Goal: Task Accomplishment & Management: Complete application form

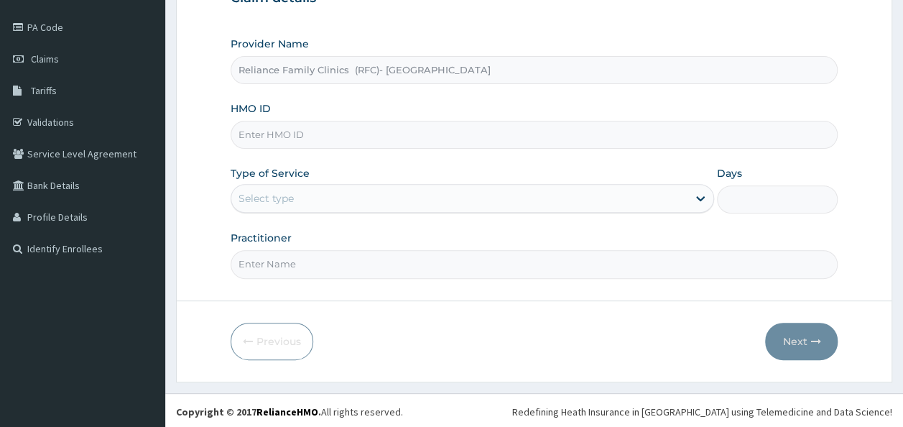
click at [343, 128] on input "HMO ID" at bounding box center [535, 135] width 608 height 28
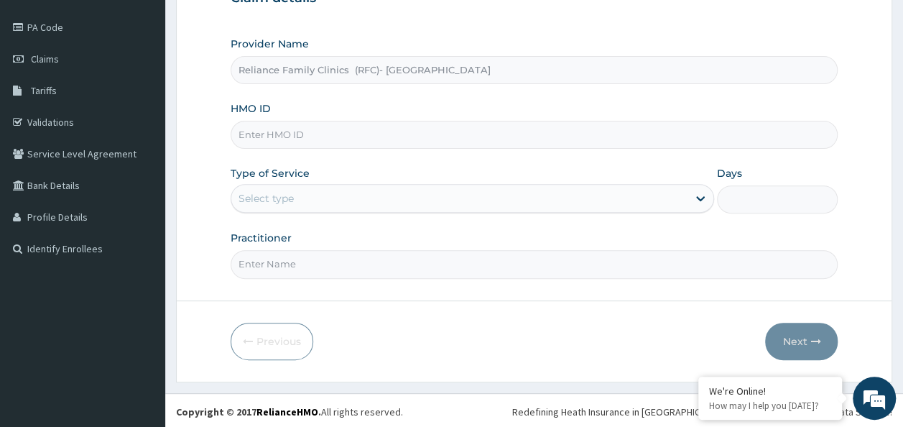
paste input "RPO/10106/B"
type input "RPO/10106/B"
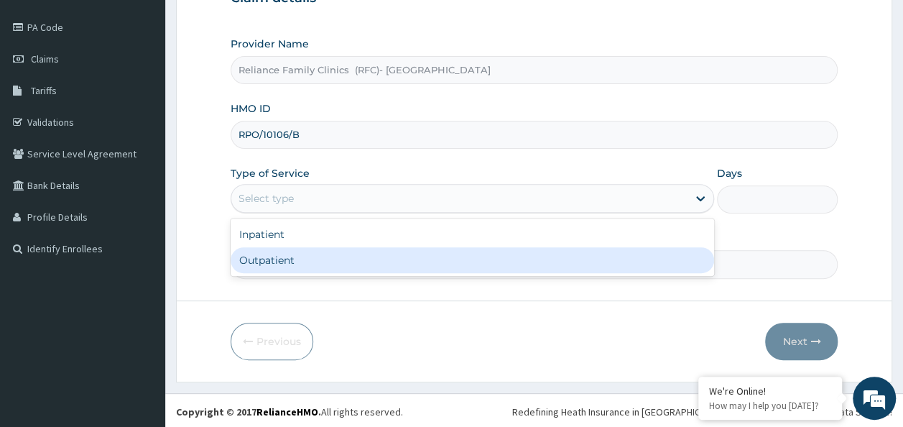
drag, startPoint x: 360, startPoint y: 199, endPoint x: 363, endPoint y: 249, distance: 49.7
click at [363, 213] on div "option Outpatient focused, 2 of 2. 2 results available. Use Up and Down to choo…" at bounding box center [472, 198] width 483 height 29
click at [363, 249] on div "Outpatient" at bounding box center [472, 260] width 483 height 26
type input "1"
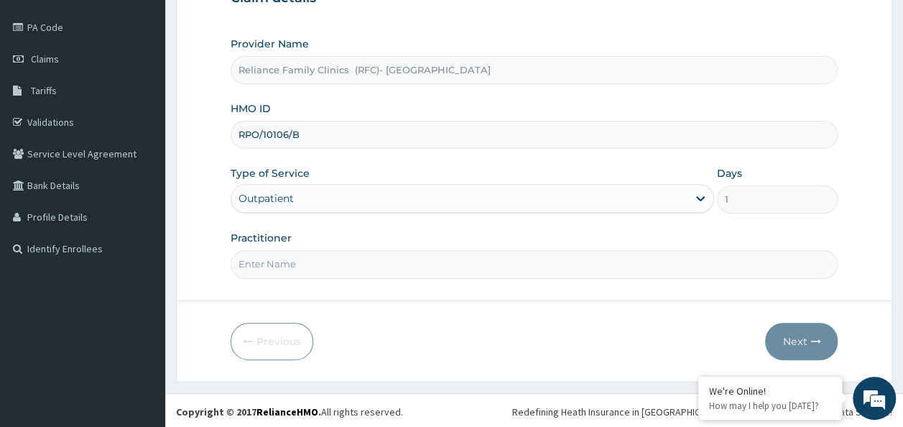
click at [368, 263] on input "Practitioner" at bounding box center [535, 264] width 608 height 28
type input "Dr [PERSON_NAME]"
click at [798, 332] on button "Next" at bounding box center [801, 341] width 73 height 37
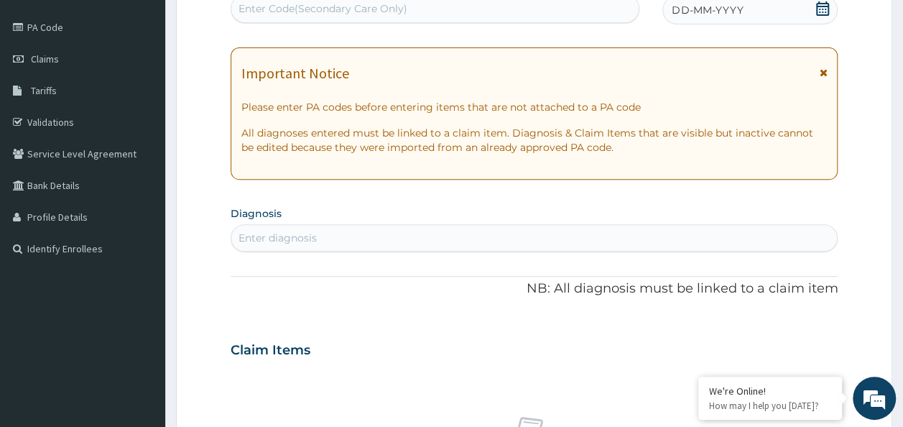
click at [820, 9] on icon at bounding box center [822, 8] width 13 height 14
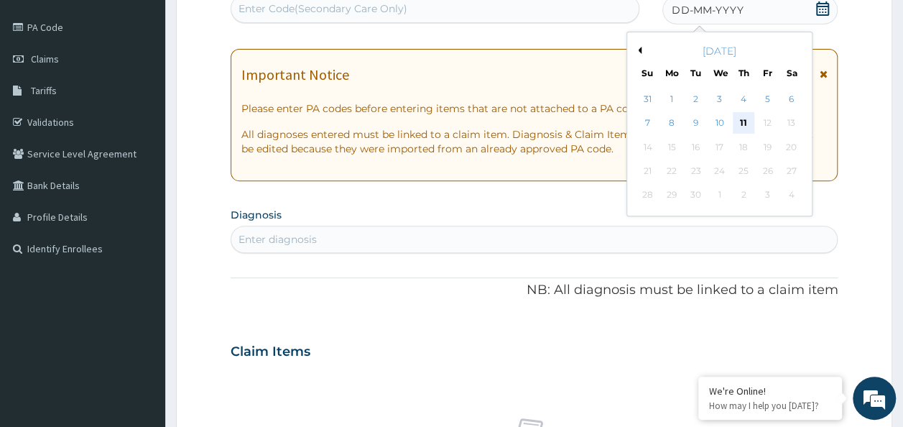
click at [745, 119] on div "11" at bounding box center [744, 124] width 22 height 22
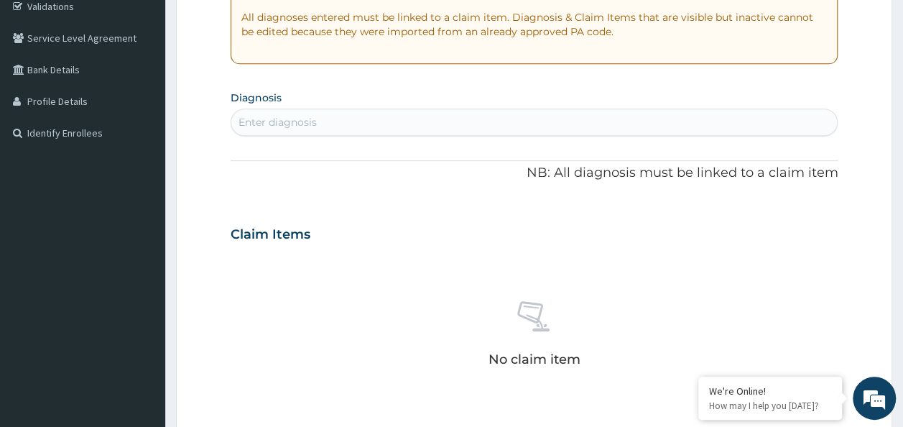
scroll to position [295, 0]
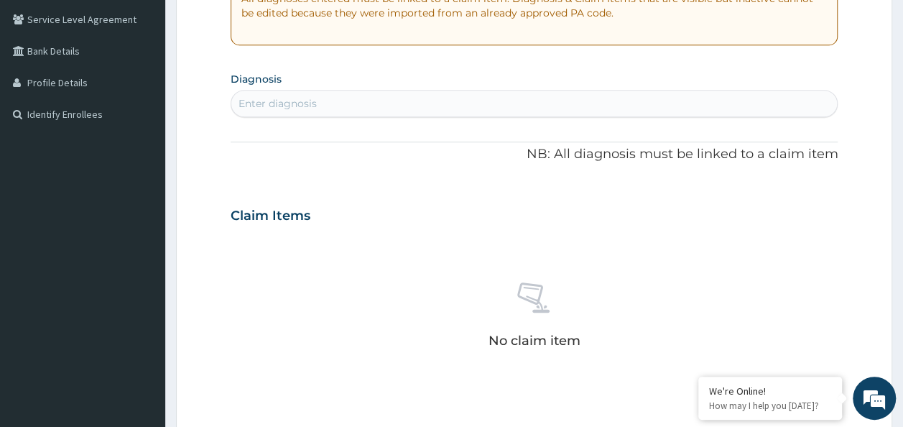
click at [351, 109] on div "Enter diagnosis" at bounding box center [534, 103] width 606 height 23
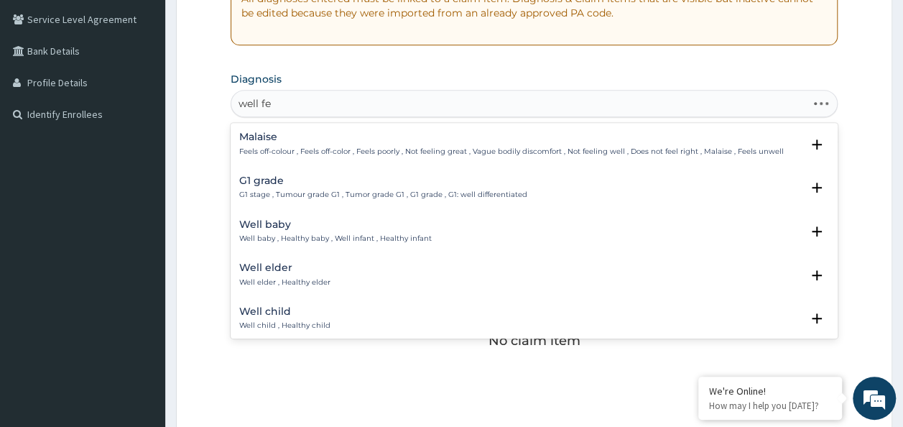
type input "well fem"
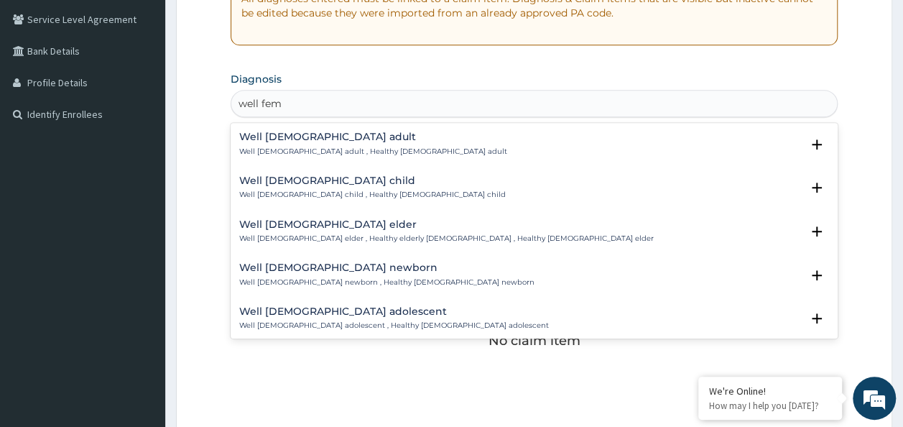
click at [351, 147] on p "Well female adult , Healthy female adult" at bounding box center [373, 152] width 268 height 10
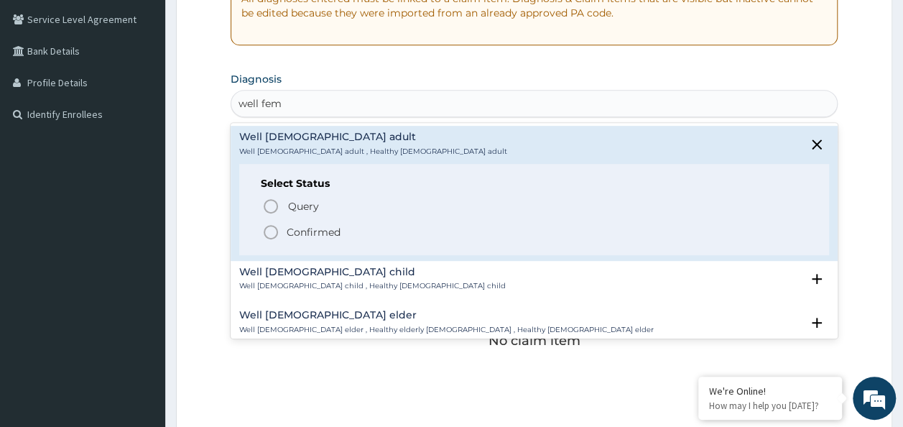
click at [330, 234] on p "Confirmed" at bounding box center [314, 232] width 54 height 14
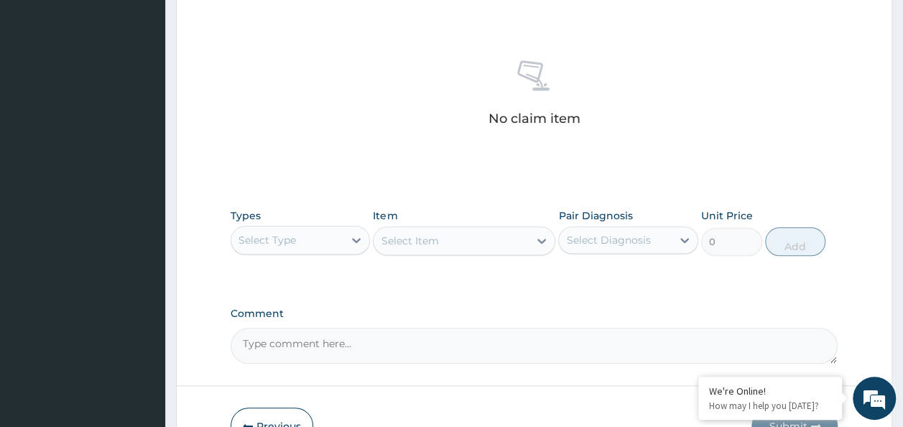
scroll to position [606, 0]
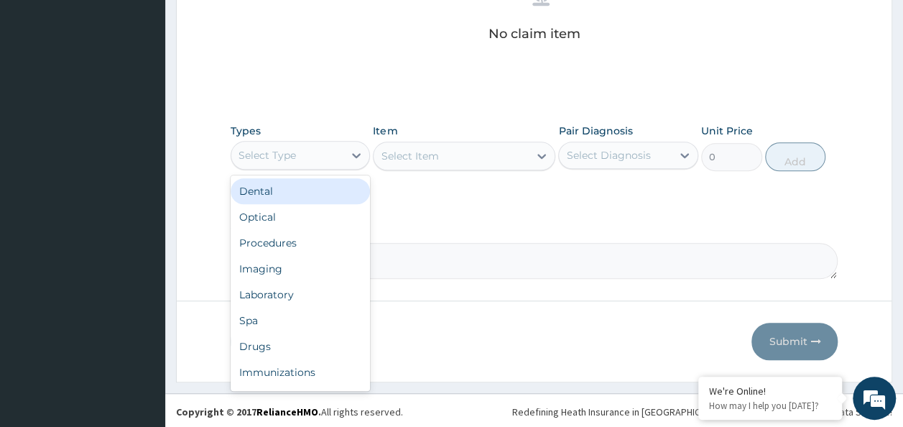
click at [315, 157] on div "Select Type" at bounding box center [287, 155] width 113 height 23
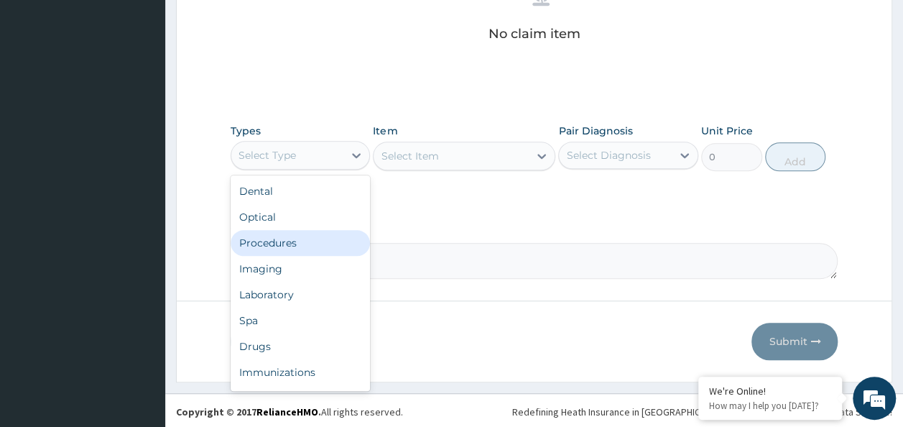
click at [297, 249] on div "Procedures" at bounding box center [301, 243] width 140 height 26
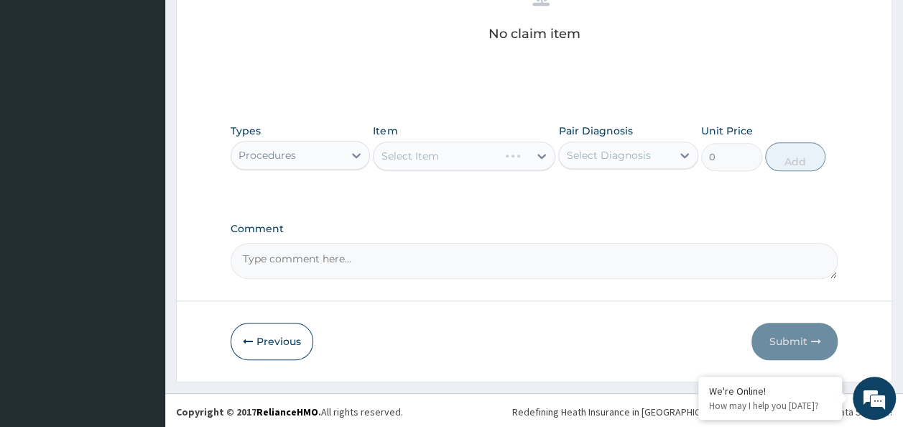
click at [644, 161] on div "Select Diagnosis" at bounding box center [615, 155] width 113 height 23
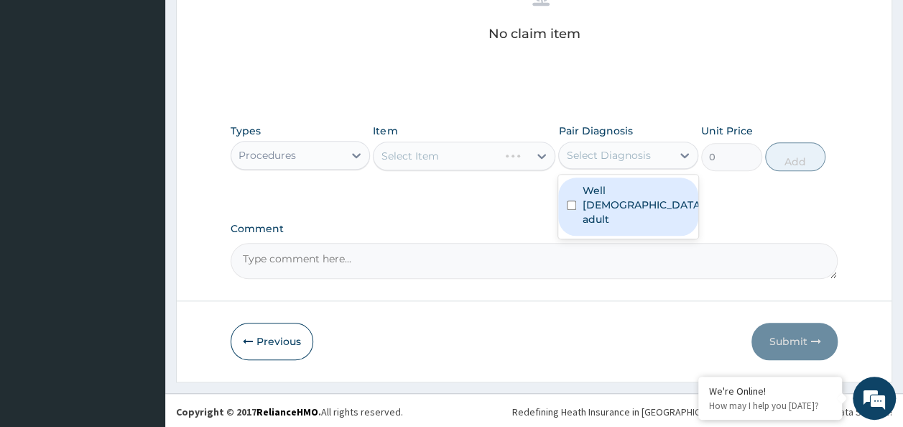
click at [632, 187] on label "Well female adult" at bounding box center [642, 204] width 121 height 43
checkbox input "true"
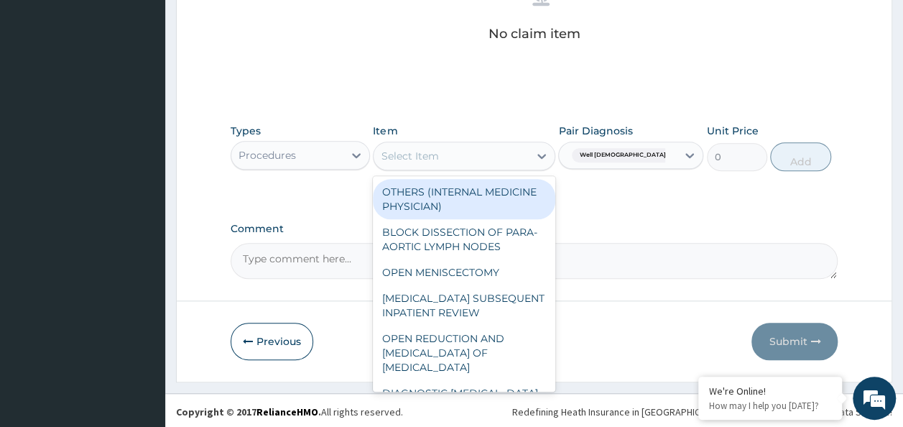
click at [451, 152] on div "Select Item" at bounding box center [451, 155] width 155 height 23
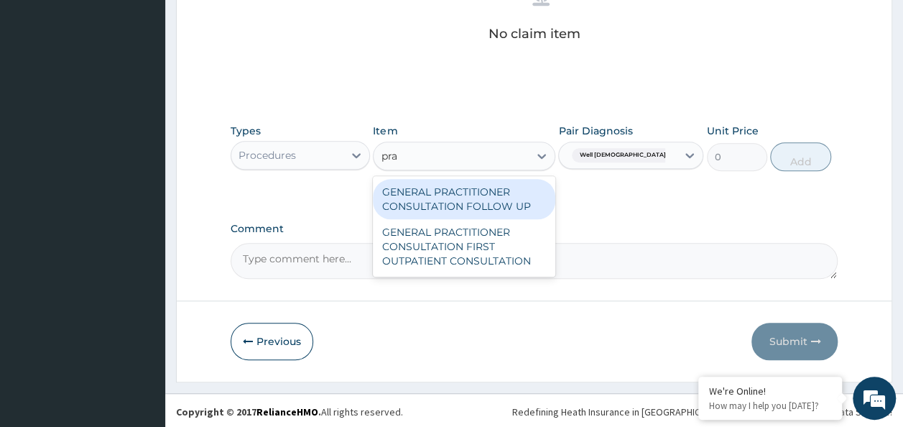
type input "prac"
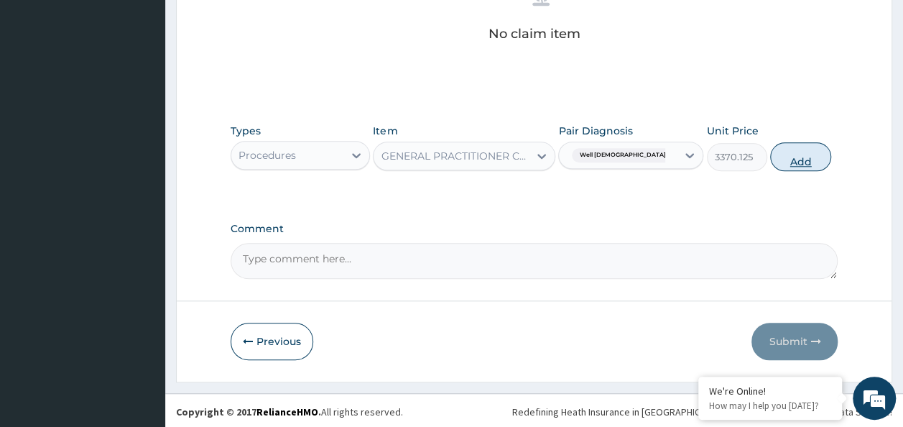
click at [783, 149] on button "Add" at bounding box center [800, 156] width 61 height 29
type input "0"
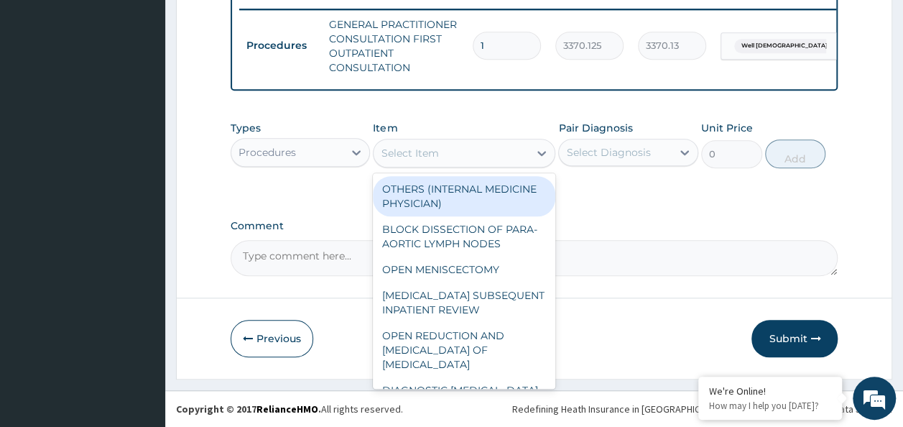
click at [526, 155] on div "Select Item" at bounding box center [451, 153] width 155 height 23
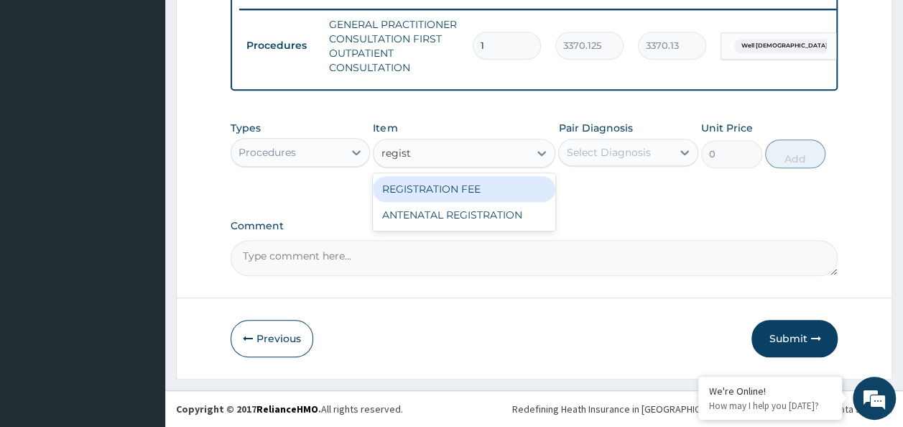
type input "registr"
type input "2042.5"
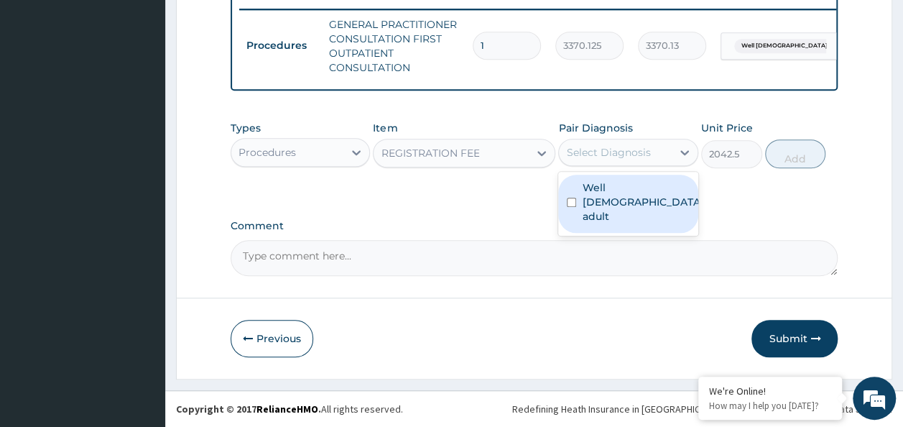
drag, startPoint x: 610, startPoint y: 161, endPoint x: 613, endPoint y: 192, distance: 31.0
click at [613, 166] on div "option Well female adult, selected. option Well female adult focused, 1 of 1. 1…" at bounding box center [628, 152] width 140 height 27
click at [613, 192] on label "Well female adult" at bounding box center [642, 201] width 121 height 43
checkbox input "true"
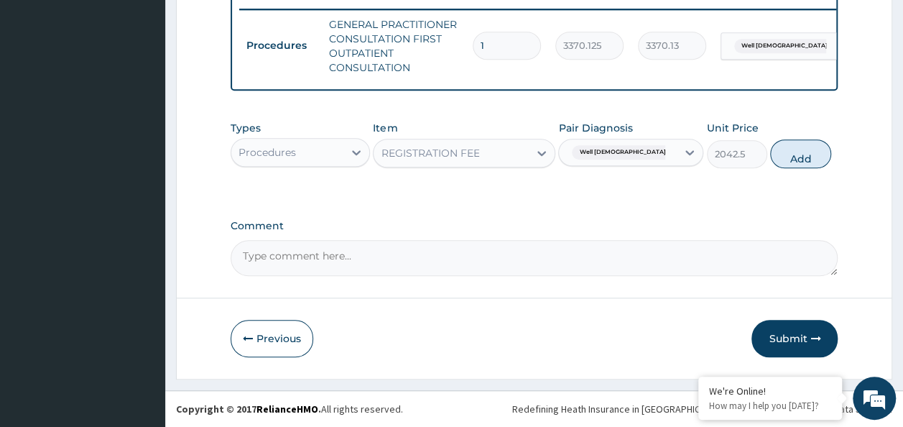
click at [799, 155] on button "Add" at bounding box center [800, 153] width 61 height 29
type input "0"
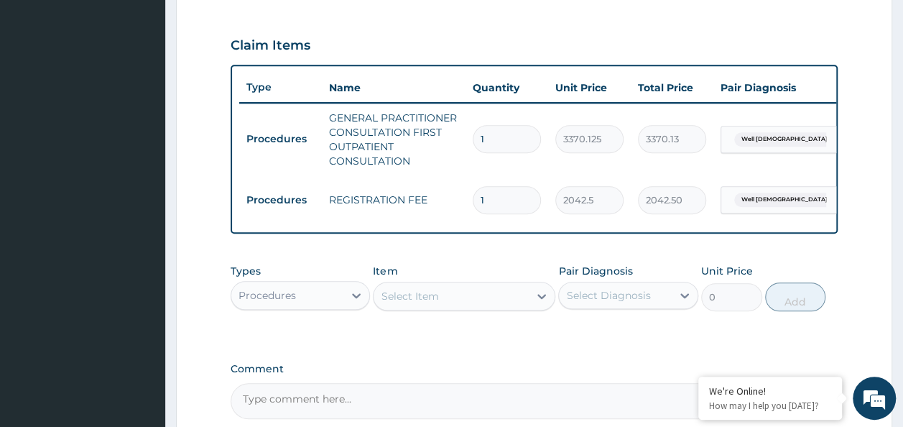
scroll to position [470, 0]
click at [494, 143] on input "1" at bounding box center [507, 138] width 68 height 28
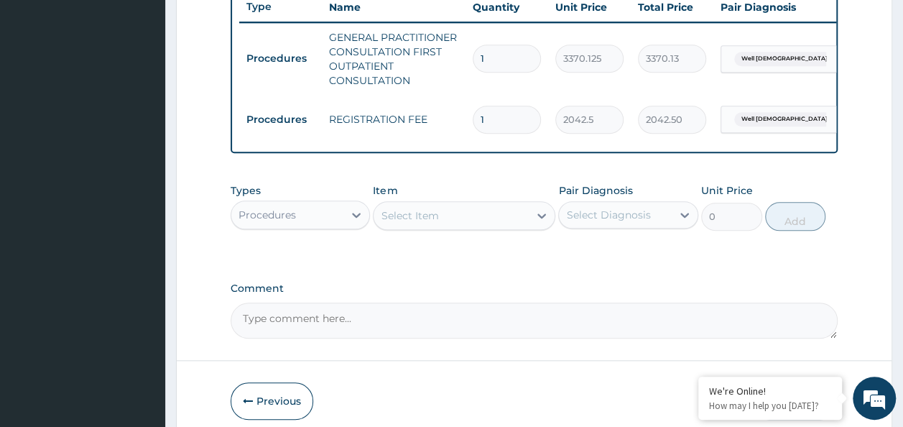
scroll to position [621, 0]
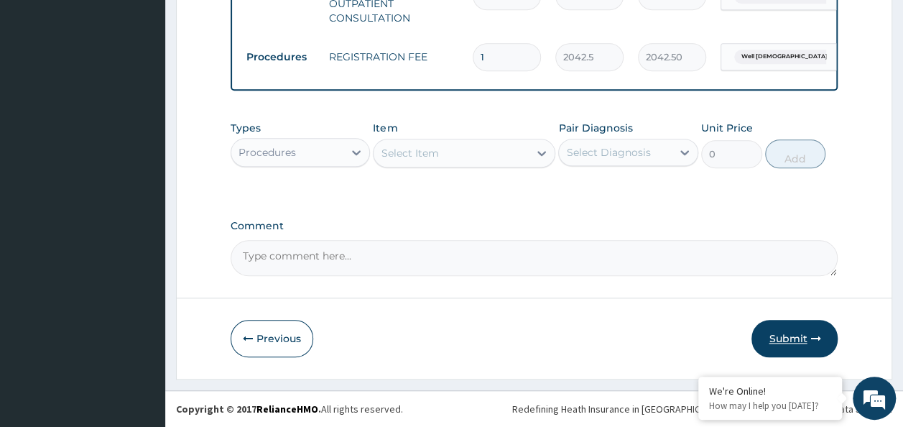
click at [787, 343] on button "Submit" at bounding box center [794, 338] width 86 height 37
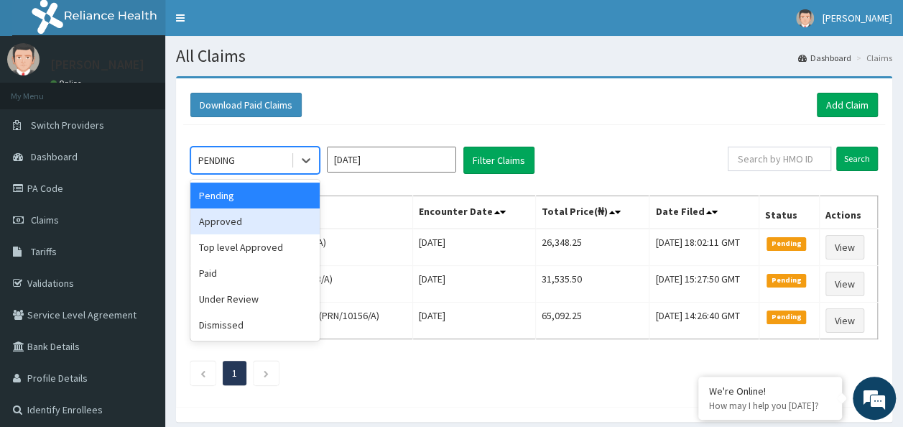
drag, startPoint x: 284, startPoint y: 157, endPoint x: 267, endPoint y: 224, distance: 69.7
click at [267, 174] on div "option Approved focused, 2 of 6. 6 results available. Use Up and Down to choose…" at bounding box center [254, 160] width 129 height 27
click at [267, 224] on div "Approved" at bounding box center [254, 221] width 129 height 26
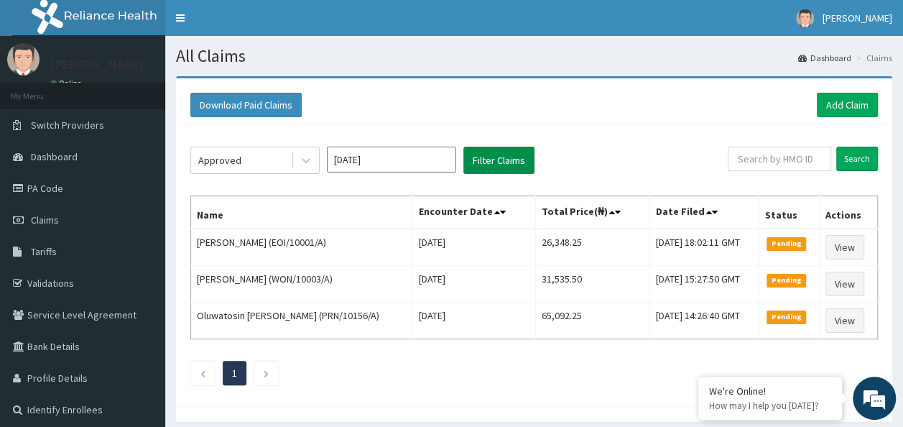
click at [501, 157] on button "Filter Claims" at bounding box center [498, 160] width 71 height 27
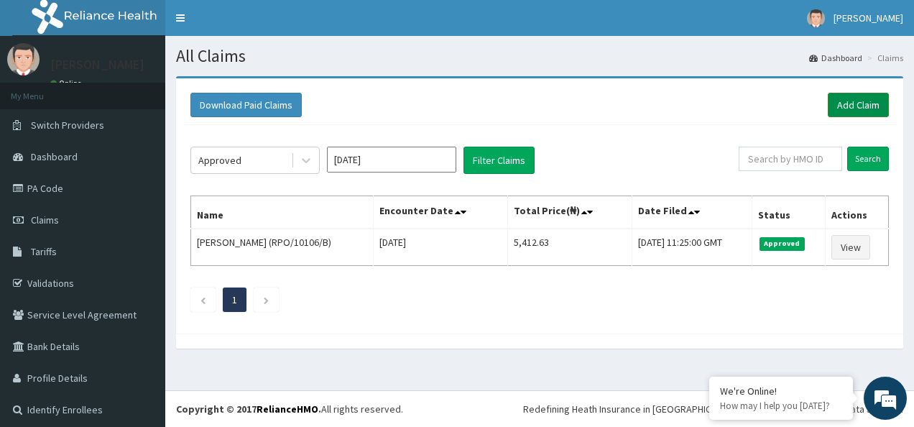
click at [849, 104] on link "Add Claim" at bounding box center [857, 105] width 61 height 24
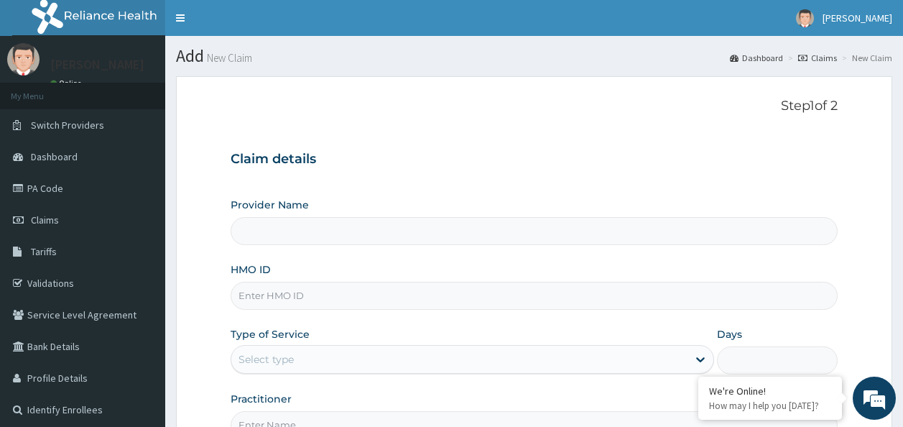
type input "Reliance Family Clinics (RFC)- [GEOGRAPHIC_DATA]"
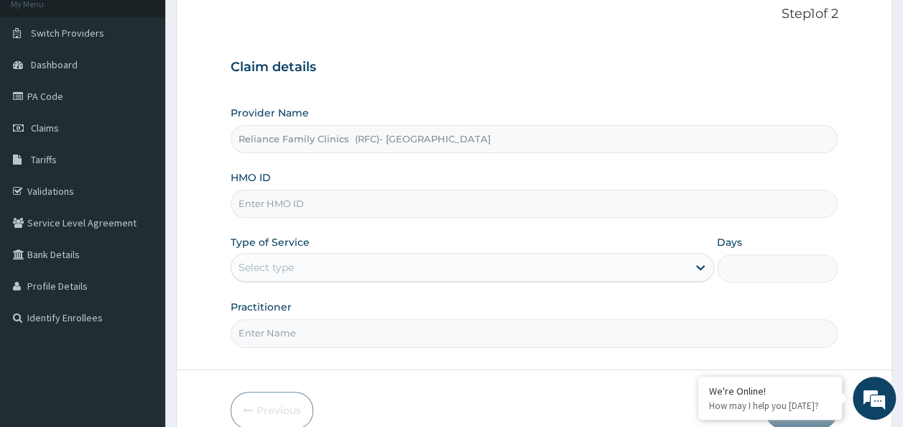
click at [351, 196] on input "HMO ID" at bounding box center [535, 204] width 608 height 28
paste input "GMT/10500/C"
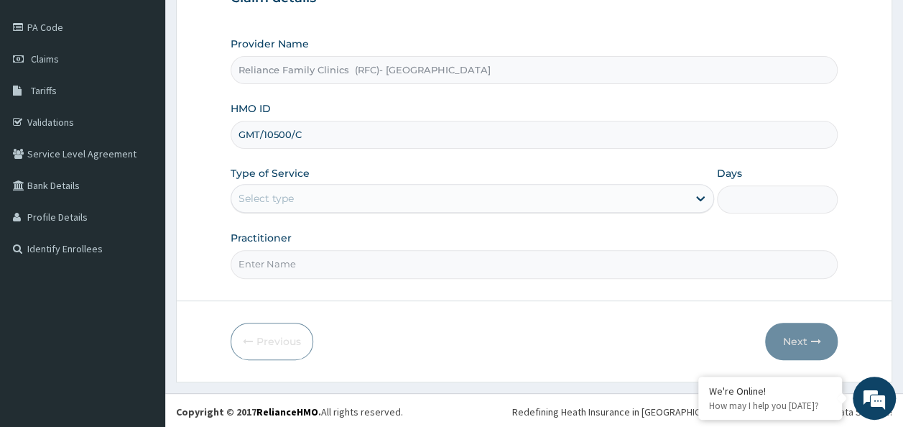
type input "GMT/10500/C"
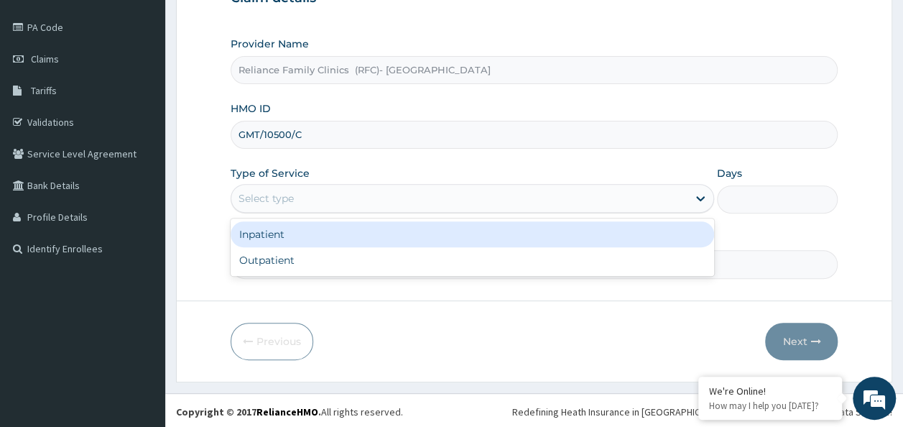
click at [343, 185] on div "Select type" at bounding box center [472, 198] width 483 height 29
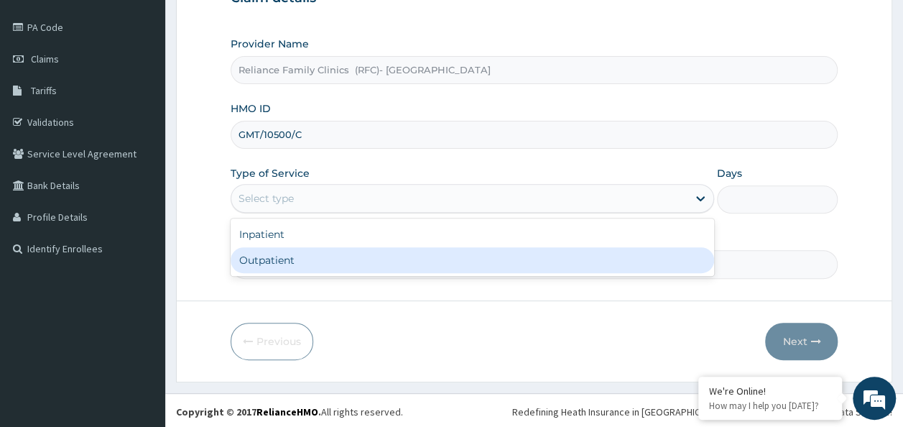
click at [340, 254] on div "Outpatient" at bounding box center [472, 260] width 483 height 26
type input "1"
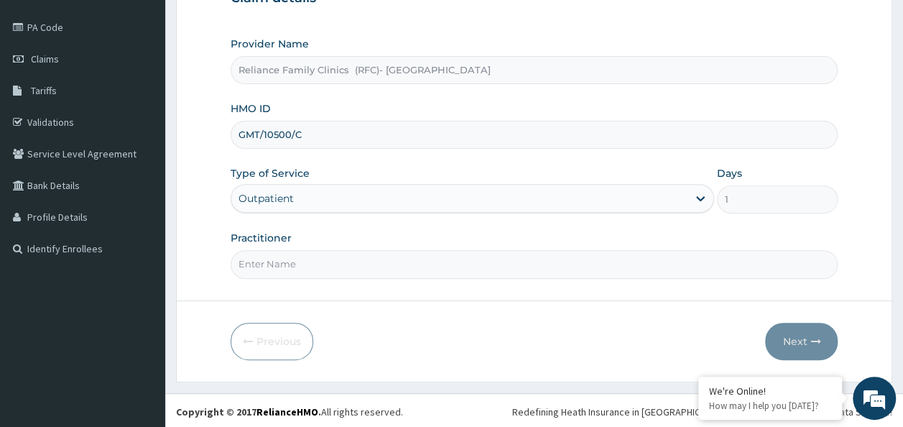
click at [340, 254] on input "Practitioner" at bounding box center [535, 264] width 608 height 28
type input "Dr [PERSON_NAME]"
click at [786, 355] on button "Next" at bounding box center [801, 341] width 73 height 37
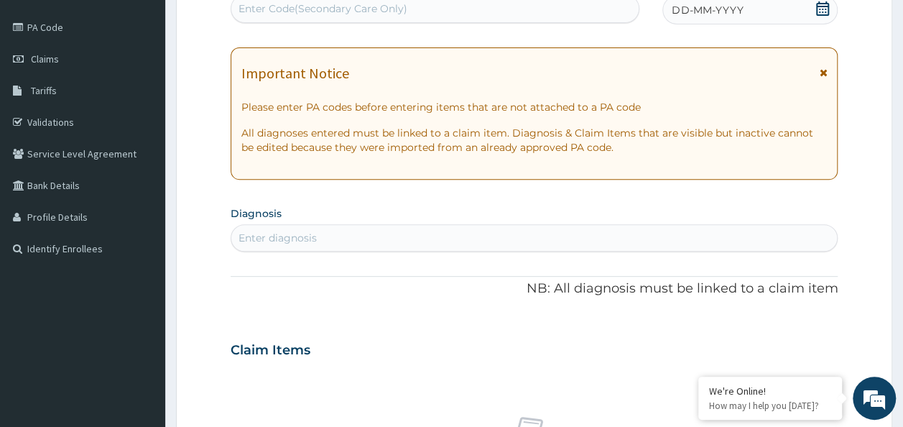
click at [822, 10] on icon at bounding box center [822, 8] width 14 height 14
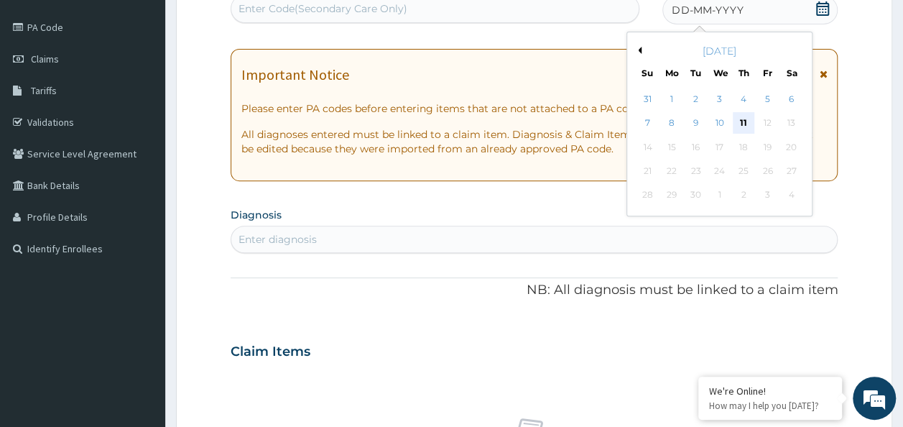
click at [746, 119] on div "11" at bounding box center [744, 124] width 22 height 22
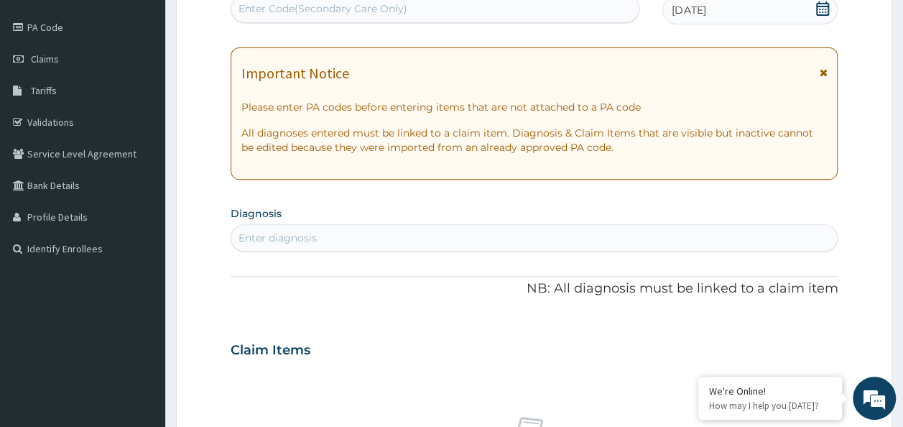
click at [506, 223] on section "Diagnosis Enter diagnosis" at bounding box center [535, 227] width 608 height 49
click at [484, 226] on div "Enter diagnosis" at bounding box center [534, 237] width 606 height 23
type input "upper res"
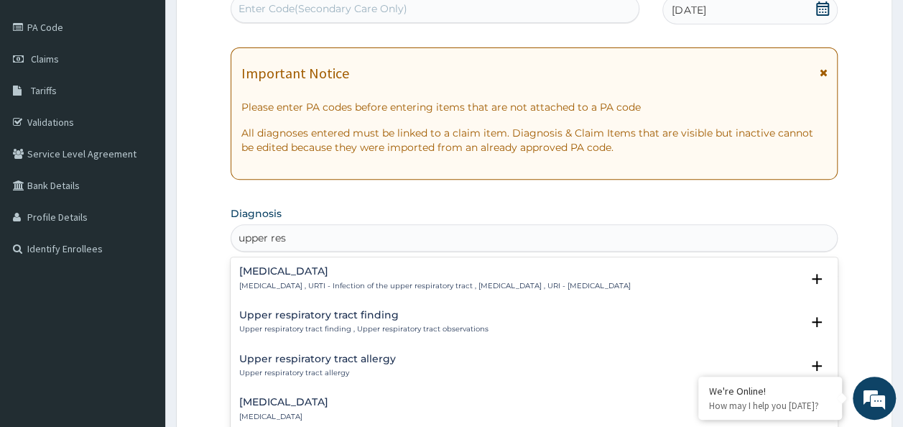
click at [488, 274] on h4 "Upper respiratory infection" at bounding box center [434, 271] width 391 height 11
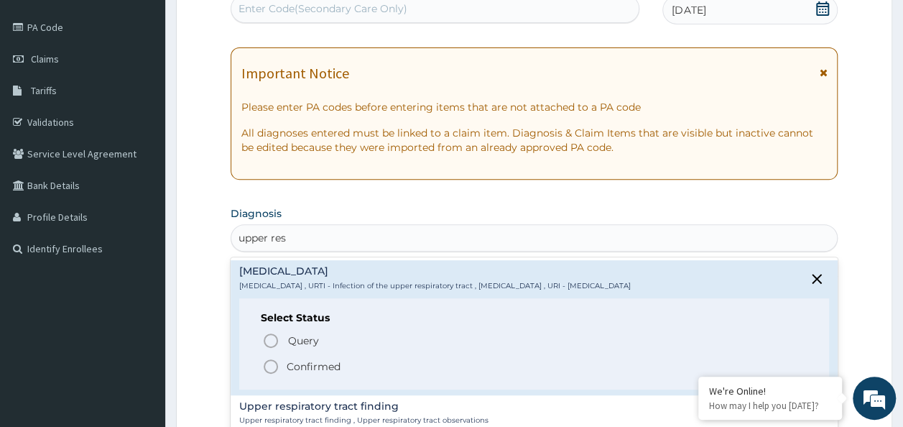
click at [319, 363] on p "Confirmed" at bounding box center [314, 366] width 54 height 14
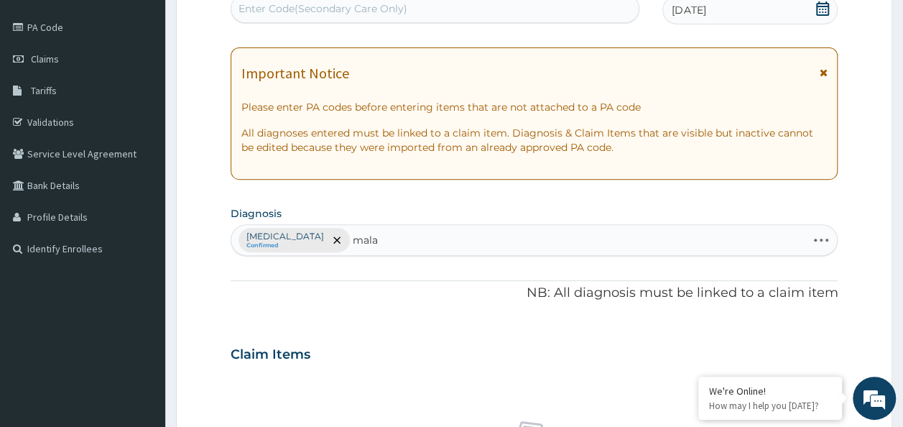
type input "malar"
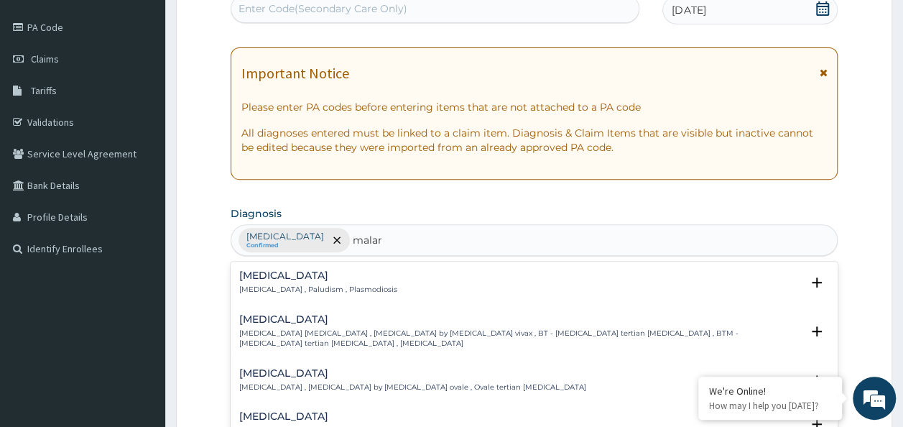
click at [319, 270] on h4 "[MEDICAL_DATA]" at bounding box center [318, 275] width 158 height 11
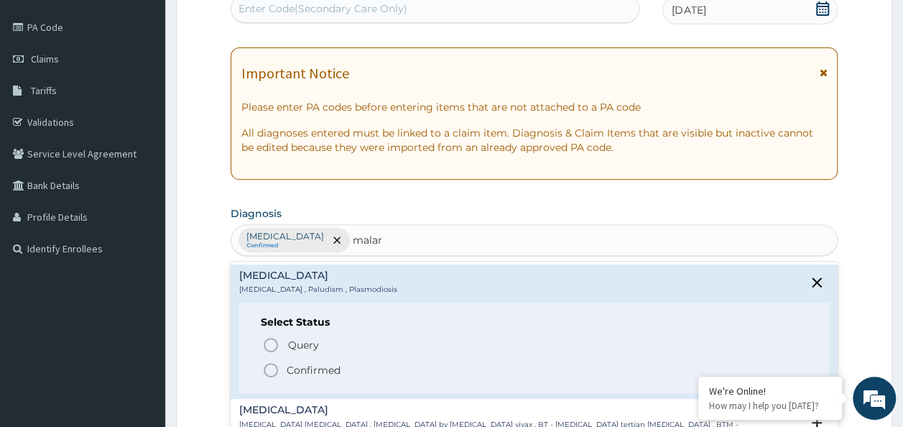
click at [311, 358] on div "Query Query covers suspected (?), Keep in view (kiv), Ruled out (r/o) Confirmed" at bounding box center [534, 357] width 547 height 44
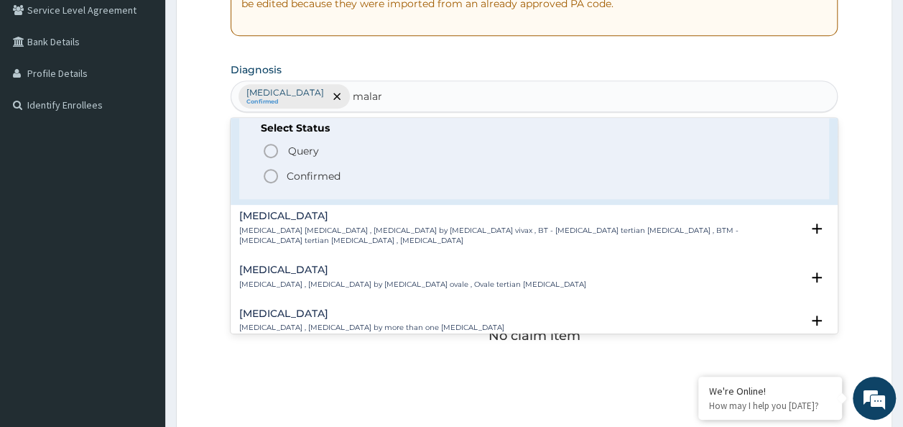
scroll to position [72, 0]
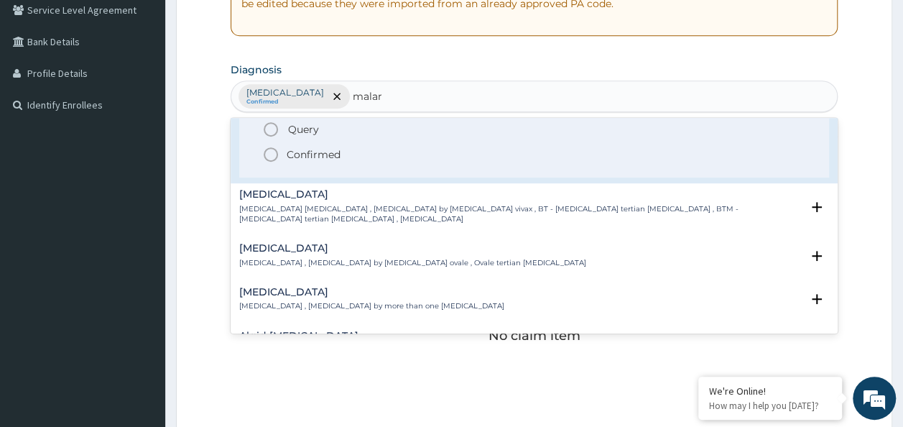
click at [331, 159] on p "Confirmed" at bounding box center [314, 154] width 54 height 14
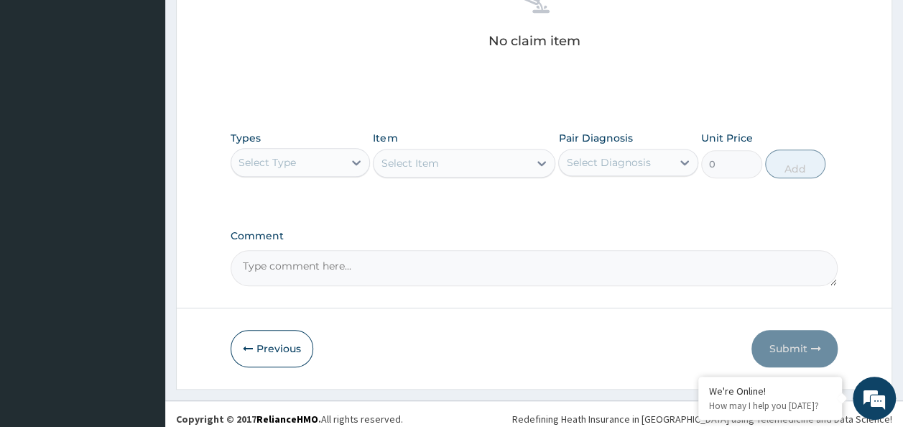
scroll to position [606, 0]
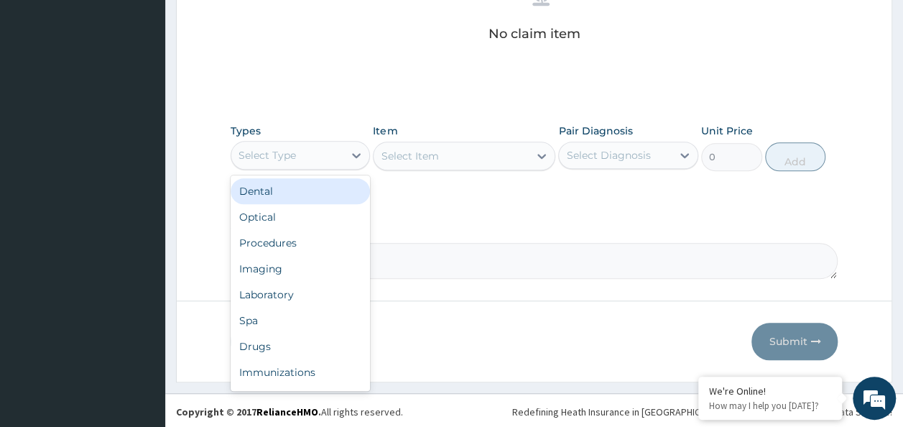
click at [339, 147] on div "Select Type" at bounding box center [287, 155] width 113 height 23
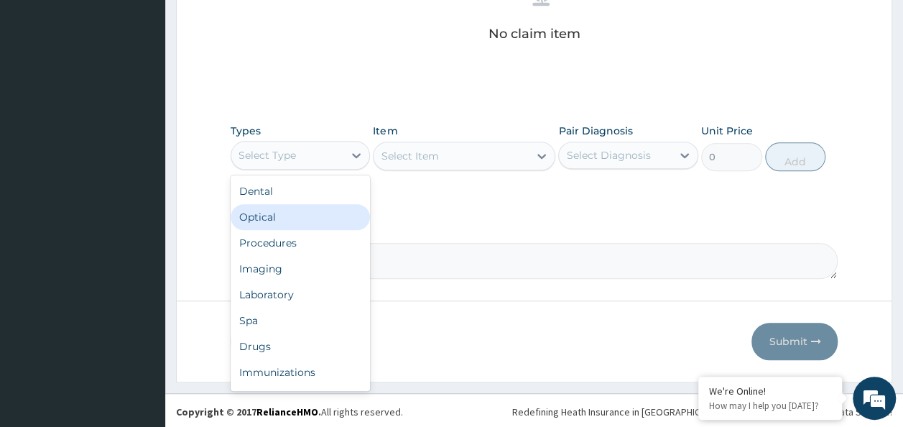
click at [331, 230] on div "Dental Optical Procedures Imaging Laboratory Spa Drugs Immunizations Others Gym" at bounding box center [301, 282] width 140 height 215
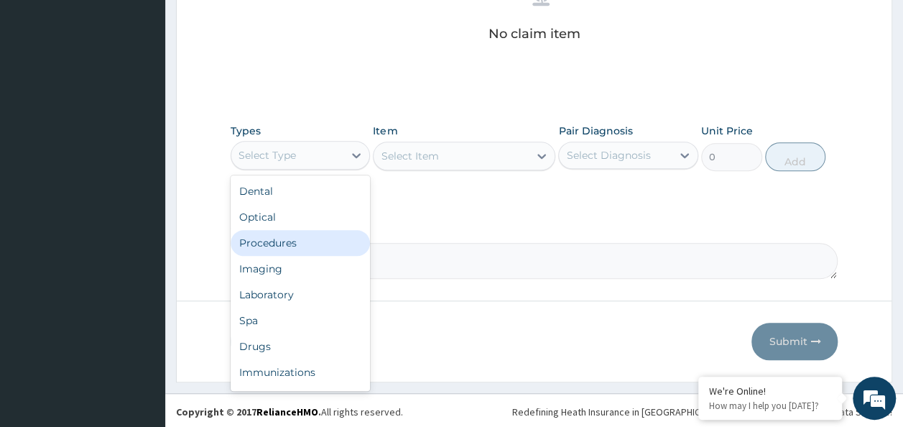
click at [307, 241] on div "Procedures" at bounding box center [301, 243] width 140 height 26
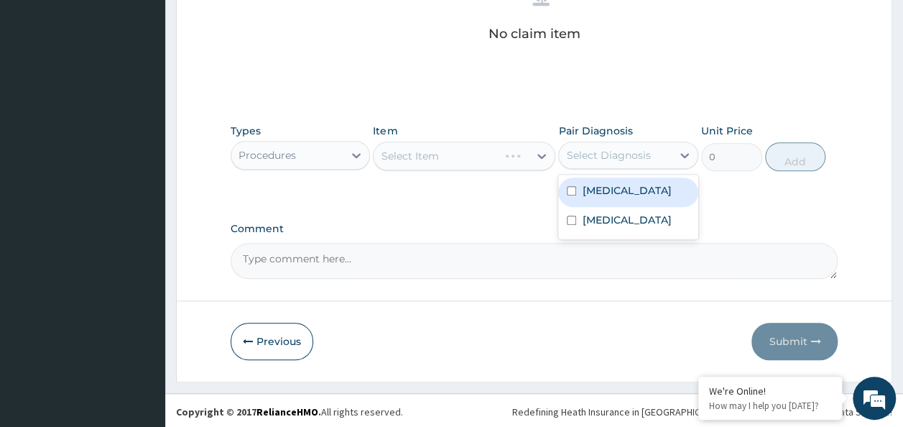
click at [641, 149] on div "Select Diagnosis" at bounding box center [608, 155] width 84 height 14
click at [621, 186] on label "Upper respiratory infection" at bounding box center [626, 190] width 89 height 14
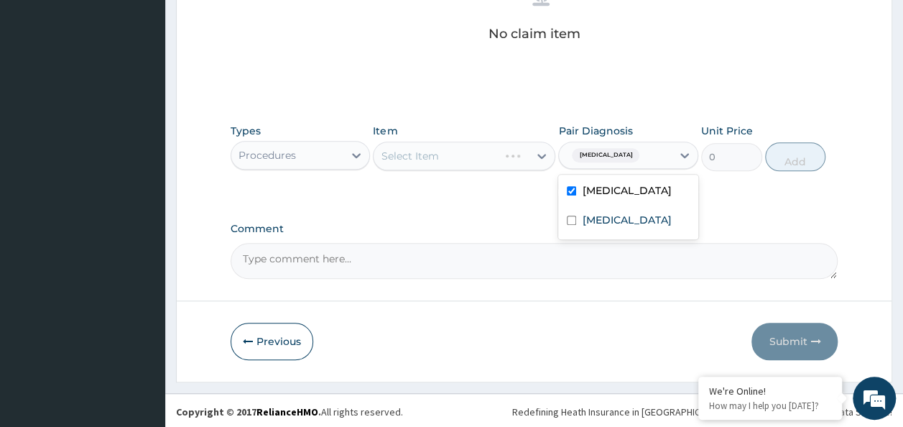
click at [611, 207] on div "Upper respiratory infection" at bounding box center [628, 191] width 140 height 29
checkbox input "false"
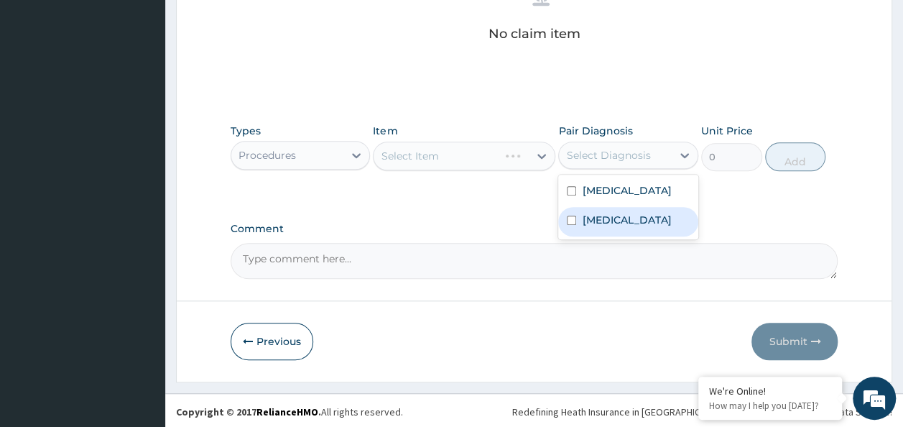
click at [606, 227] on label "[MEDICAL_DATA]" at bounding box center [626, 220] width 89 height 14
checkbox input "true"
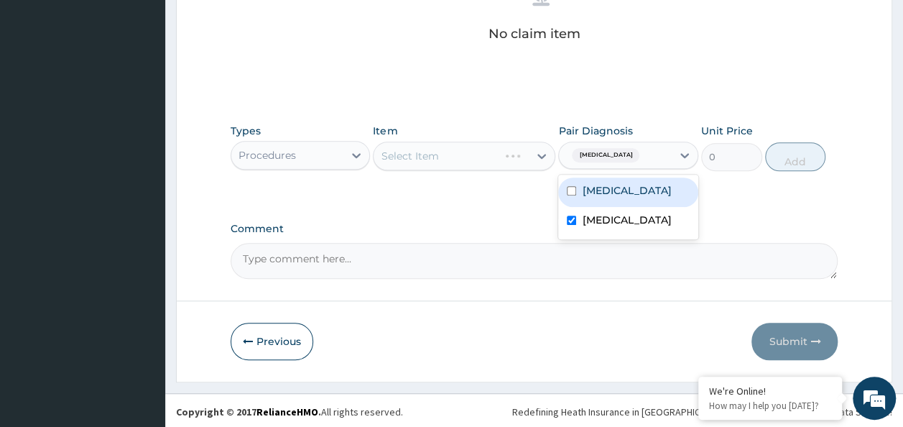
click at [603, 198] on label "Upper respiratory infection" at bounding box center [626, 190] width 89 height 14
checkbox input "true"
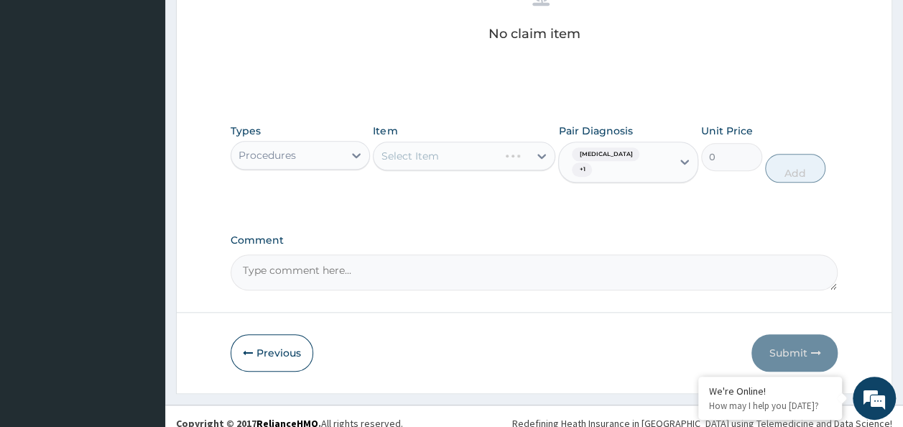
click at [516, 197] on div "Types Procedures Item Select Item Pair Diagnosis Malaria + 1 Unit Price 0 Add" at bounding box center [535, 164] width 608 height 96
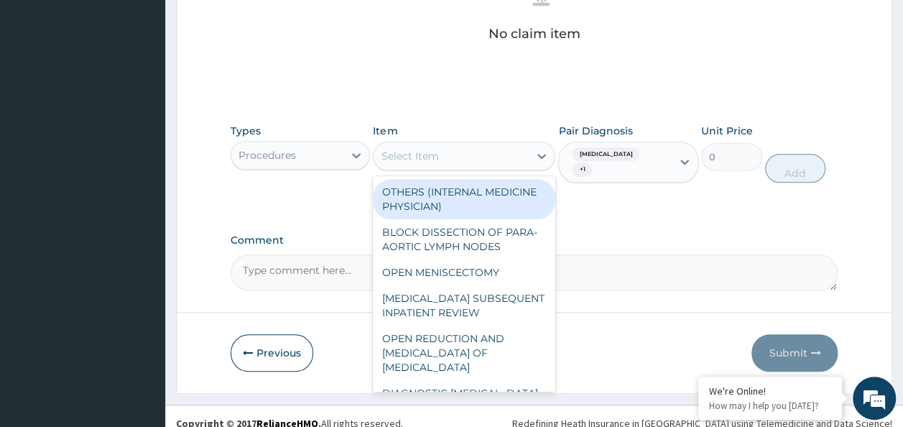
click at [473, 148] on div "Select Item" at bounding box center [451, 155] width 155 height 23
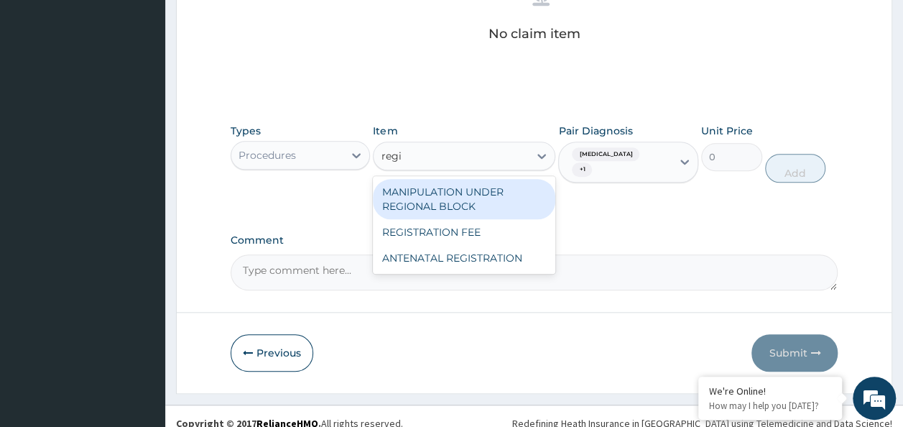
type input "regis"
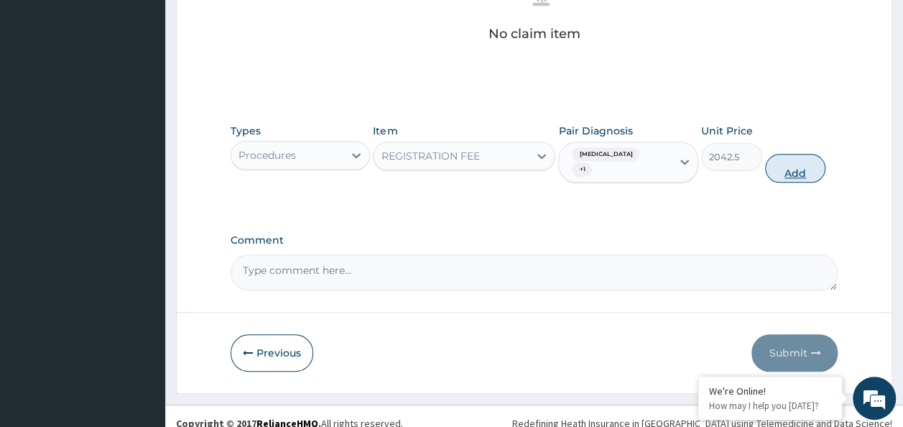
click at [780, 161] on button "Add" at bounding box center [795, 168] width 61 height 29
type input "0"
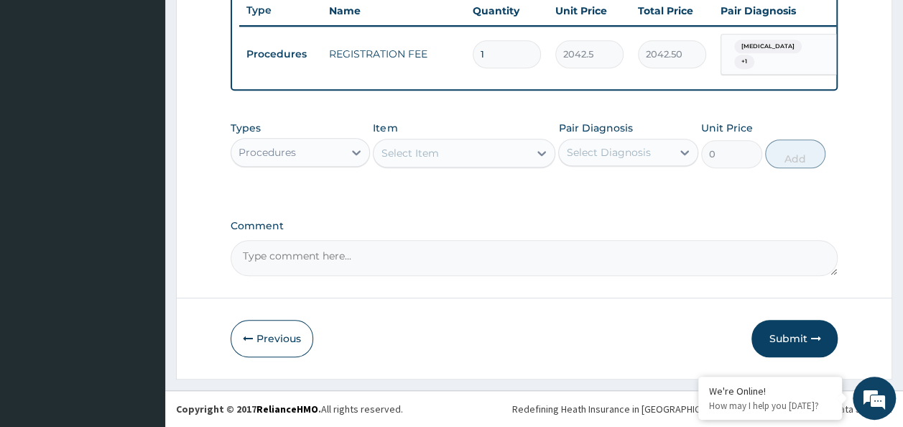
click at [486, 159] on div "Select Item" at bounding box center [451, 153] width 155 height 23
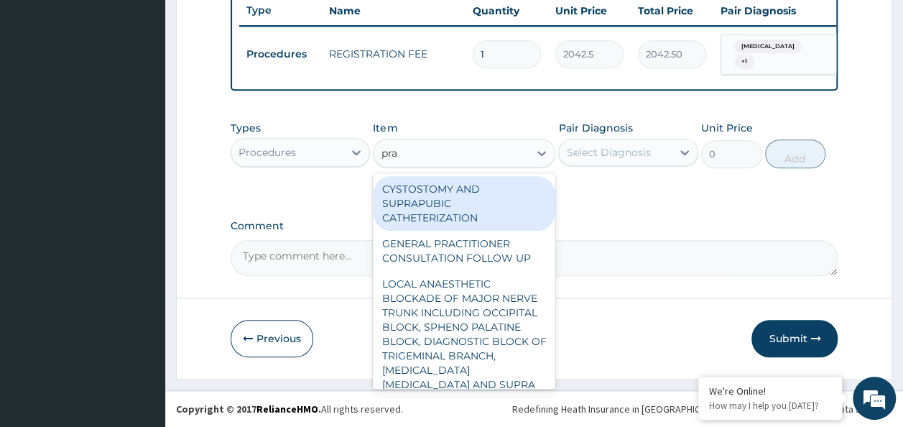
type input "prac"
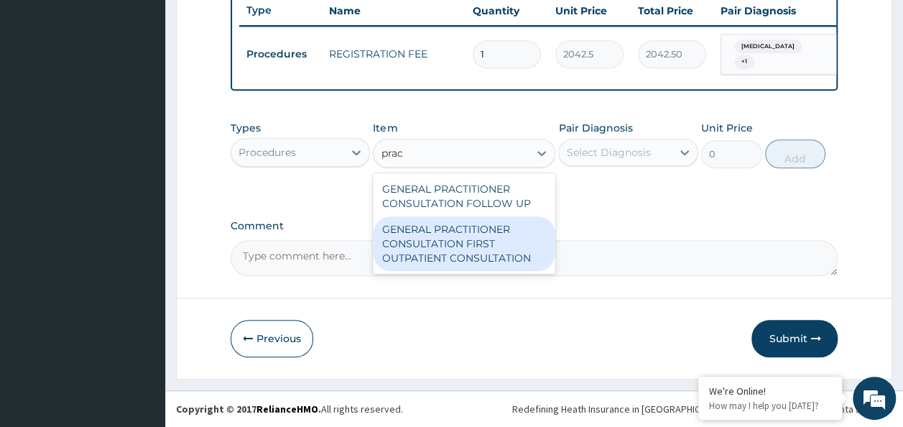
click at [510, 254] on div "GENERAL PRACTITIONER CONSULTATION FIRST OUTPATIENT CONSULTATION" at bounding box center [464, 243] width 182 height 55
type input "3370.125"
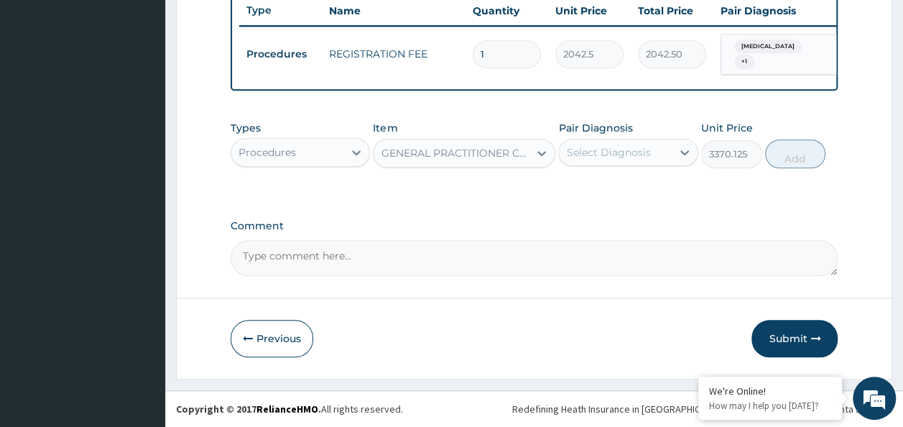
click at [603, 151] on div "Select Diagnosis" at bounding box center [608, 152] width 84 height 14
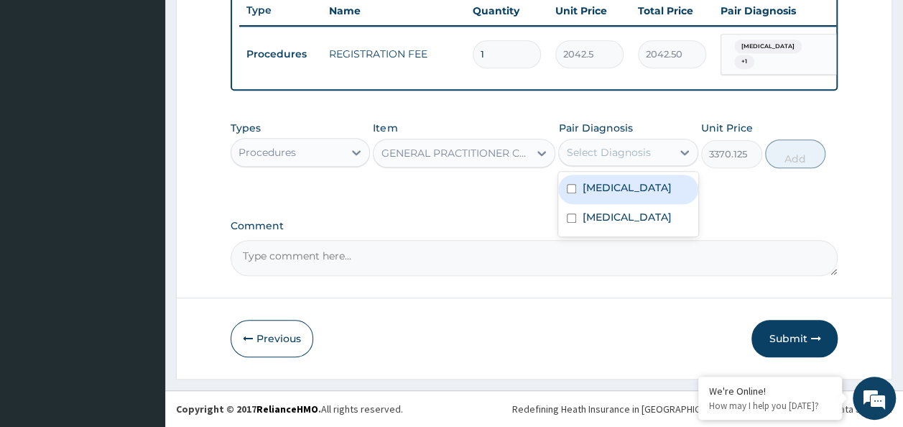
drag, startPoint x: 609, startPoint y: 186, endPoint x: 613, endPoint y: 195, distance: 10.3
click at [611, 188] on label "Upper respiratory infection" at bounding box center [626, 187] width 89 height 14
checkbox input "true"
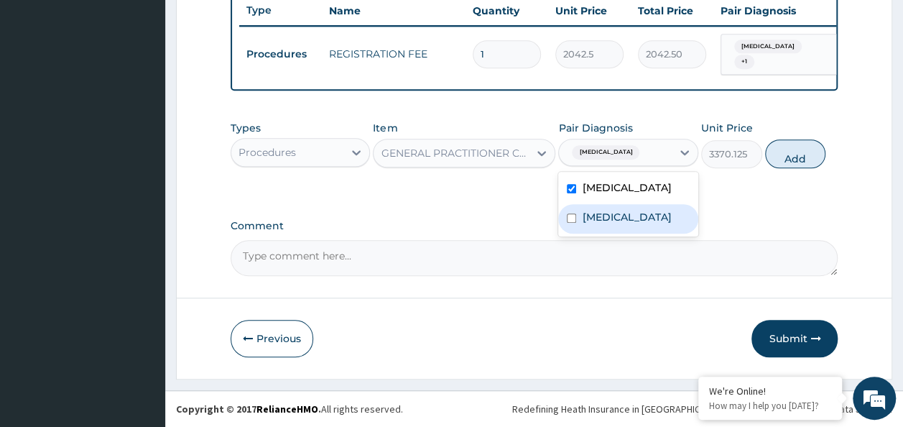
click at [622, 233] on div "[MEDICAL_DATA]" at bounding box center [628, 218] width 140 height 29
checkbox input "true"
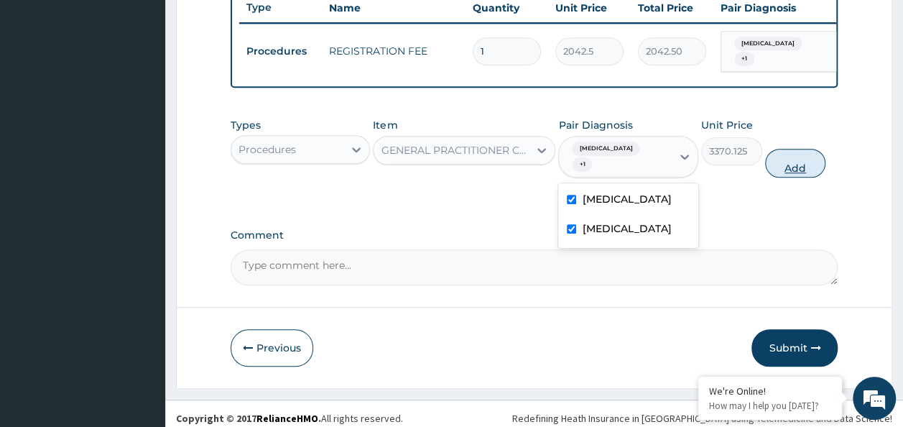
click at [800, 175] on button "Add" at bounding box center [795, 163] width 61 height 29
type input "0"
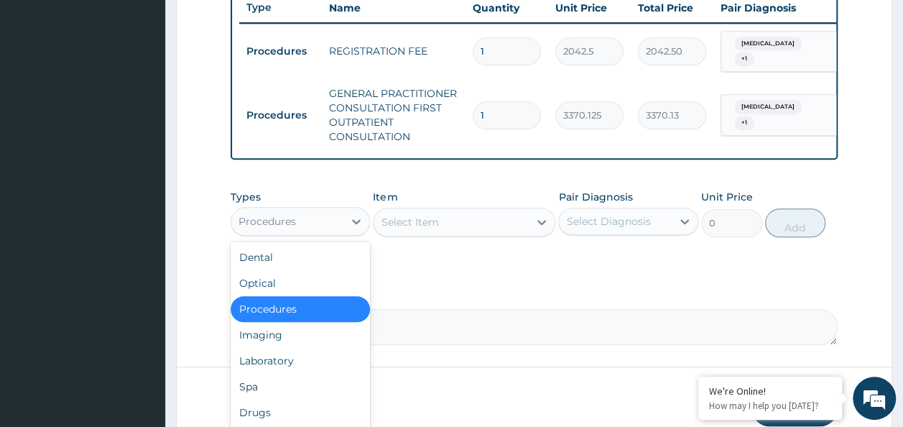
click at [303, 226] on div "Procedures" at bounding box center [287, 221] width 113 height 23
click at [285, 360] on div "Laboratory" at bounding box center [301, 361] width 140 height 26
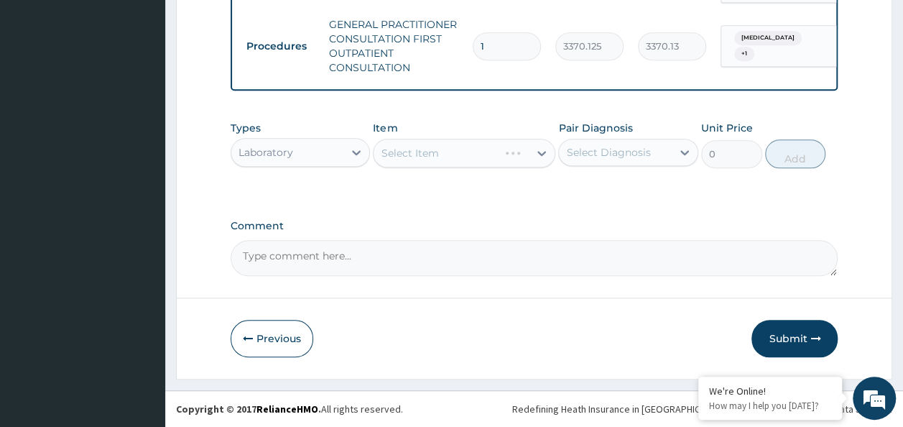
scroll to position [621, 0]
click at [609, 147] on div "Select Diagnosis" at bounding box center [608, 152] width 84 height 14
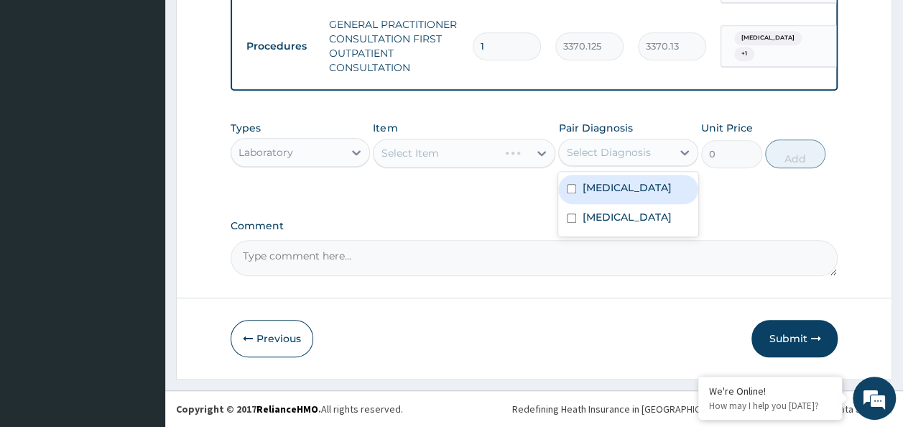
drag, startPoint x: 603, startPoint y: 191, endPoint x: 596, endPoint y: 226, distance: 35.9
click at [603, 194] on label "Upper respiratory infection" at bounding box center [626, 187] width 89 height 14
checkbox input "true"
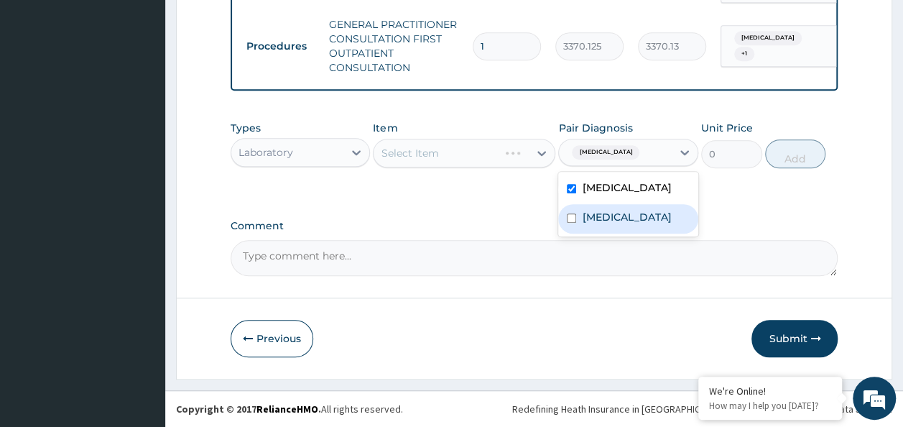
drag, startPoint x: 593, startPoint y: 233, endPoint x: 572, endPoint y: 237, distance: 21.1
click at [594, 224] on label "[MEDICAL_DATA]" at bounding box center [626, 217] width 89 height 14
checkbox input "true"
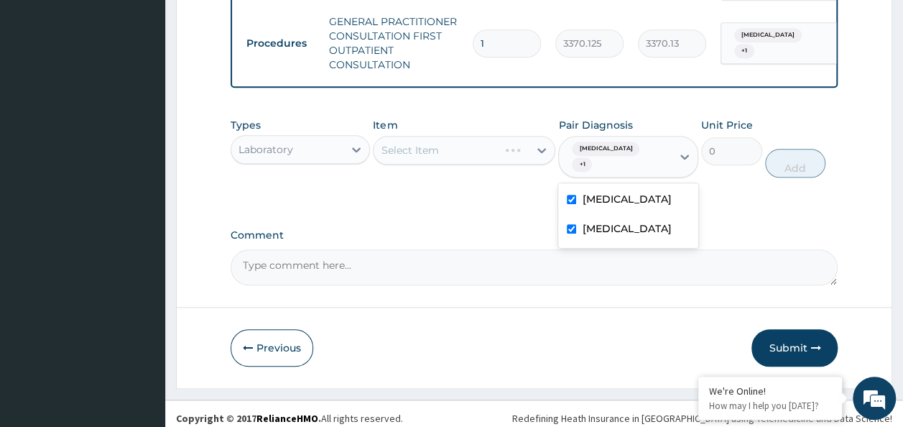
drag, startPoint x: 438, startPoint y: 228, endPoint x: 440, endPoint y: 220, distance: 8.7
click at [470, 157] on div "Select Item" at bounding box center [451, 150] width 155 height 23
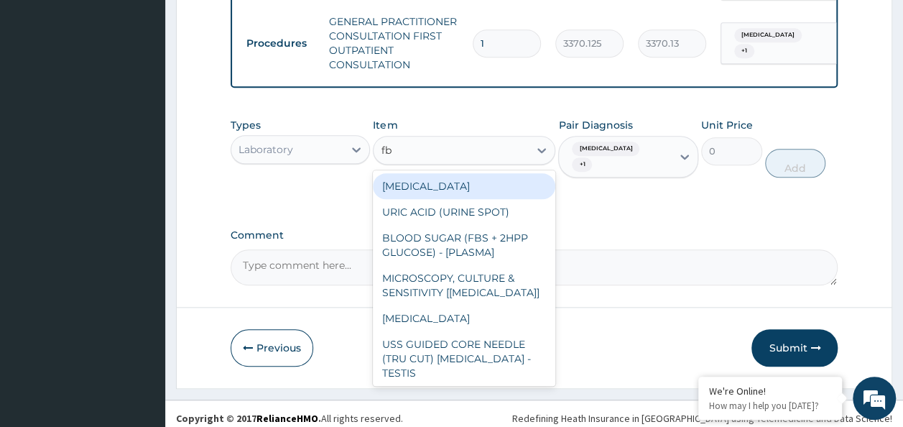
type input "fbc"
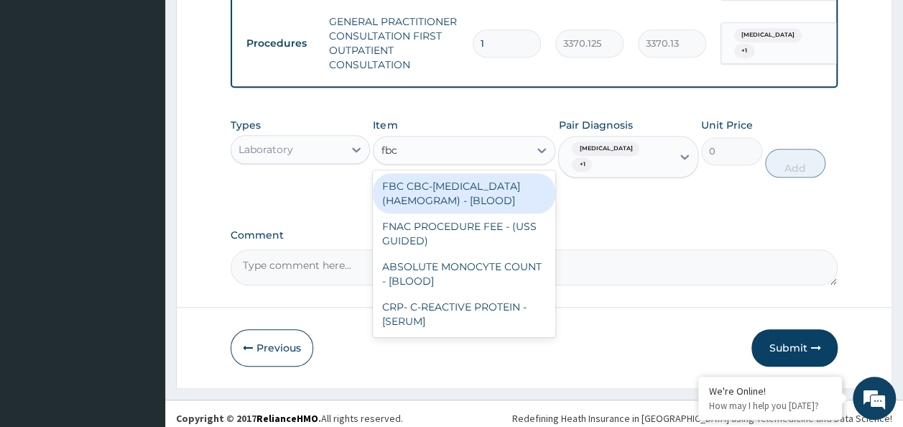
click at [457, 196] on div "FBC CBC-COMPLETE BLOOD COUNT (HAEMOGRAM) - [BLOOD]" at bounding box center [464, 193] width 182 height 40
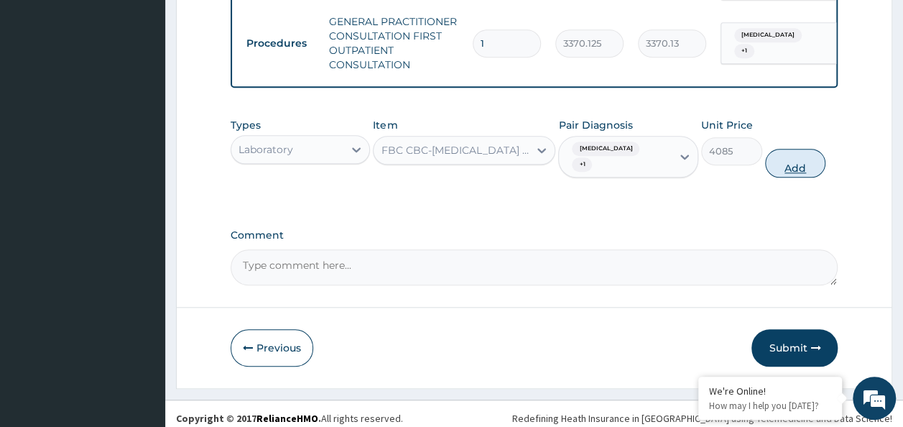
click at [790, 170] on button "Add" at bounding box center [795, 163] width 61 height 29
type input "0"
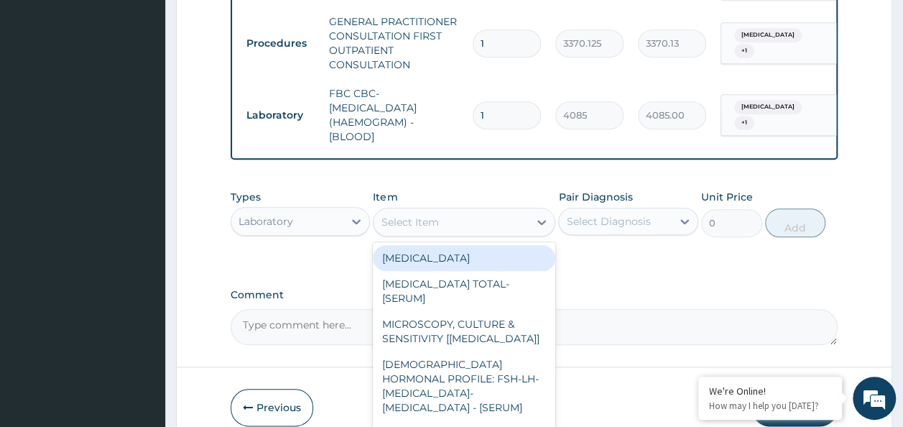
click at [507, 217] on div "Select Item" at bounding box center [451, 221] width 155 height 23
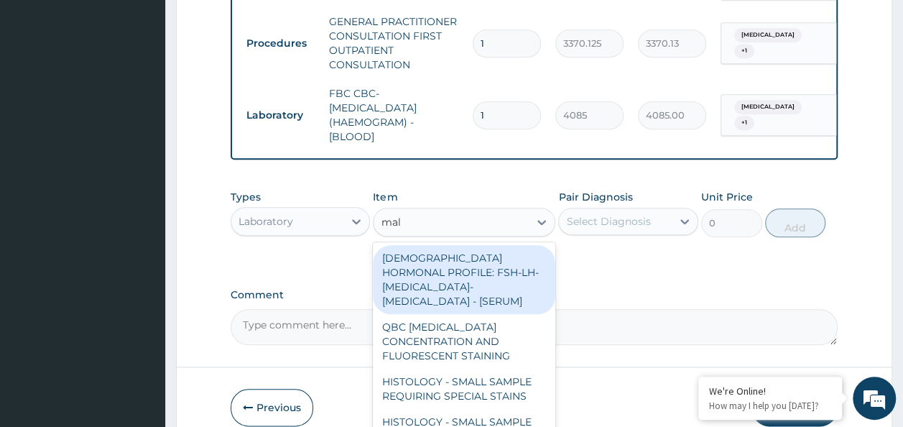
type input "mala"
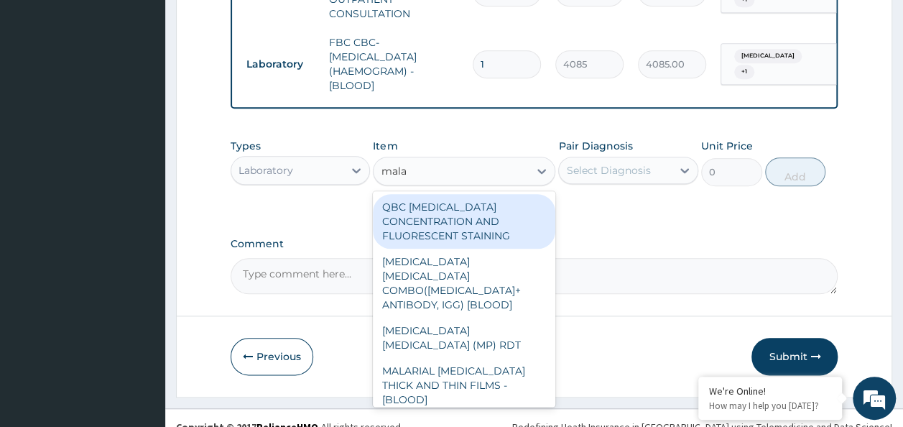
scroll to position [693, 0]
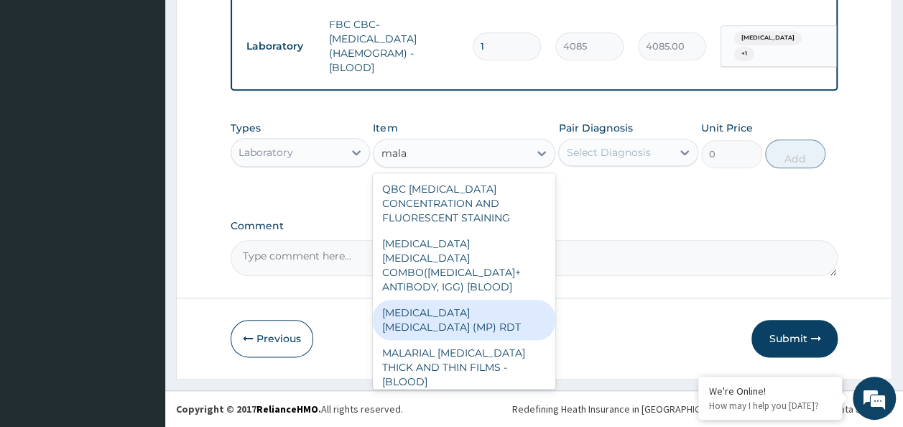
click at [518, 307] on div "MALARIA PARASITE (MP) RDT" at bounding box center [464, 320] width 182 height 40
type input "1531.875"
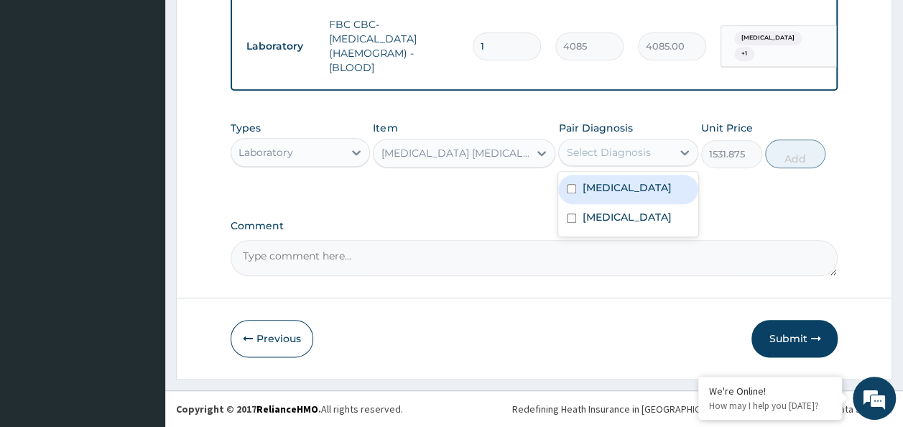
click at [612, 151] on div "Select Diagnosis" at bounding box center [608, 152] width 84 height 14
drag, startPoint x: 603, startPoint y: 193, endPoint x: 598, endPoint y: 222, distance: 30.0
click at [603, 193] on label "Upper respiratory infection" at bounding box center [626, 187] width 89 height 14
checkbox input "true"
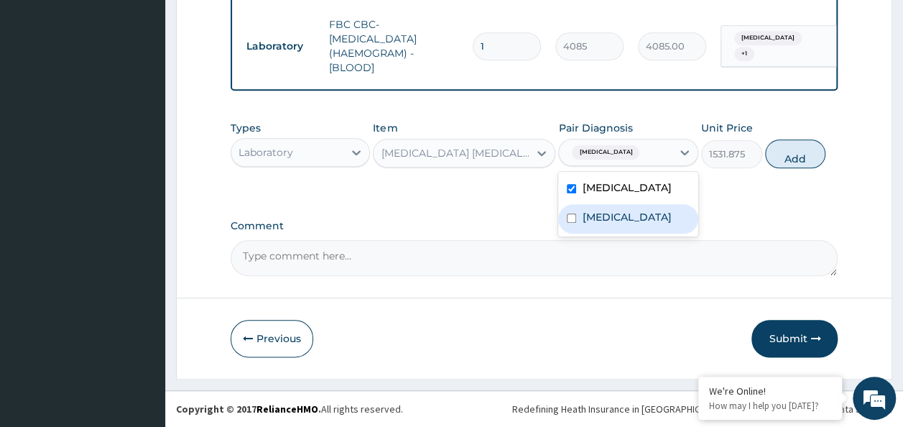
click at [595, 224] on label "Malaria" at bounding box center [626, 217] width 89 height 14
checkbox input "true"
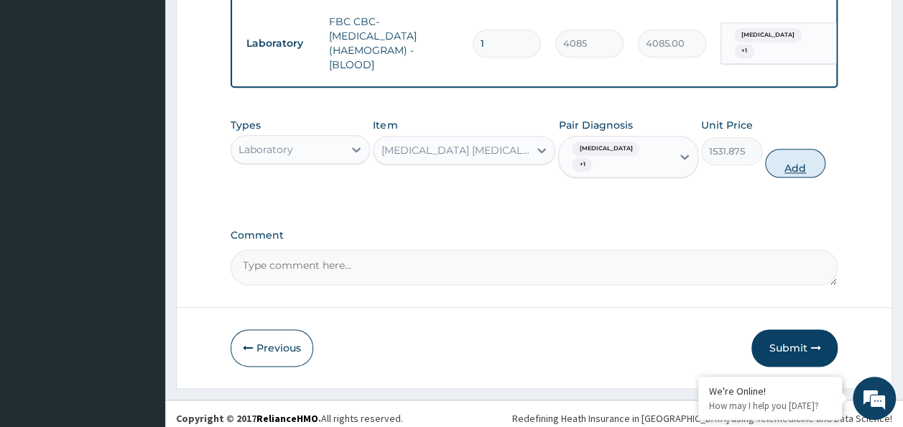
click at [782, 168] on button "Add" at bounding box center [795, 163] width 61 height 29
type input "0"
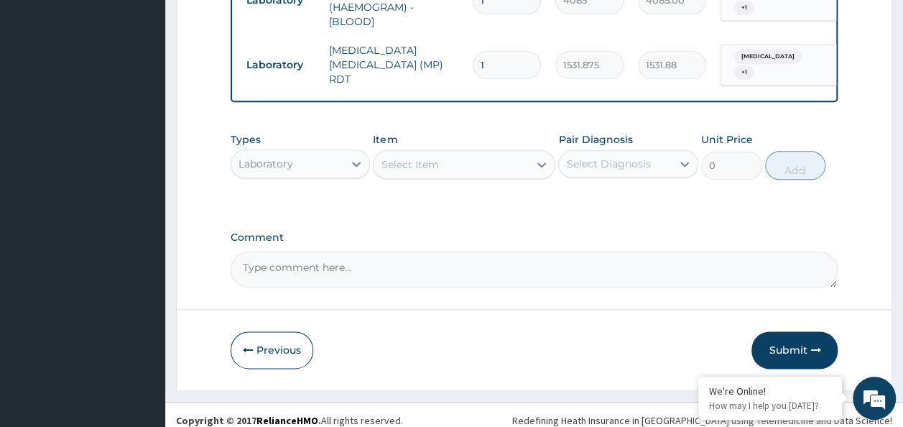
scroll to position [748, 0]
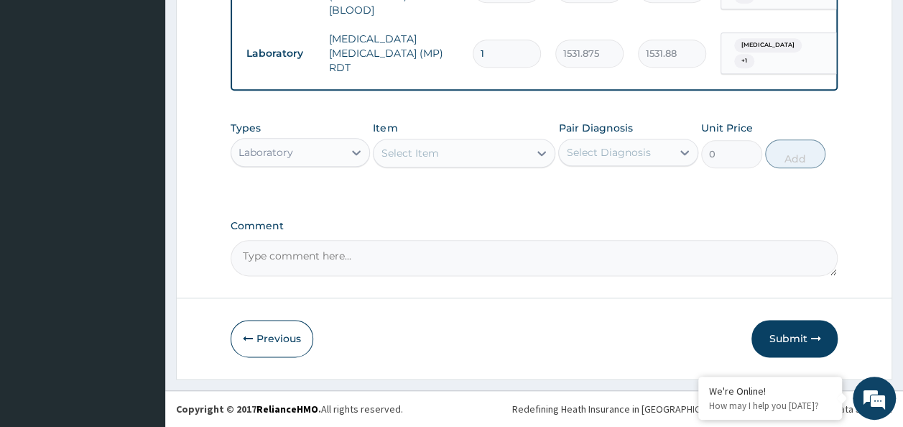
click at [279, 143] on div "Laboratory" at bounding box center [287, 152] width 113 height 23
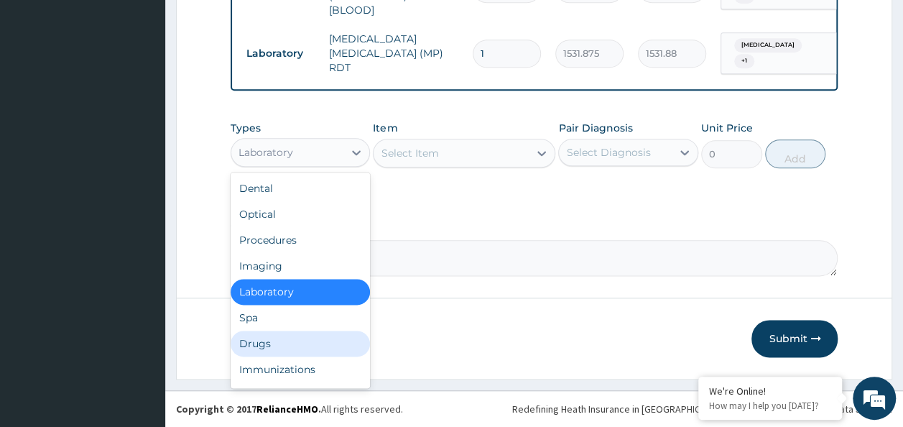
click at [281, 348] on div "Drugs" at bounding box center [301, 343] width 140 height 26
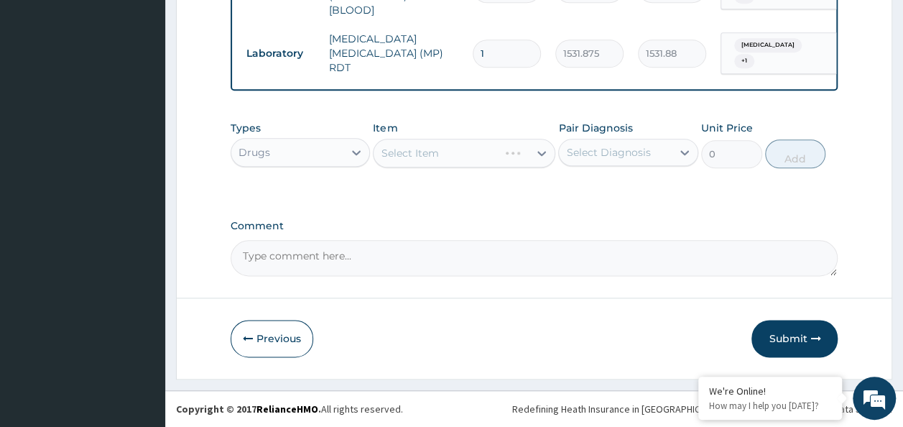
click at [575, 150] on div "Select Diagnosis" at bounding box center [608, 152] width 84 height 14
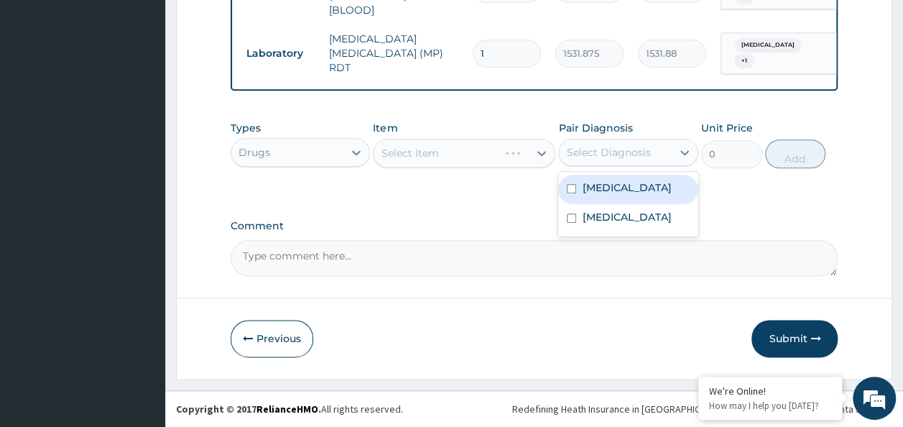
click at [588, 195] on label "Upper respiratory infection" at bounding box center [626, 187] width 89 height 14
checkbox input "true"
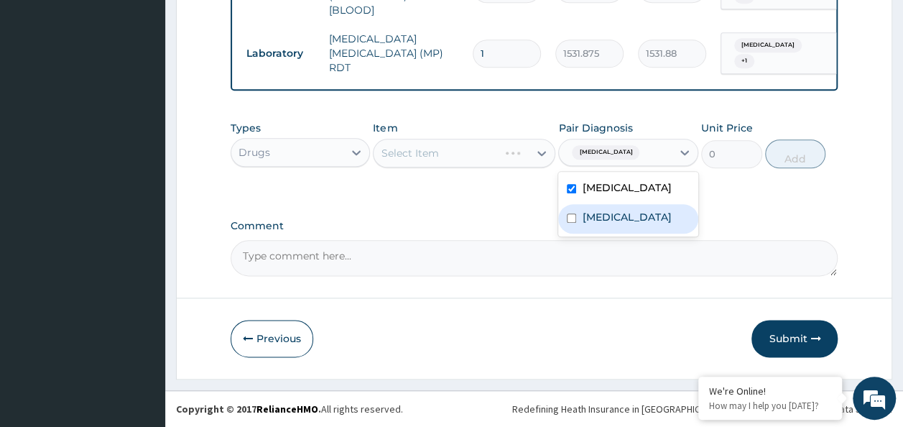
click at [590, 224] on label "Malaria" at bounding box center [626, 217] width 89 height 14
checkbox input "true"
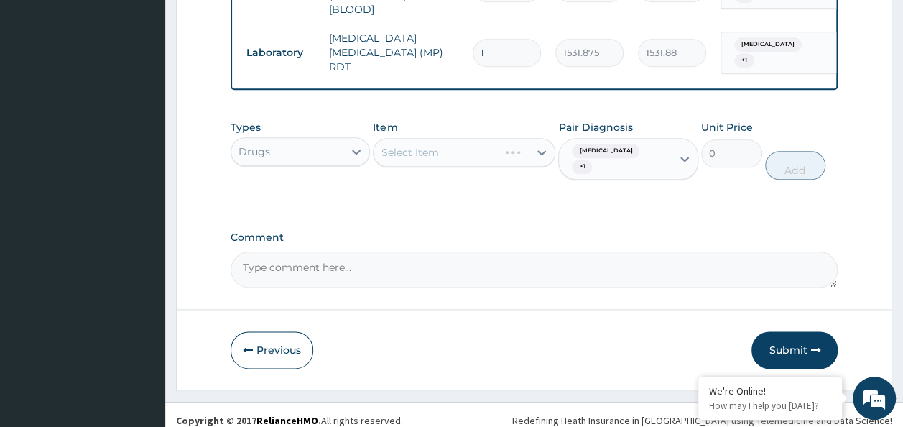
click at [453, 144] on div "Select Item" at bounding box center [451, 152] width 155 height 23
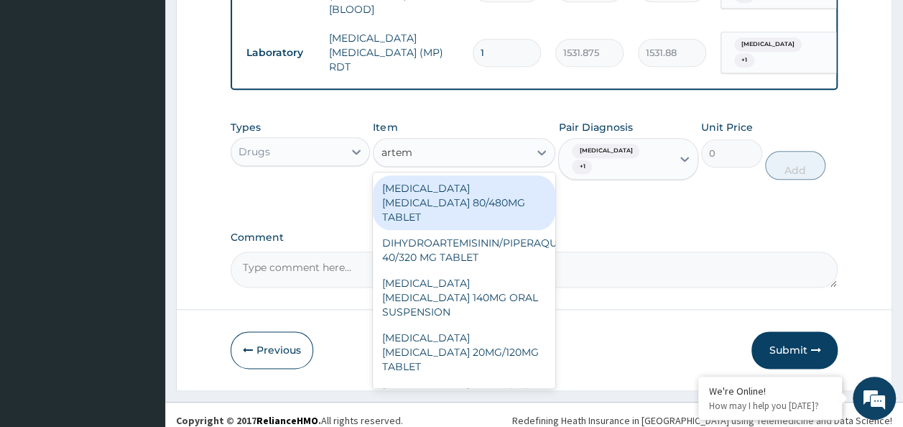
type input "artem"
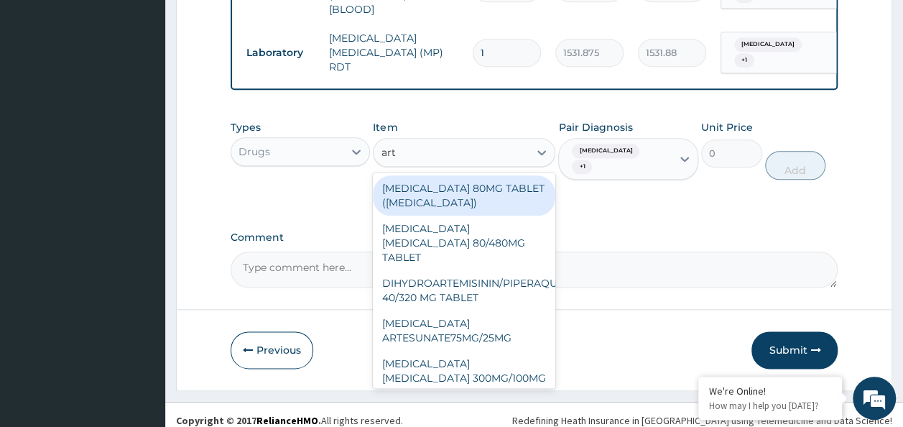
type input "arte"
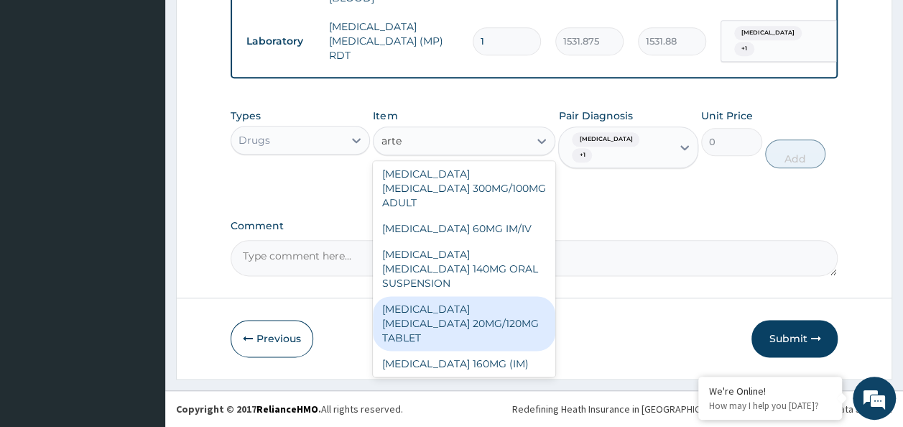
scroll to position [198, 0]
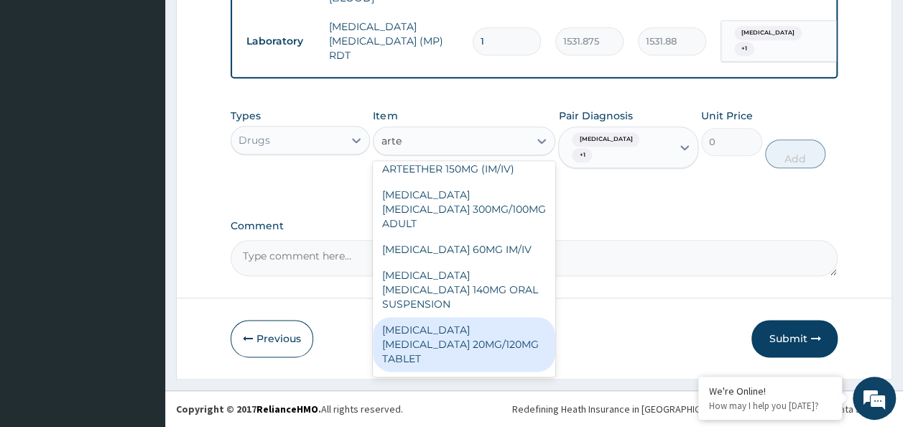
click at [458, 317] on div "ARTEMETHER LUMEFANTRINE 20MG/120MG TABLET" at bounding box center [464, 344] width 182 height 55
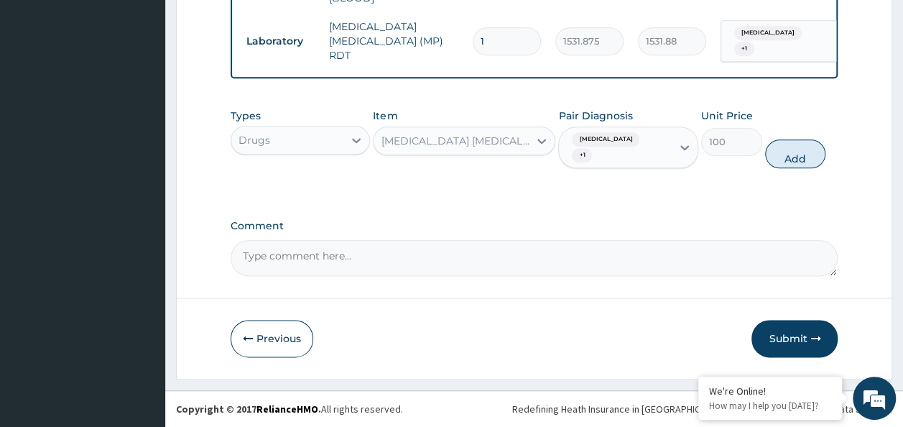
click at [792, 154] on button "Add" at bounding box center [795, 153] width 61 height 29
type input "0"
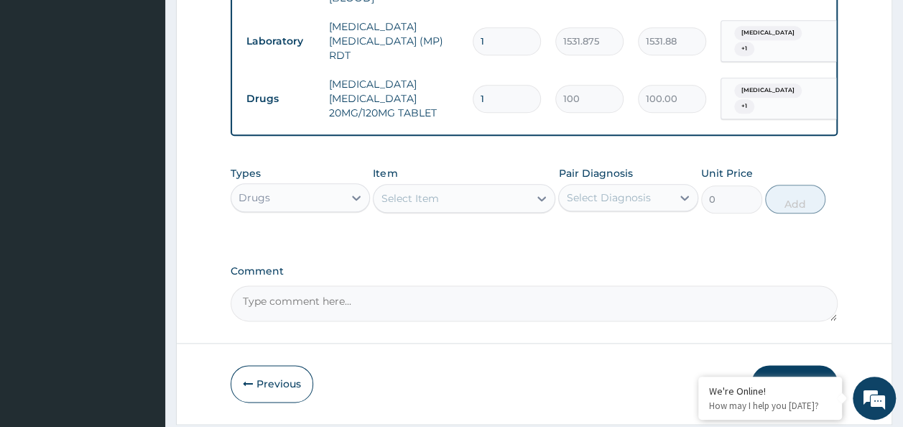
click at [459, 201] on div "Select Item" at bounding box center [451, 198] width 155 height 23
type input "parace"
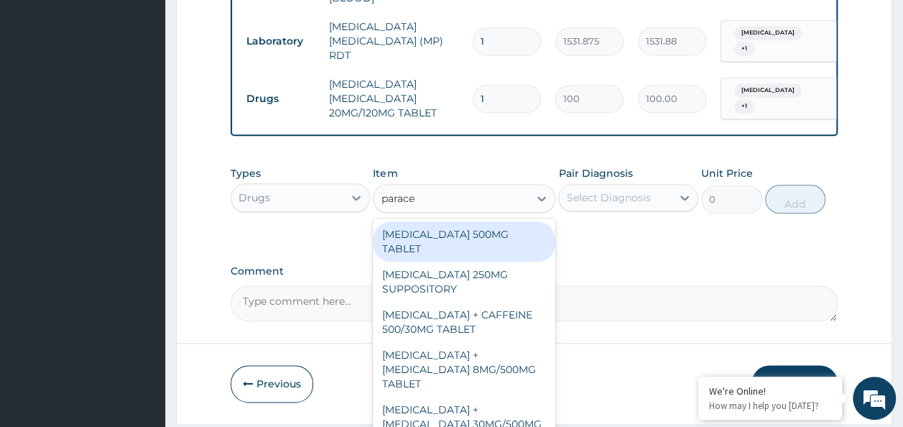
click at [457, 246] on div "[MEDICAL_DATA] 500MG TABLET" at bounding box center [464, 241] width 182 height 40
type input "30"
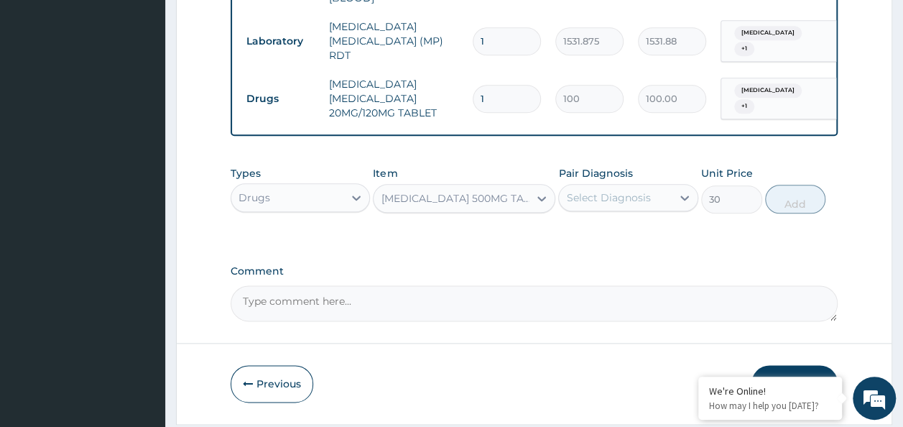
click at [639, 200] on div "Select Diagnosis" at bounding box center [608, 197] width 84 height 14
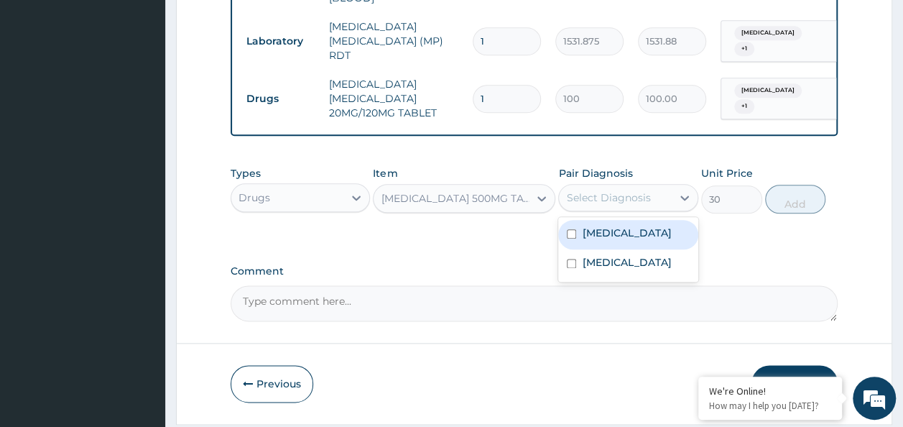
drag, startPoint x: 632, startPoint y: 228, endPoint x: 634, endPoint y: 243, distance: 15.2
click at [634, 230] on label "Upper respiratory infection" at bounding box center [626, 233] width 89 height 14
checkbox input "true"
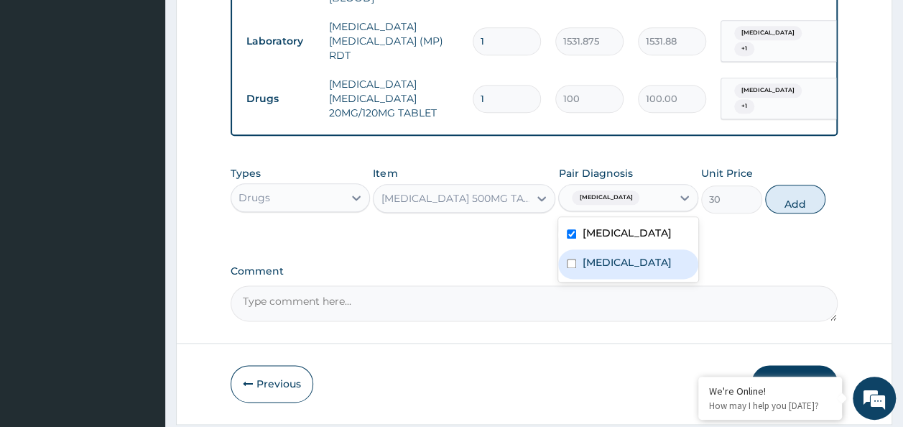
click at [625, 274] on div "Malaria" at bounding box center [628, 263] width 140 height 29
checkbox input "true"
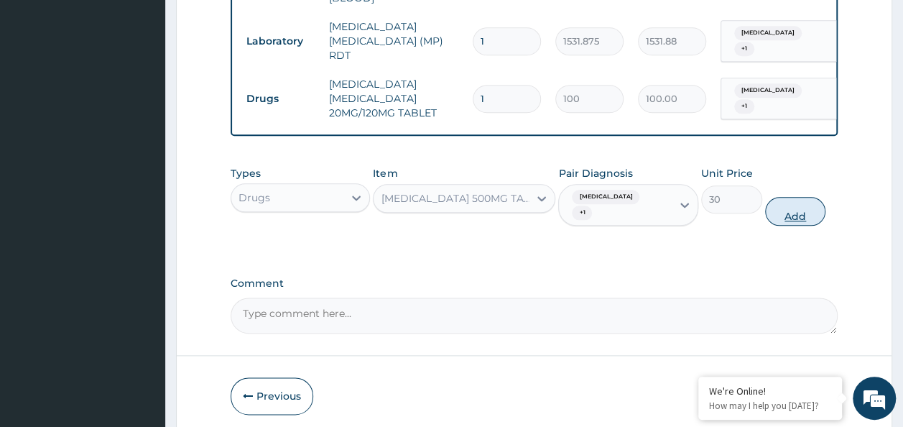
click at [823, 206] on button "Add" at bounding box center [795, 211] width 61 height 29
type input "0"
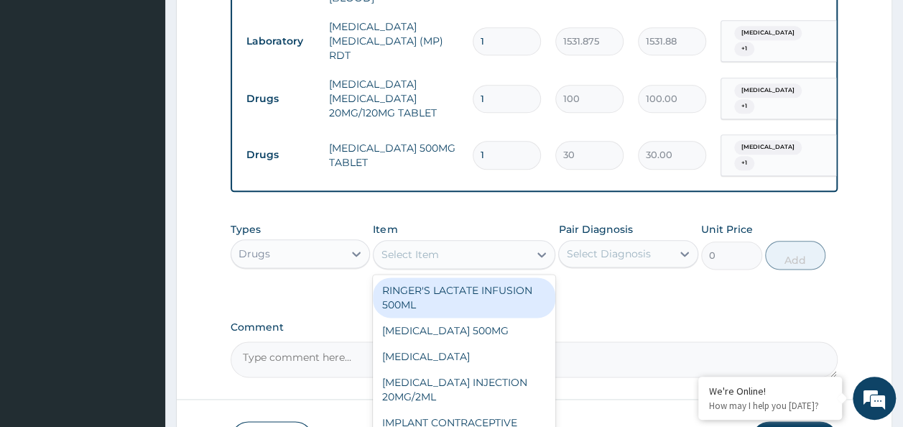
click at [468, 249] on div "Select Item" at bounding box center [451, 254] width 155 height 23
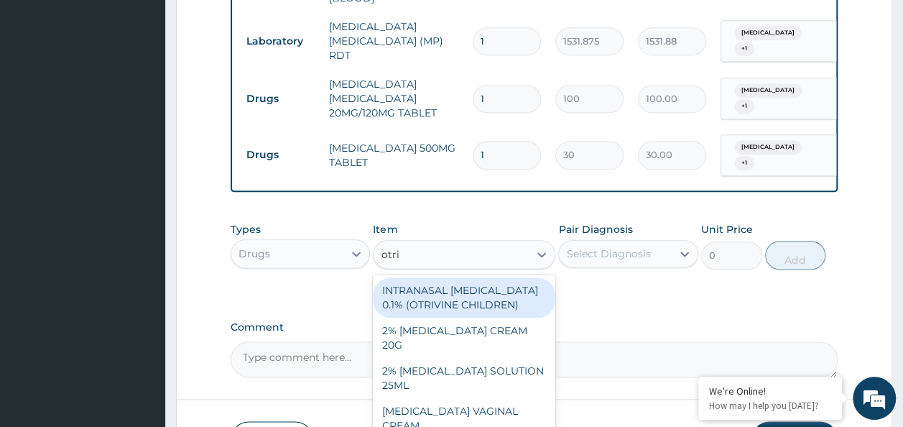
type input "otriv"
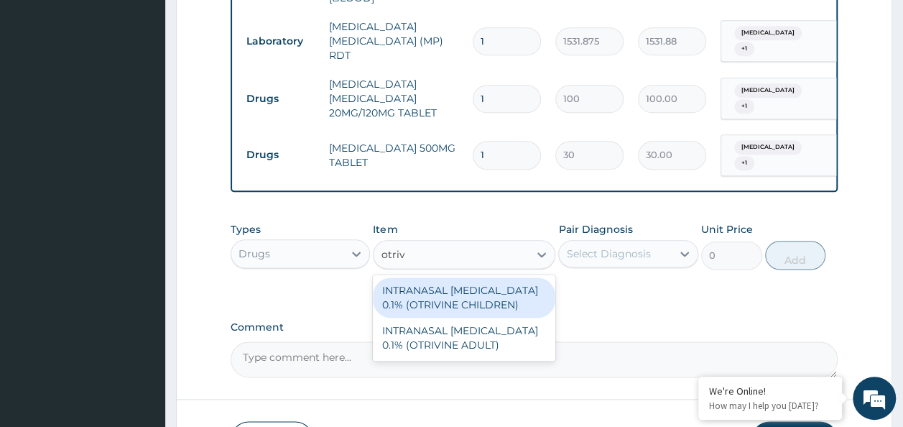
click at [455, 302] on div "INTRANASAL [MEDICAL_DATA] 0.1% (OTRIVINE CHILDREN)" at bounding box center [464, 297] width 182 height 40
type input "6240"
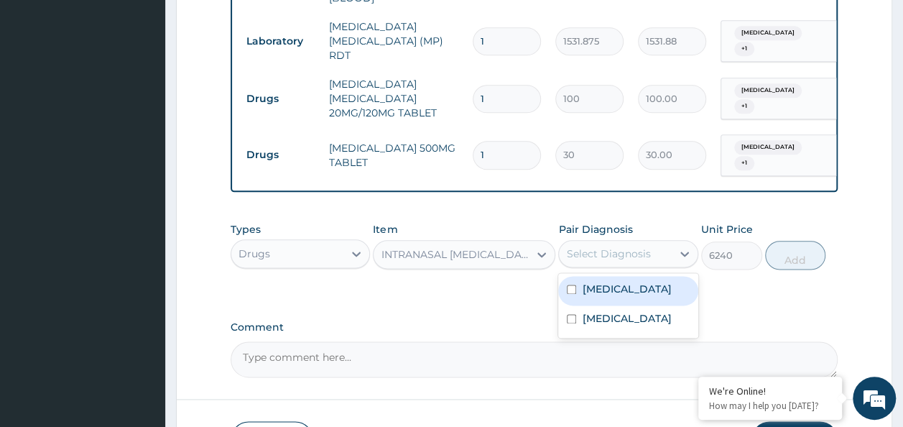
click at [631, 259] on div "Select Diagnosis" at bounding box center [608, 253] width 84 height 14
click at [631, 296] on label "Upper respiratory infection" at bounding box center [626, 289] width 89 height 14
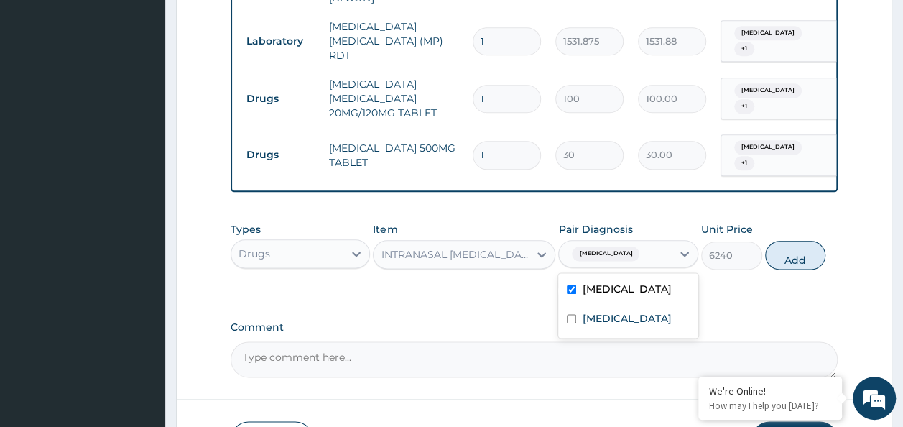
drag, startPoint x: 631, startPoint y: 298, endPoint x: 632, endPoint y: 307, distance: 9.4
click at [632, 296] on label "Upper respiratory infection" at bounding box center [626, 289] width 89 height 14
checkbox input "false"
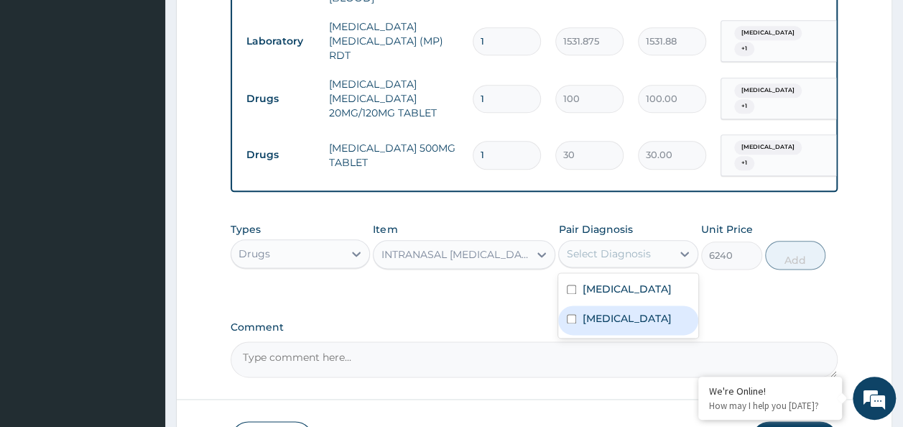
click at [625, 330] on div "Malaria" at bounding box center [628, 319] width 140 height 29
checkbox input "true"
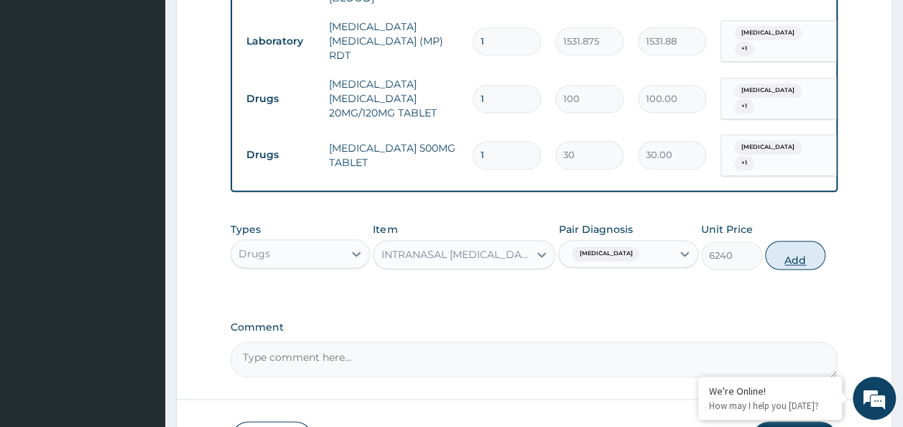
click at [789, 251] on button "Add" at bounding box center [795, 255] width 61 height 29
type input "0"
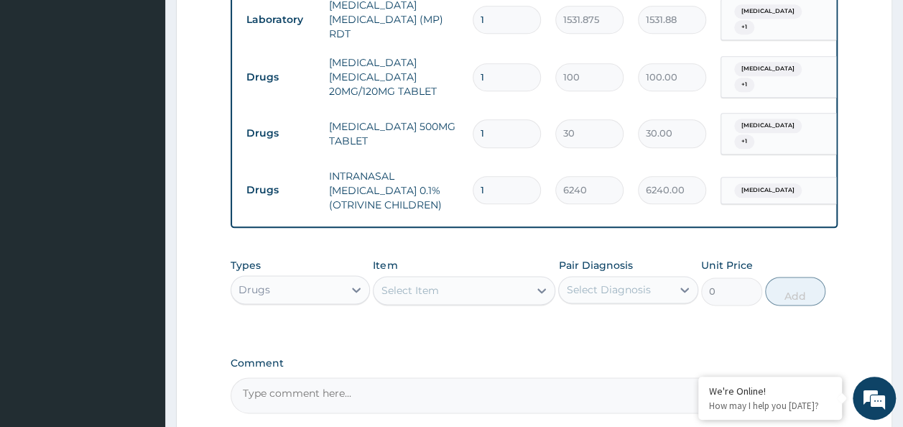
scroll to position [760, 0]
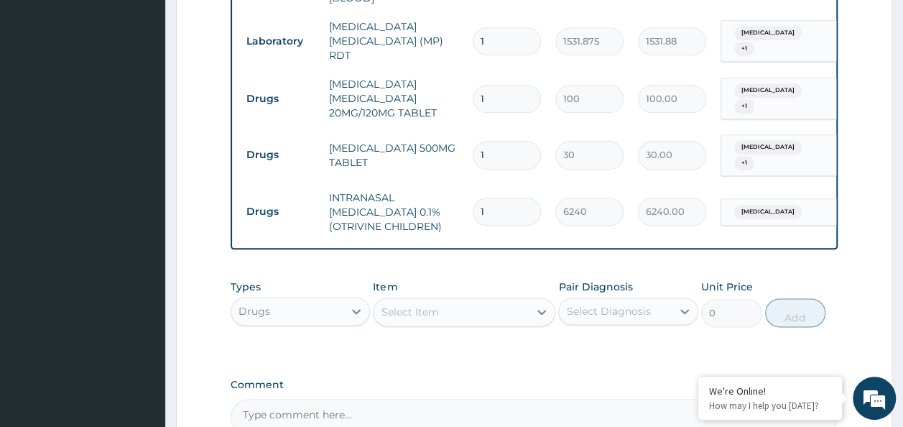
click at [504, 144] on input "1" at bounding box center [507, 155] width 68 height 28
type input "18"
type input "540.00"
type input "18"
click at [504, 85] on input "1" at bounding box center [507, 99] width 68 height 28
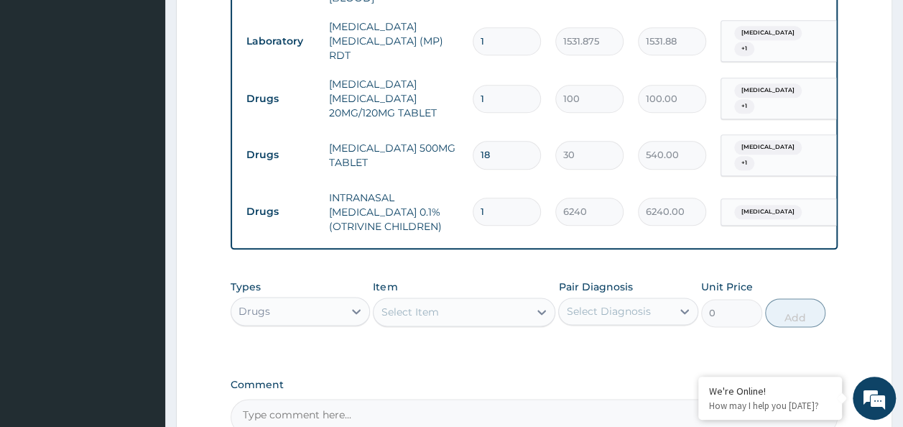
type input "18"
type input "1800.00"
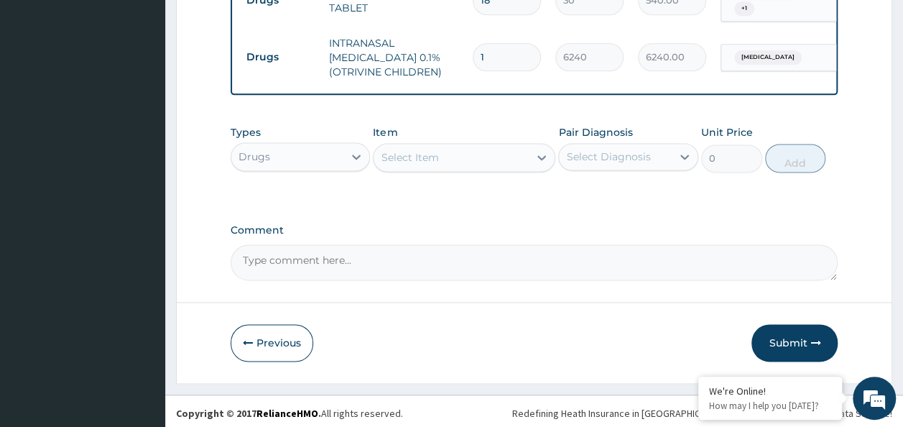
scroll to position [919, 0]
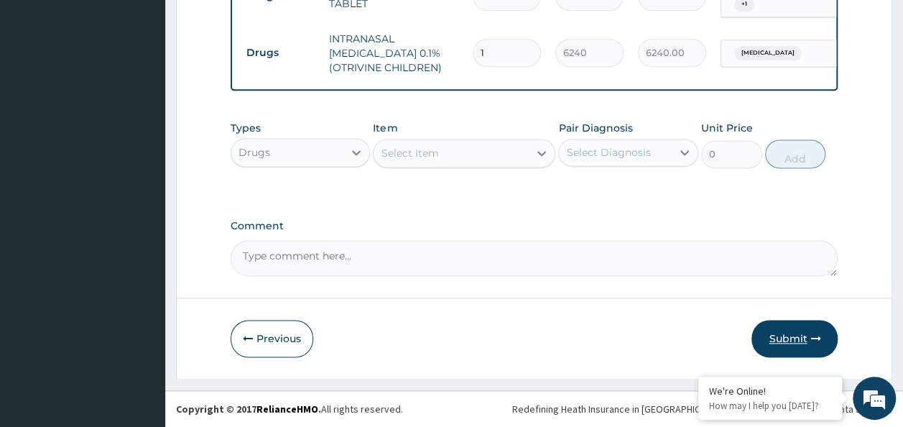
type input "18"
click at [795, 343] on button "Submit" at bounding box center [794, 338] width 86 height 37
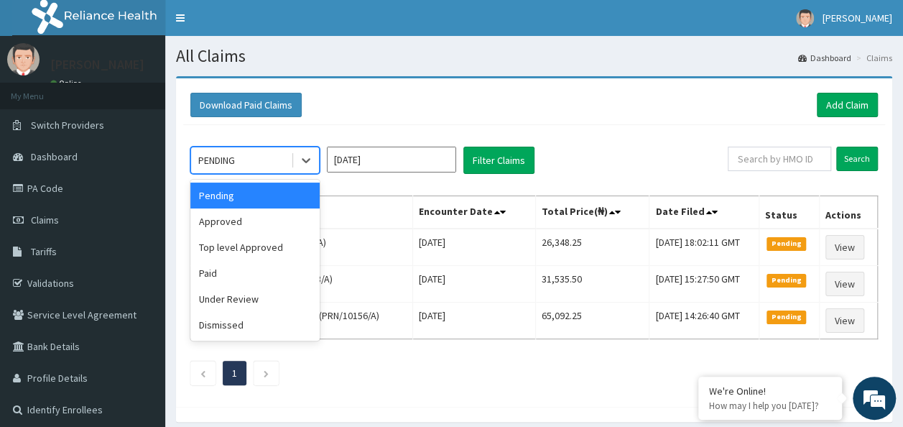
click at [233, 157] on div "PENDING" at bounding box center [216, 160] width 37 height 14
click at [260, 218] on div "Approved" at bounding box center [254, 221] width 129 height 26
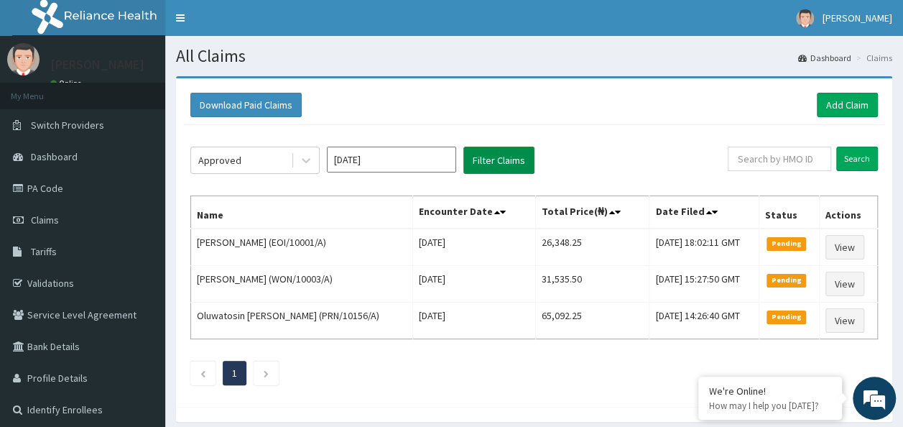
click at [499, 164] on button "Filter Claims" at bounding box center [498, 160] width 71 height 27
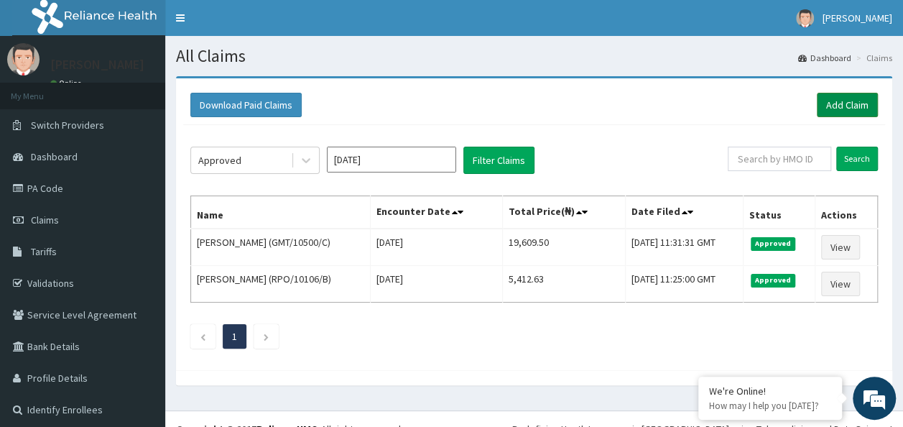
click at [835, 99] on link "Add Claim" at bounding box center [847, 105] width 61 height 24
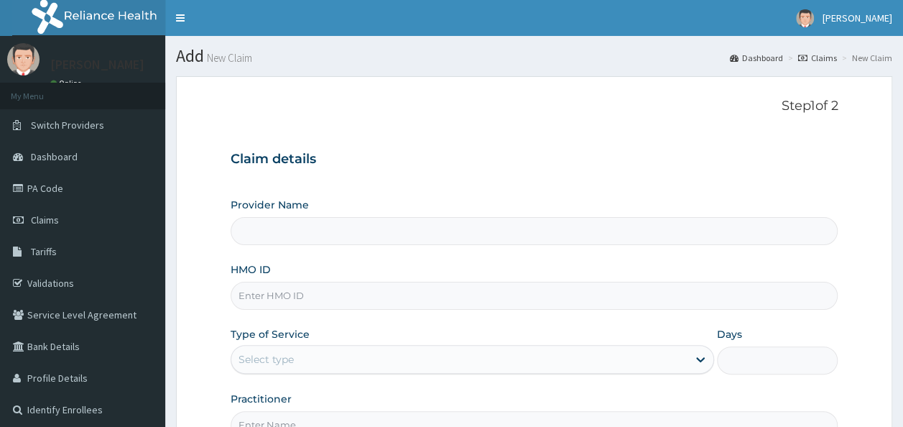
click at [359, 310] on div "Provider Name HMO ID Type of Service Select type Days Practitioner" at bounding box center [535, 318] width 608 height 241
click at [353, 300] on input "HMO ID" at bounding box center [535, 296] width 608 height 28
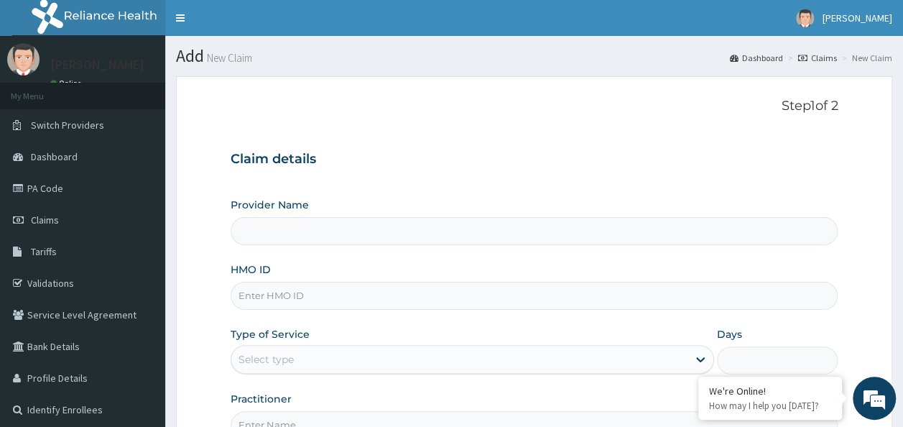
paste input "GMT/10500/B"
type input "GMT/10500/B"
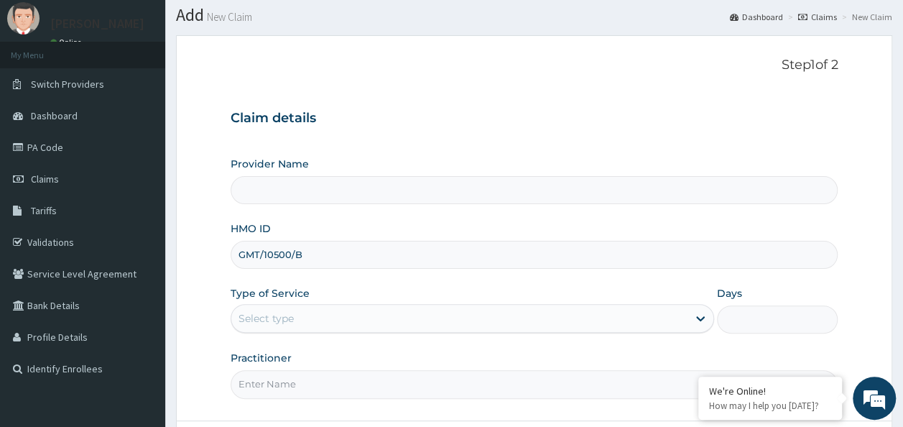
type input "Reliance Family Clinics (RFC)- [GEOGRAPHIC_DATA]"
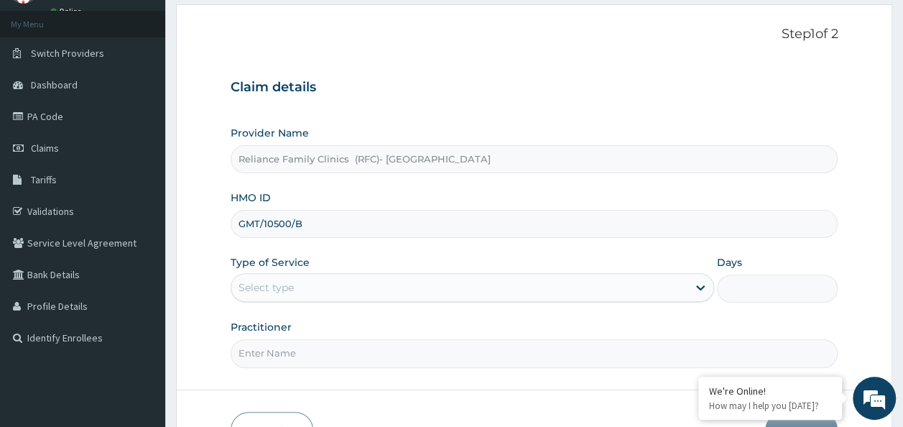
type input "GMT/10500/B"
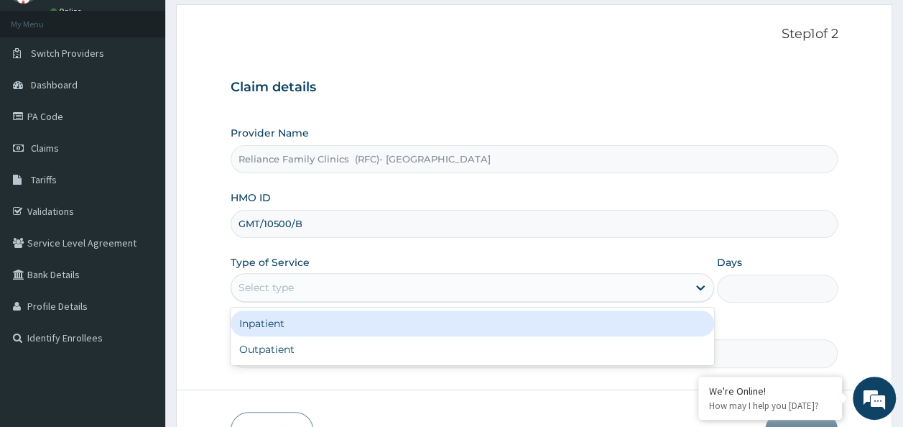
click at [331, 276] on div "Select type" at bounding box center [459, 287] width 456 height 23
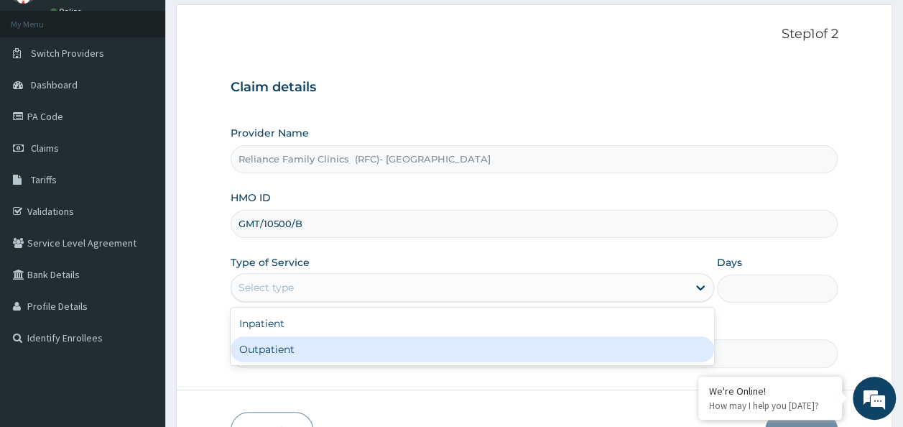
click at [297, 345] on div "Outpatient" at bounding box center [472, 349] width 483 height 26
type input "1"
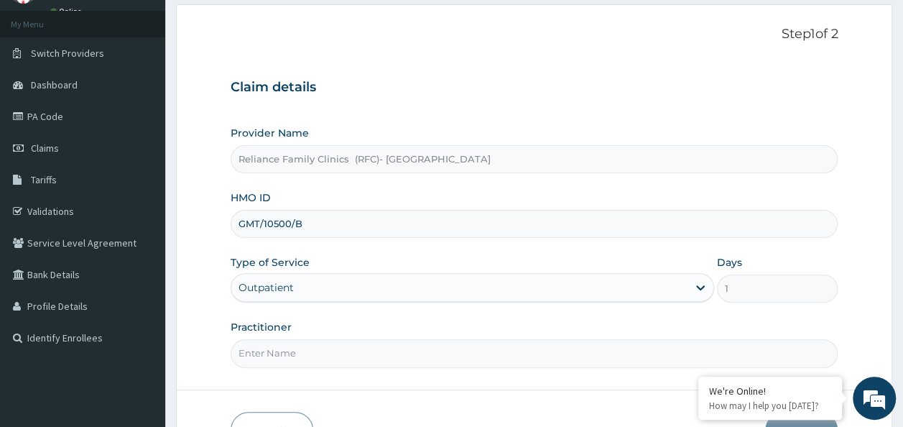
click at [297, 351] on input "Practitioner" at bounding box center [535, 353] width 608 height 28
type input "C"
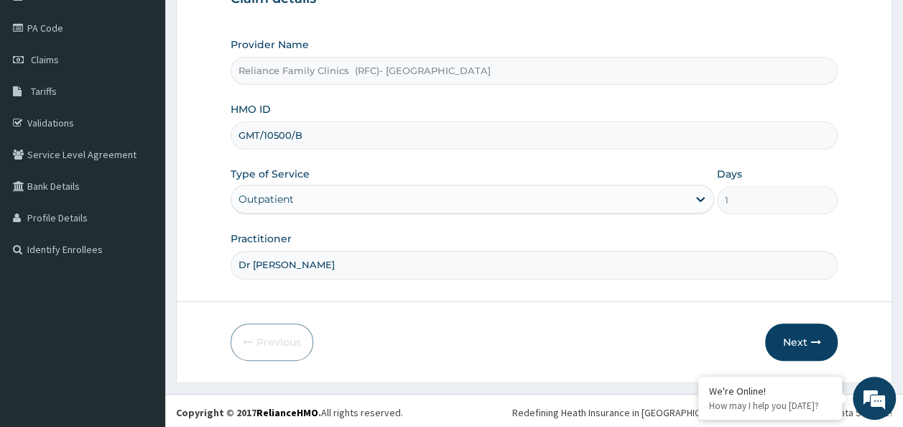
scroll to position [161, 0]
type input "Dr [PERSON_NAME]"
click at [776, 333] on button "Next" at bounding box center [801, 341] width 73 height 37
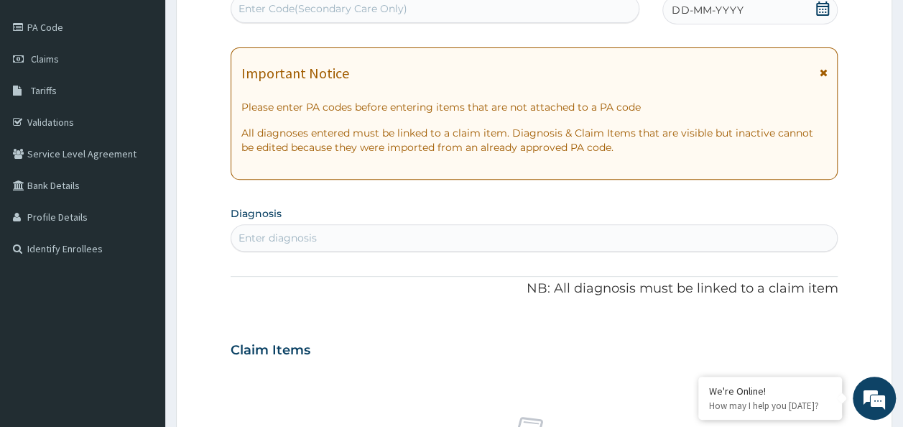
click at [827, 11] on icon at bounding box center [822, 8] width 14 height 14
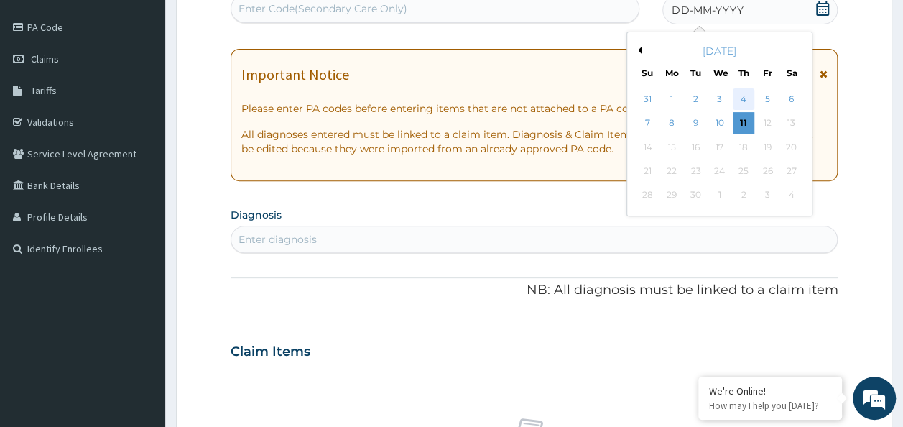
click at [745, 106] on div "4" at bounding box center [744, 99] width 22 height 22
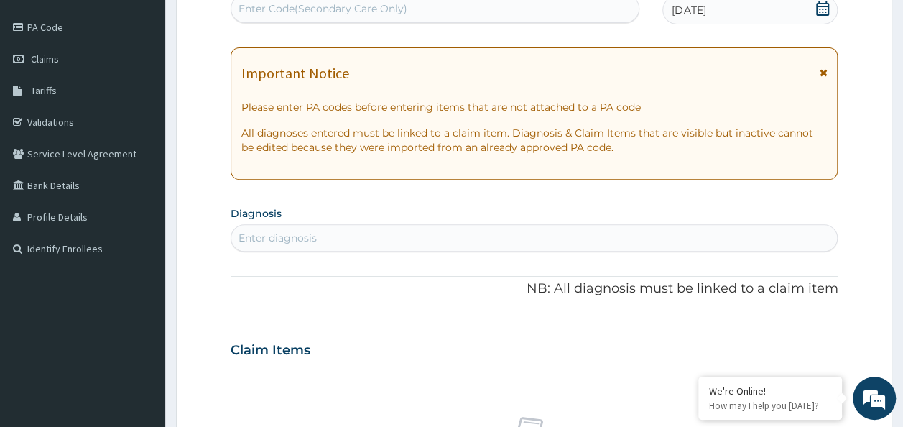
click at [815, 9] on icon at bounding box center [822, 8] width 14 height 14
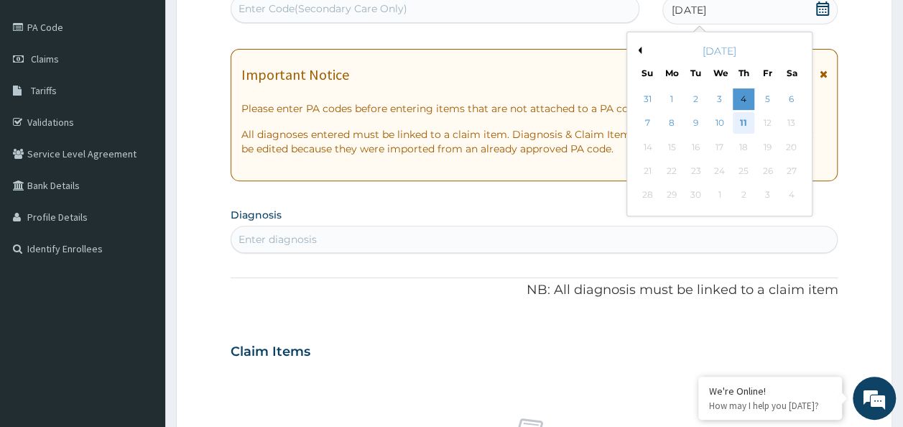
click at [751, 121] on div "11" at bounding box center [744, 124] width 22 height 22
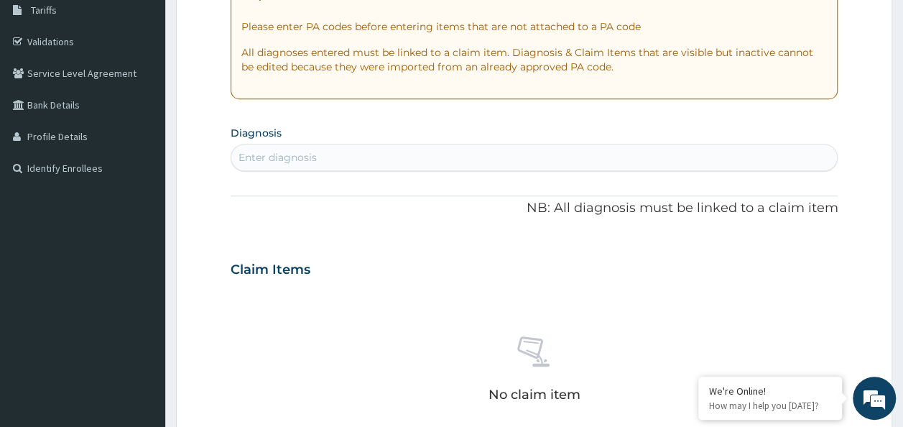
scroll to position [305, 0]
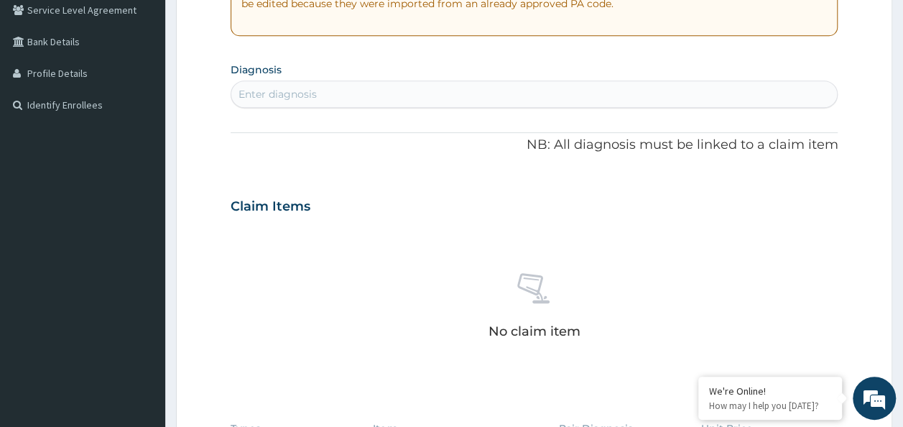
click at [338, 100] on div "Enter diagnosis" at bounding box center [534, 94] width 606 height 23
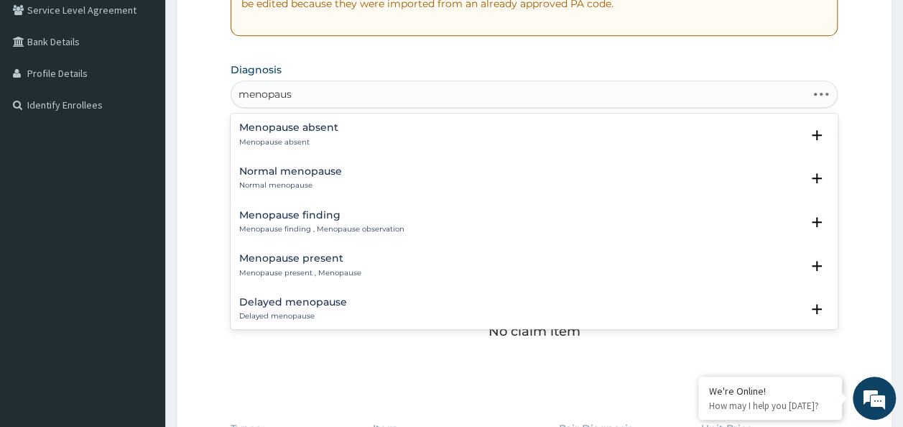
type input "menopause"
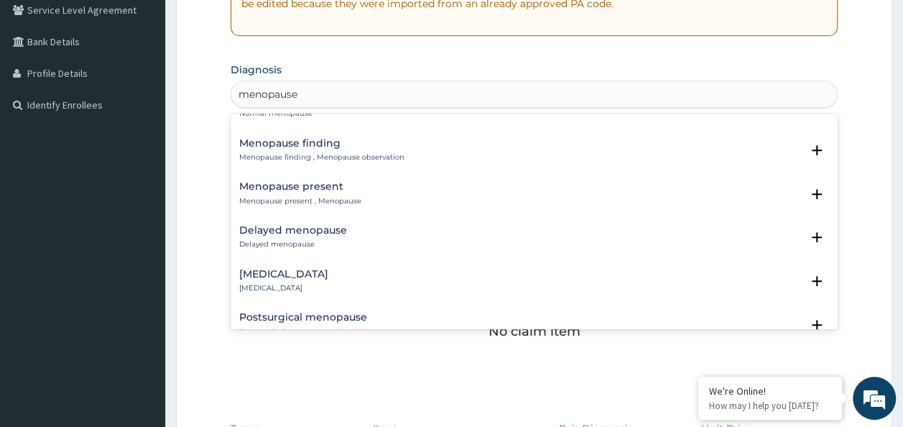
click at [309, 200] on p "Menopause present , Menopause" at bounding box center [300, 201] width 122 height 10
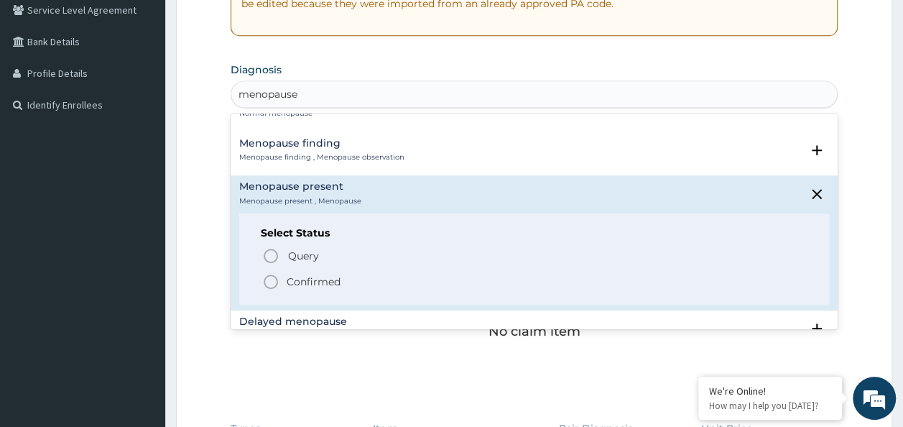
click at [319, 274] on p "Confirmed" at bounding box center [314, 281] width 54 height 14
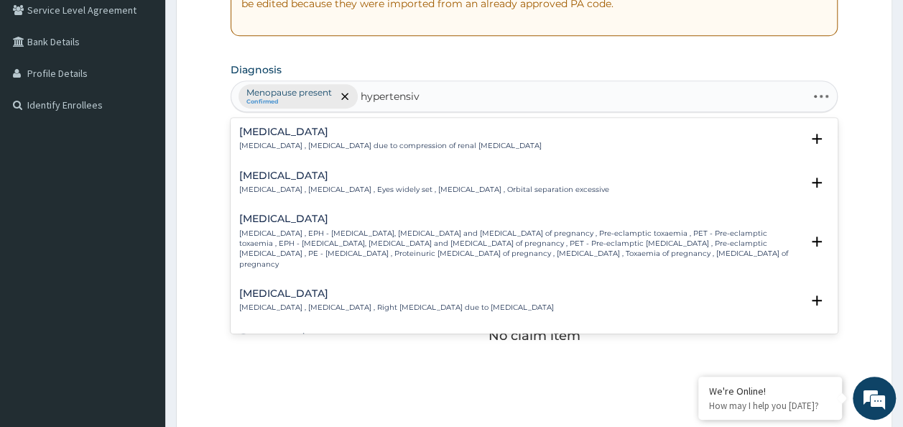
type input "hypertensive"
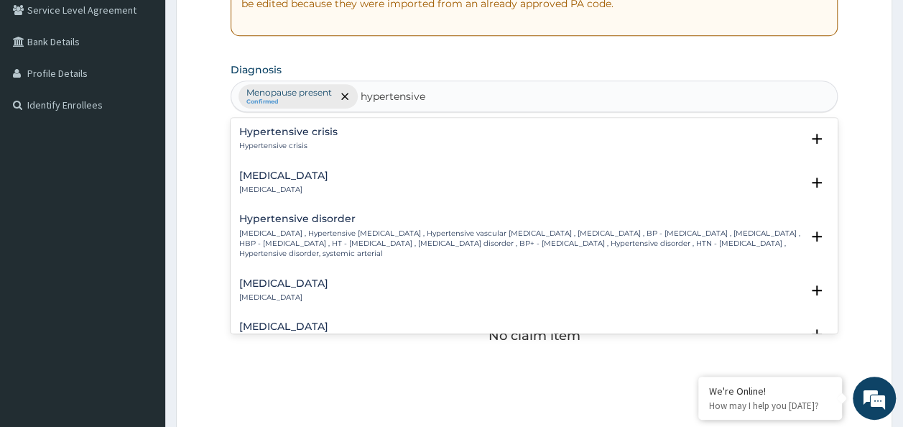
click at [339, 228] on p "High blood pressure , Hypertensive vascular disease , Hypertensive vascular deg…" at bounding box center [520, 243] width 562 height 31
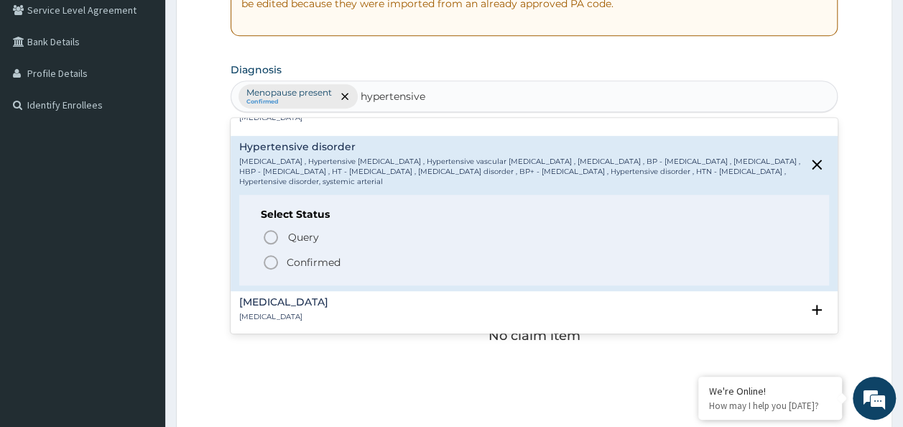
click at [307, 263] on p "Confirmed" at bounding box center [314, 262] width 54 height 14
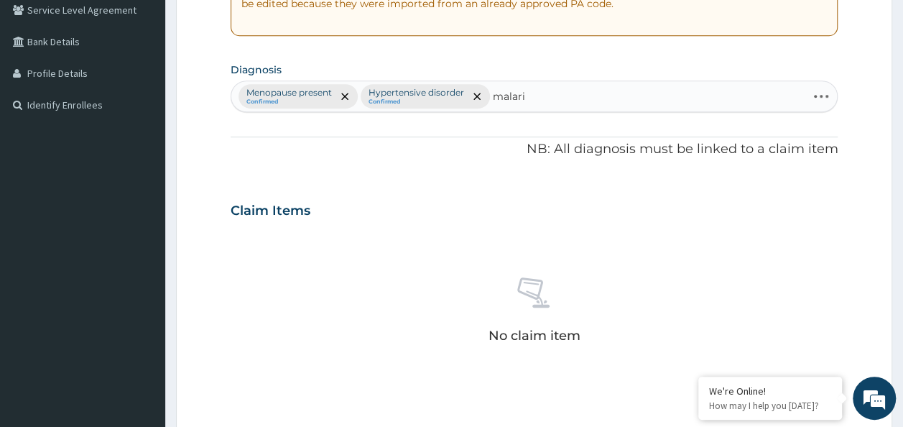
type input "malaria"
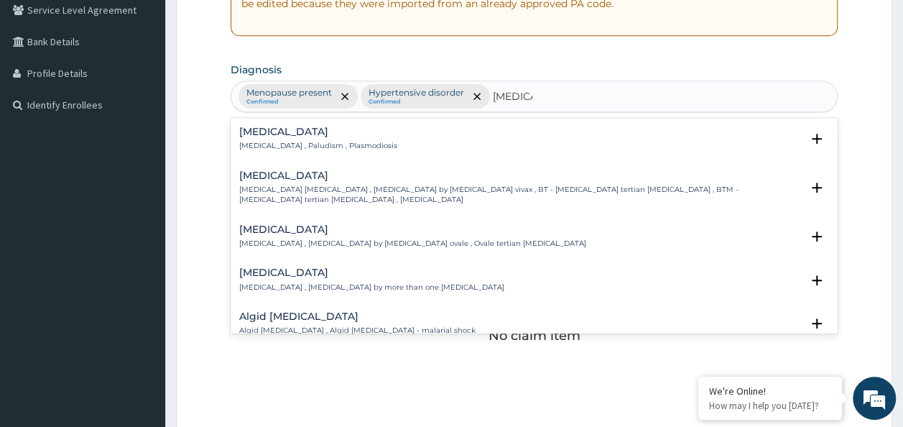
click at [325, 134] on h4 "Malaria" at bounding box center [318, 131] width 158 height 11
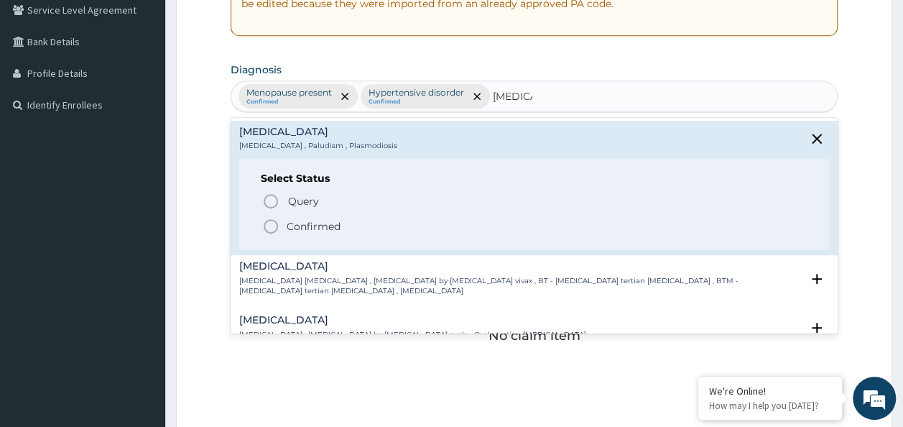
click at [320, 219] on p "Confirmed" at bounding box center [314, 226] width 54 height 14
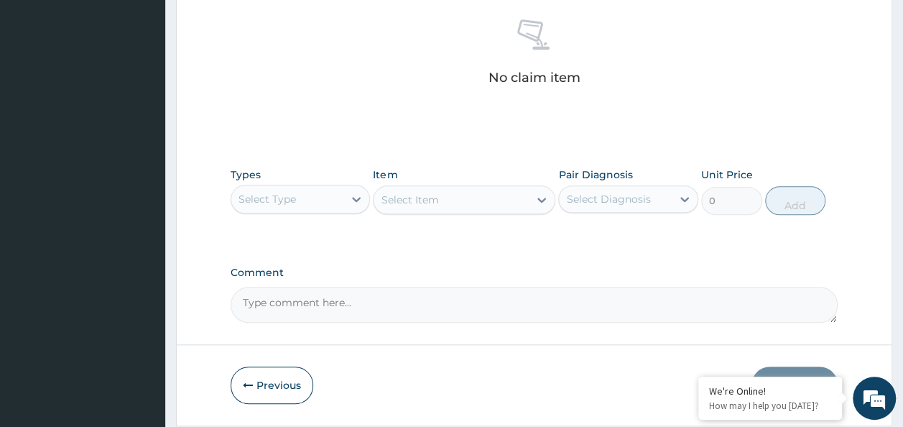
scroll to position [606, 0]
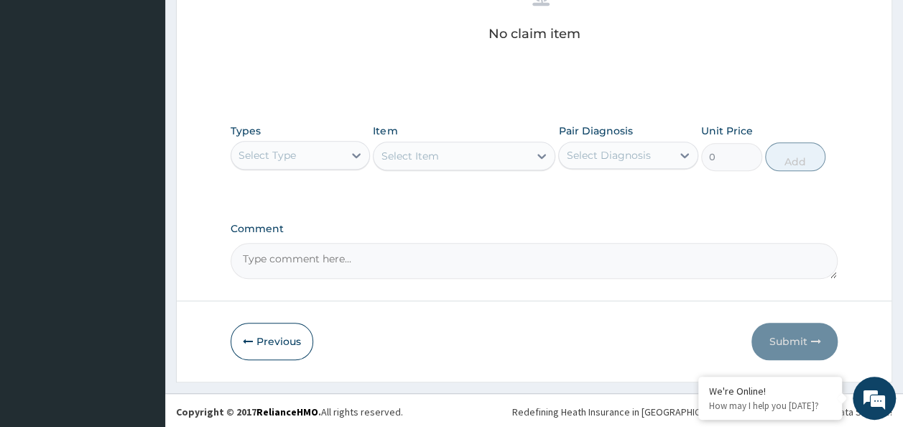
click at [340, 151] on div "Select Type" at bounding box center [287, 155] width 113 height 23
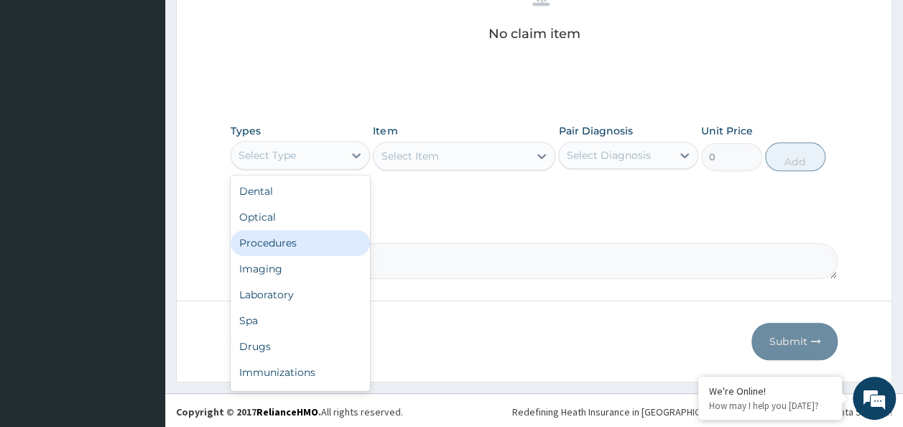
click at [274, 239] on div "Procedures" at bounding box center [301, 243] width 140 height 26
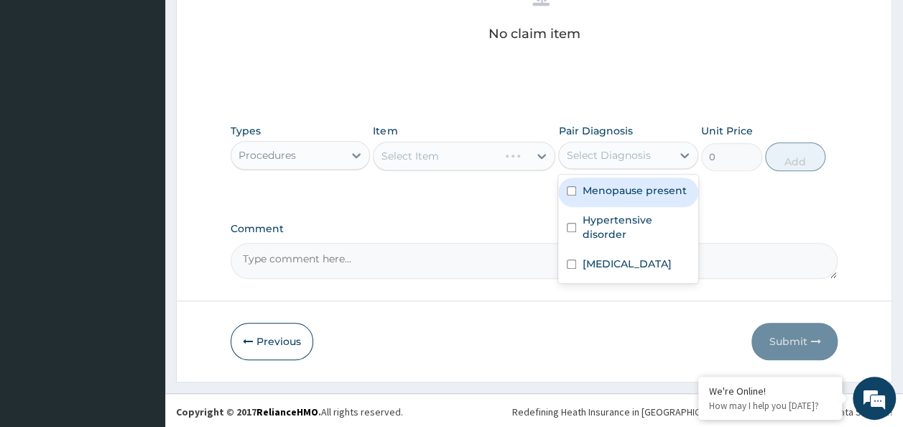
click at [616, 165] on div "Select Diagnosis" at bounding box center [628, 155] width 140 height 27
click at [608, 196] on div "Menopause present" at bounding box center [628, 191] width 140 height 29
checkbox input "true"
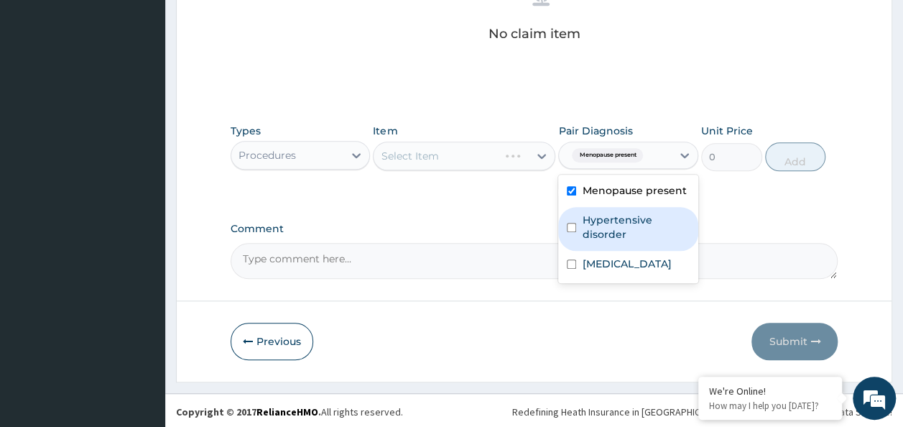
drag, startPoint x: 603, startPoint y: 215, endPoint x: 603, endPoint y: 236, distance: 20.1
click at [603, 218] on label "Hypertensive disorder" at bounding box center [636, 227] width 108 height 29
checkbox input "true"
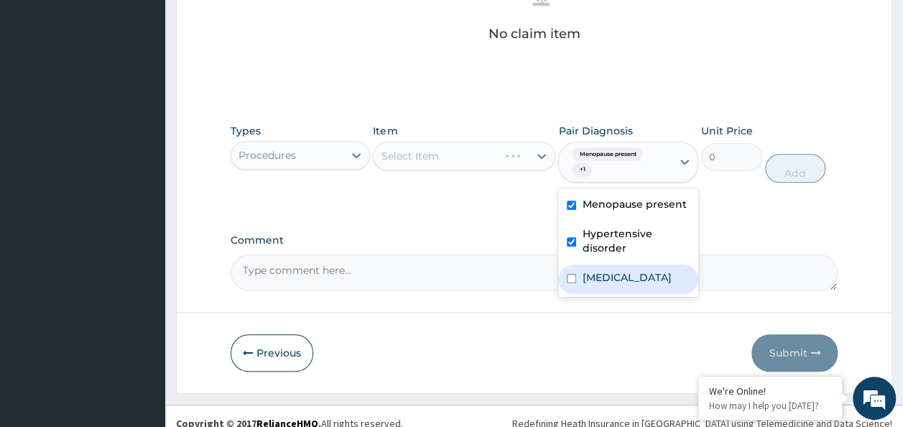
click at [606, 266] on div "Malaria" at bounding box center [628, 278] width 140 height 29
checkbox input "true"
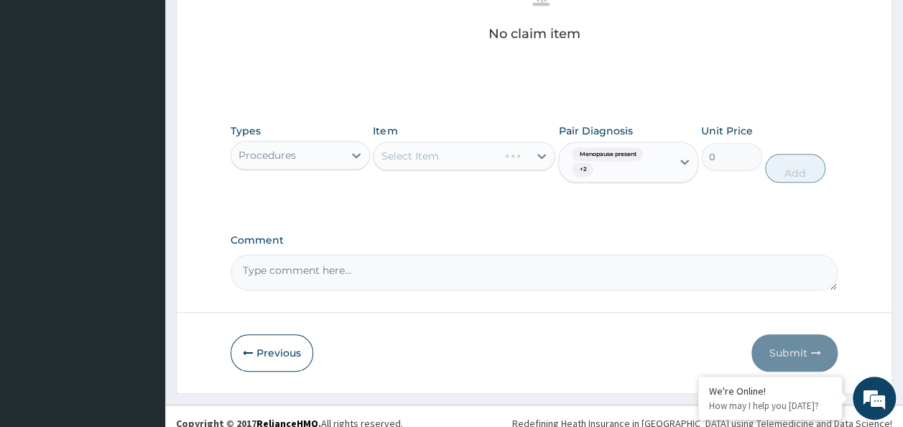
click at [497, 149] on div "Select Item" at bounding box center [451, 155] width 155 height 23
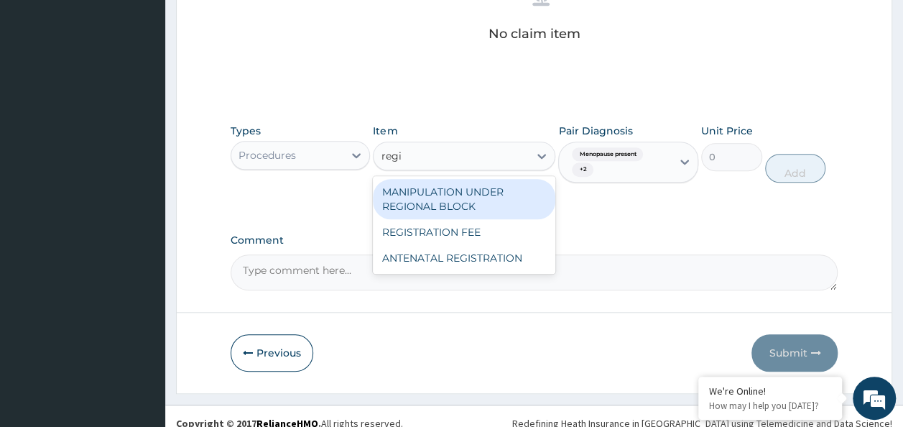
type input "regis"
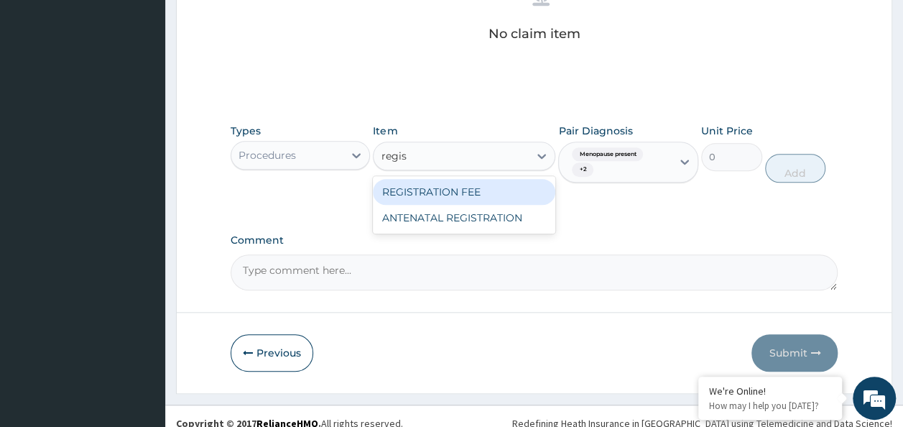
click at [510, 190] on div "REGISTRATION FEE" at bounding box center [464, 192] width 182 height 26
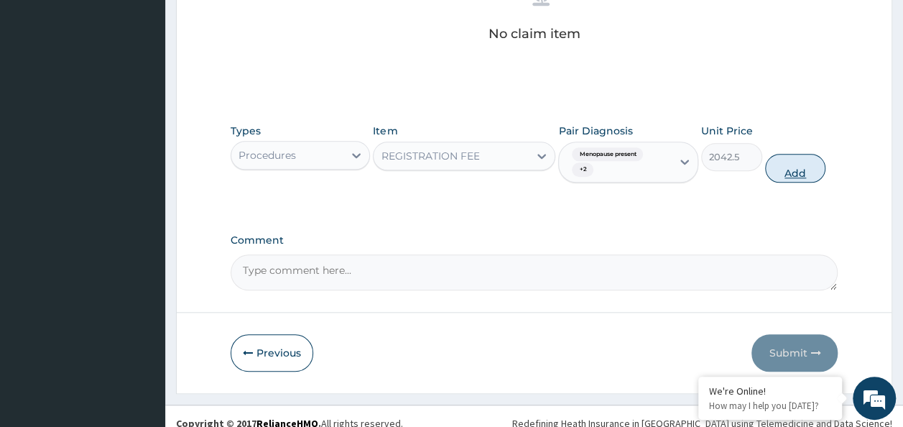
click at [779, 177] on button "Add" at bounding box center [795, 168] width 61 height 29
type input "0"
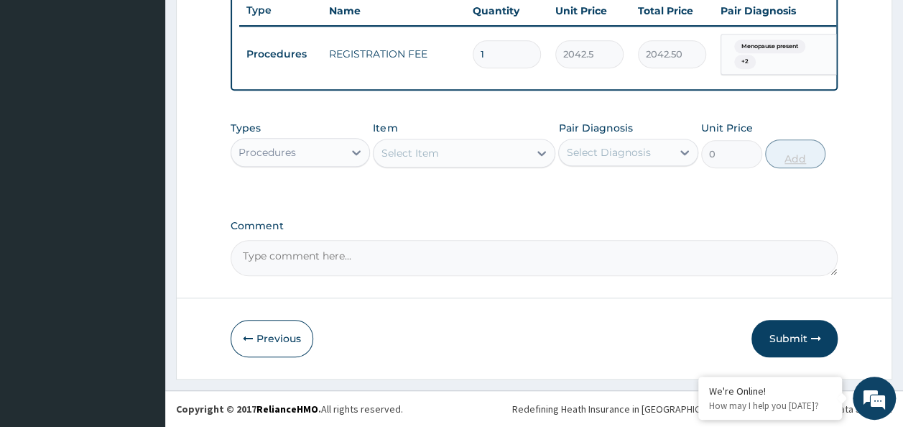
scroll to position [555, 0]
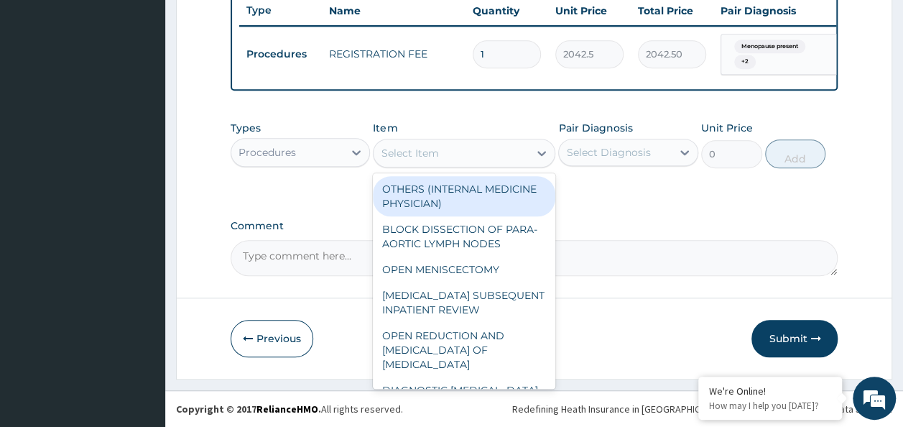
click at [501, 146] on div "Select Item" at bounding box center [451, 153] width 155 height 23
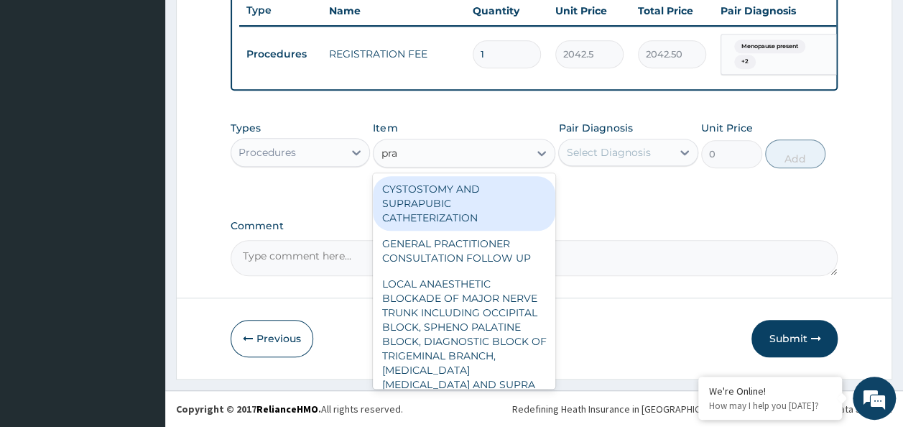
type input "prac"
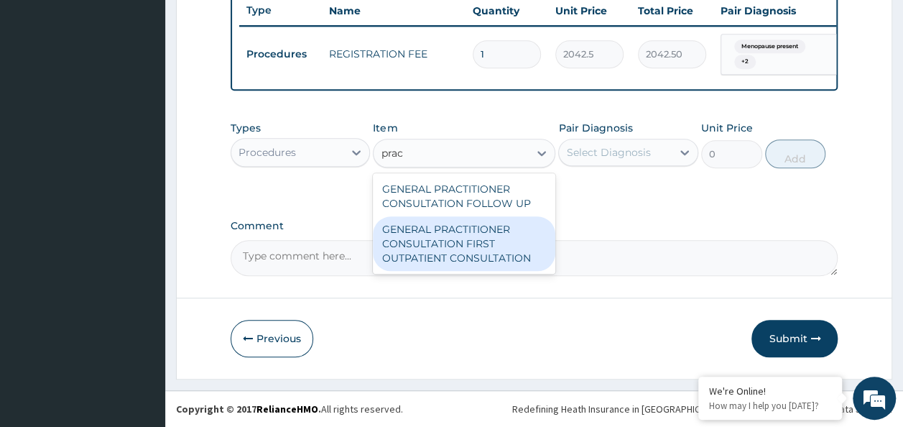
click at [499, 241] on div "GENERAL PRACTITIONER CONSULTATION FIRST OUTPATIENT CONSULTATION" at bounding box center [464, 243] width 182 height 55
type input "3370.125"
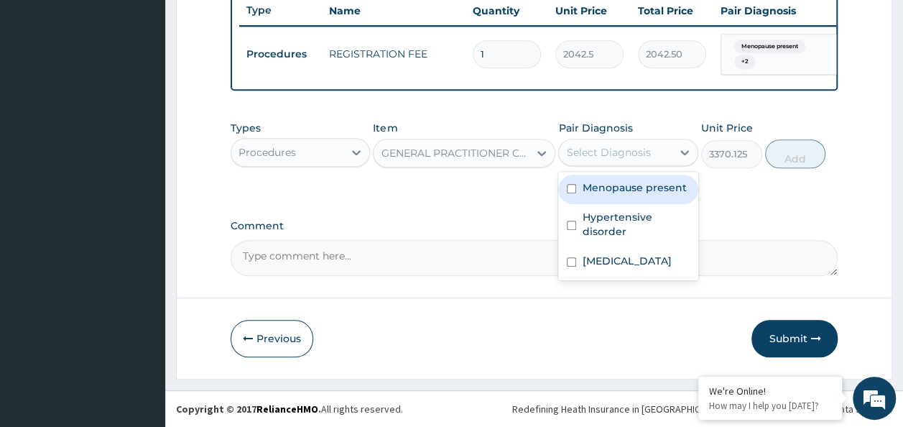
click at [613, 161] on div "Select Diagnosis" at bounding box center [615, 152] width 113 height 23
click at [613, 199] on div "Menopause present" at bounding box center [628, 189] width 140 height 29
checkbox input "true"
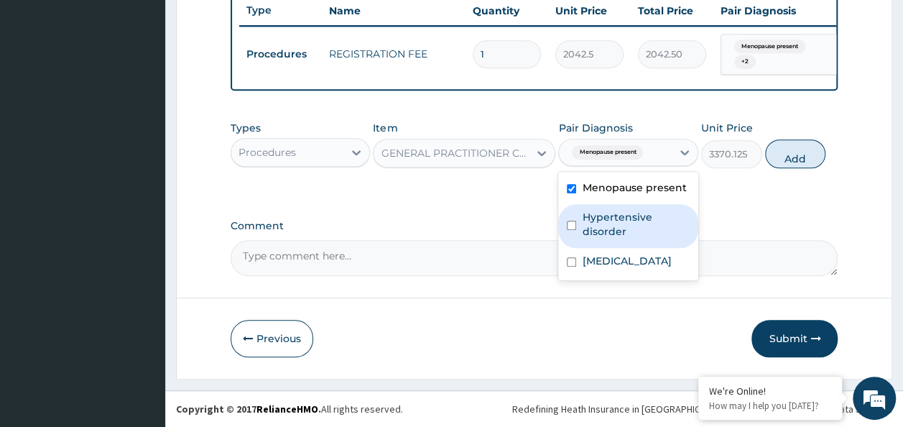
drag, startPoint x: 611, startPoint y: 213, endPoint x: 595, endPoint y: 249, distance: 39.0
click at [604, 228] on label "Hypertensive disorder" at bounding box center [636, 224] width 108 height 29
checkbox input "true"
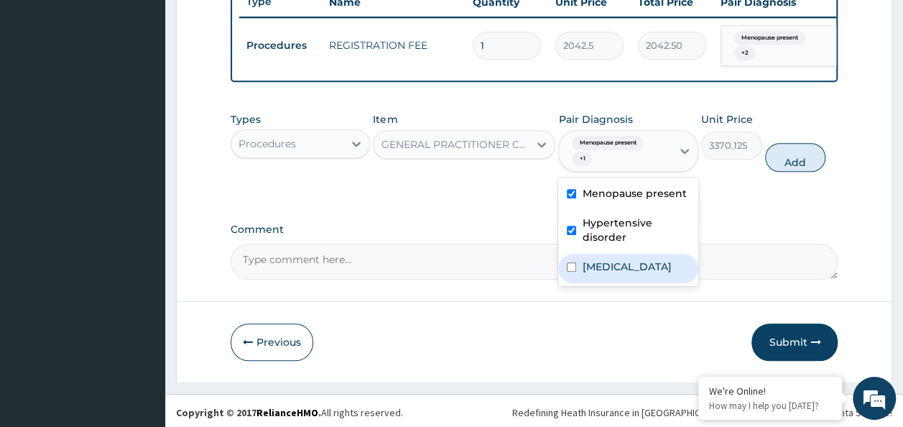
click at [593, 270] on label "Malaria" at bounding box center [626, 266] width 89 height 14
checkbox input "true"
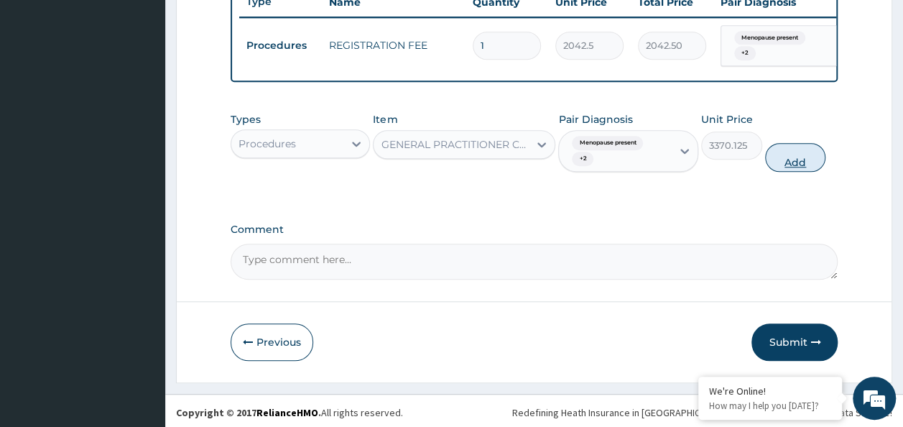
click at [794, 165] on button "Add" at bounding box center [795, 157] width 61 height 29
type input "0"
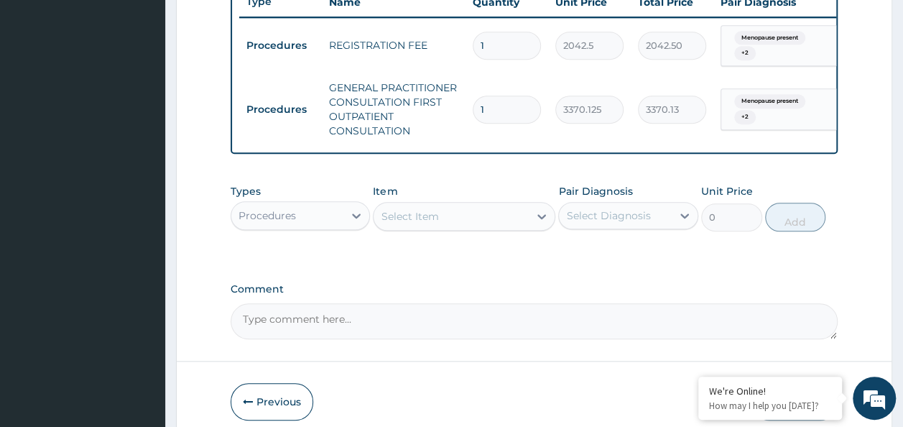
click at [323, 218] on div "Procedures" at bounding box center [287, 215] width 113 height 23
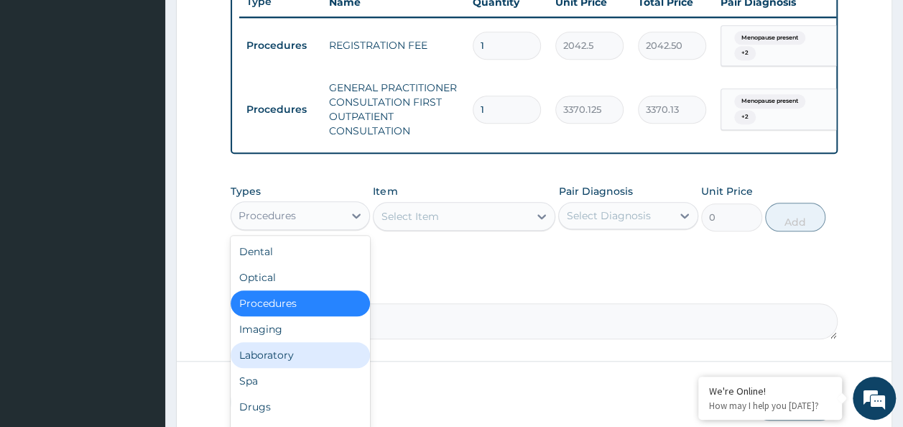
click at [333, 358] on div "Laboratory" at bounding box center [301, 355] width 140 height 26
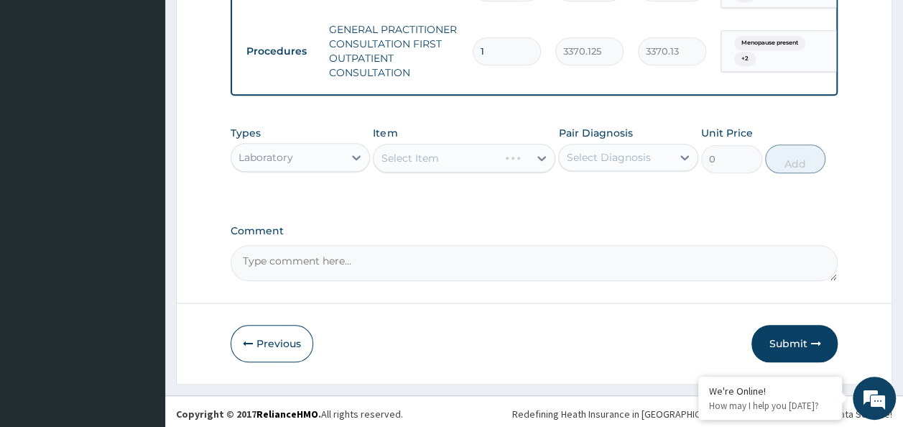
scroll to position [627, 0]
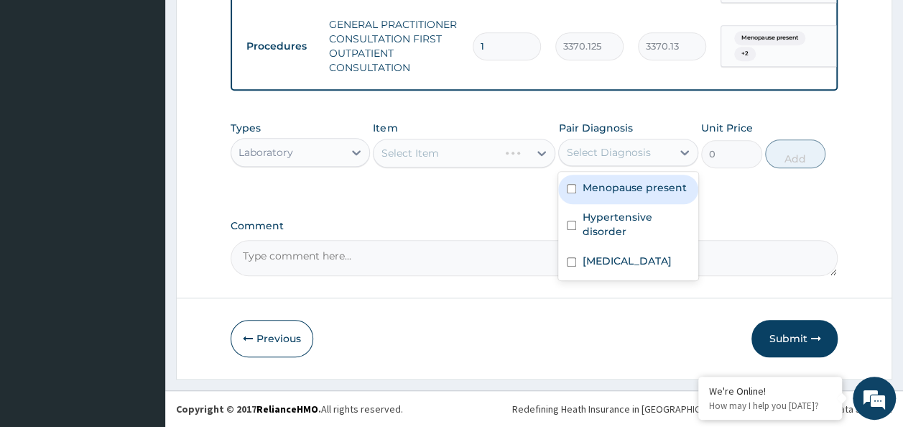
click at [616, 161] on div "Select Diagnosis" at bounding box center [615, 152] width 113 height 23
drag, startPoint x: 609, startPoint y: 198, endPoint x: 606, endPoint y: 205, distance: 7.7
click at [609, 199] on div "Menopause present" at bounding box center [628, 189] width 140 height 29
checkbox input "true"
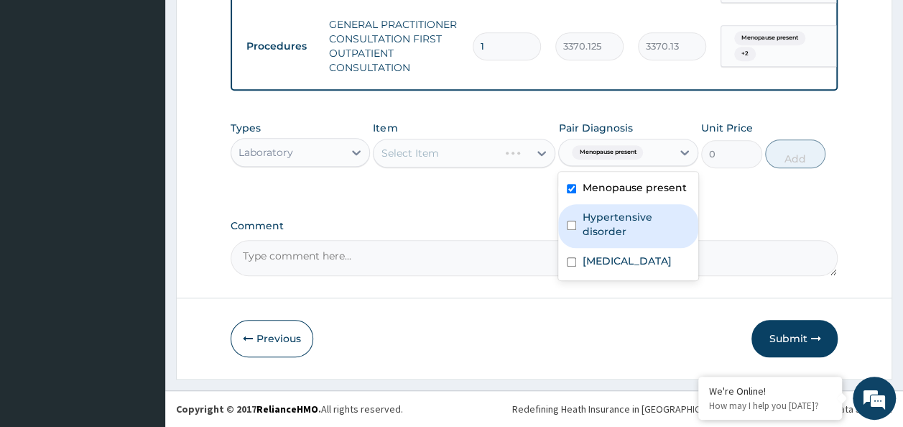
drag, startPoint x: 604, startPoint y: 218, endPoint x: 598, endPoint y: 241, distance: 23.9
click at [601, 229] on label "Hypertensive disorder" at bounding box center [636, 224] width 108 height 29
checkbox input "true"
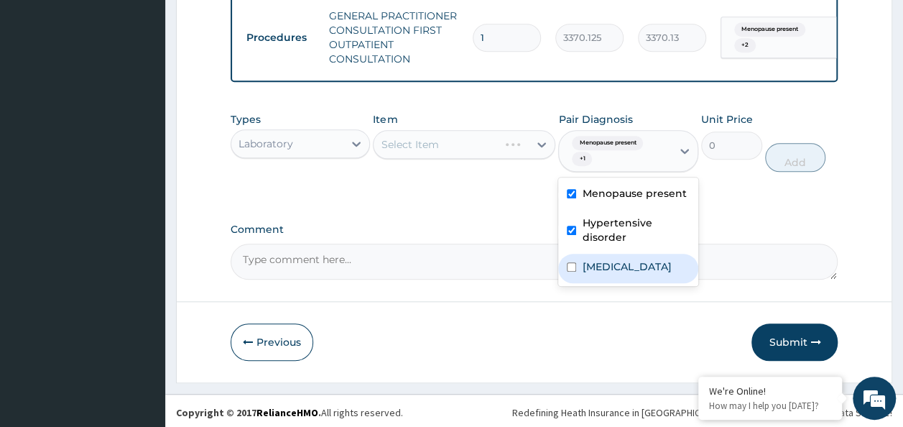
click at [595, 274] on label "Malaria" at bounding box center [626, 266] width 89 height 14
checkbox input "true"
click at [326, 200] on div "Types Laboratory Item Select Item Pair Diagnosis option Malaria, selected. opti…" at bounding box center [535, 153] width 608 height 96
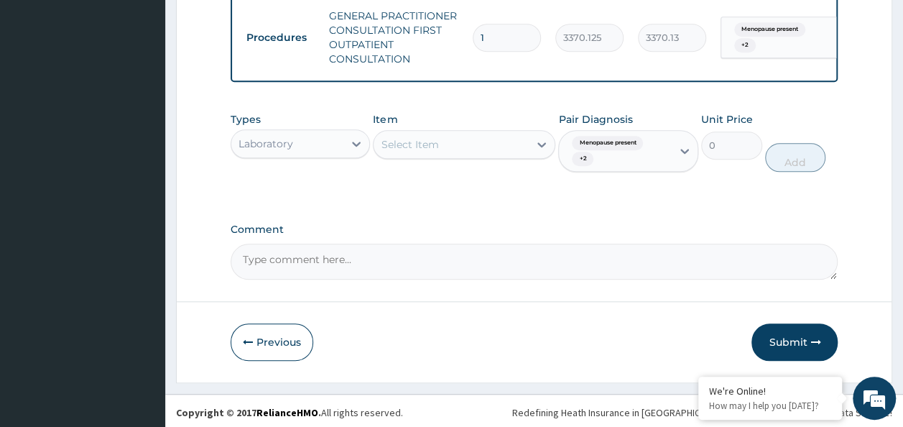
click at [455, 159] on div "Select Item" at bounding box center [464, 144] width 182 height 29
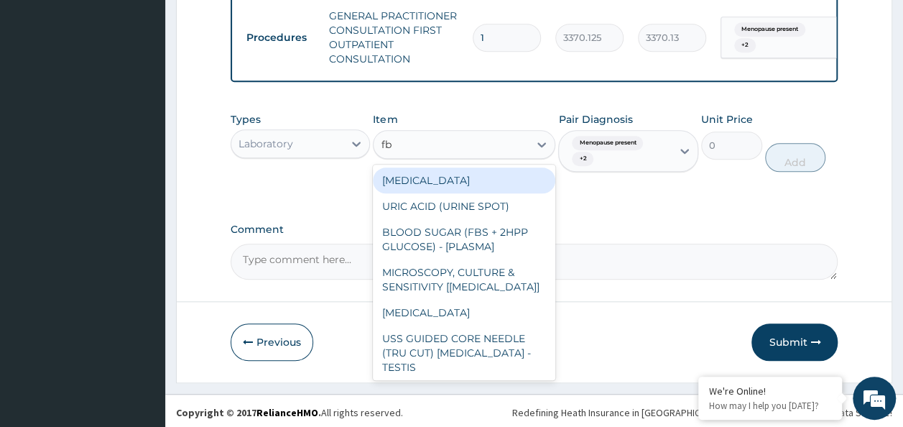
type input "fbc"
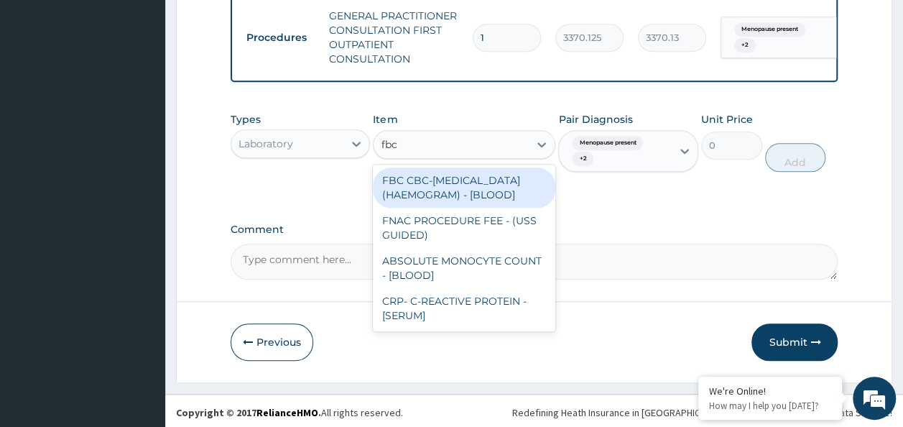
click at [450, 197] on div "FBC CBC-COMPLETE BLOOD COUNT (HAEMOGRAM) - [BLOOD]" at bounding box center [464, 187] width 182 height 40
click at [450, 198] on div "Types Laboratory Item option GENERAL PRACTITIONER CONSULTATION FIRST OUTPATIENT…" at bounding box center [535, 153] width 608 height 96
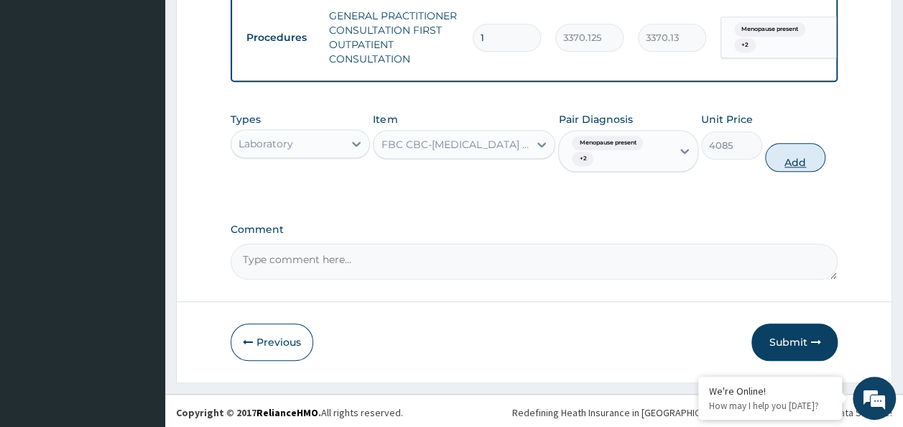
click at [784, 170] on button "Add" at bounding box center [795, 157] width 61 height 29
type input "0"
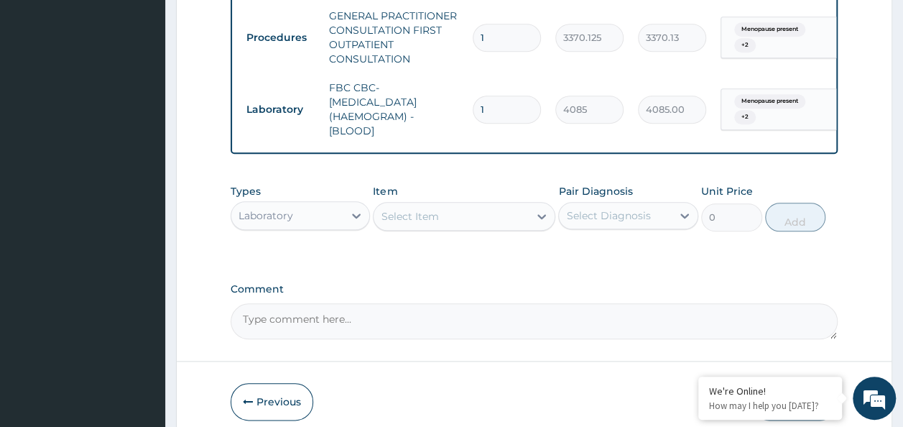
click at [444, 228] on div "Select Item" at bounding box center [451, 216] width 155 height 23
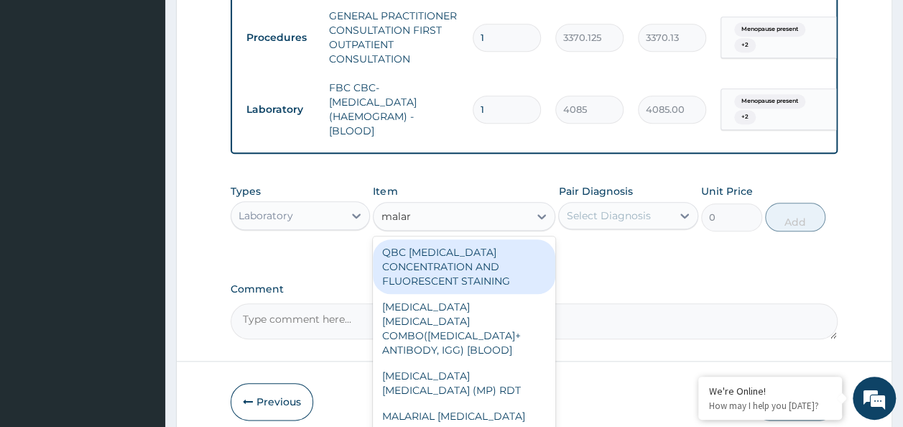
type input "malari"
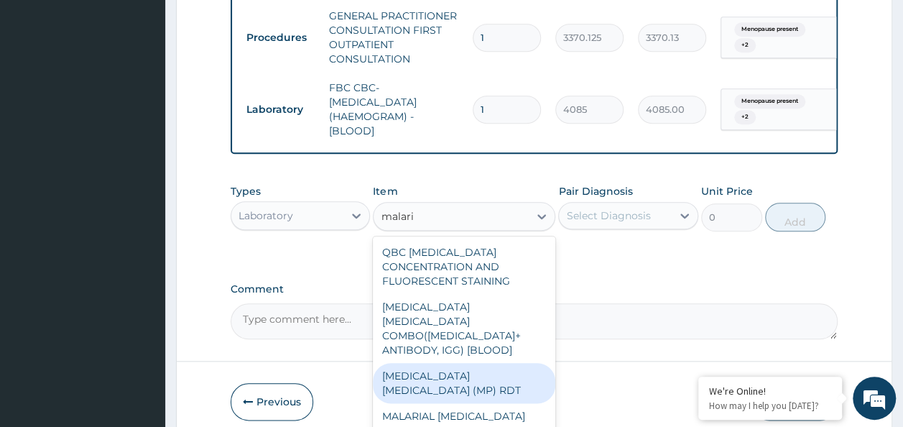
drag, startPoint x: 470, startPoint y: 368, endPoint x: 474, endPoint y: 353, distance: 16.4
click at [469, 368] on div "MALARIA PARASITE (MP) RDT" at bounding box center [464, 383] width 182 height 40
type input "1531.875"
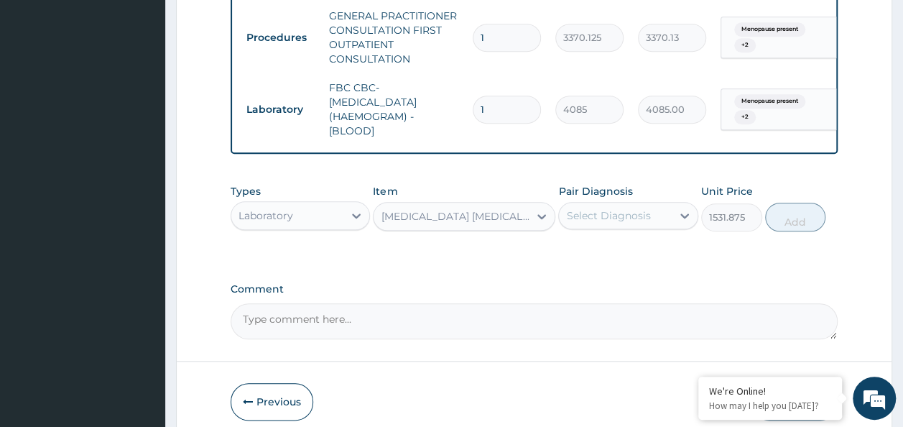
drag, startPoint x: 623, startPoint y: 223, endPoint x: 622, endPoint y: 231, distance: 8.0
click at [623, 223] on div "Select Diagnosis" at bounding box center [608, 215] width 84 height 14
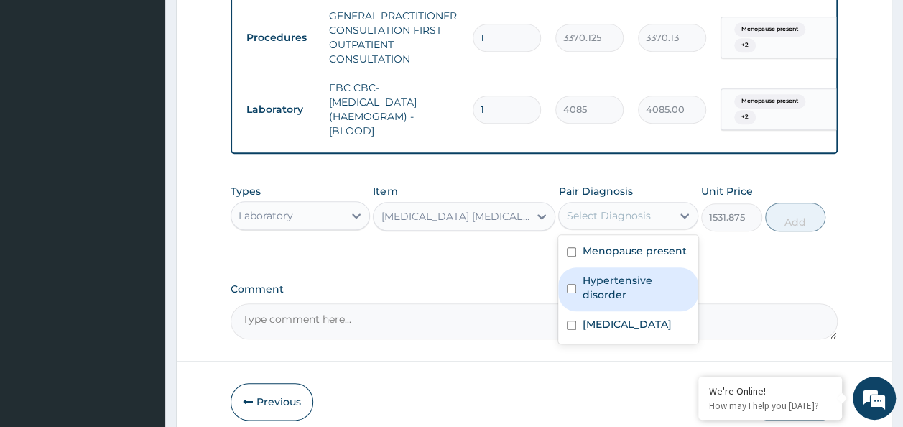
click at [619, 282] on div "Hypertensive disorder" at bounding box center [628, 289] width 140 height 44
checkbox input "true"
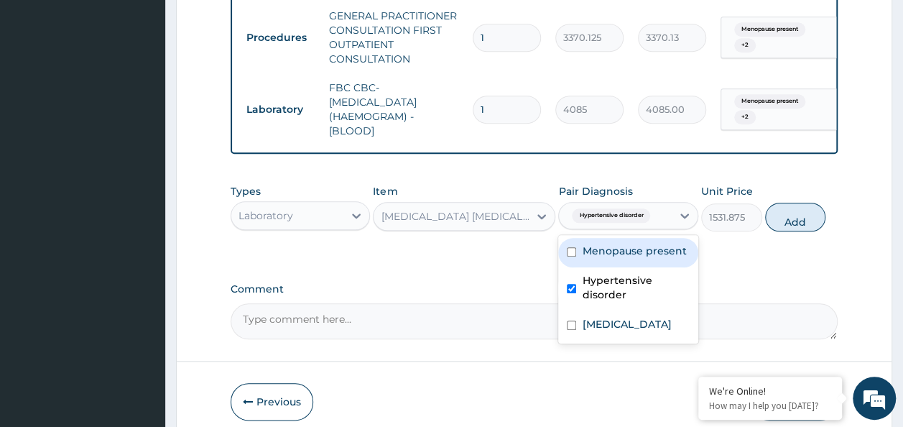
click at [625, 258] on label "Menopause present" at bounding box center [634, 251] width 104 height 14
checkbox input "true"
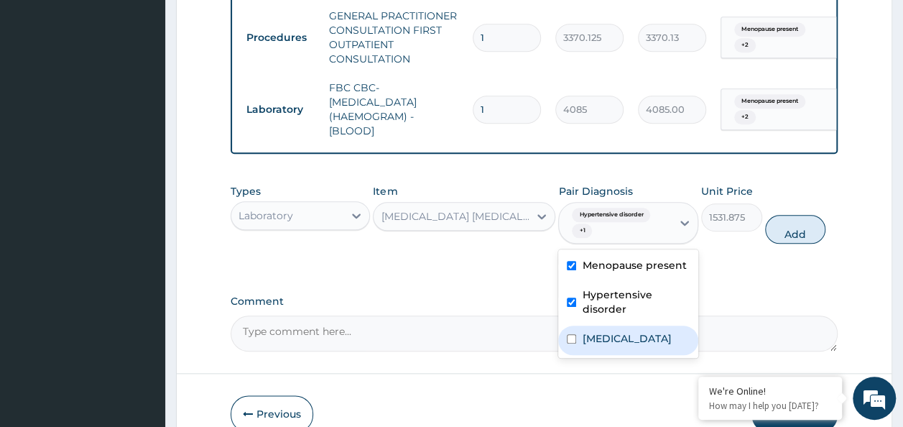
click at [611, 346] on label "Malaria" at bounding box center [626, 338] width 89 height 14
checkbox input "true"
click at [797, 234] on button "Add" at bounding box center [795, 229] width 61 height 29
type input "0"
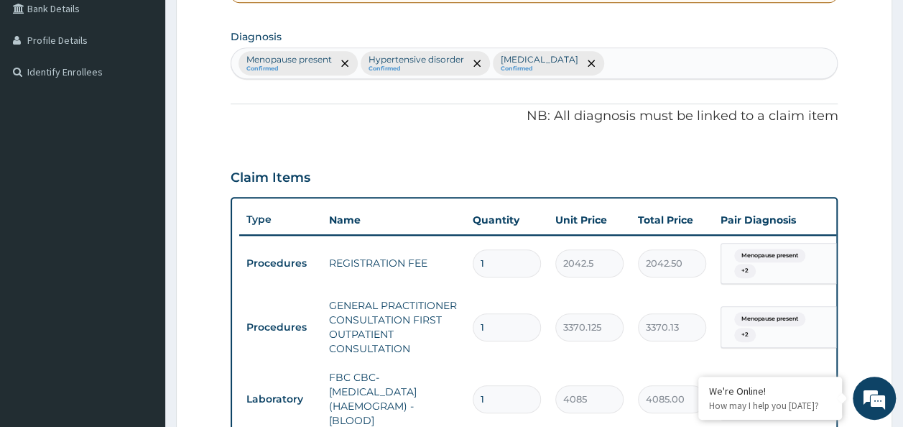
scroll to position [323, 0]
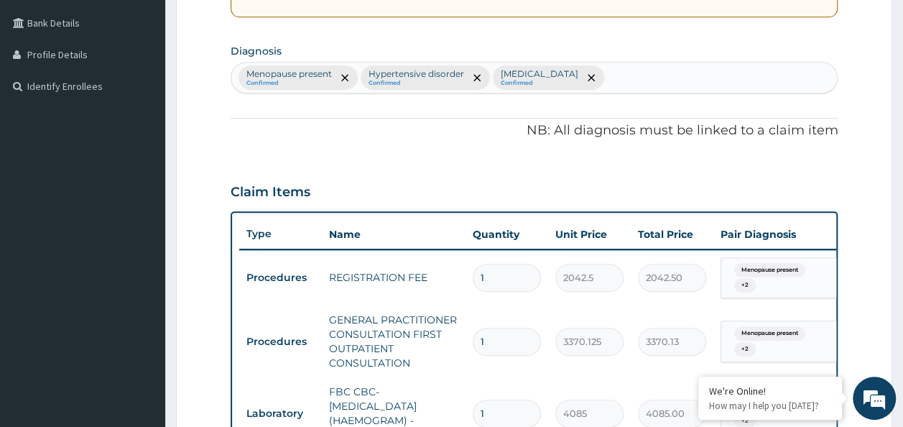
click at [586, 78] on div "Menopause present Confirmed Hypertensive disorder Confirmed Malaria Confirmed" at bounding box center [534, 77] width 606 height 30
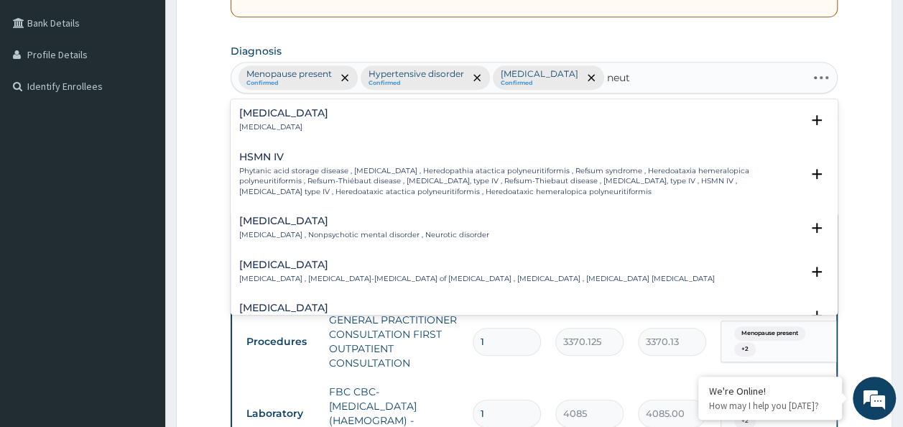
type input "neutr"
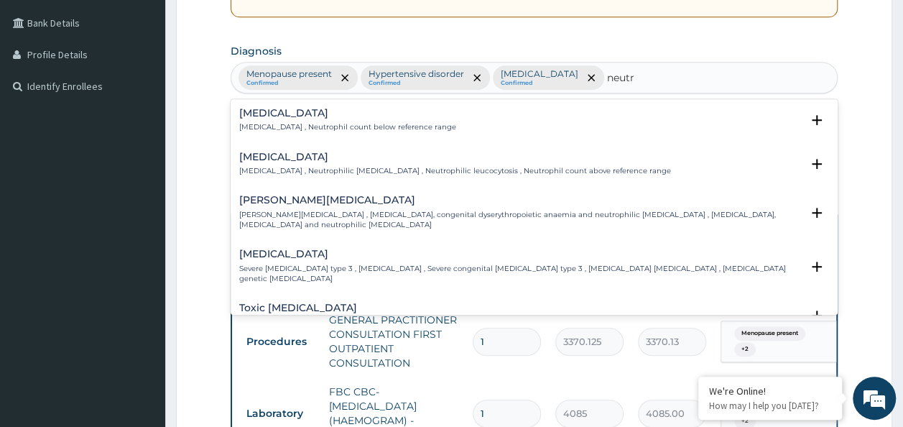
click at [391, 118] on div "Neutropenia Neutropenia , Neutrophil count below reference range" at bounding box center [347, 120] width 217 height 25
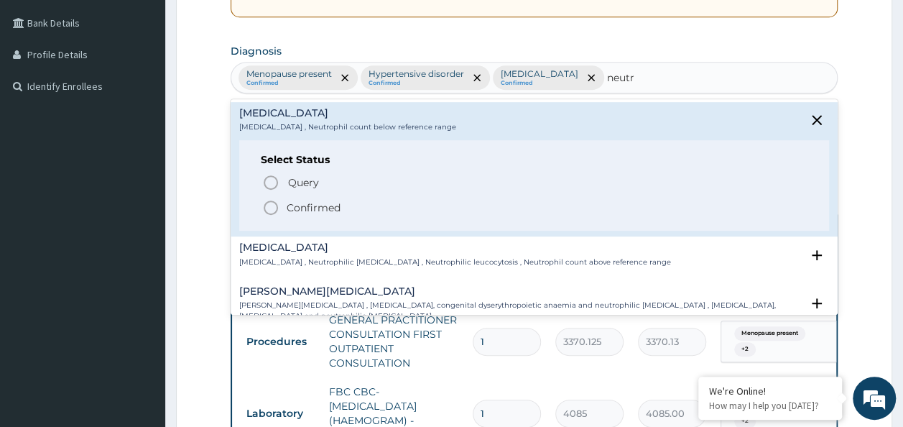
click at [317, 201] on p "Confirmed" at bounding box center [314, 207] width 54 height 14
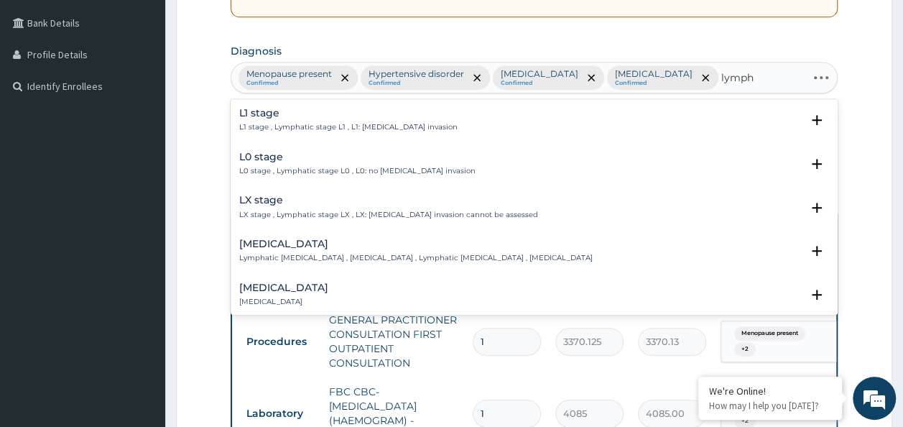
type input "lympho"
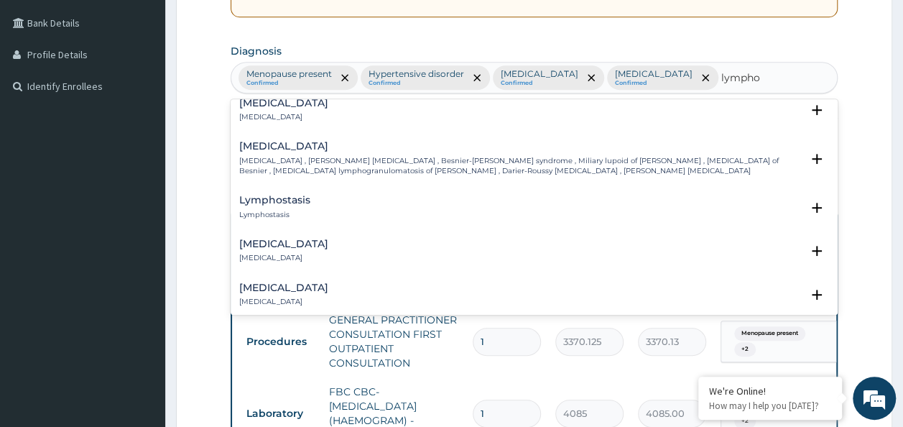
scroll to position [72, 0]
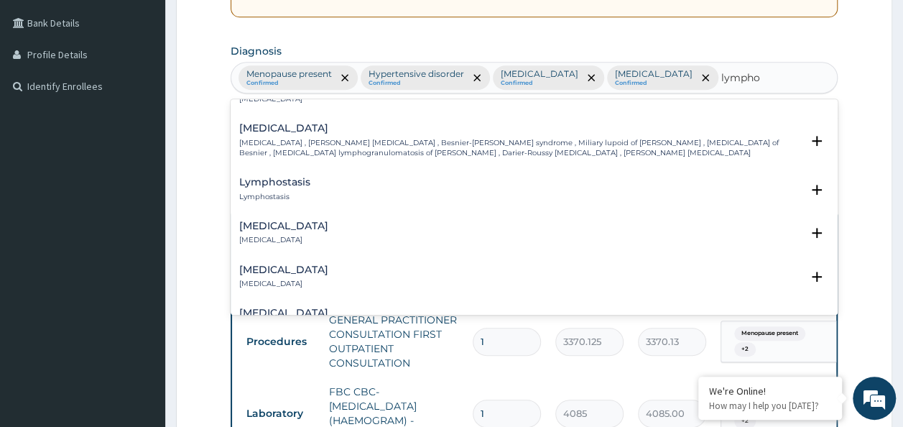
click at [309, 223] on h4 "Lymphocytosis" at bounding box center [283, 226] width 89 height 11
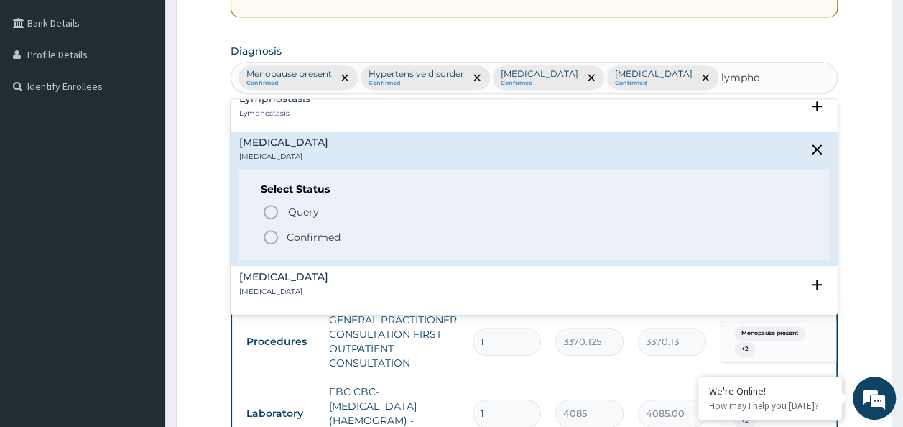
scroll to position [215, 0]
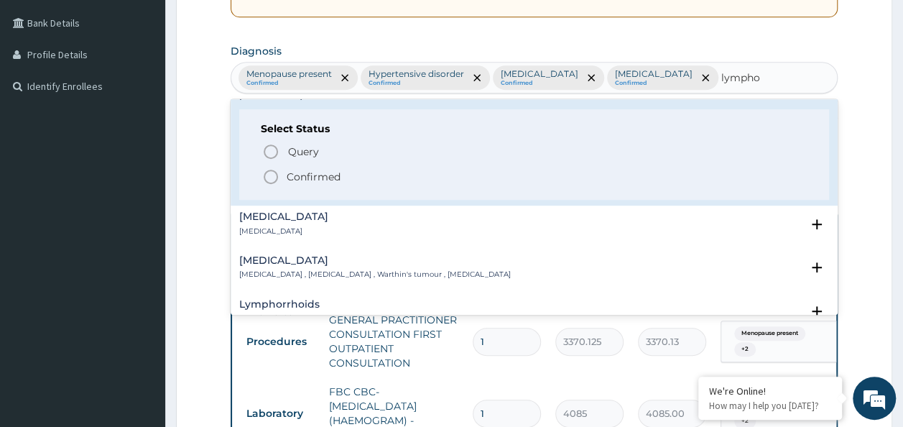
click at [313, 177] on p "Confirmed" at bounding box center [314, 177] width 54 height 14
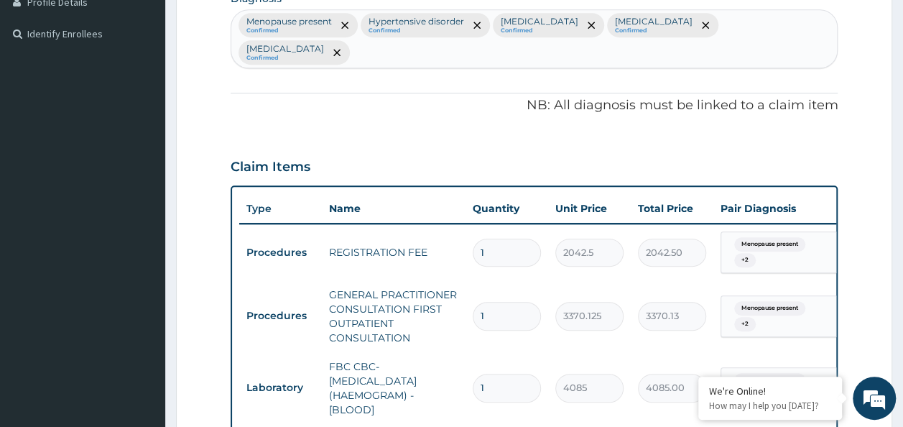
scroll to position [395, 0]
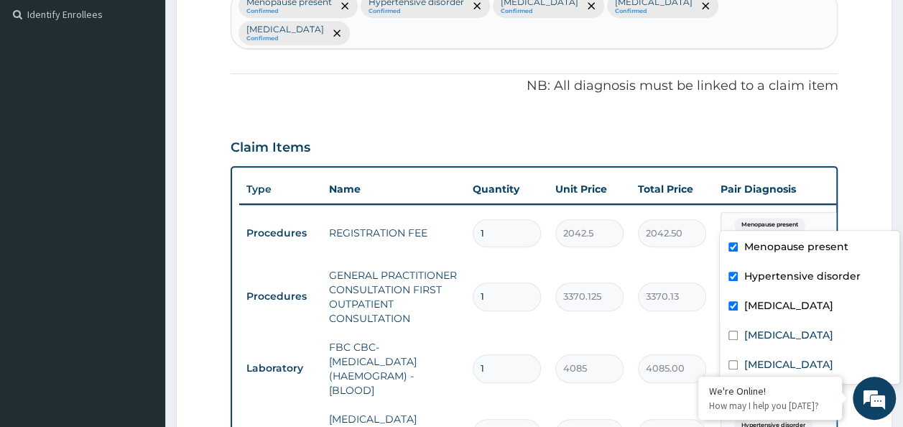
click at [784, 218] on span "Menopause present" at bounding box center [769, 225] width 71 height 14
drag, startPoint x: 772, startPoint y: 328, endPoint x: 777, endPoint y: 342, distance: 14.5
click at [772, 330] on label "Neutropenia" at bounding box center [787, 335] width 89 height 14
checkbox input "true"
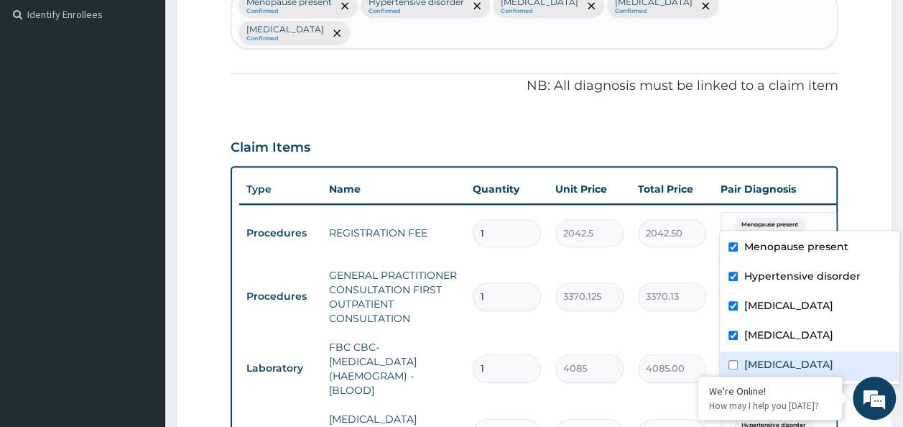
click at [784, 362] on label "Lymphocytosis" at bounding box center [787, 364] width 89 height 14
checkbox input "true"
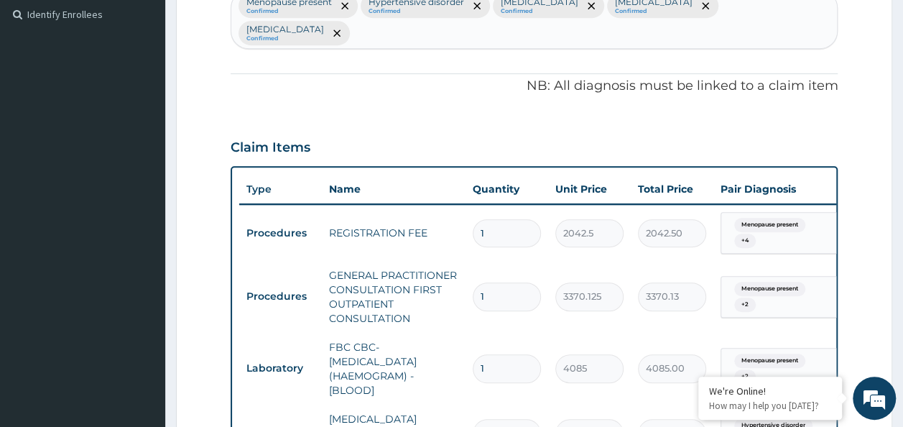
click at [863, 193] on form "Step 2 of 2 PA Code / Prescription Code Enter Code(Secondary Care Only) Encount…" at bounding box center [534, 220] width 716 height 1078
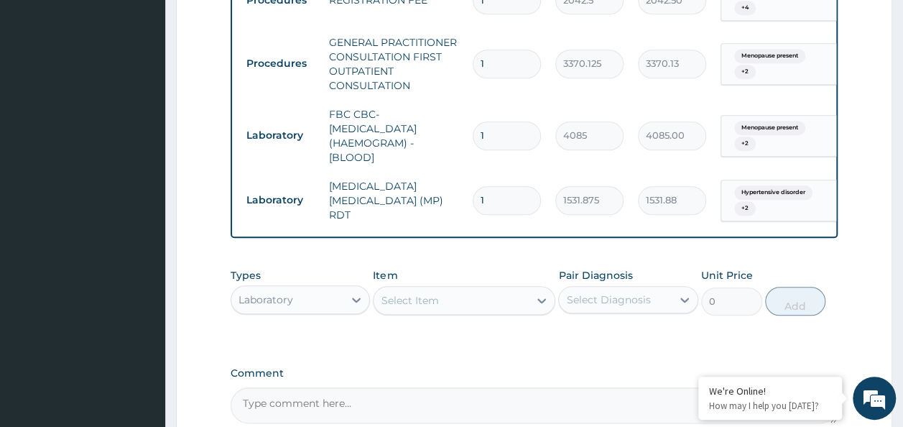
scroll to position [539, 0]
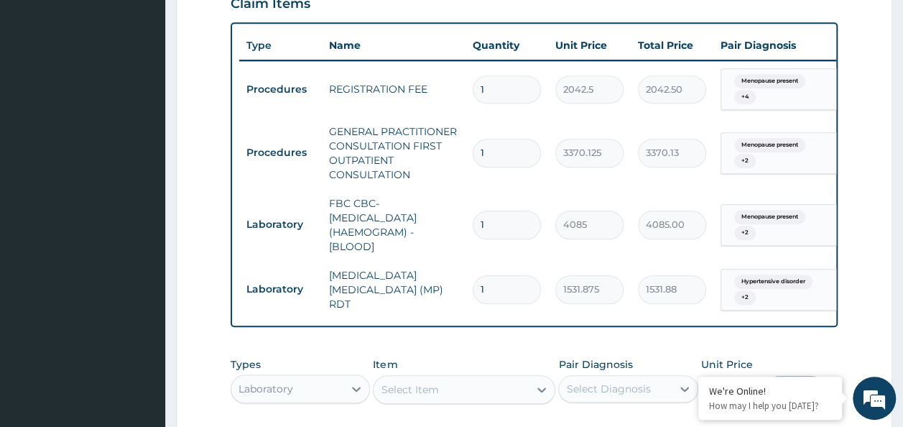
click at [777, 136] on div "Menopause present + 2" at bounding box center [777, 153] width 98 height 34
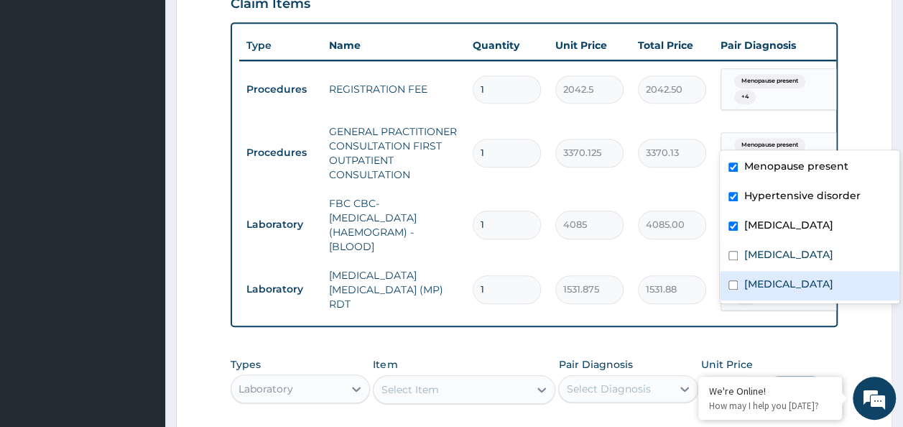
click at [746, 277] on label "Lymphocytosis" at bounding box center [787, 284] width 89 height 14
checkbox input "true"
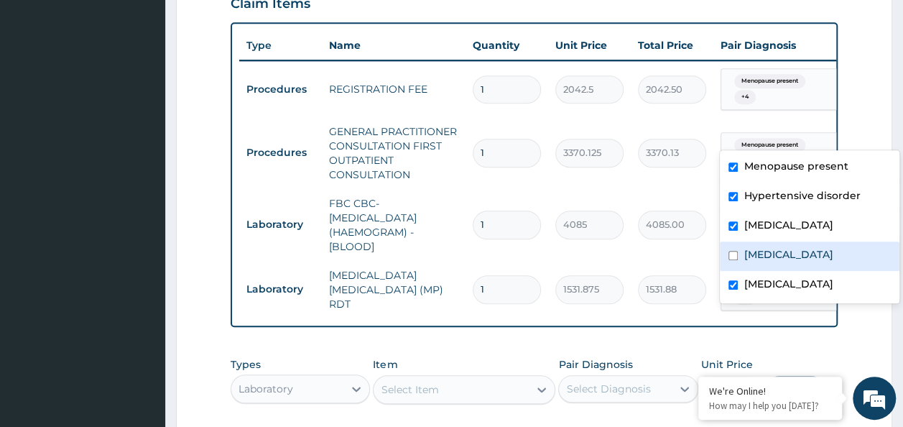
click at [746, 259] on label "Neutropenia" at bounding box center [787, 254] width 89 height 14
checkbox input "true"
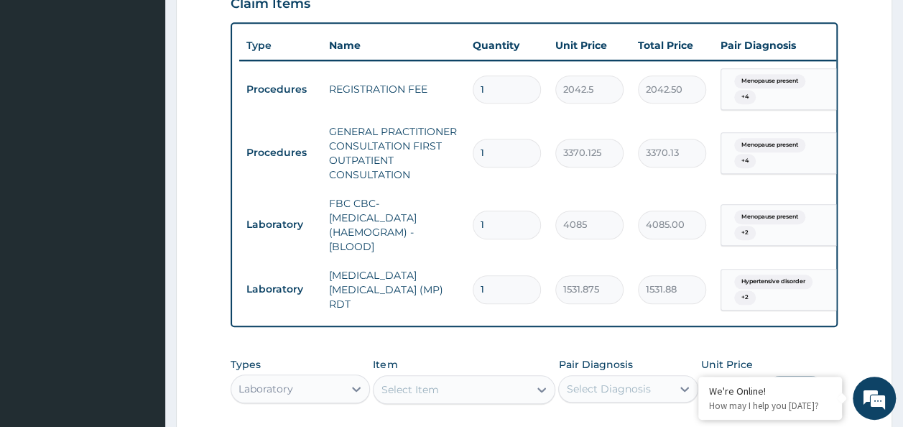
click at [638, 317] on div "PA Code / Prescription Code Enter Code(Secondary Care Only) Encounter Date 11-0…" at bounding box center [535, 55] width 608 height 914
click at [778, 208] on div "Menopause present + 2" at bounding box center [777, 225] width 98 height 34
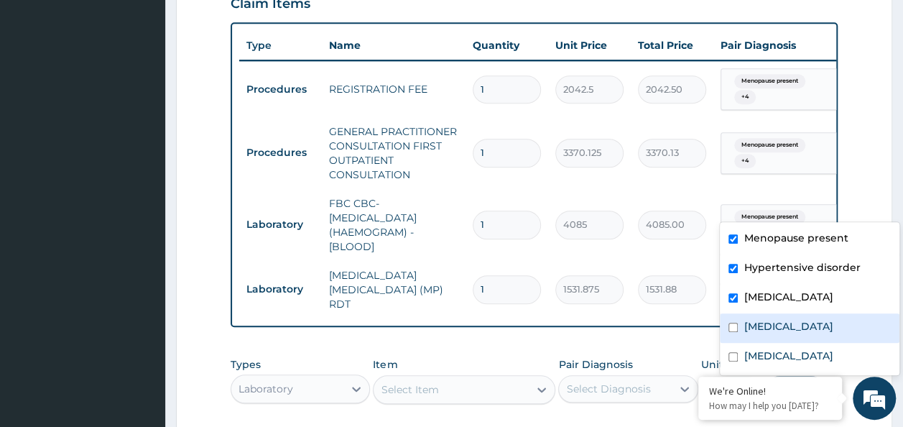
click at [742, 322] on div "Neutropenia" at bounding box center [810, 327] width 180 height 29
checkbox input "true"
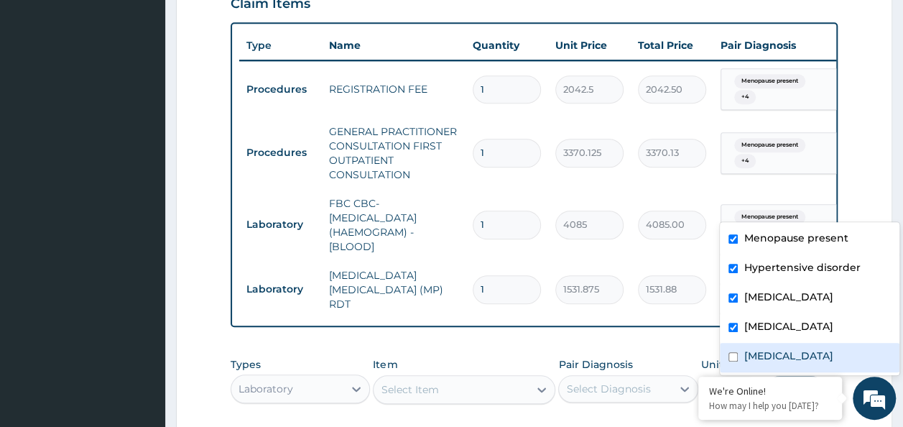
click at [741, 353] on div "Lymphocytosis" at bounding box center [810, 357] width 180 height 29
checkbox input "true"
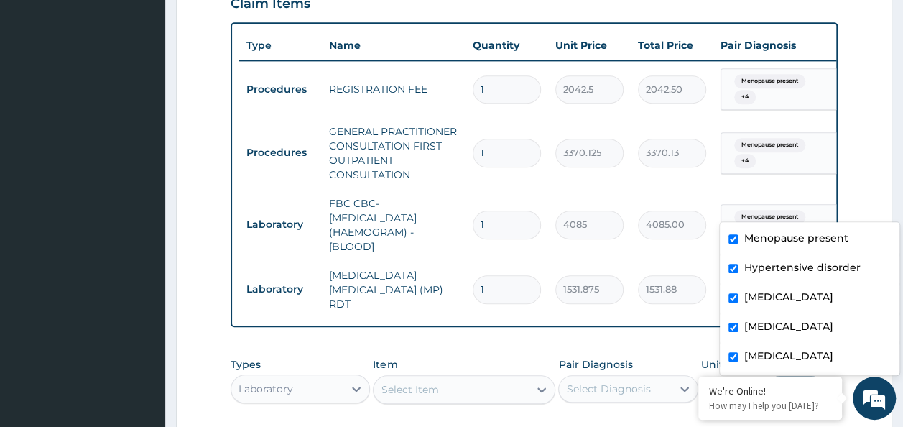
drag, startPoint x: 886, startPoint y: 175, endPoint x: 879, endPoint y: 173, distance: 7.5
click at [885, 175] on form "Step 2 of 2 PA Code / Prescription Code Enter Code(Secondary Care Only) Encount…" at bounding box center [534, 76] width 716 height 1078
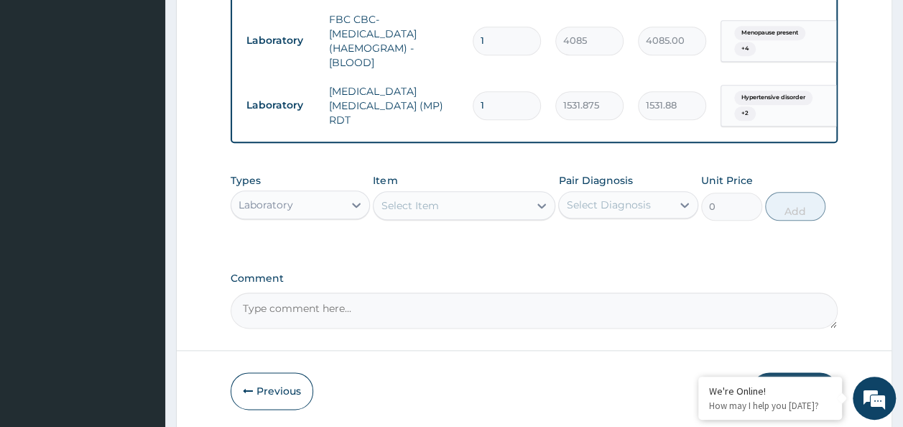
scroll to position [754, 0]
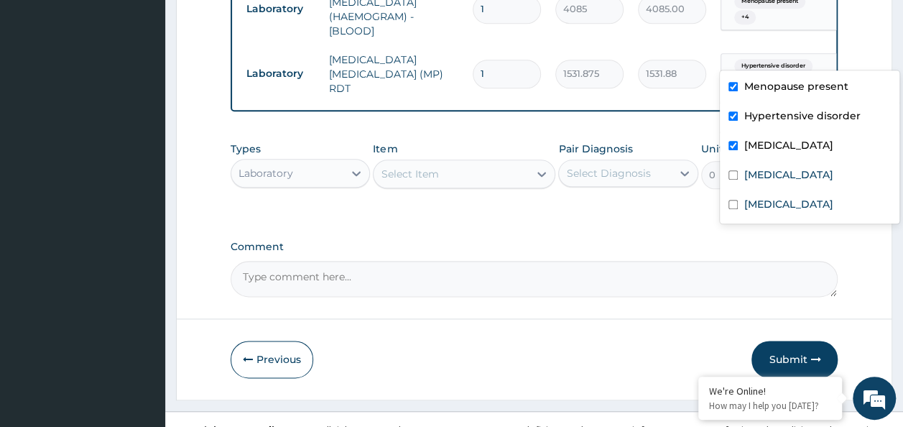
click at [778, 59] on span "Hypertensive disorder" at bounding box center [773, 66] width 78 height 14
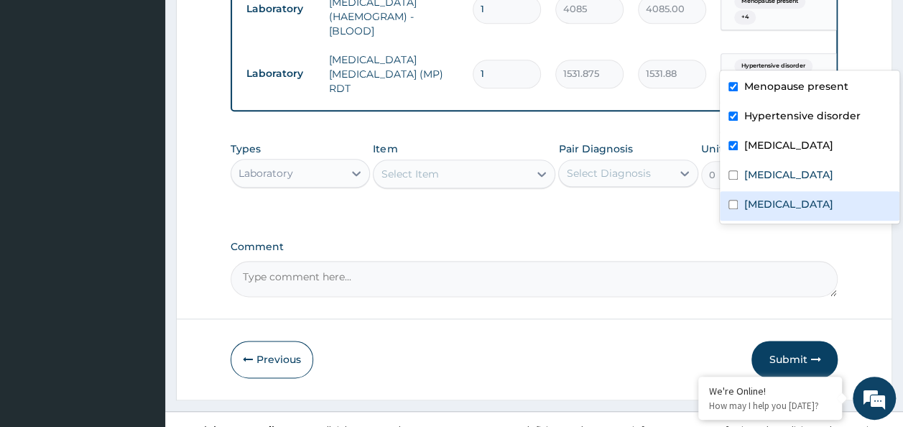
click at [756, 206] on label "Lymphocytosis" at bounding box center [787, 204] width 89 height 14
checkbox input "true"
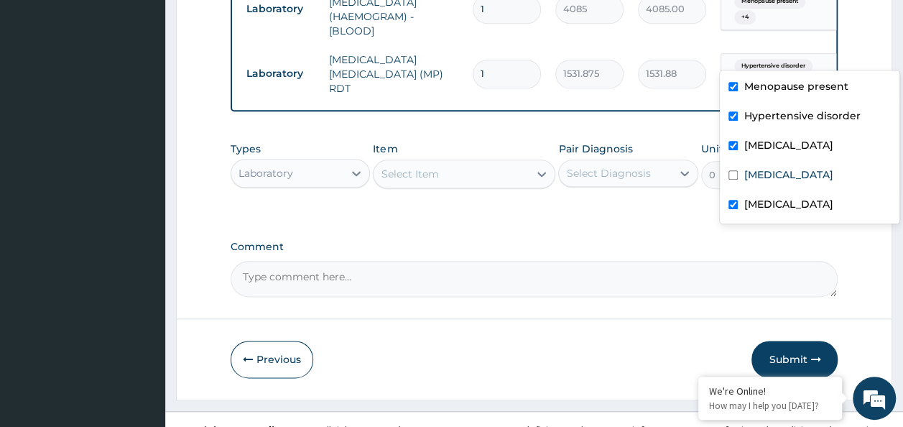
click at [754, 160] on div "Malaria" at bounding box center [810, 146] width 180 height 29
checkbox input "false"
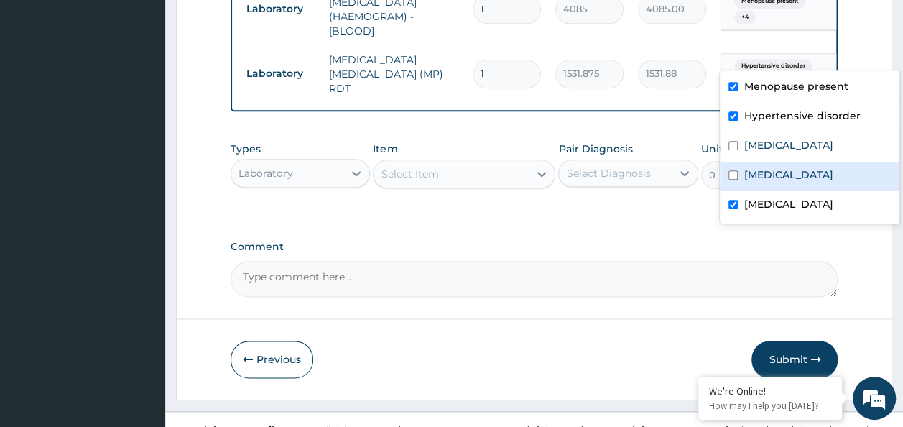
click at [753, 167] on label "Neutropenia" at bounding box center [787, 174] width 89 height 14
checkbox input "true"
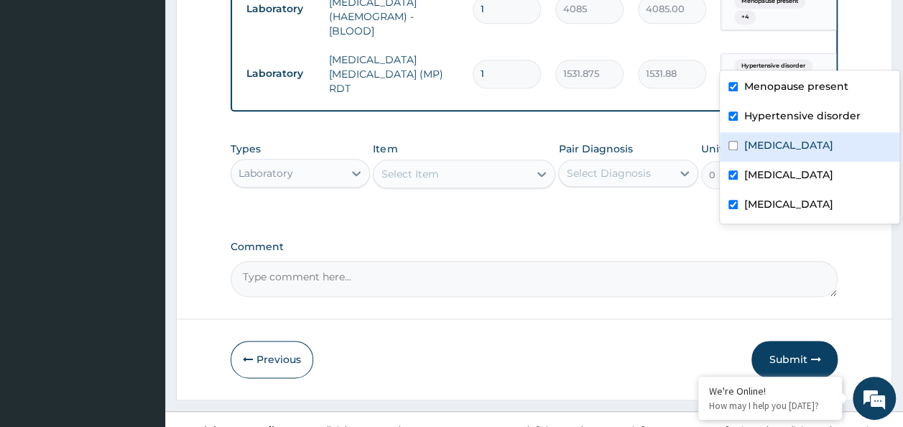
click at [750, 146] on label "Malaria" at bounding box center [787, 145] width 89 height 14
checkbox input "true"
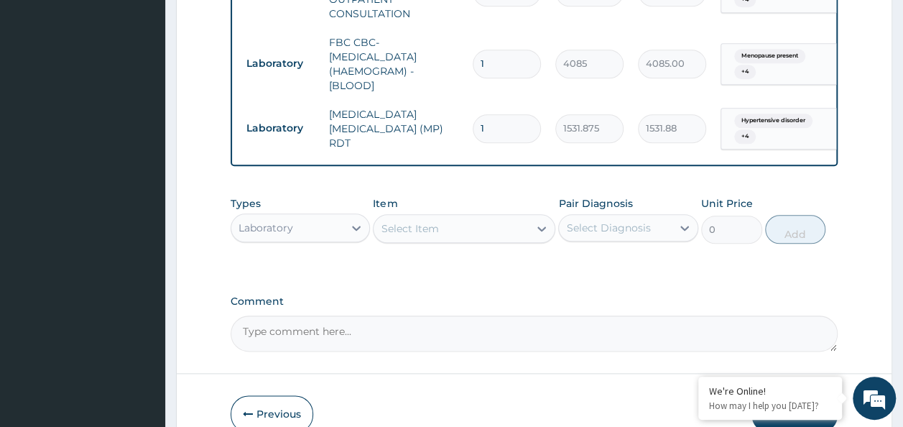
scroll to position [682, 0]
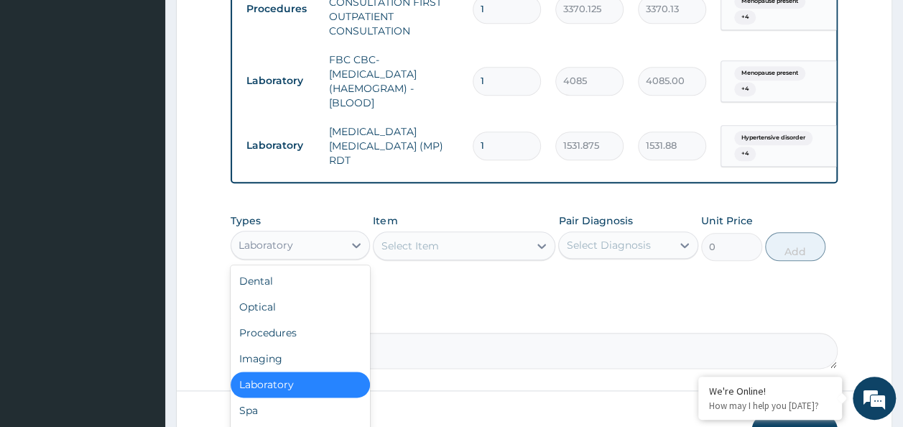
click at [326, 233] on div "Laboratory" at bounding box center [287, 244] width 113 height 23
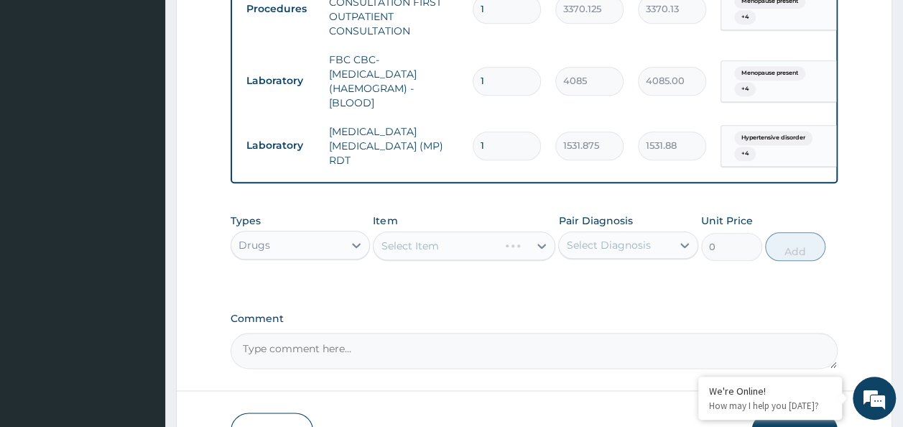
scroll to position [754, 0]
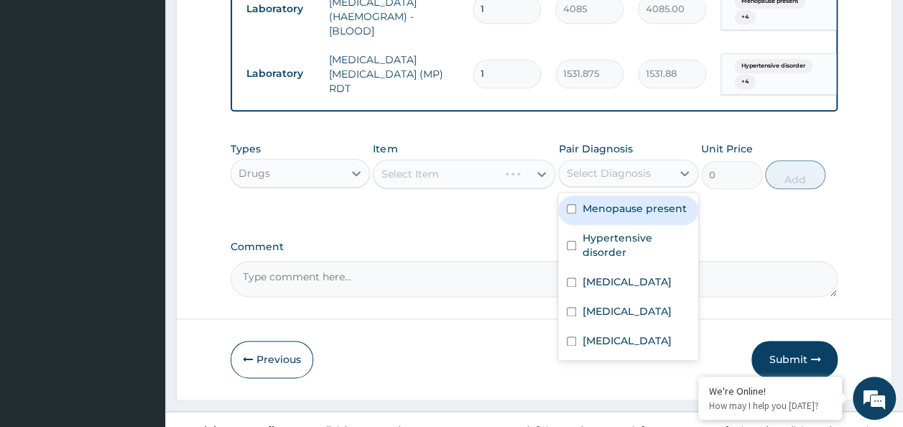
click at [645, 166] on div "Select Diagnosis" at bounding box center [608, 173] width 84 height 14
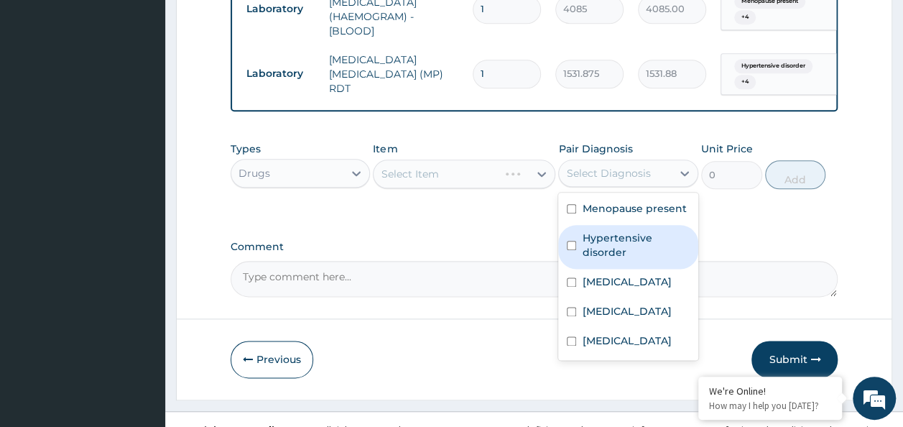
click at [630, 236] on label "Hypertensive disorder" at bounding box center [636, 245] width 108 height 29
checkbox input "true"
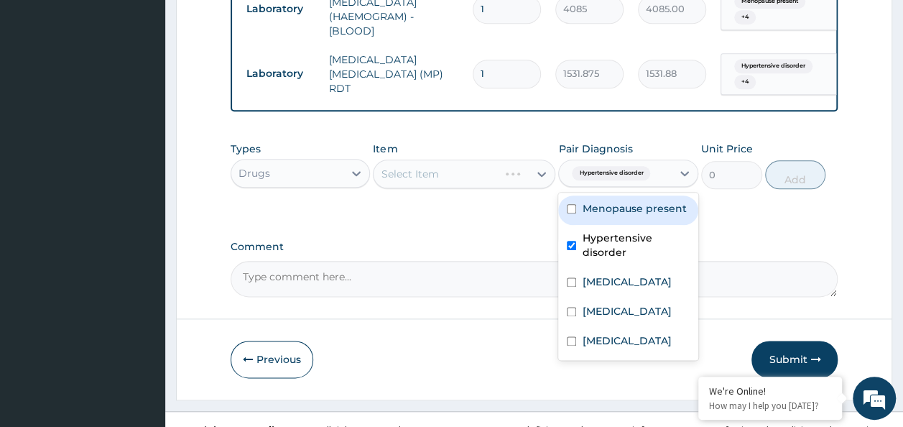
click at [625, 198] on div "Menopause present" at bounding box center [628, 209] width 140 height 29
checkbox input "true"
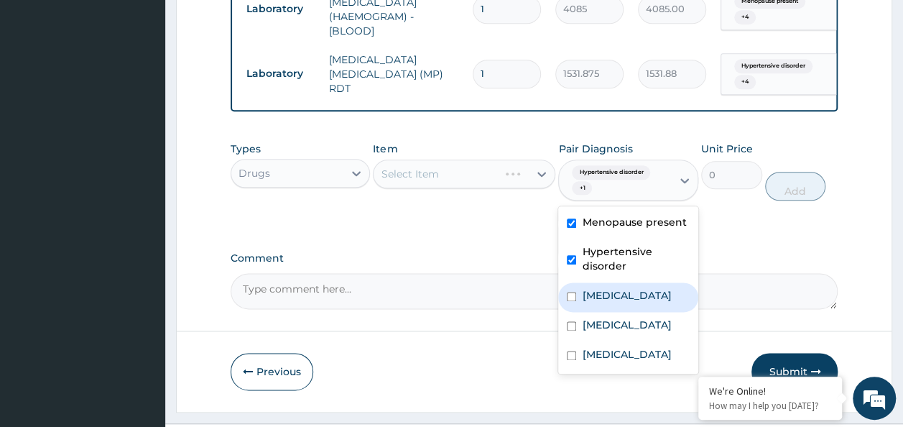
click at [606, 288] on label "Malaria" at bounding box center [626, 295] width 89 height 14
checkbox input "true"
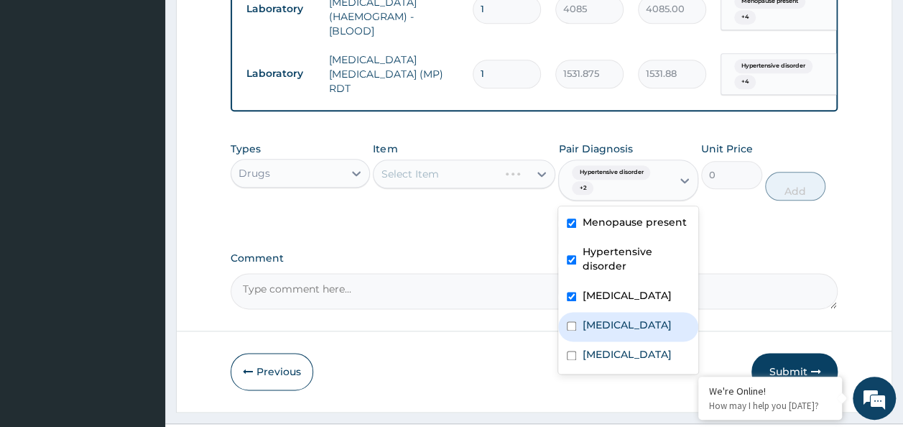
click at [608, 317] on label "Neutropenia" at bounding box center [626, 324] width 89 height 14
checkbox input "true"
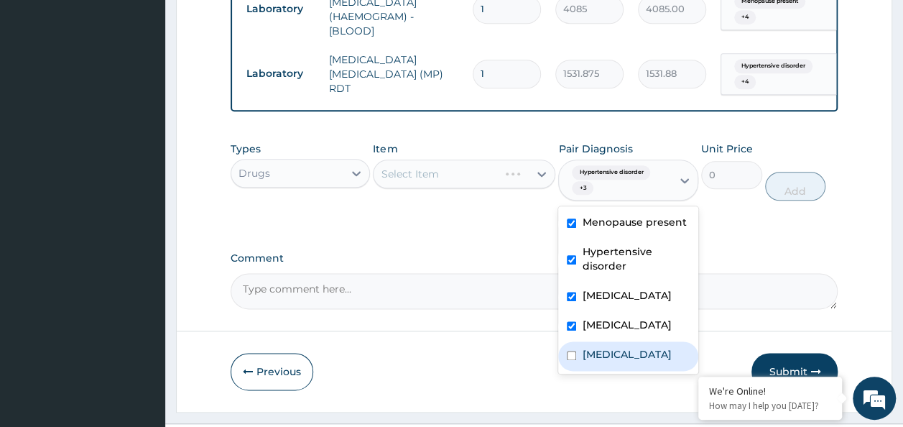
drag, startPoint x: 608, startPoint y: 330, endPoint x: 579, endPoint y: 330, distance: 28.7
click at [607, 347] on label "Lymphocytosis" at bounding box center [626, 354] width 89 height 14
checkbox input "true"
click at [457, 203] on div "Types Drugs Item Select Item Pair Diagnosis option Lymphocytosis, selected. opt…" at bounding box center [535, 182] width 608 height 96
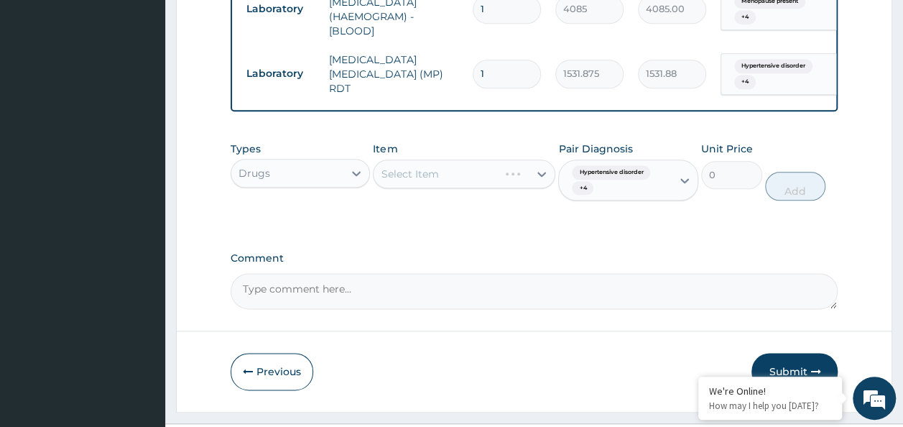
scroll to position [766, 0]
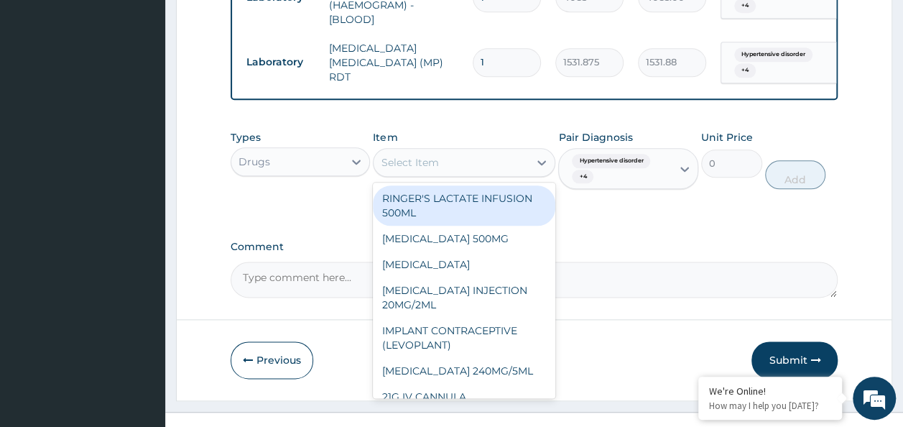
click at [414, 148] on div "Select Item" at bounding box center [464, 162] width 182 height 29
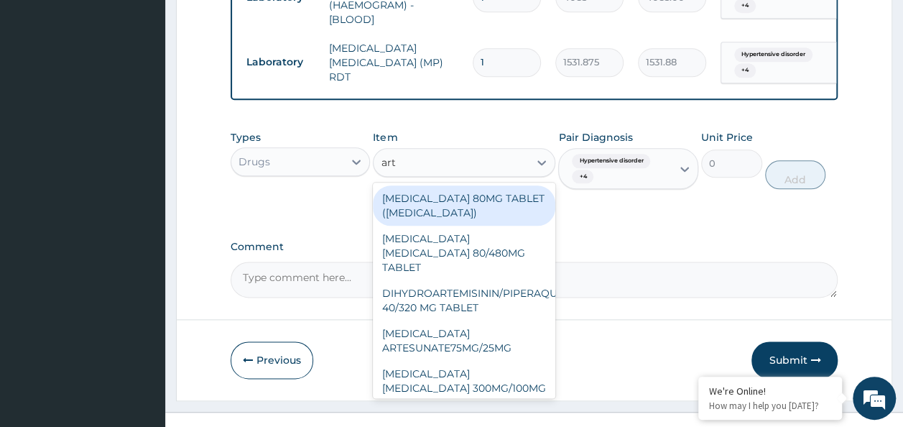
type input "arte"
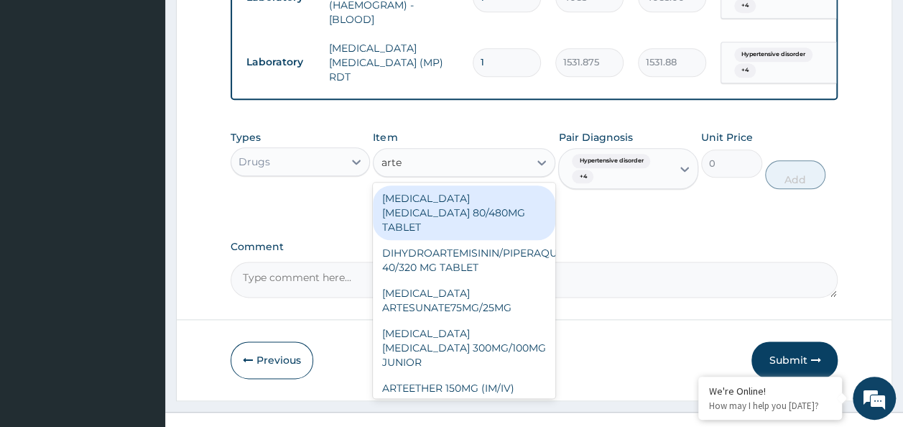
click at [467, 199] on div "ARTEMETHER LUMEFANTRINE 80/480MG TABLET" at bounding box center [464, 212] width 182 height 55
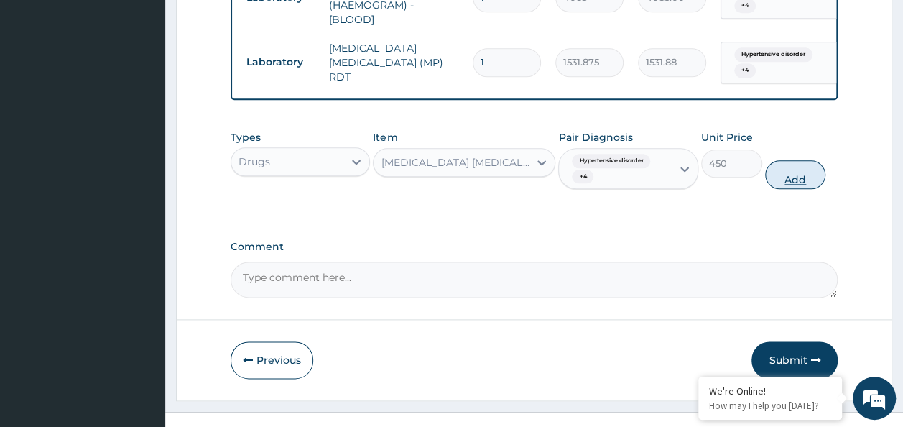
click at [774, 160] on button "Add" at bounding box center [795, 174] width 61 height 29
type input "0"
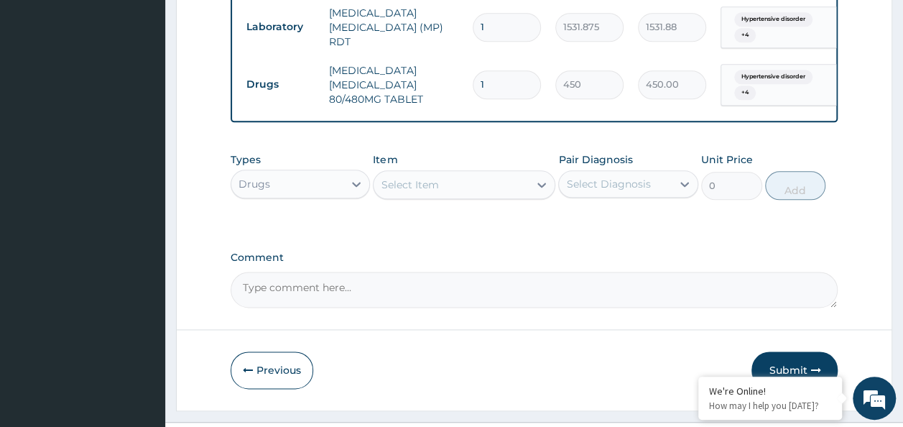
scroll to position [812, 0]
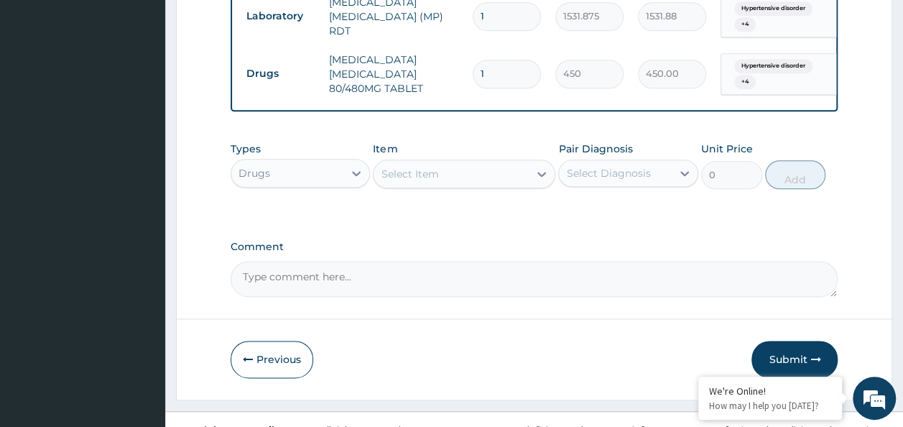
click at [437, 164] on div "Select Item" at bounding box center [451, 173] width 155 height 23
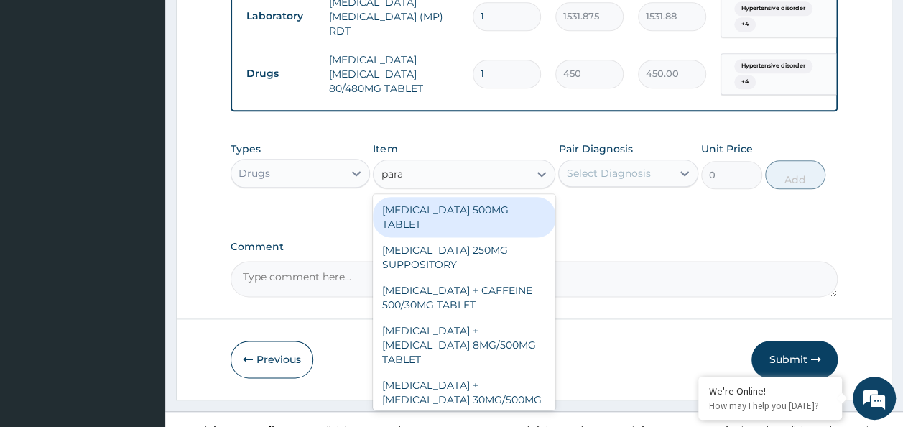
type input "parac"
click at [477, 207] on div "PARACETAMOL 500MG TABLET" at bounding box center [464, 217] width 182 height 40
type input "30"
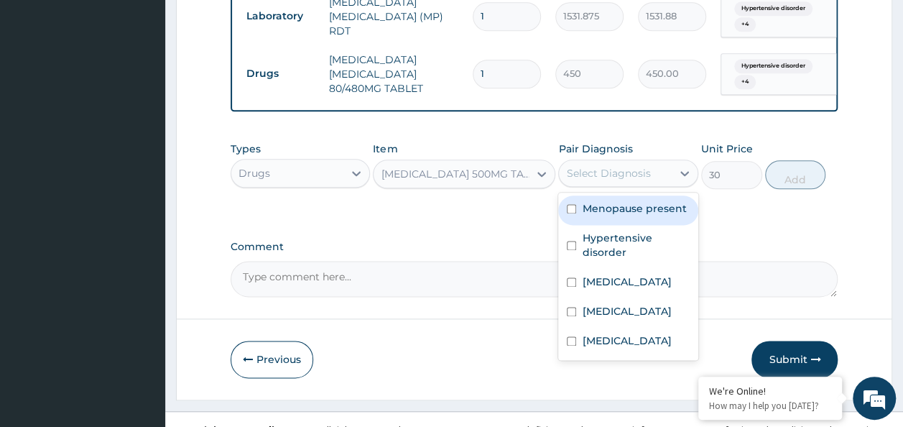
drag, startPoint x: 636, startPoint y: 147, endPoint x: 646, endPoint y: 193, distance: 46.2
click at [636, 166] on div "Select Diagnosis" at bounding box center [608, 173] width 84 height 14
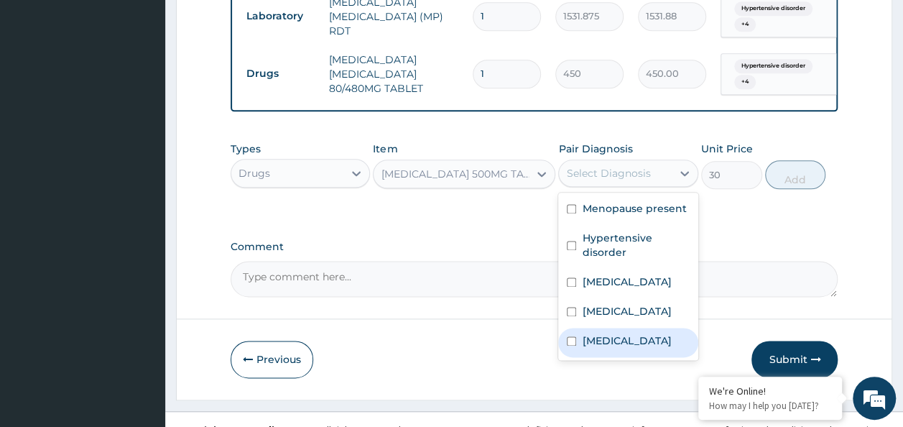
click at [621, 328] on div "Lymphocytosis" at bounding box center [628, 342] width 140 height 29
checkbox input "true"
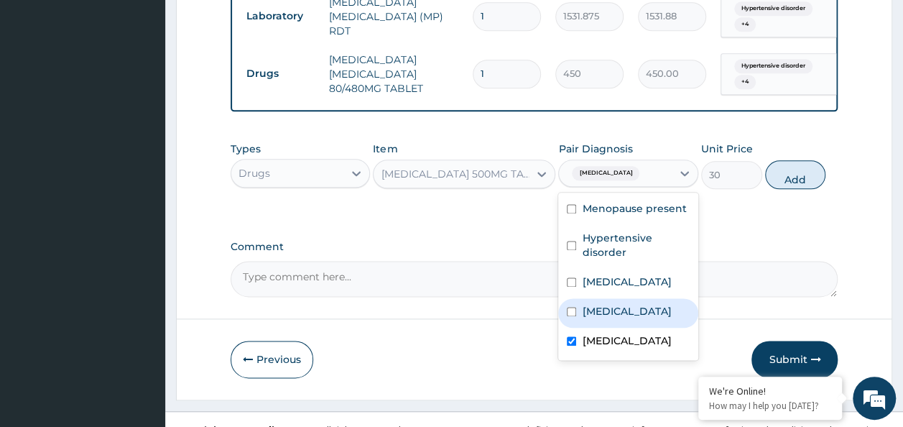
click at [616, 298] on div "Neutropenia" at bounding box center [628, 312] width 140 height 29
checkbox input "true"
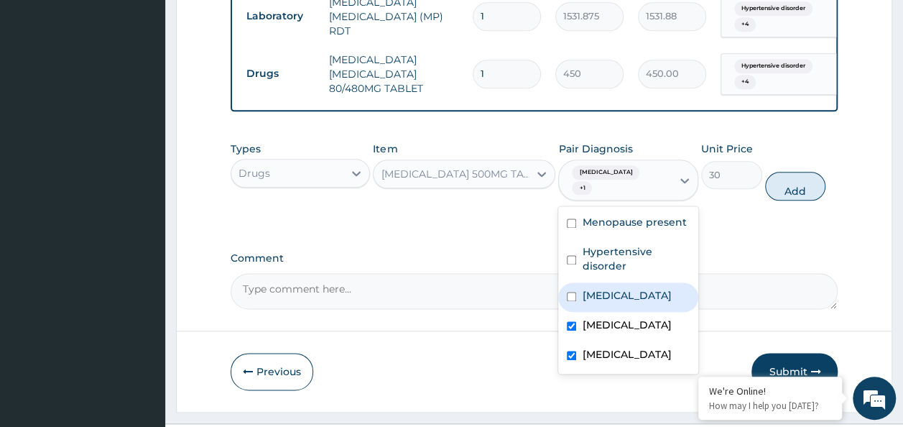
click at [585, 288] on label "Malaria" at bounding box center [626, 295] width 89 height 14
checkbox input "true"
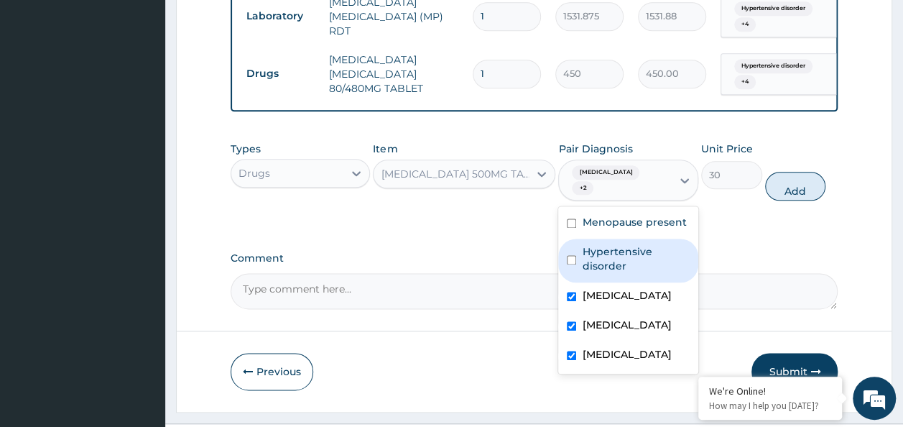
click at [595, 244] on label "Hypertensive disorder" at bounding box center [636, 258] width 108 height 29
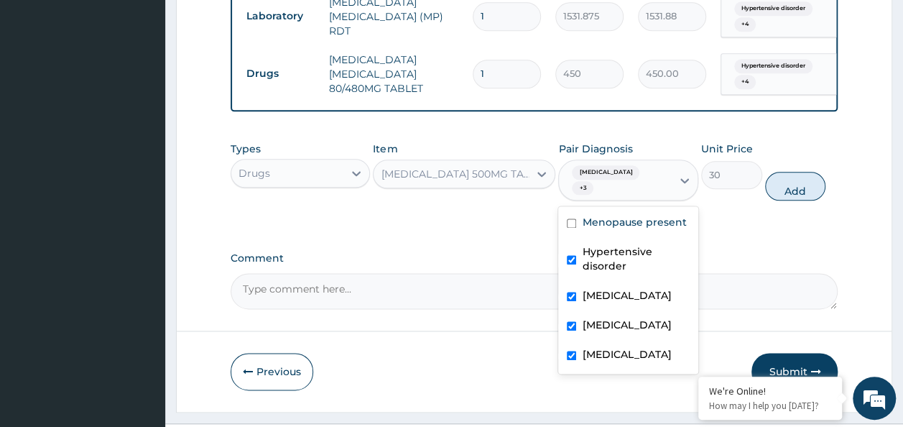
checkbox input "true"
click at [593, 215] on label "Menopause present" at bounding box center [634, 222] width 104 height 14
checkbox input "true"
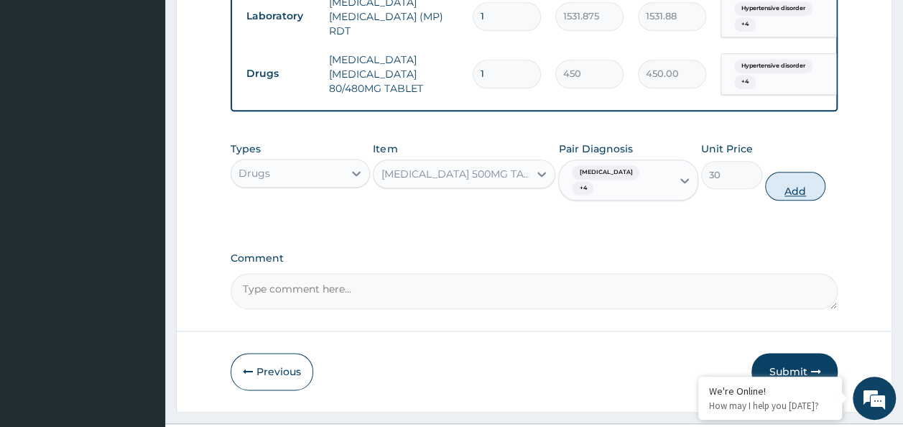
click at [774, 172] on button "Add" at bounding box center [795, 186] width 61 height 29
type input "0"
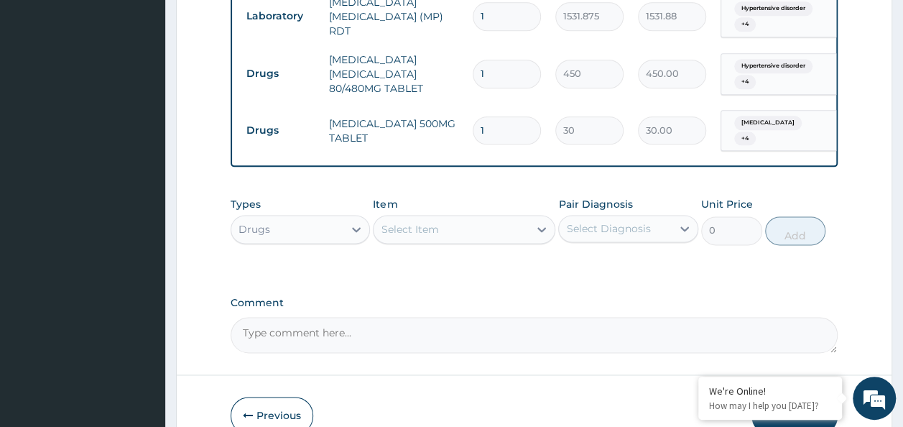
type input "18"
type input "540.00"
type input "18"
click at [511, 60] on input "1" at bounding box center [507, 74] width 68 height 28
type input "0.00"
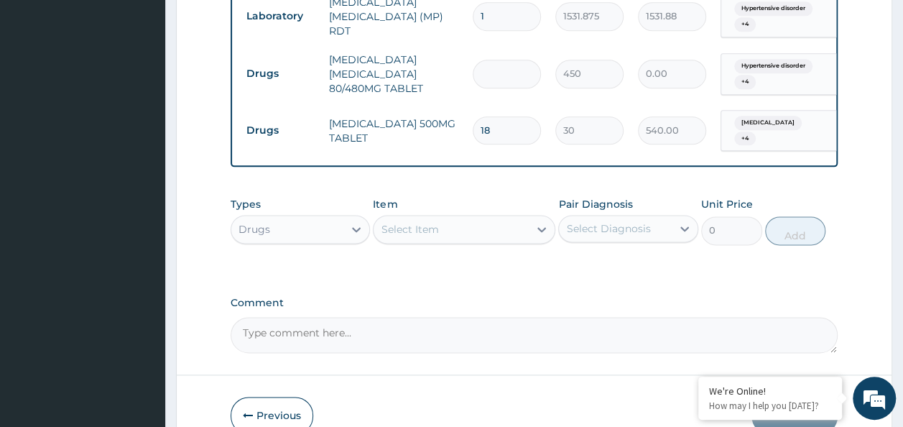
type input "6"
type input "2700.00"
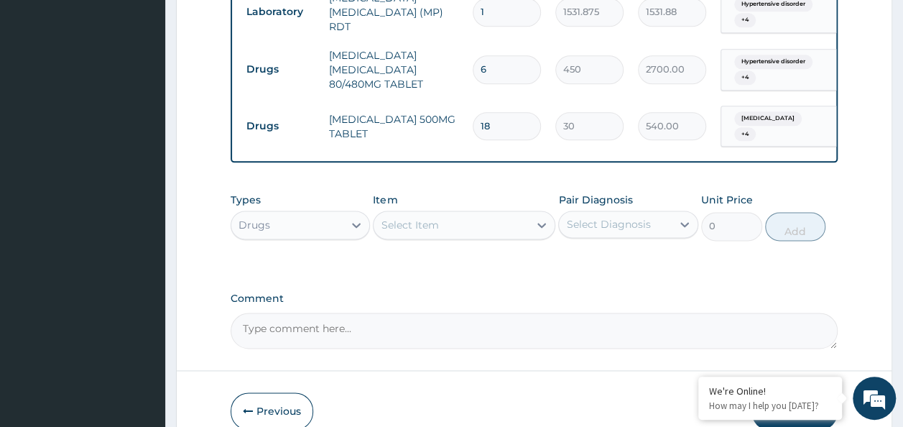
scroll to position [861, 0]
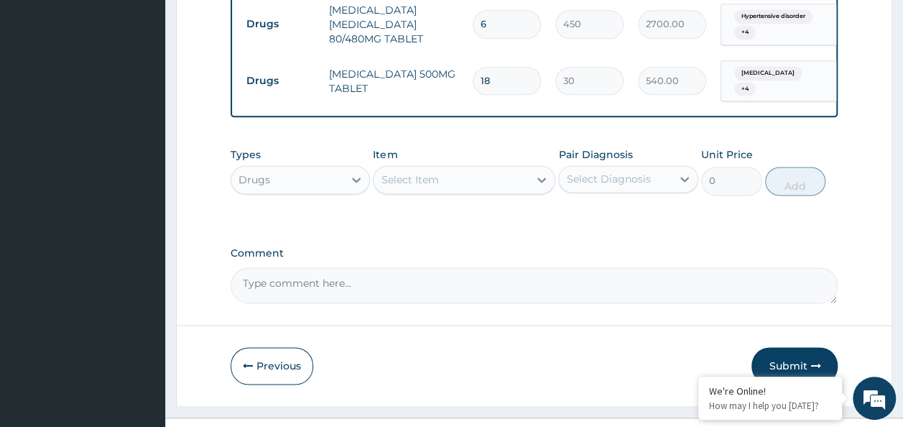
type input "6"
click at [407, 172] on div "Select Item" at bounding box center [409, 179] width 57 height 14
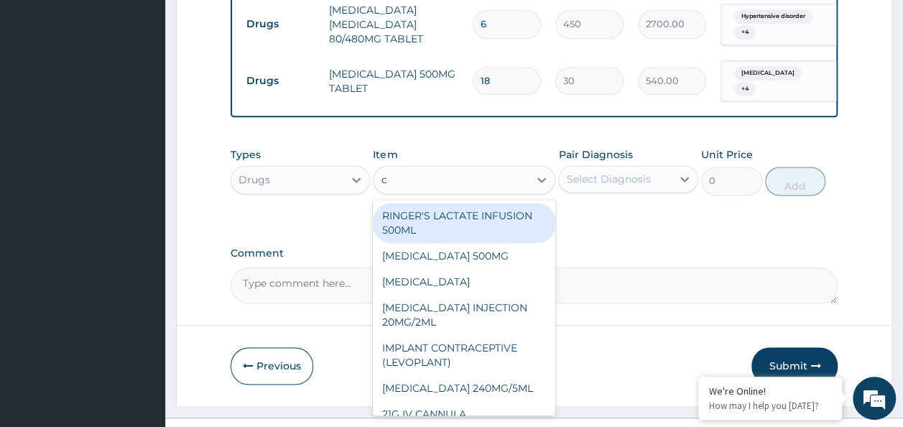
type input "c"
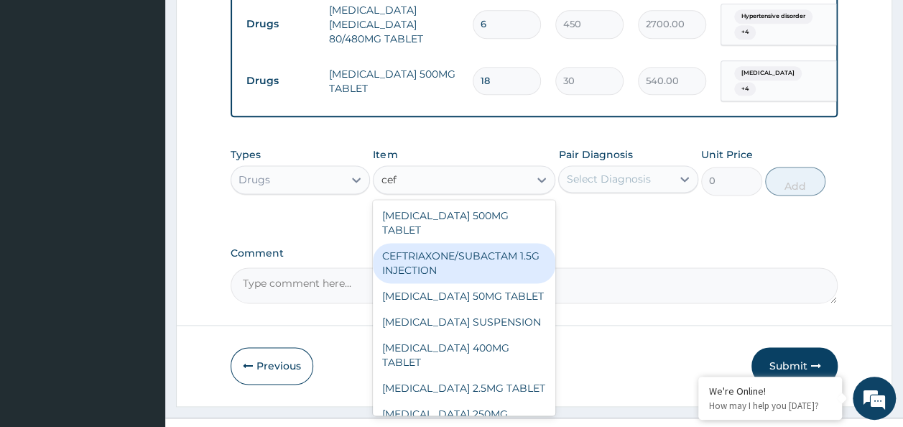
type input "cefu"
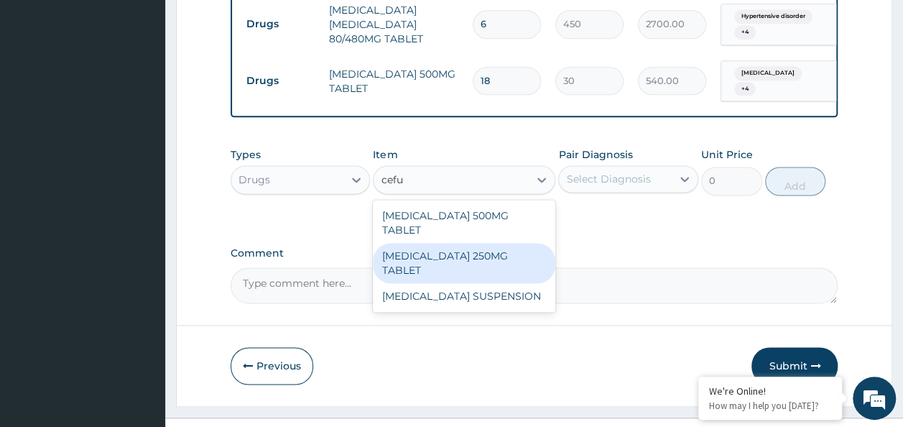
click at [473, 243] on div "CEFUROXIME 250MG TABLET" at bounding box center [464, 263] width 182 height 40
type input "468"
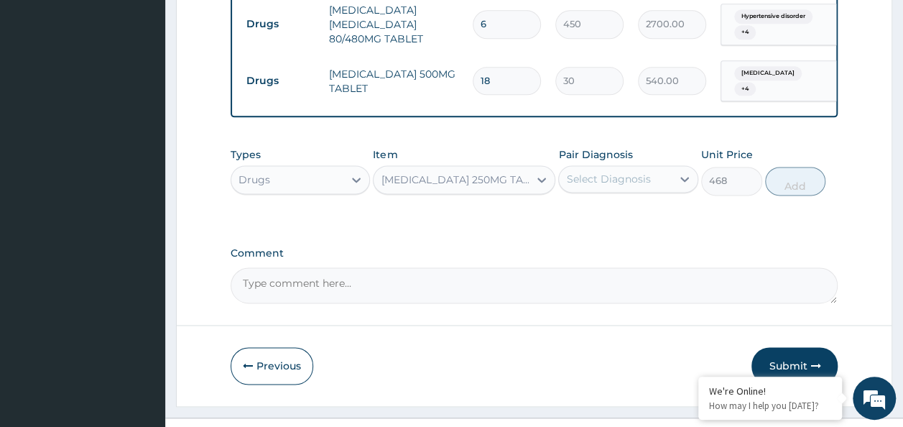
drag, startPoint x: 622, startPoint y: 149, endPoint x: 622, endPoint y: 161, distance: 11.5
click at [622, 172] on div "Select Diagnosis" at bounding box center [608, 179] width 84 height 14
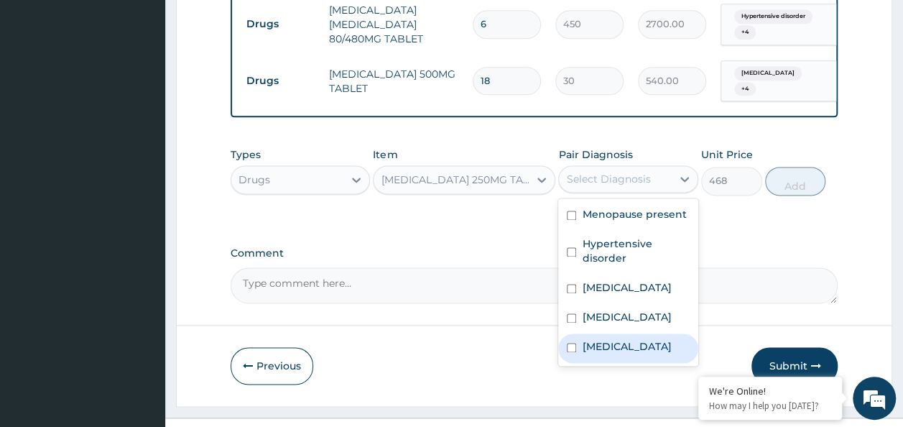
click at [622, 339] on label "Lymphocytosis" at bounding box center [626, 346] width 89 height 14
checkbox input "true"
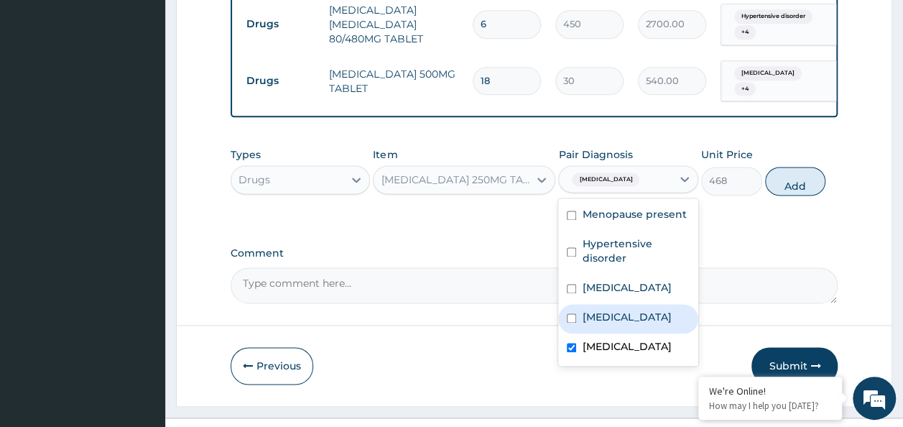
click at [613, 310] on label "Neutropenia" at bounding box center [626, 317] width 89 height 14
checkbox input "true"
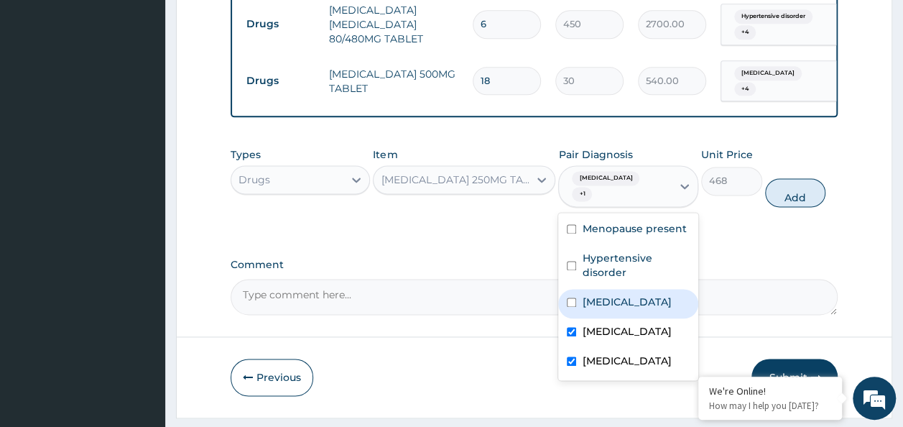
click at [599, 295] on label "Malaria" at bounding box center [626, 302] width 89 height 14
checkbox input "true"
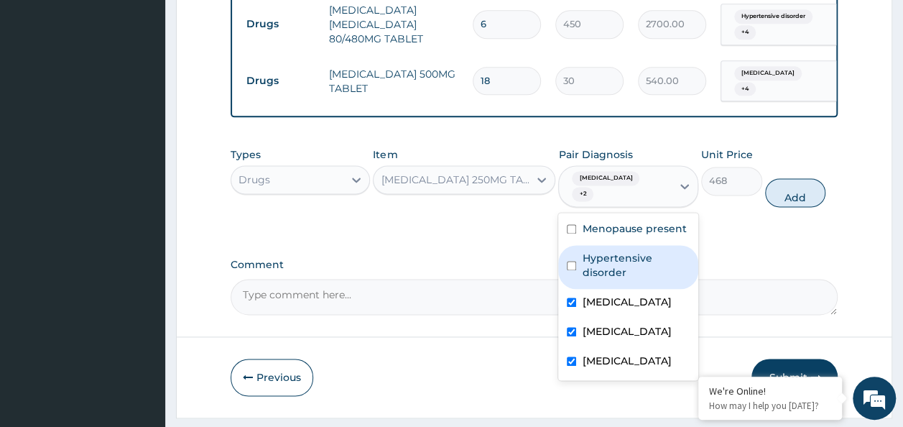
click at [608, 251] on label "Hypertensive disorder" at bounding box center [636, 265] width 108 height 29
checkbox input "true"
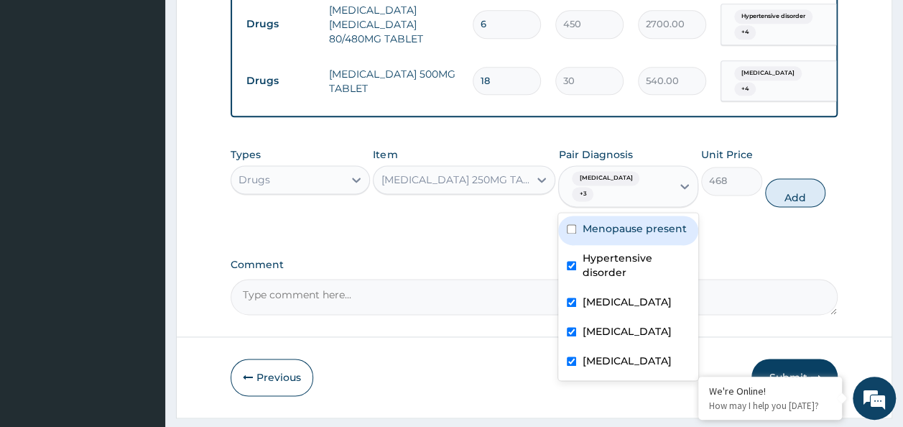
click at [595, 221] on label "Menopause present" at bounding box center [634, 228] width 104 height 14
checkbox input "true"
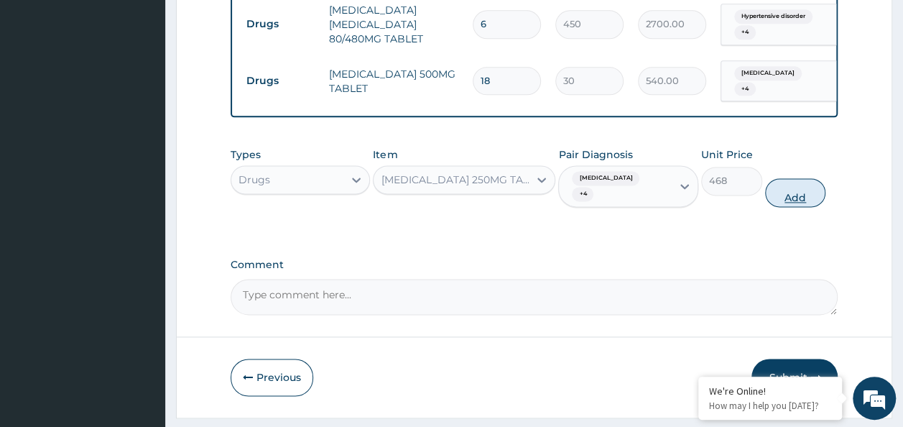
click at [793, 178] on button "Add" at bounding box center [795, 192] width 61 height 29
type input "0"
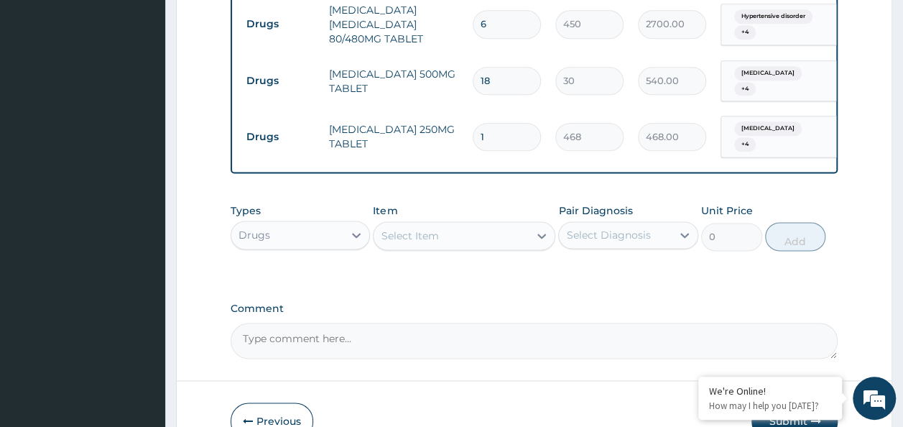
click at [444, 203] on div "Item Select Item" at bounding box center [464, 226] width 182 height 47
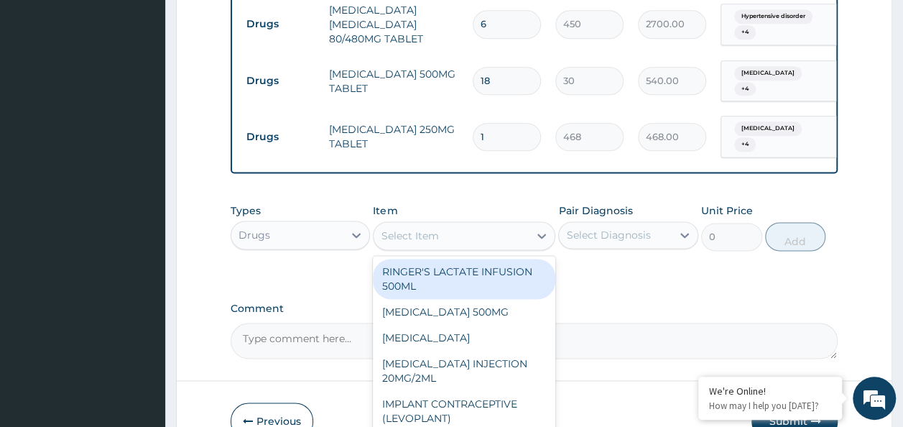
click at [450, 224] on div "Select Item" at bounding box center [451, 235] width 155 height 23
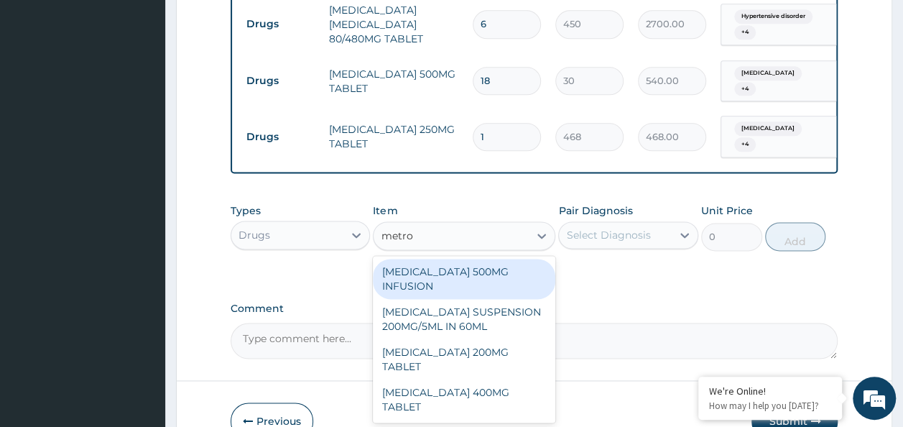
type input "metro"
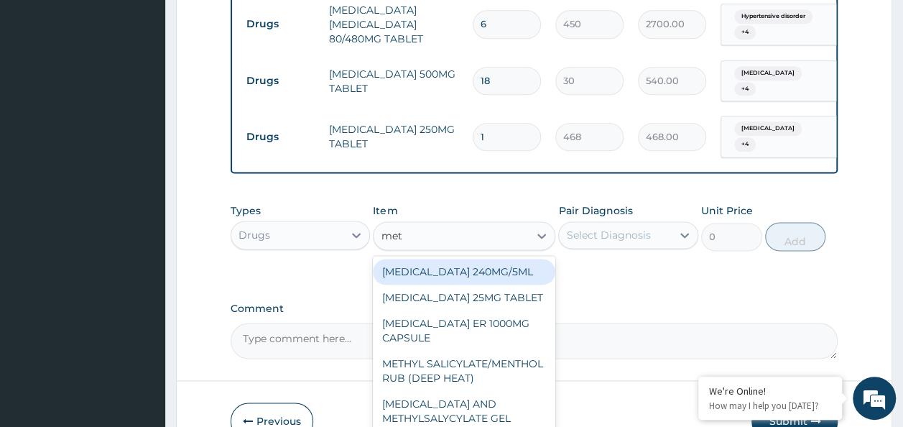
type input "metr"
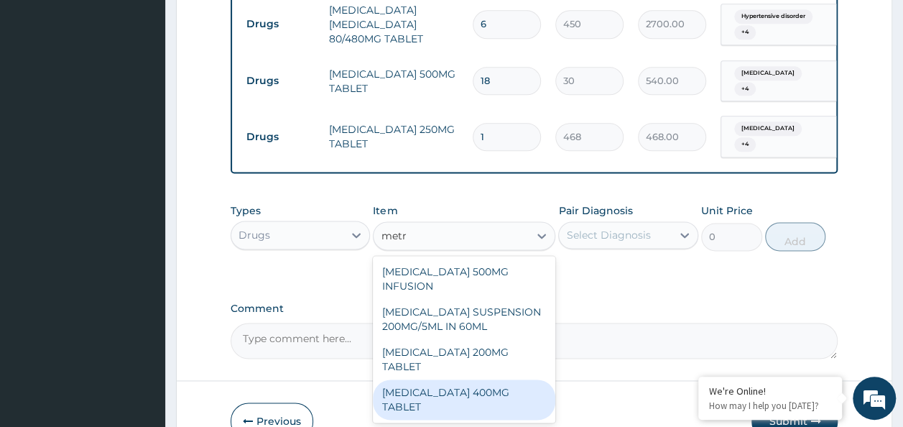
click at [487, 379] on div "METRONIDAZOLE 400MG TABLET" at bounding box center [464, 399] width 182 height 40
type input "125"
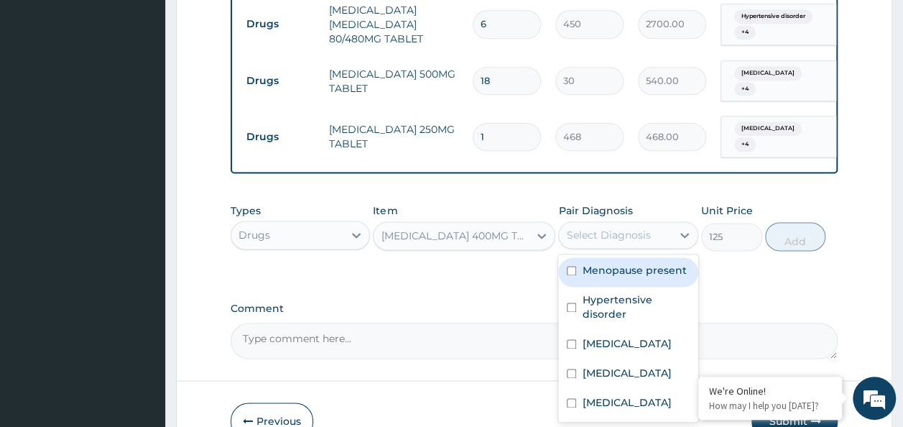
click at [618, 228] on div "Select Diagnosis" at bounding box center [608, 235] width 84 height 14
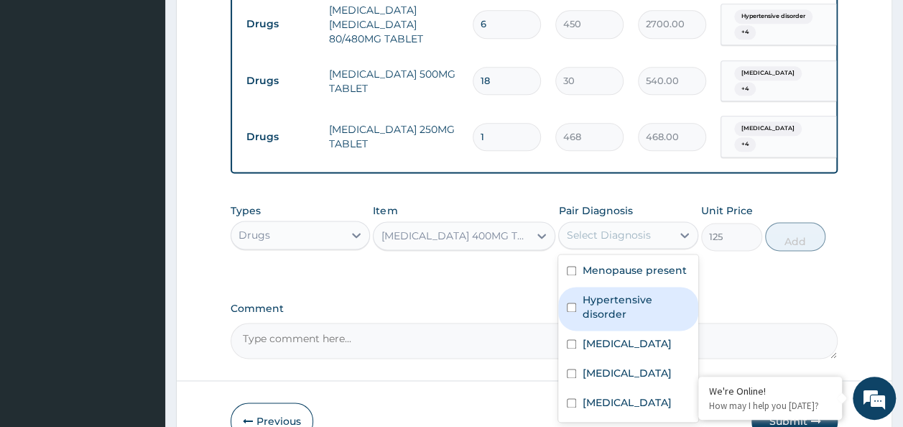
click at [607, 292] on label "Hypertensive disorder" at bounding box center [636, 306] width 108 height 29
checkbox input "true"
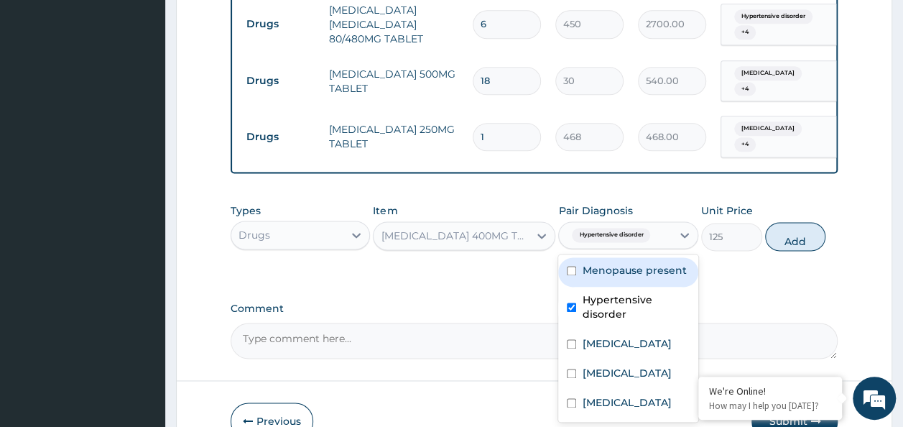
click at [600, 257] on div "Menopause present" at bounding box center [628, 271] width 140 height 29
checkbox input "true"
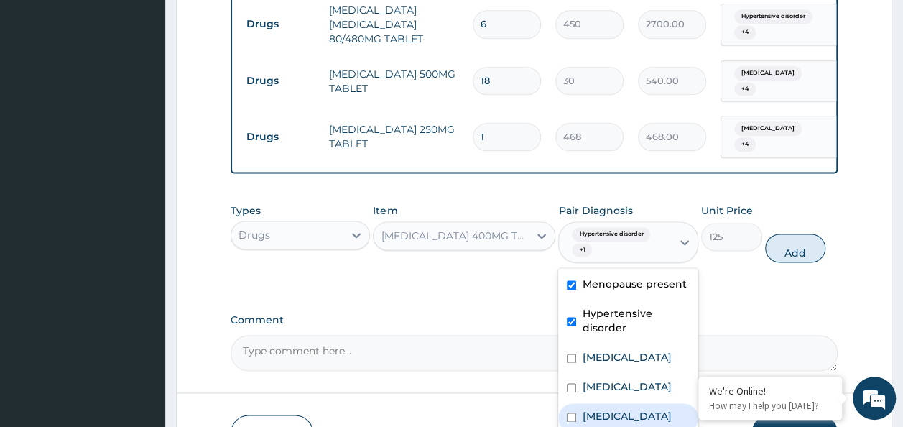
click at [611, 403] on div "Lymphocytosis" at bounding box center [628, 417] width 140 height 29
checkbox input "true"
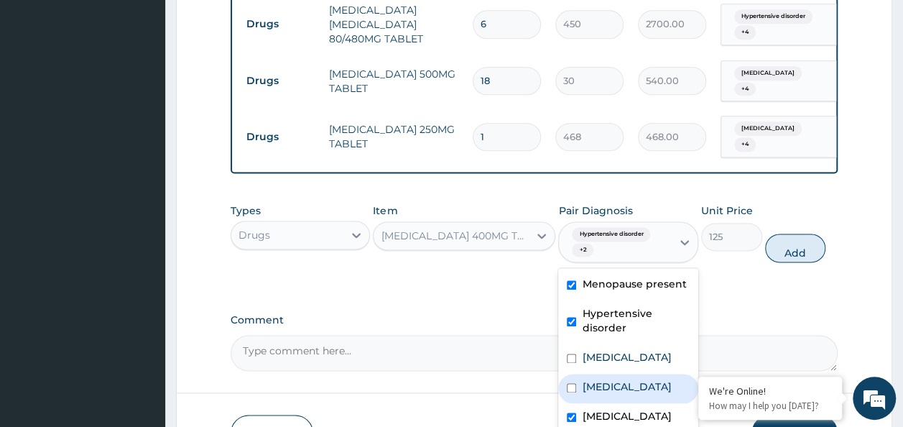
click at [611, 374] on div "Neutropenia" at bounding box center [628, 388] width 140 height 29
checkbox input "true"
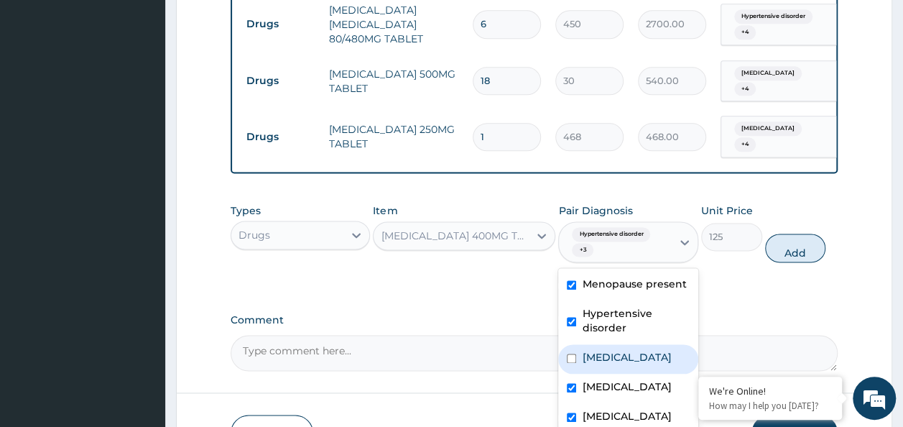
click at [589, 350] on label "Malaria" at bounding box center [626, 357] width 89 height 14
checkbox input "true"
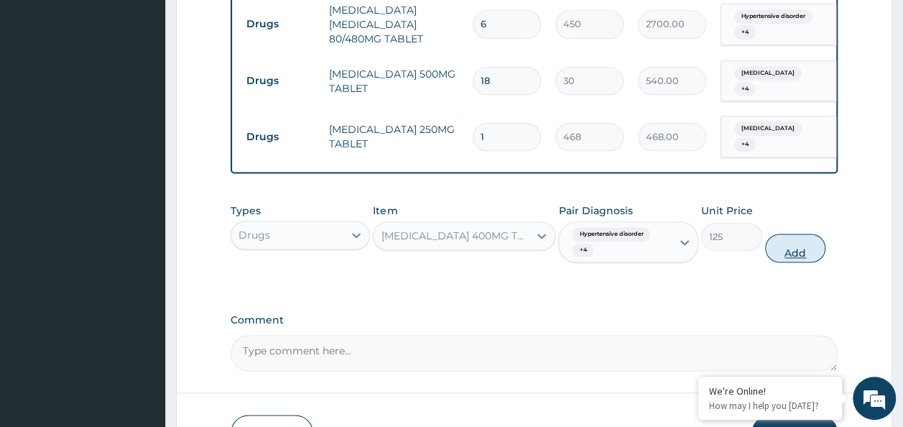
click at [777, 233] on button "Add" at bounding box center [795, 247] width 61 height 29
type input "0"
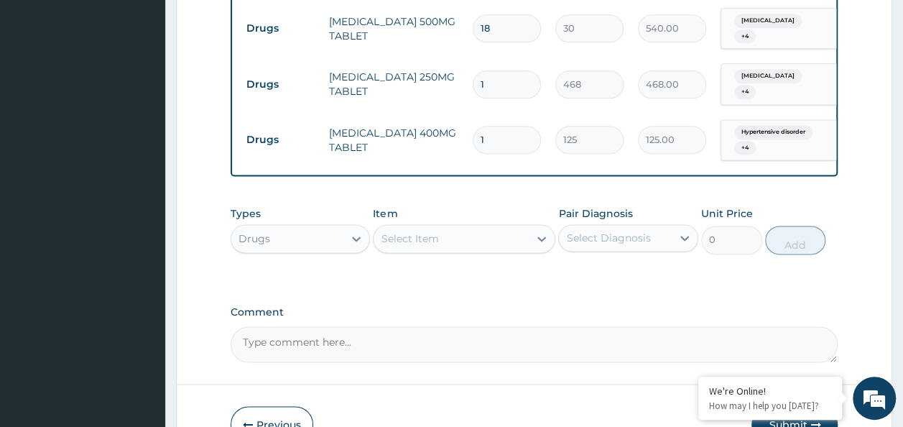
scroll to position [933, 0]
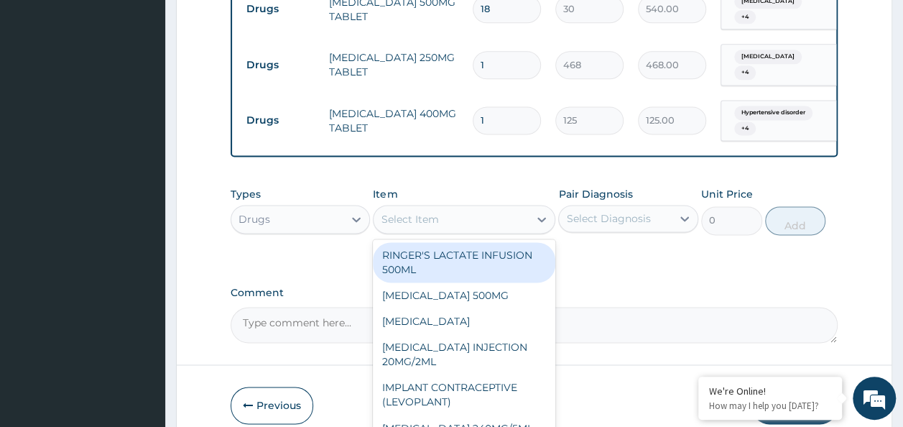
click at [456, 208] on div "Select Item" at bounding box center [451, 219] width 155 height 23
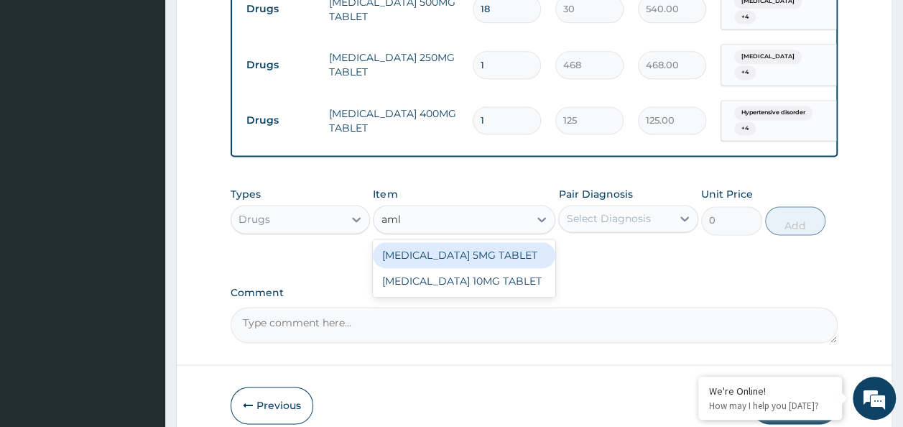
type input "amlo"
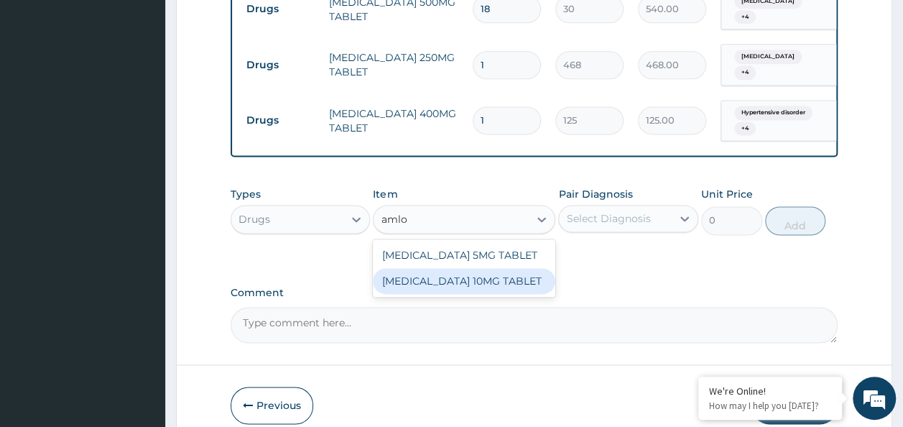
click at [494, 268] on div "AMLODIPINE 10MG TABLET" at bounding box center [464, 281] width 182 height 26
type input "100"
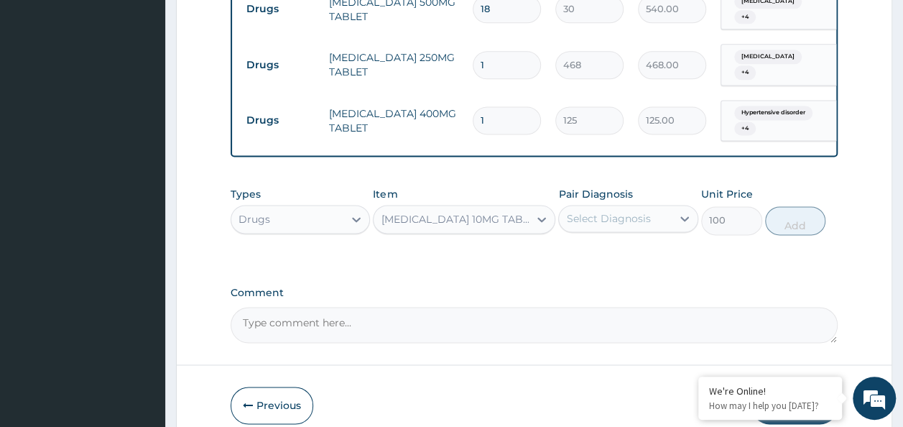
click at [592, 211] on div "Select Diagnosis" at bounding box center [608, 218] width 84 height 14
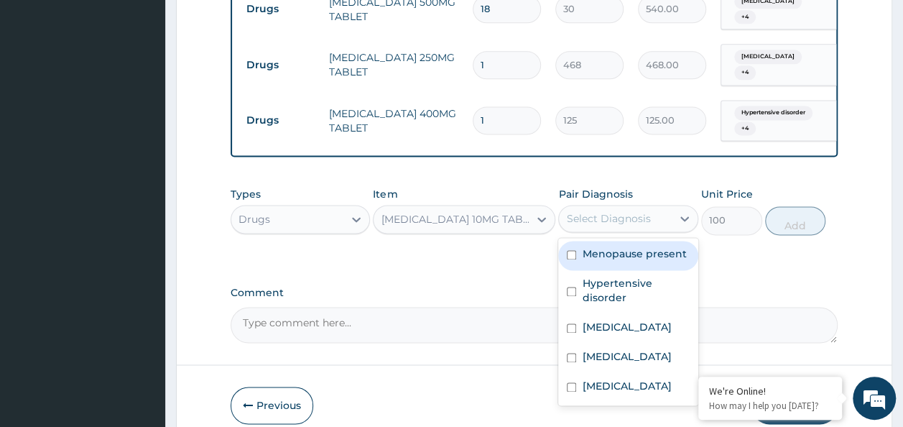
click at [588, 246] on label "Menopause present" at bounding box center [634, 253] width 104 height 14
checkbox input "true"
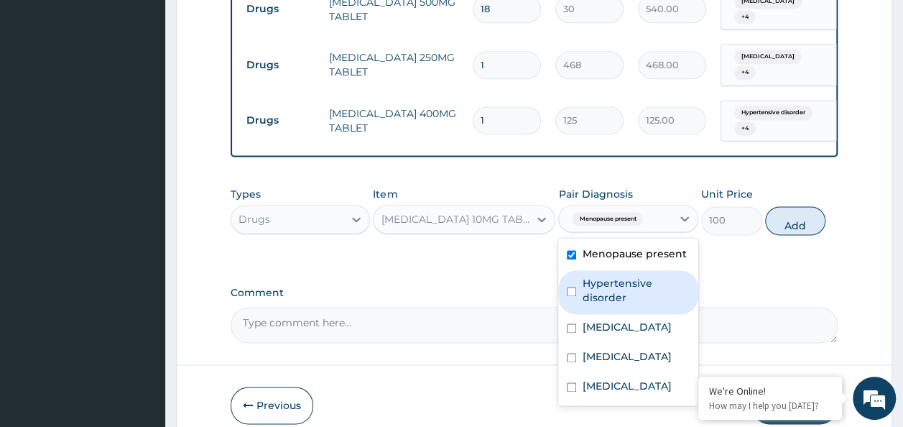
drag, startPoint x: 583, startPoint y: 261, endPoint x: 581, endPoint y: 296, distance: 34.5
click at [583, 276] on label "Hypertensive disorder" at bounding box center [636, 290] width 108 height 29
checkbox input "true"
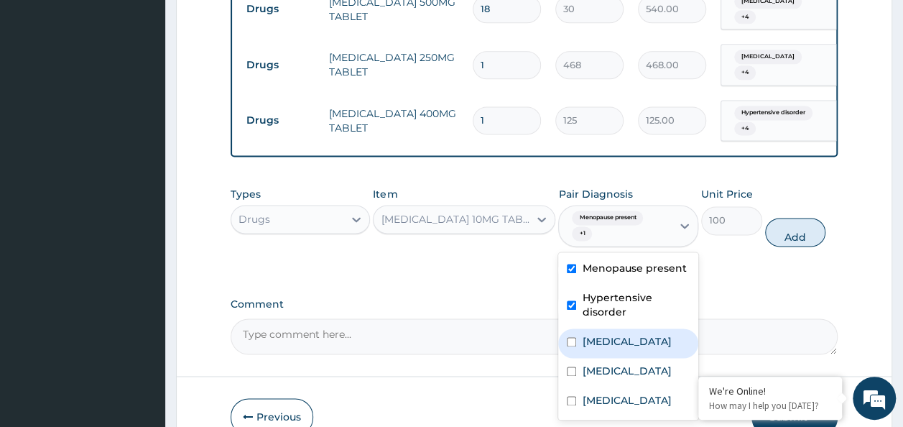
click at [583, 334] on label "Malaria" at bounding box center [626, 341] width 89 height 14
checkbox input "true"
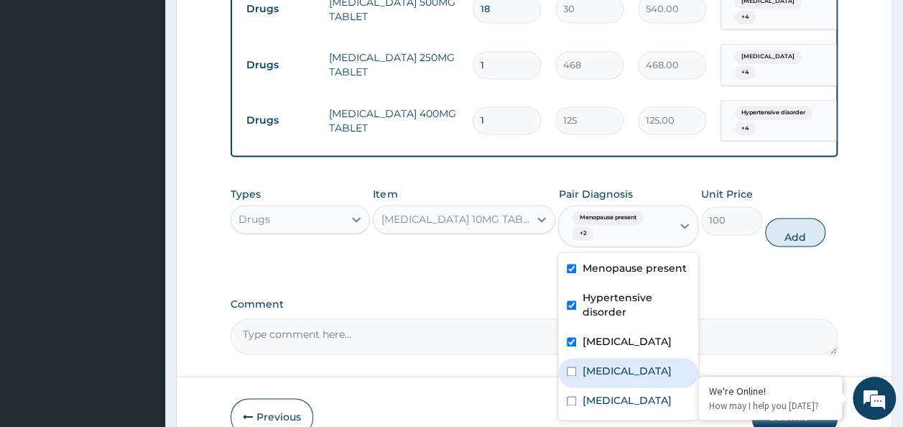
click at [595, 363] on label "Neutropenia" at bounding box center [626, 370] width 89 height 14
checkbox input "true"
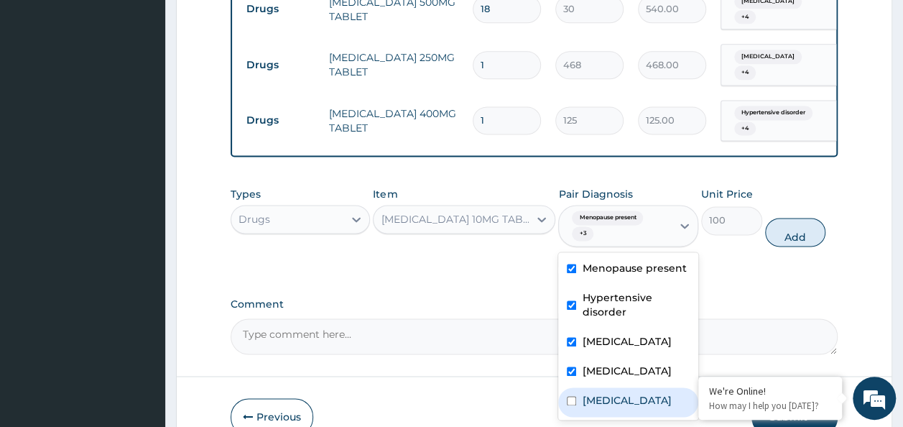
click at [597, 393] on label "Lymphocytosis" at bounding box center [626, 400] width 89 height 14
checkbox input "true"
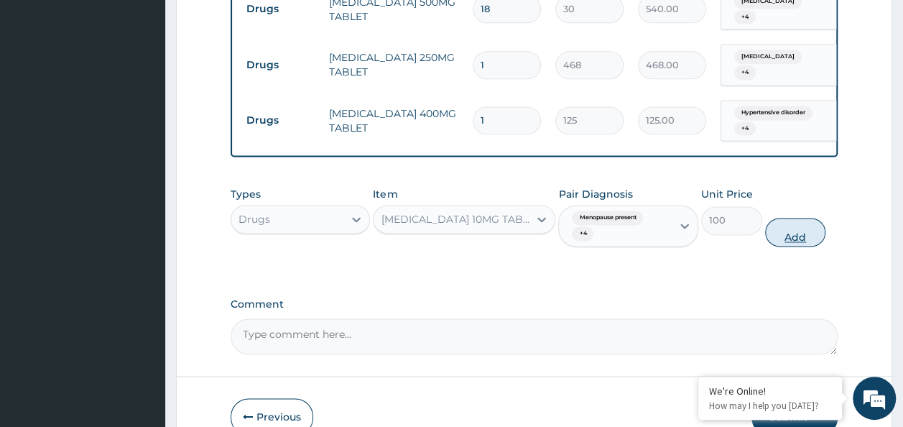
click at [787, 218] on button "Add" at bounding box center [795, 232] width 61 height 29
type input "0"
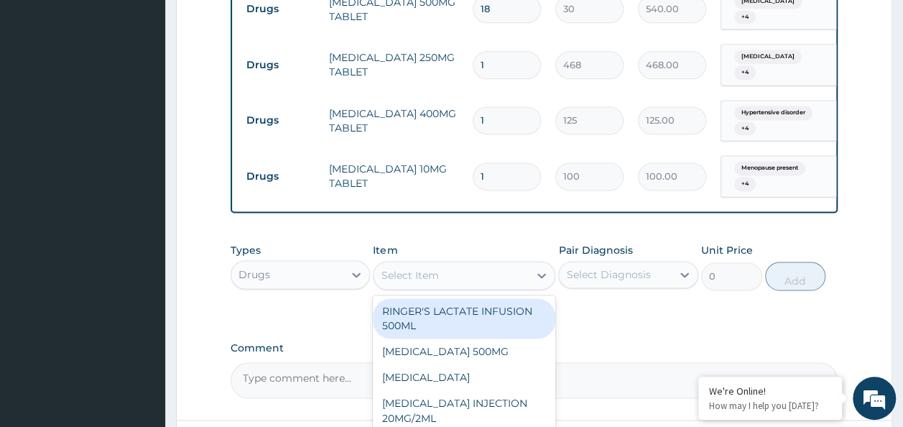
click at [448, 264] on div "Select Item" at bounding box center [451, 275] width 155 height 23
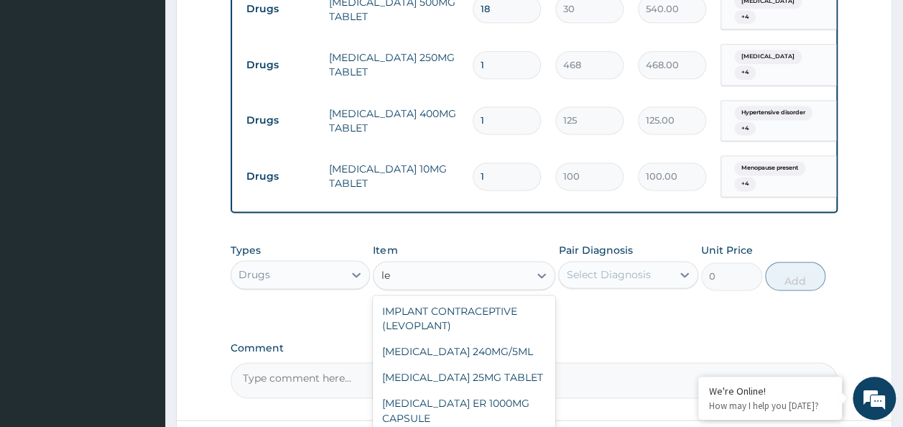
type input "le"
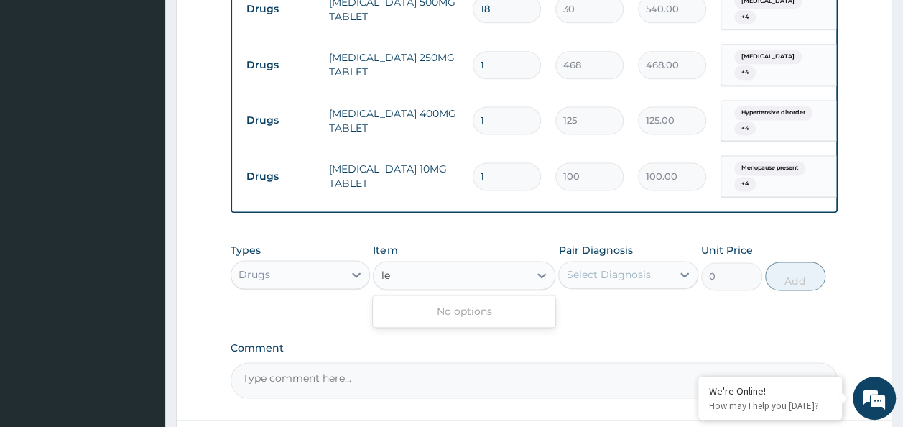
type input "l"
click at [519, 162] on input "1" at bounding box center [507, 176] width 68 height 28
type input "0.00"
type input "3"
type input "300.00"
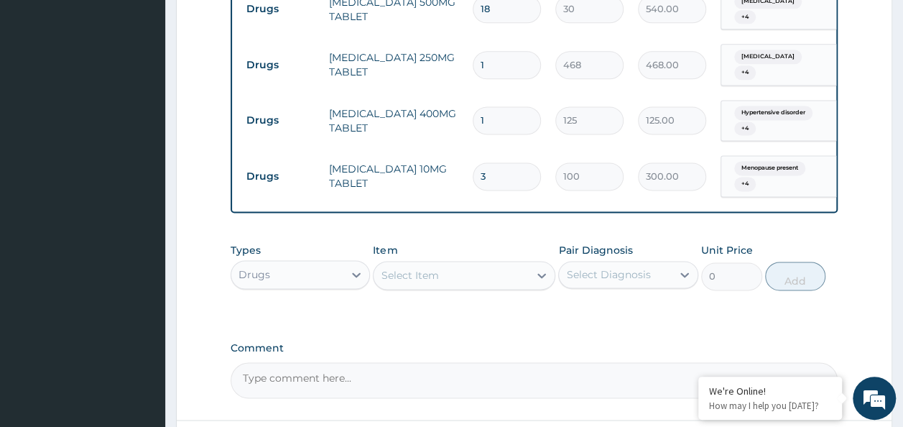
type input "30"
type input "3000.00"
type input "29"
type input "2900.00"
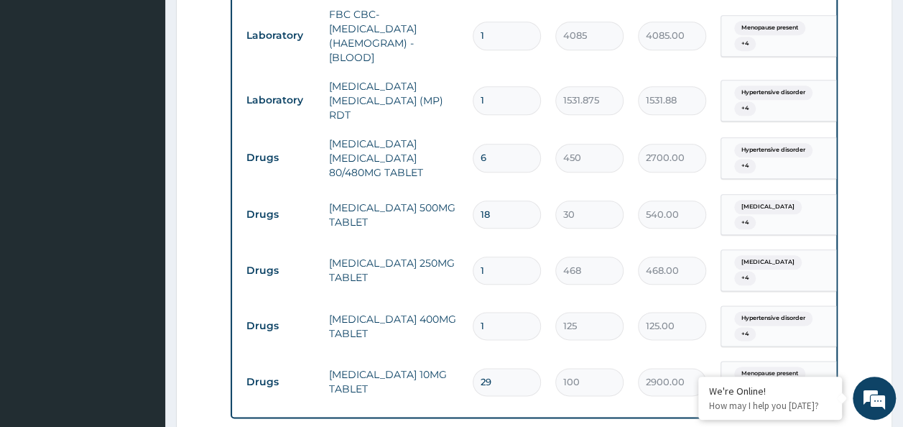
scroll to position [718, 0]
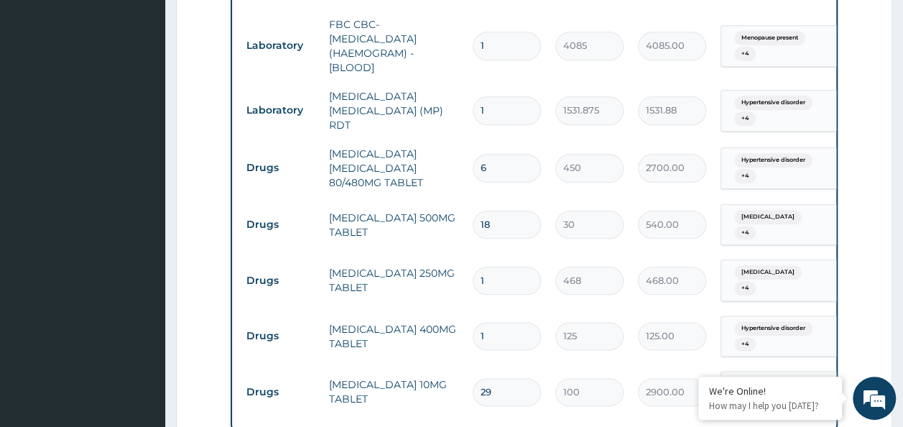
type input "29"
click at [506, 322] on input "1" at bounding box center [507, 336] width 68 height 28
type input "0.00"
type input "2"
type input "250.00"
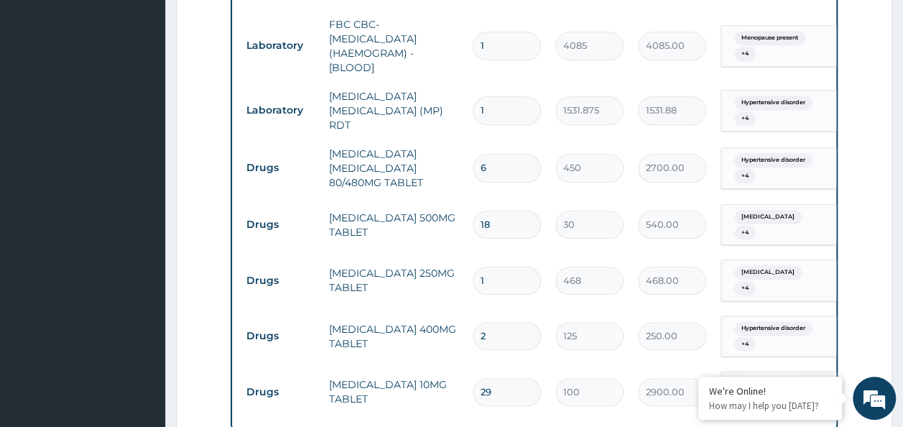
type input "20"
type input "2500.00"
type input "20"
click at [500, 266] on input "1" at bounding box center [507, 280] width 68 height 28
type input "10"
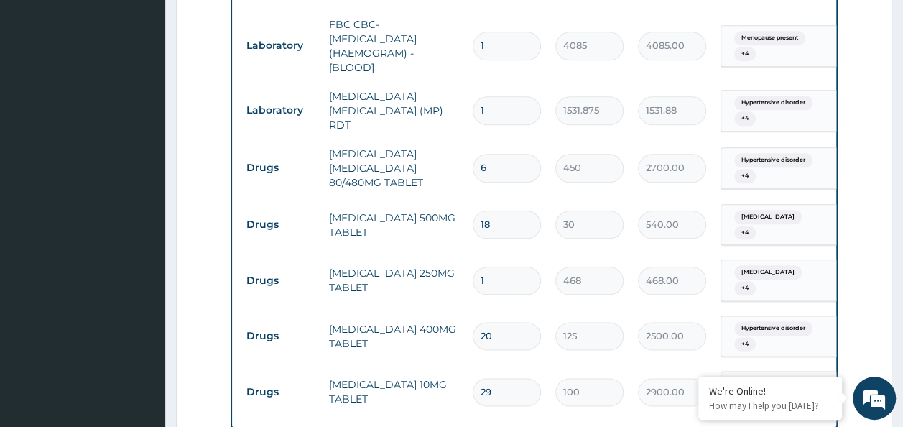
type input "4680.00"
type input "11"
type input "5148.00"
click at [514, 266] on input "11" at bounding box center [507, 280] width 68 height 28
type input "1"
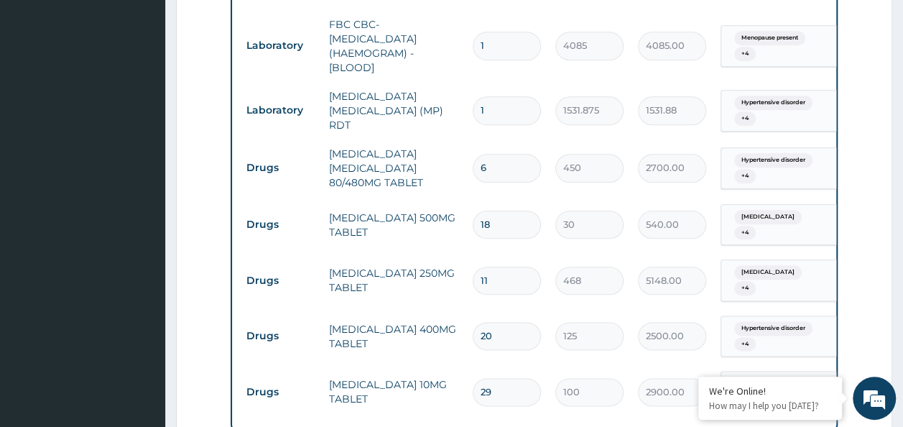
type input "468.00"
type input "10"
type input "4680.00"
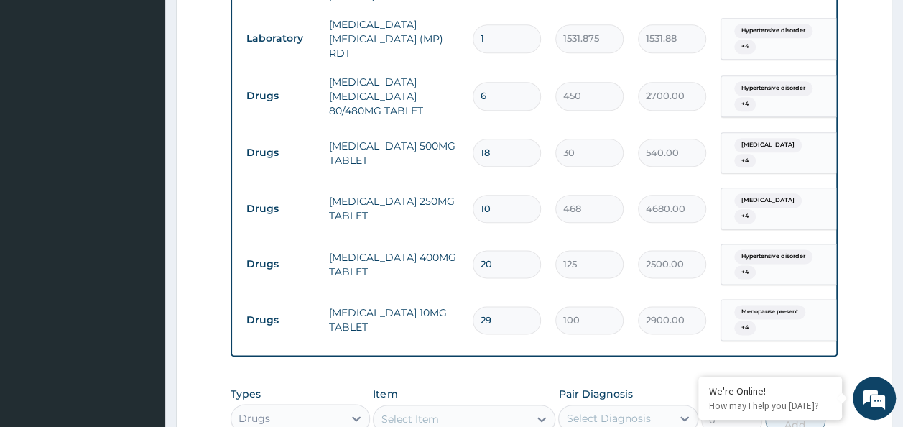
click at [524, 306] on input "29" at bounding box center [507, 320] width 68 height 28
type input "2"
type input "200.00"
type input "0.00"
type input "3"
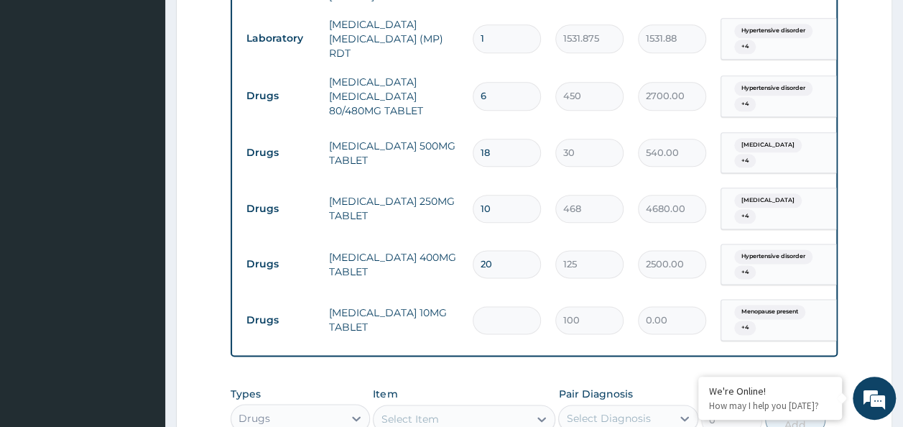
type input "300.00"
type input "30"
type input "3000.00"
click at [427, 407] on div "Select Item" at bounding box center [451, 418] width 155 height 23
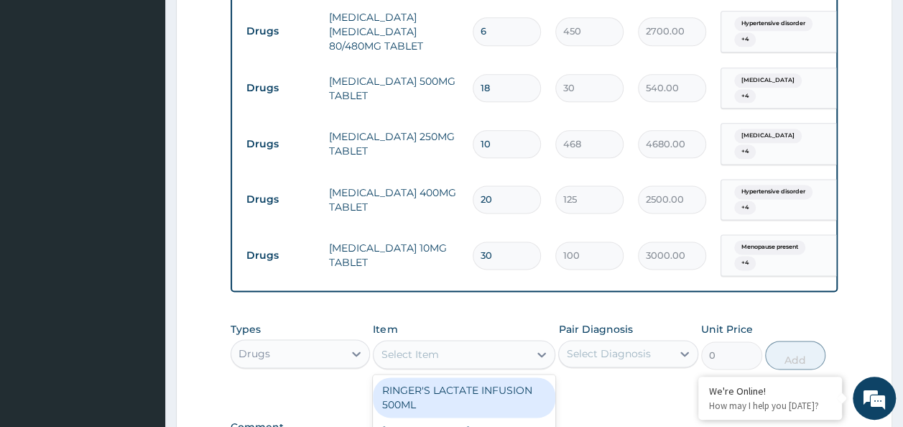
scroll to position [933, 0]
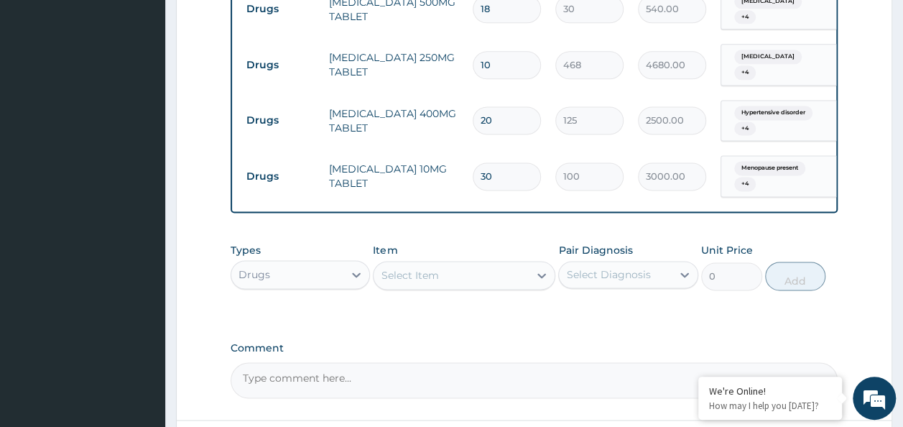
click at [521, 162] on input "30" at bounding box center [507, 176] width 68 height 28
type input "3"
type input "300.00"
type input "0.00"
type input "2"
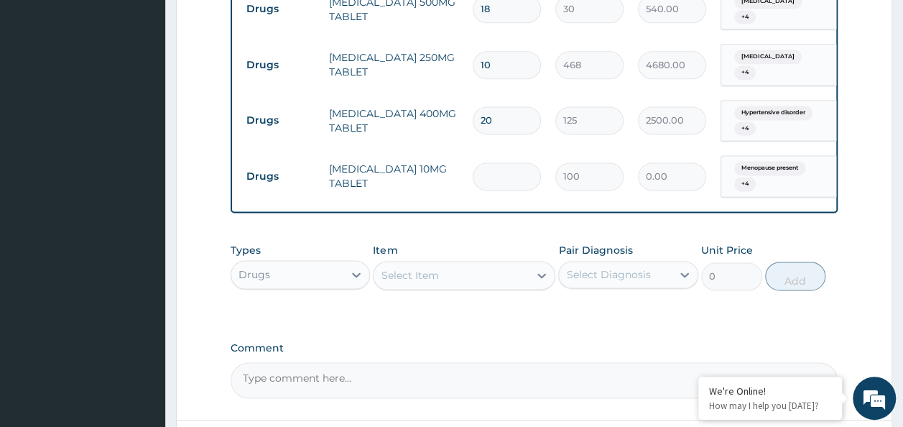
type input "200.00"
type input "28"
type input "2800.00"
type input "28"
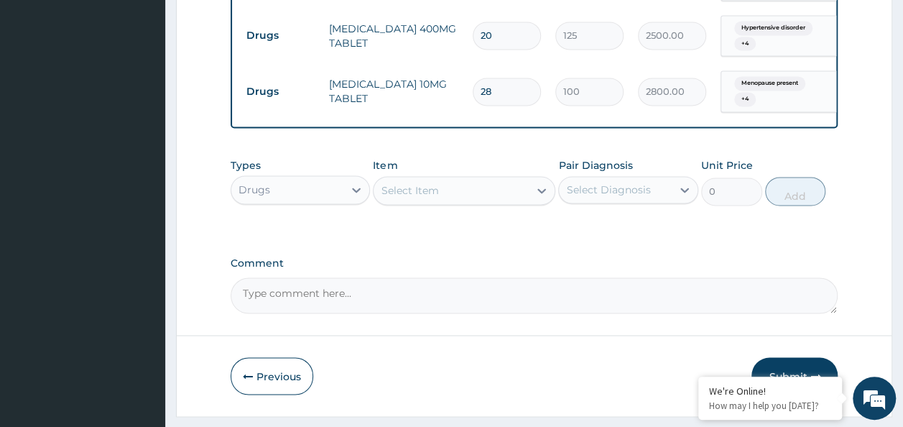
scroll to position [1021, 0]
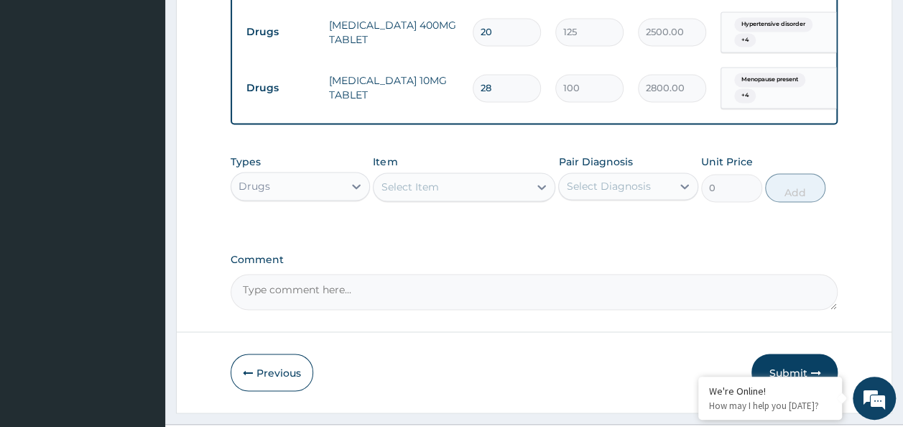
click at [804, 353] on button "Submit" at bounding box center [794, 371] width 86 height 37
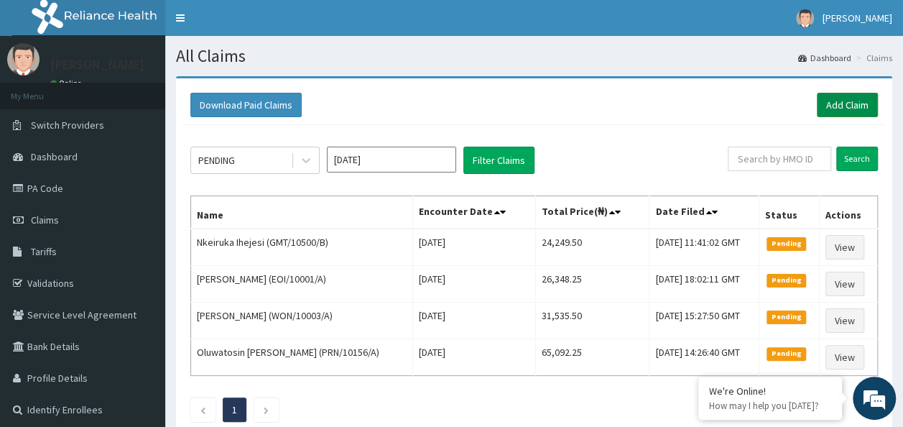
click at [866, 103] on link "Add Claim" at bounding box center [847, 105] width 61 height 24
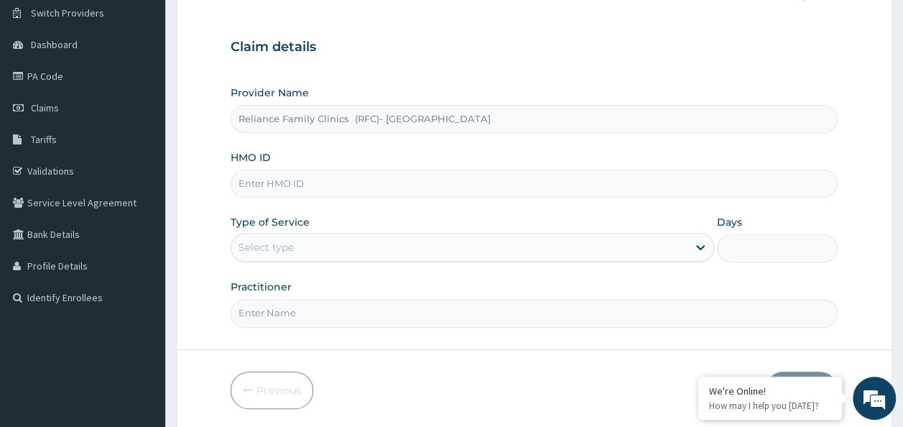
scroll to position [144, 0]
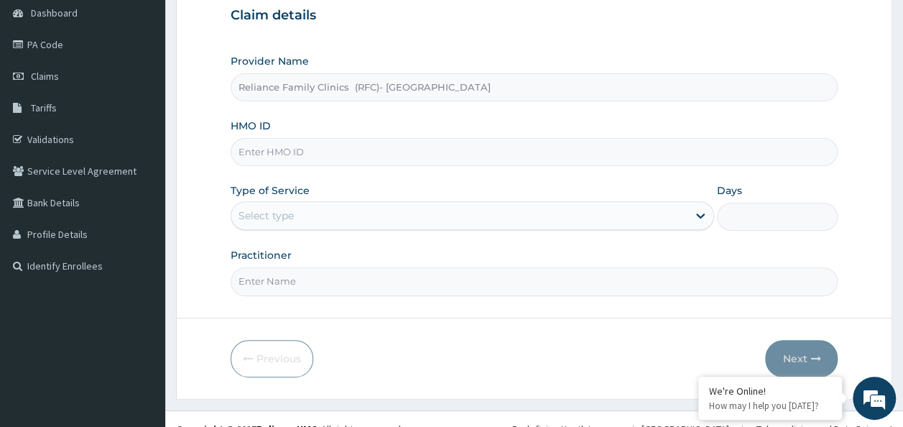
click at [365, 154] on input "HMO ID" at bounding box center [535, 152] width 608 height 28
paste input "FTC/10060/A"
type input "FTC/10060/A"
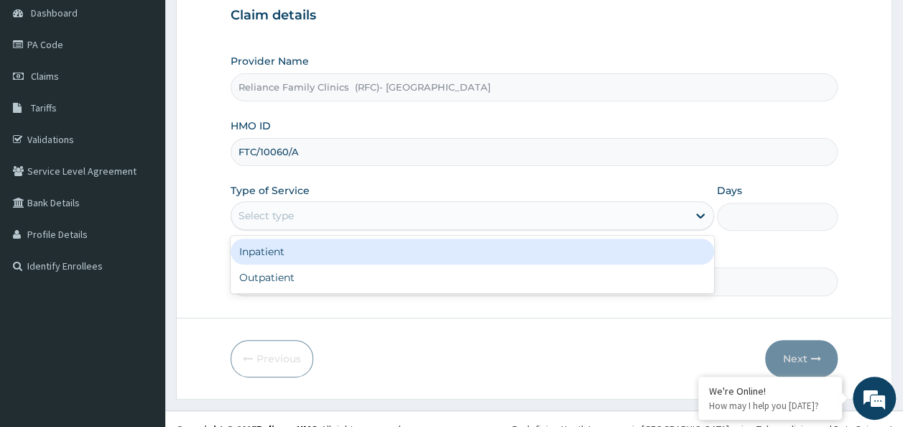
click at [348, 218] on div "Select type" at bounding box center [459, 215] width 456 height 23
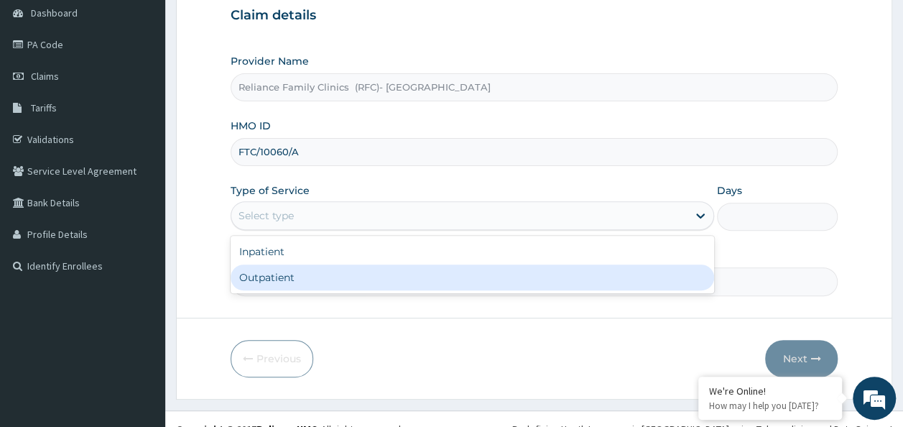
click at [356, 274] on div "Outpatient" at bounding box center [472, 277] width 483 height 26
type input "1"
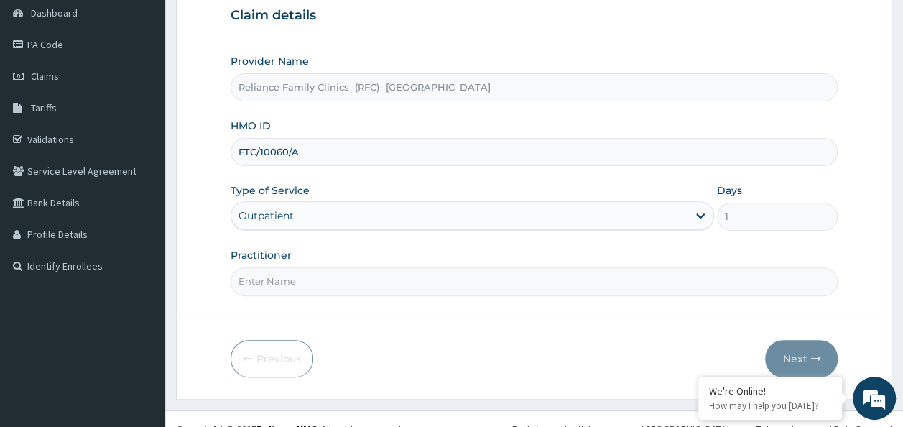
click at [356, 274] on input "Practitioner" at bounding box center [535, 281] width 608 height 28
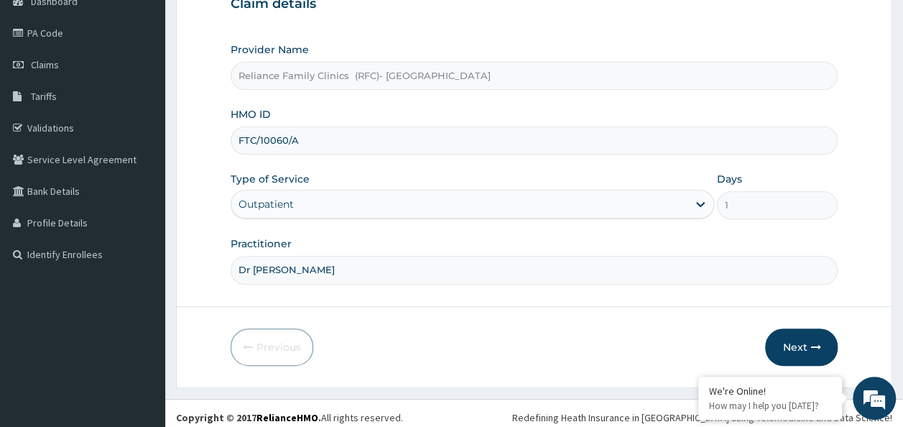
scroll to position [161, 0]
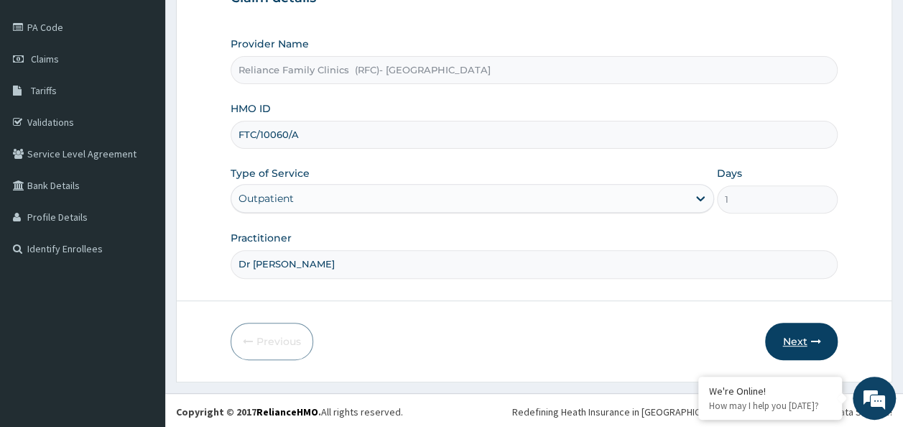
type input "Dr [PERSON_NAME]"
click at [830, 335] on button "Next" at bounding box center [801, 341] width 73 height 37
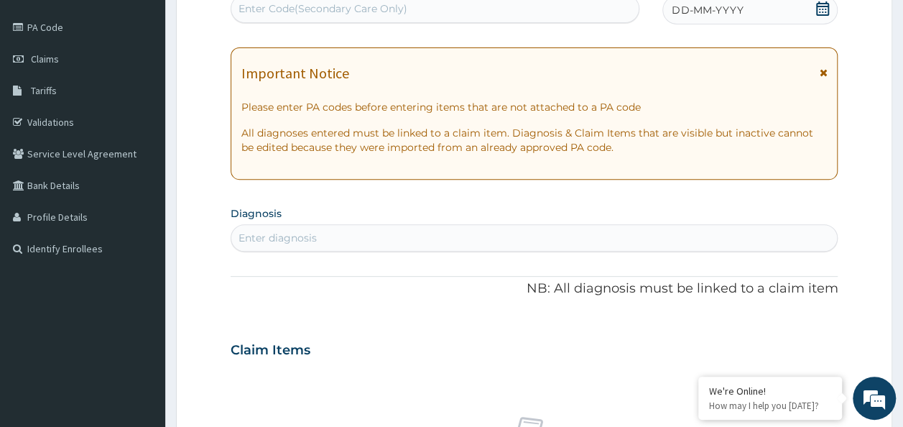
click at [815, 9] on icon at bounding box center [822, 8] width 14 height 14
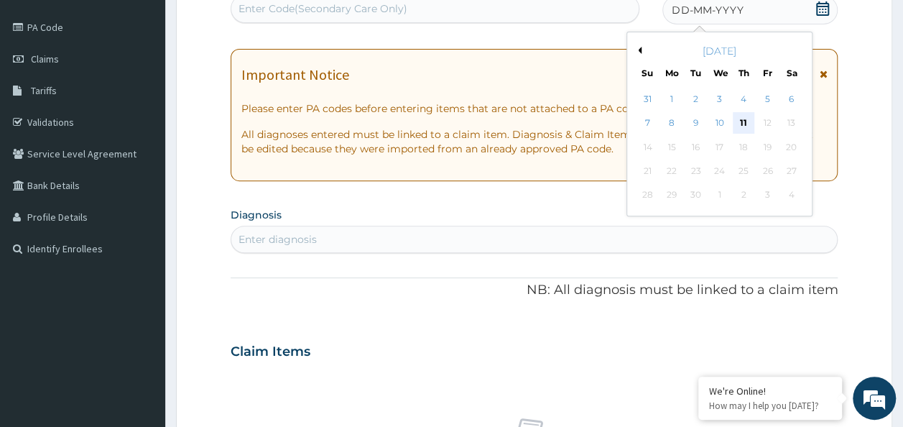
click at [746, 125] on div "11" at bounding box center [744, 124] width 22 height 22
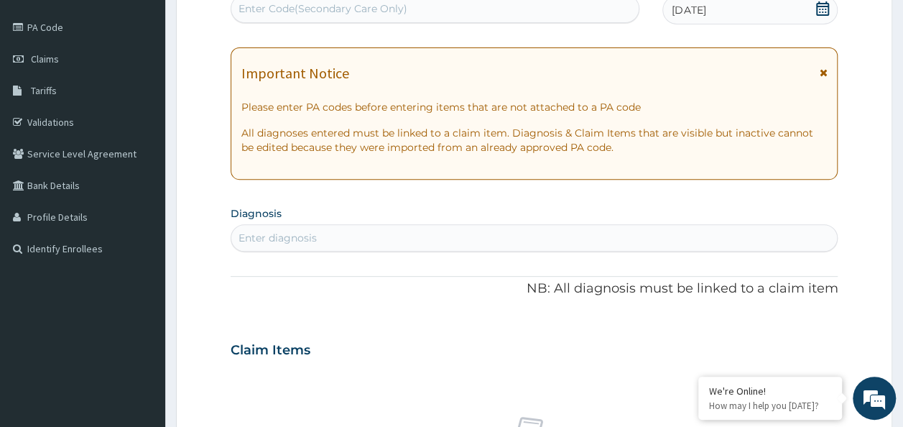
click at [350, 236] on div "Enter diagnosis" at bounding box center [534, 237] width 606 height 23
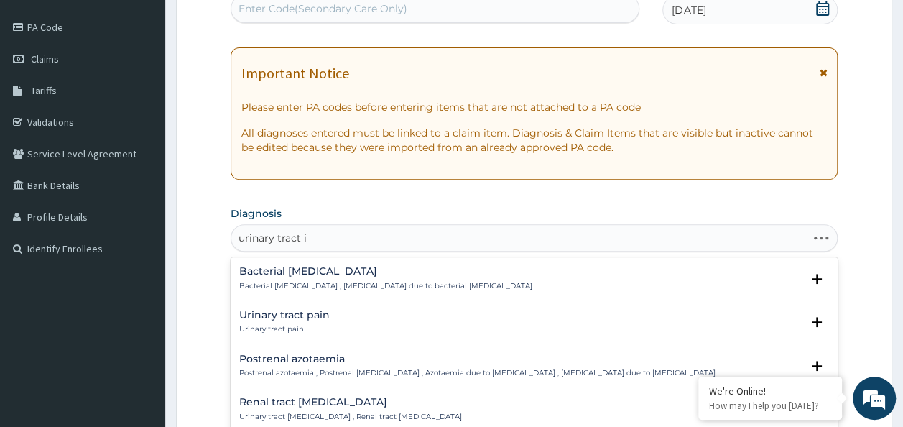
type input "urinary tract in"
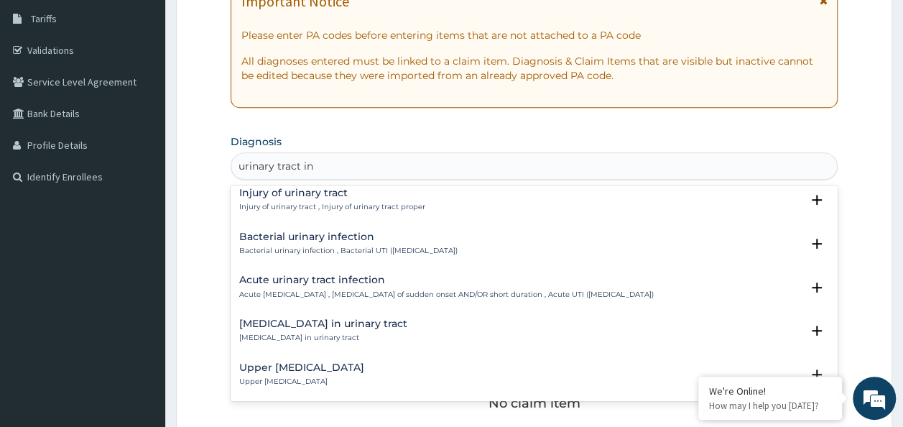
scroll to position [72, 0]
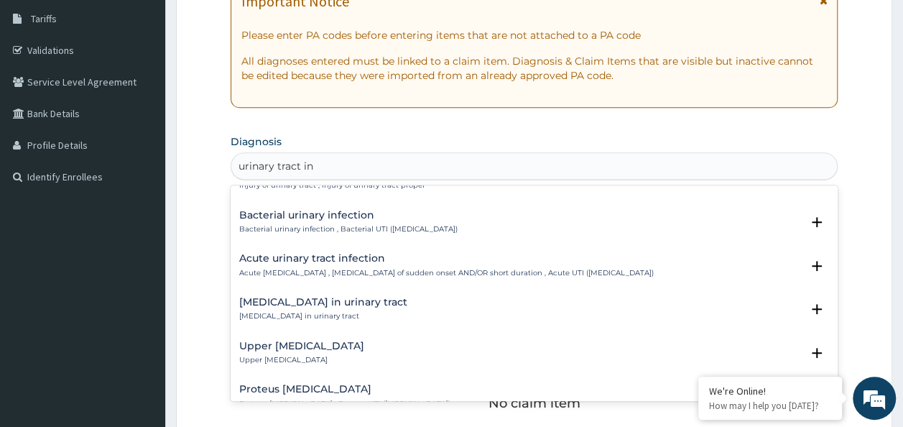
click at [390, 228] on p "Bacterial urinary infection , Bacterial UTI ([MEDICAL_DATA])" at bounding box center [348, 229] width 218 height 10
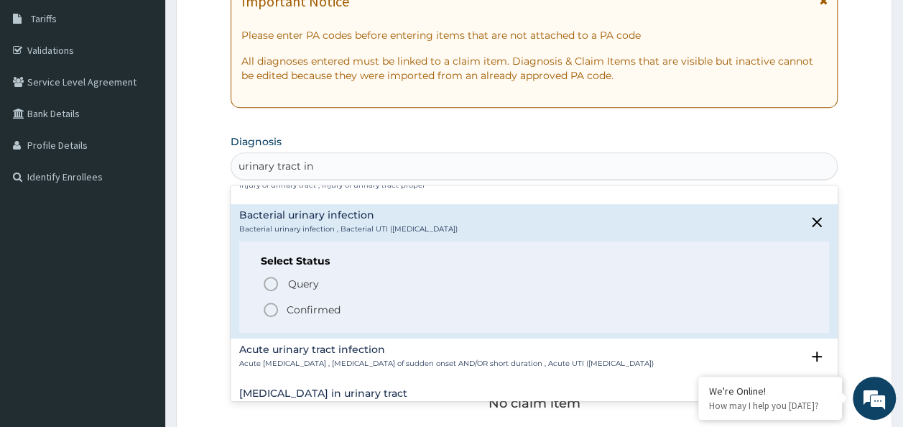
click at [311, 307] on p "Confirmed" at bounding box center [314, 309] width 54 height 14
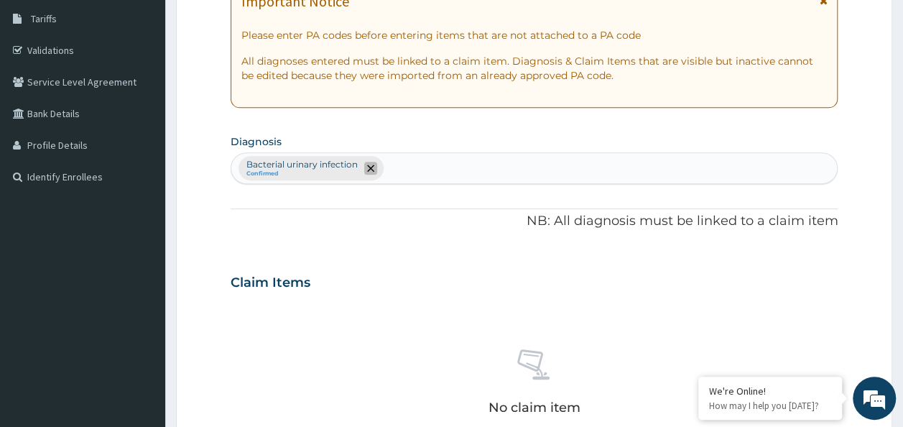
click at [369, 164] on icon "remove selection option" at bounding box center [370, 167] width 7 height 7
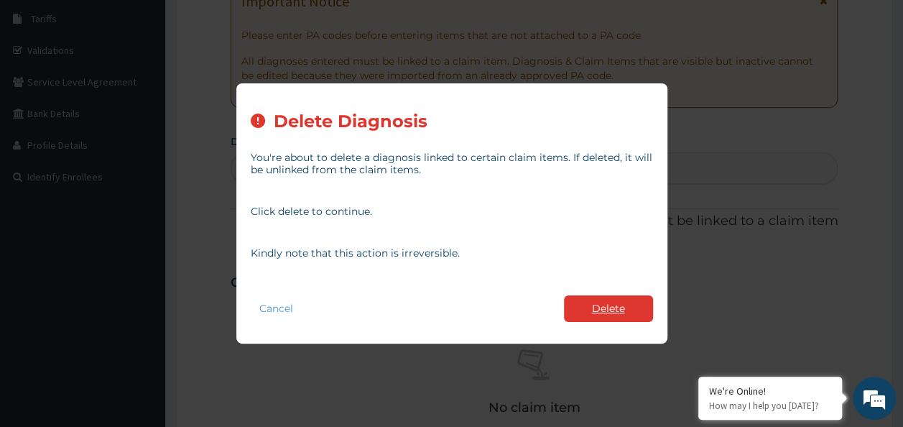
click at [622, 307] on button "Delete" at bounding box center [608, 308] width 89 height 27
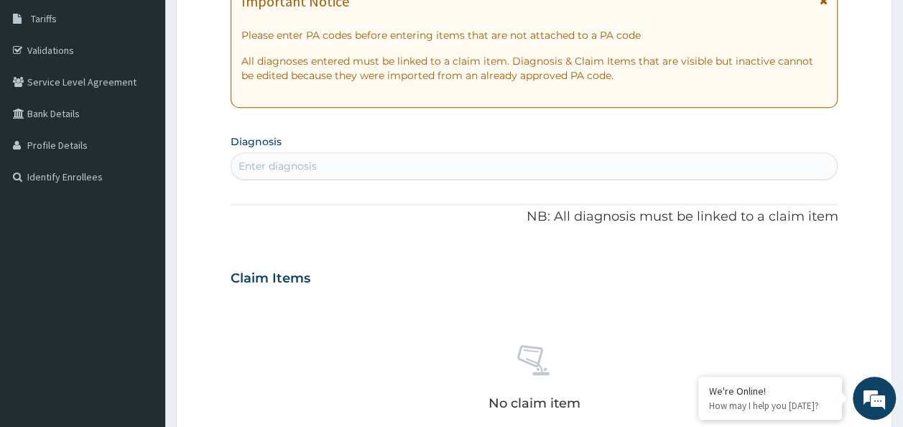
click at [290, 166] on div "Enter diagnosis" at bounding box center [277, 166] width 78 height 14
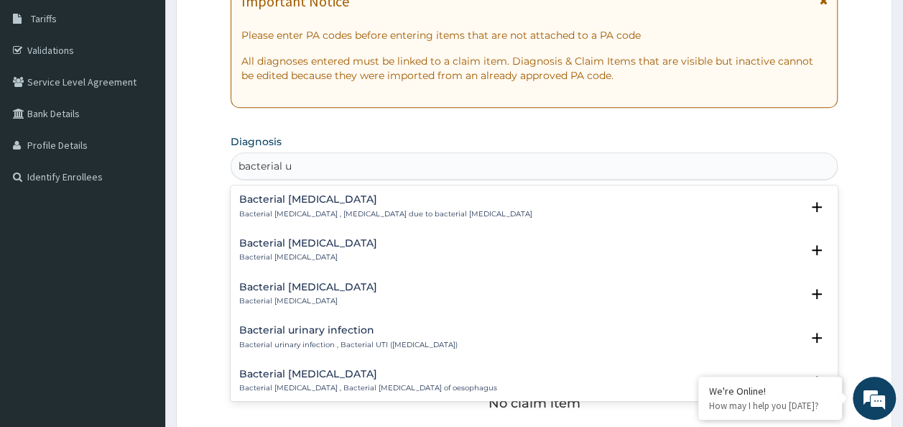
type input "bacterial ur"
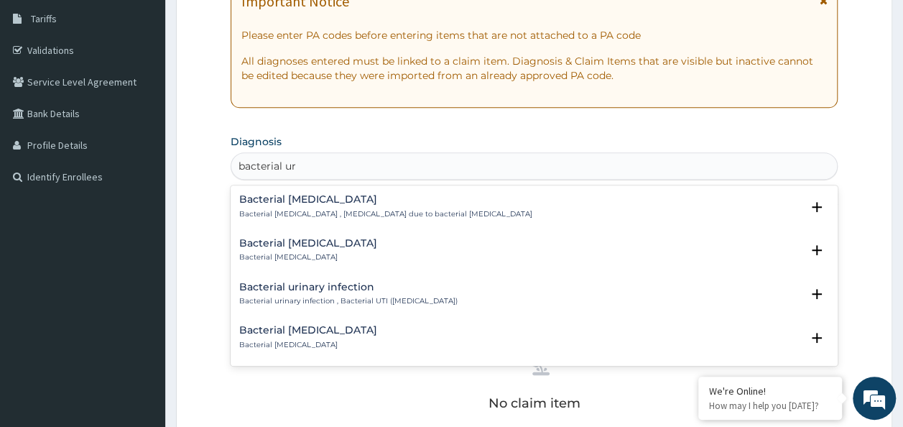
click at [364, 283] on h4 "Bacterial urinary infection" at bounding box center [348, 287] width 218 height 11
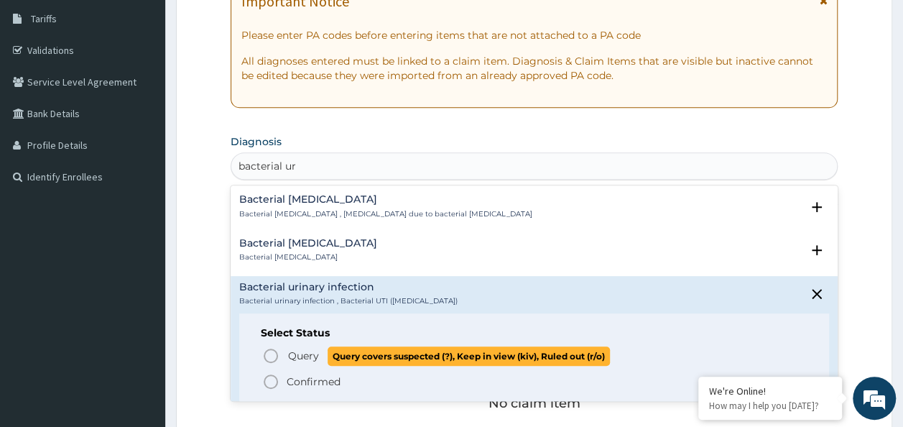
click at [311, 355] on span "Query" at bounding box center [303, 355] width 31 height 14
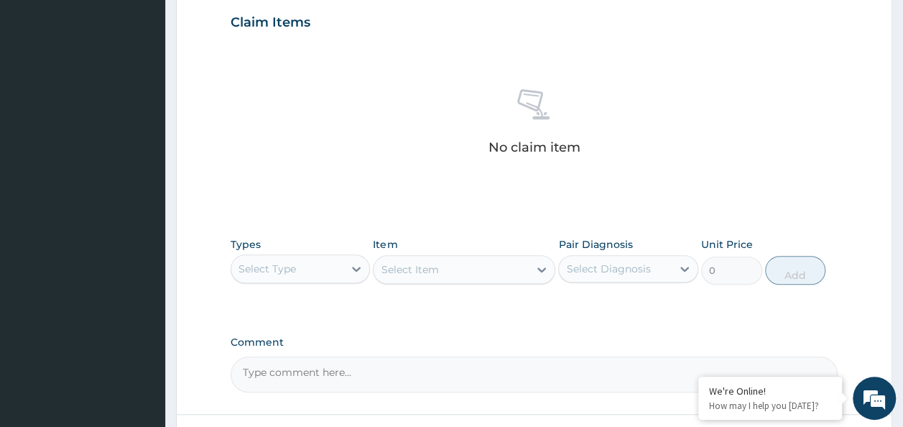
scroll to position [606, 0]
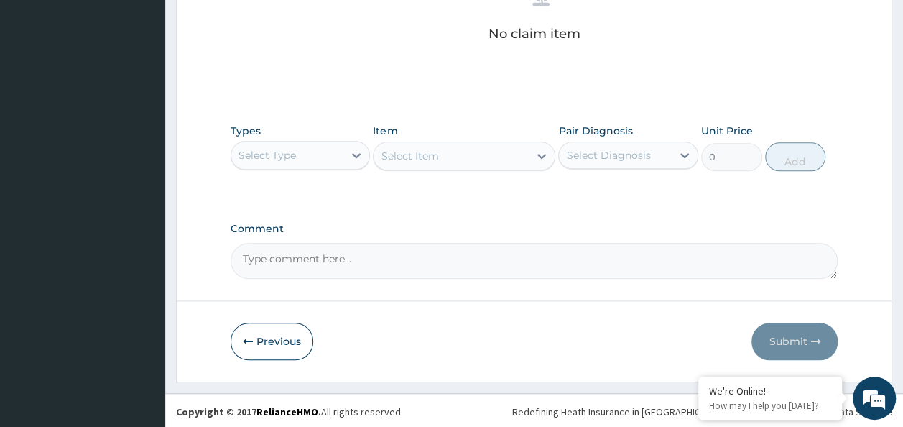
click at [325, 158] on div "Select Type" at bounding box center [287, 155] width 113 height 23
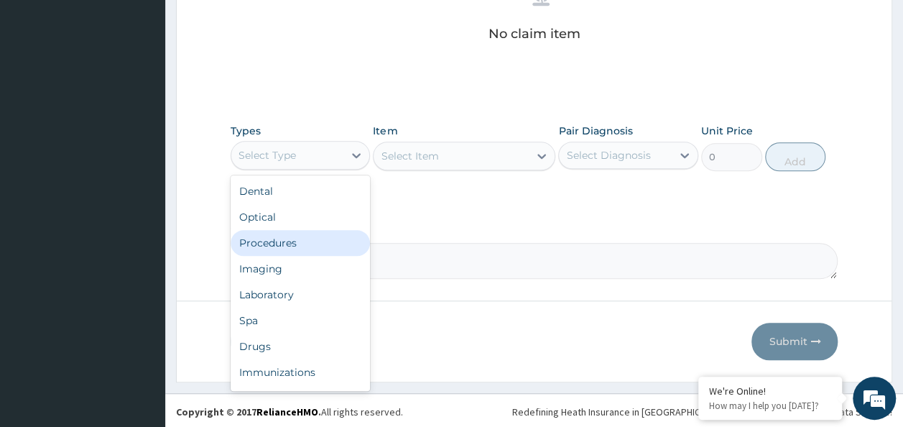
click at [284, 233] on div "Procedures" at bounding box center [301, 243] width 140 height 26
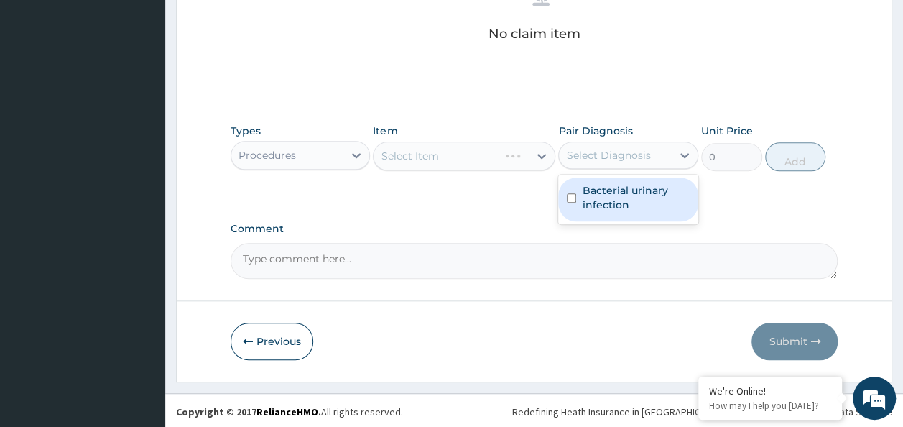
click at [621, 149] on div "Select Diagnosis" at bounding box center [608, 155] width 84 height 14
drag, startPoint x: 614, startPoint y: 190, endPoint x: 592, endPoint y: 202, distance: 25.4
click at [610, 193] on label "Bacterial urinary infection" at bounding box center [636, 197] width 108 height 29
checkbox input "true"
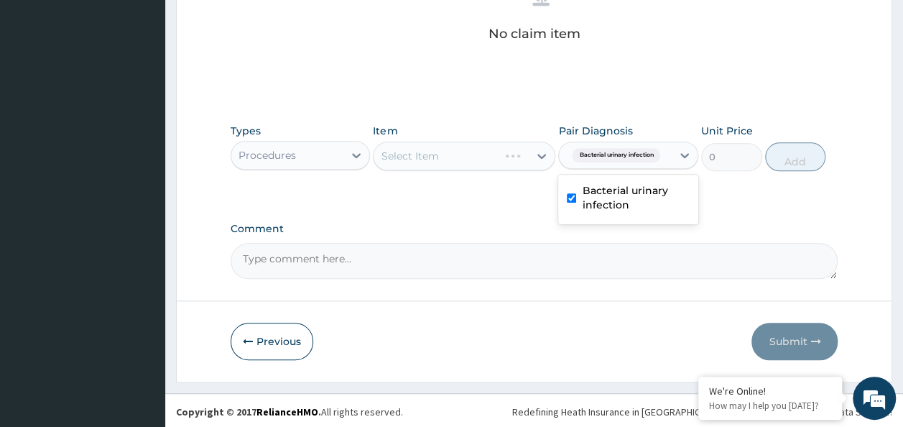
click at [404, 223] on label "Comment" at bounding box center [535, 229] width 608 height 12
click at [404, 243] on textarea "Comment" at bounding box center [535, 261] width 608 height 36
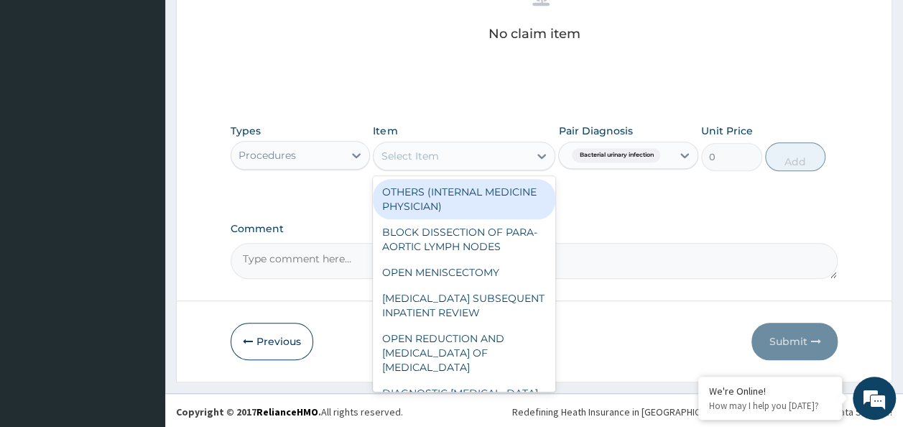
click at [435, 156] on div "Select Item" at bounding box center [409, 156] width 57 height 14
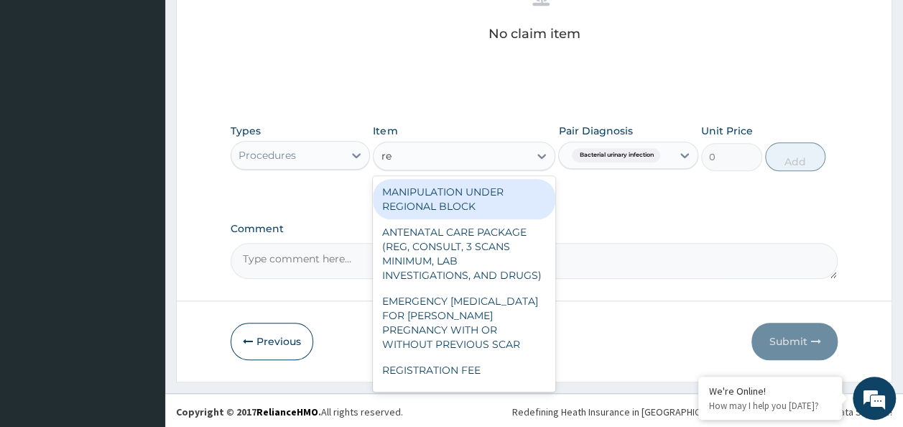
type input "r"
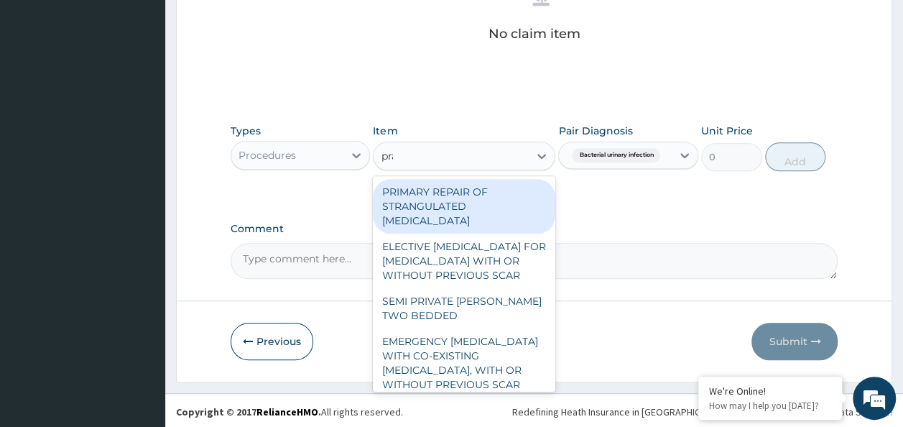
type input "prac"
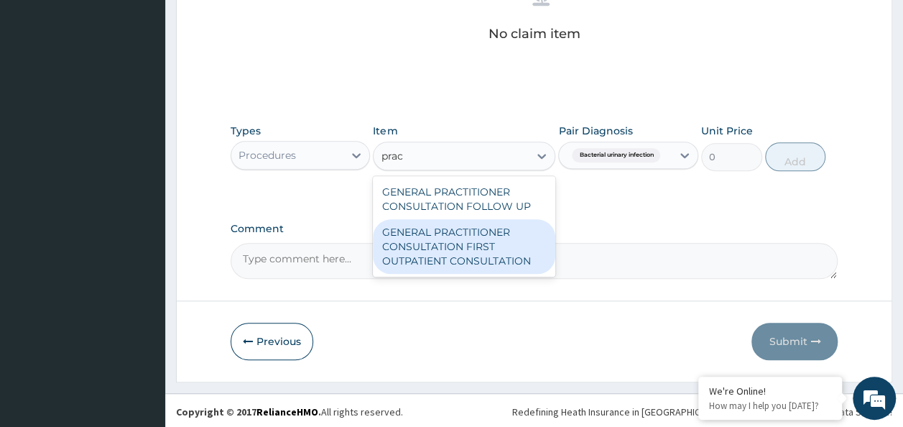
click at [476, 240] on div "GENERAL PRACTITIONER CONSULTATION FIRST OUTPATIENT CONSULTATION" at bounding box center [464, 246] width 182 height 55
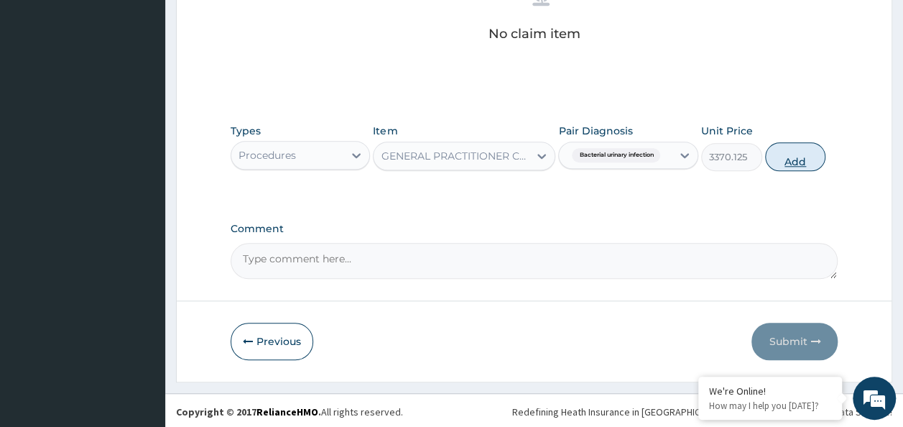
click at [799, 159] on button "Add" at bounding box center [795, 156] width 61 height 29
type input "0"
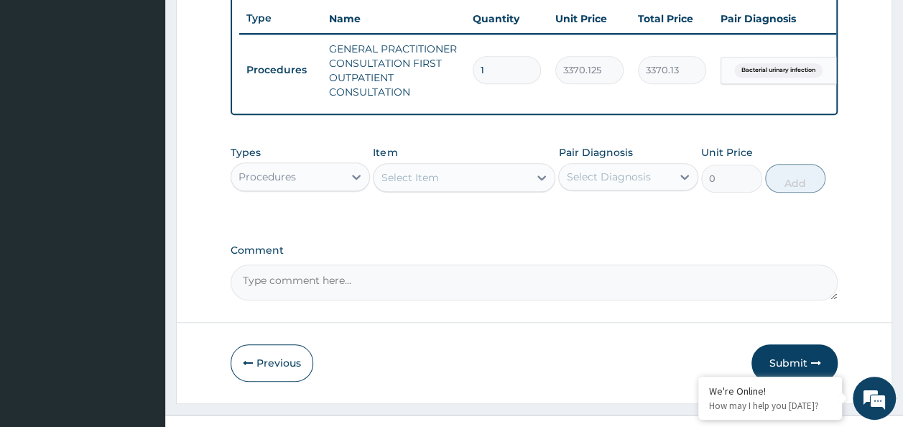
scroll to position [572, 0]
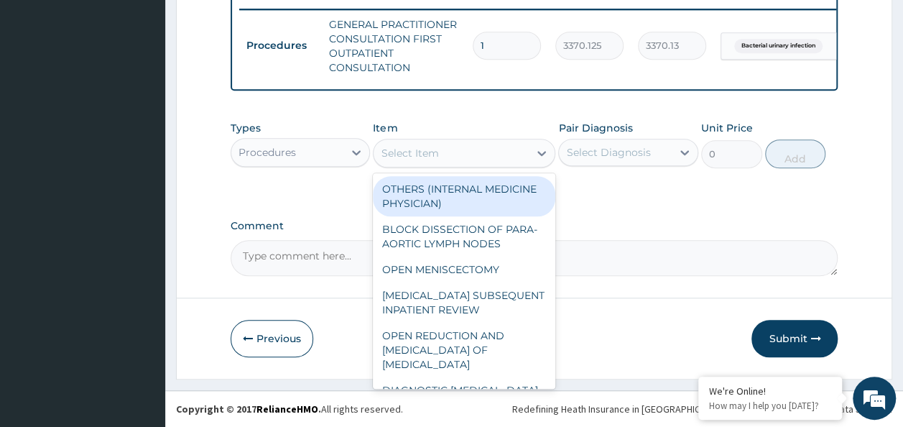
click at [472, 159] on div "Select Item" at bounding box center [451, 153] width 155 height 23
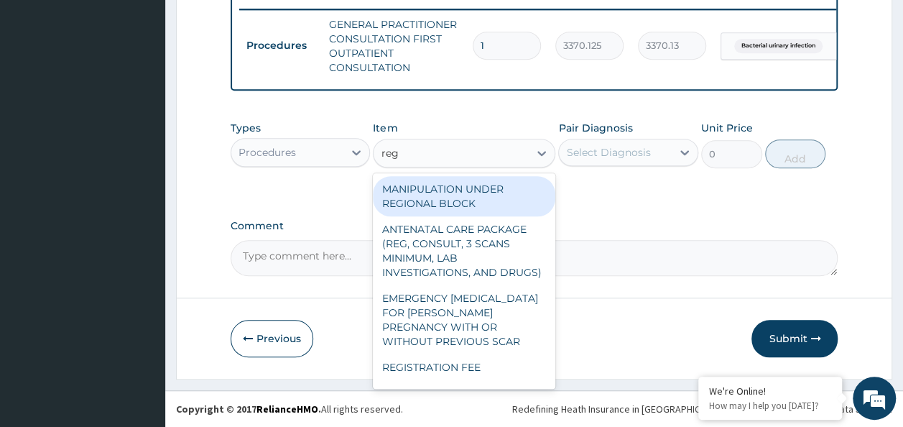
type input "regi"
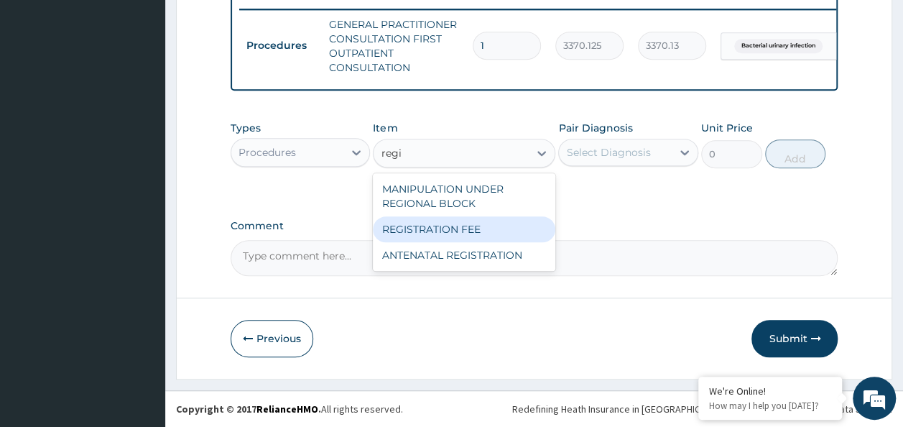
drag, startPoint x: 442, startPoint y: 222, endPoint x: 476, endPoint y: 222, distance: 33.8
click at [455, 222] on div "REGISTRATION FEE" at bounding box center [464, 229] width 182 height 26
type input "2042.5"
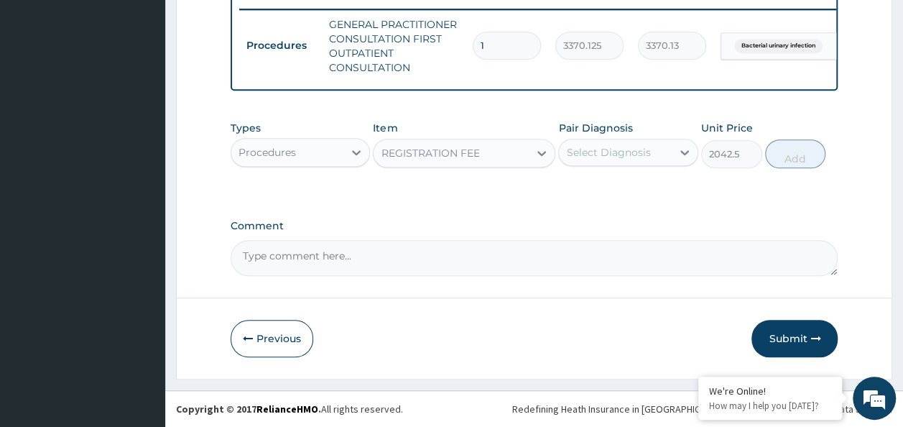
click at [616, 153] on div "Select Diagnosis" at bounding box center [608, 152] width 84 height 14
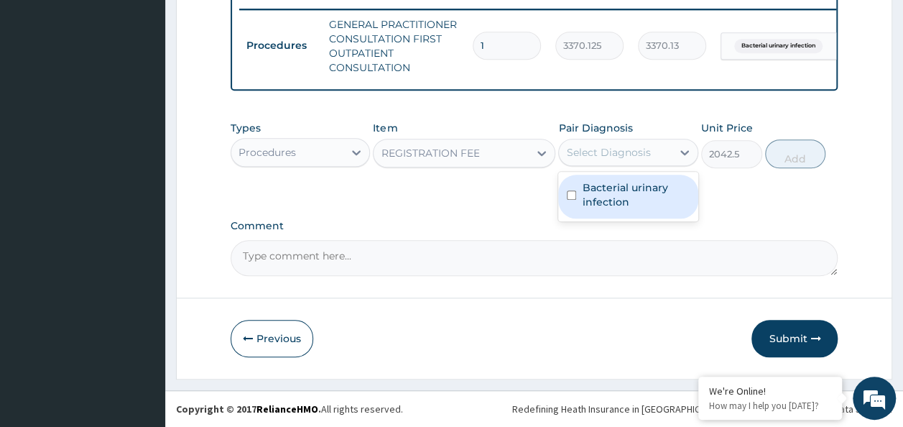
click at [621, 188] on label "Bacterial urinary infection" at bounding box center [636, 194] width 108 height 29
checkbox input "true"
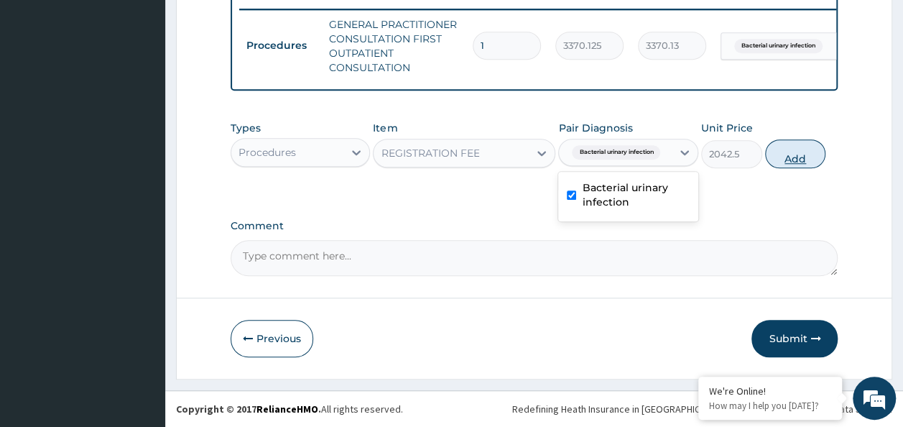
click at [804, 158] on button "Add" at bounding box center [795, 153] width 61 height 29
type input "0"
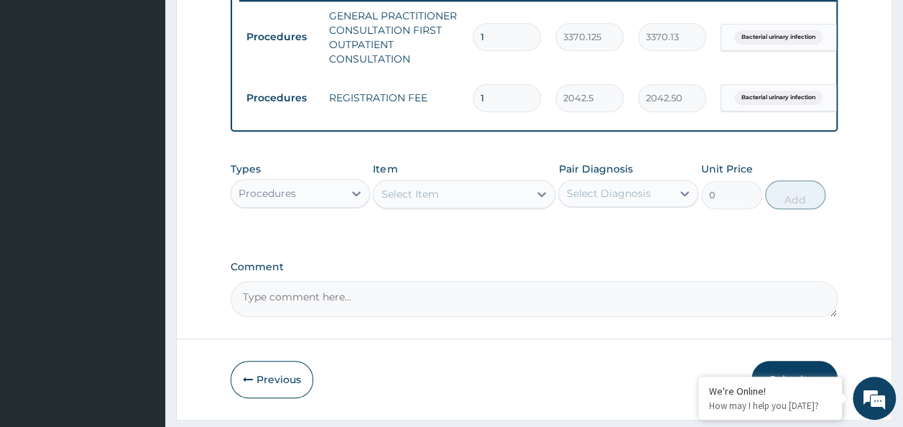
click at [268, 198] on div "Procedures" at bounding box center [266, 193] width 57 height 14
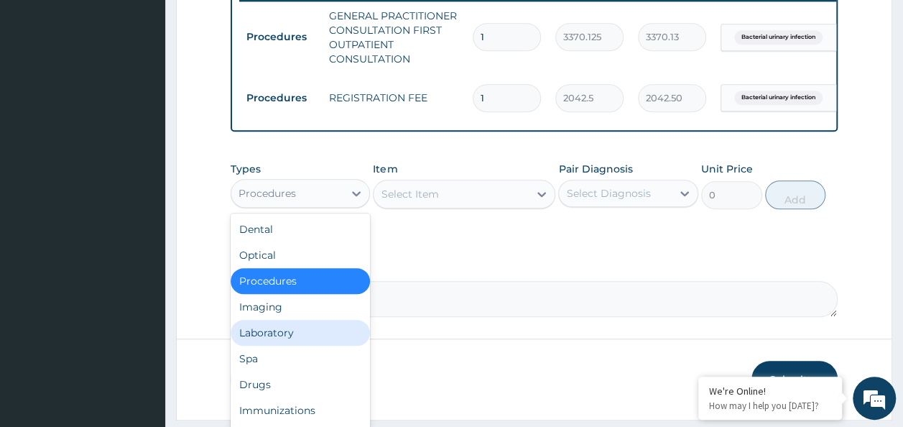
click at [289, 332] on div "Laboratory" at bounding box center [301, 333] width 140 height 26
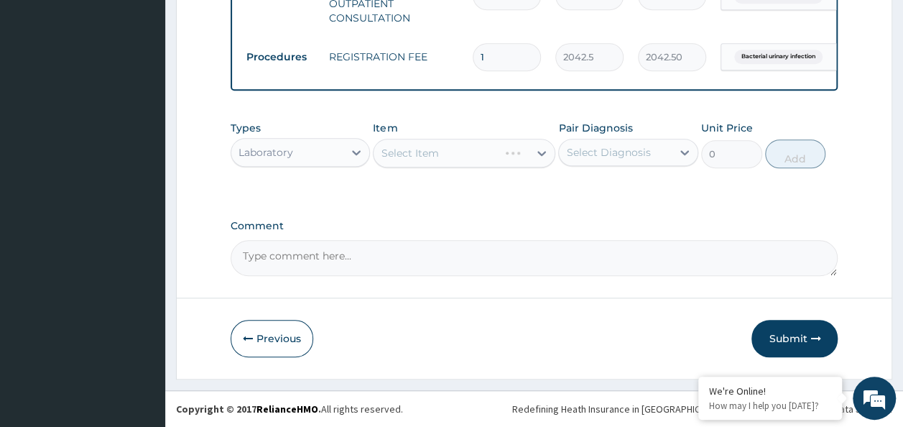
scroll to position [621, 0]
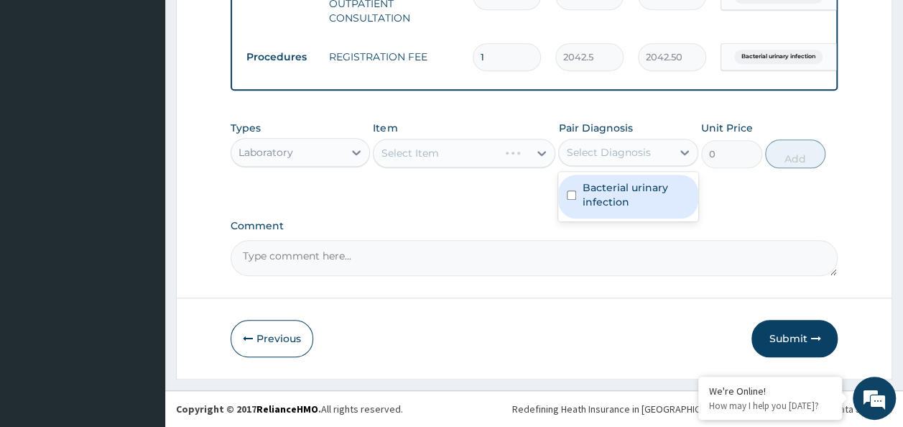
click at [596, 148] on div "Select Diagnosis" at bounding box center [615, 152] width 113 height 23
click at [589, 203] on label "Bacterial urinary infection" at bounding box center [636, 194] width 108 height 29
checkbox input "true"
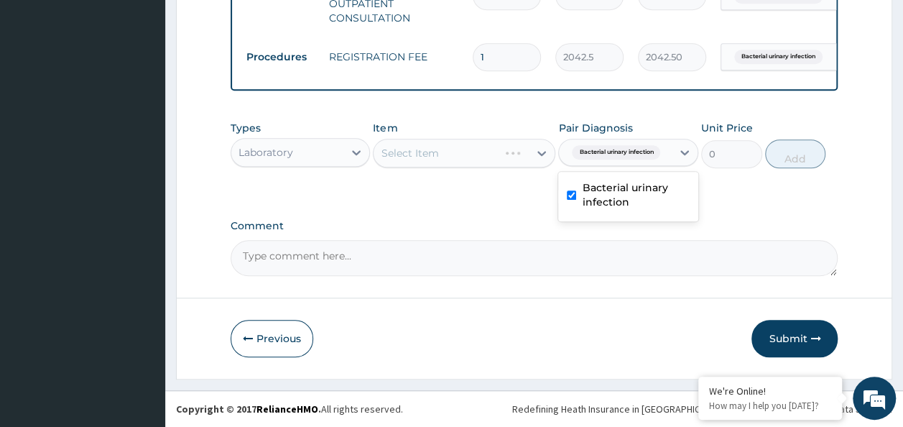
click at [378, 238] on div "Comment" at bounding box center [535, 248] width 608 height 56
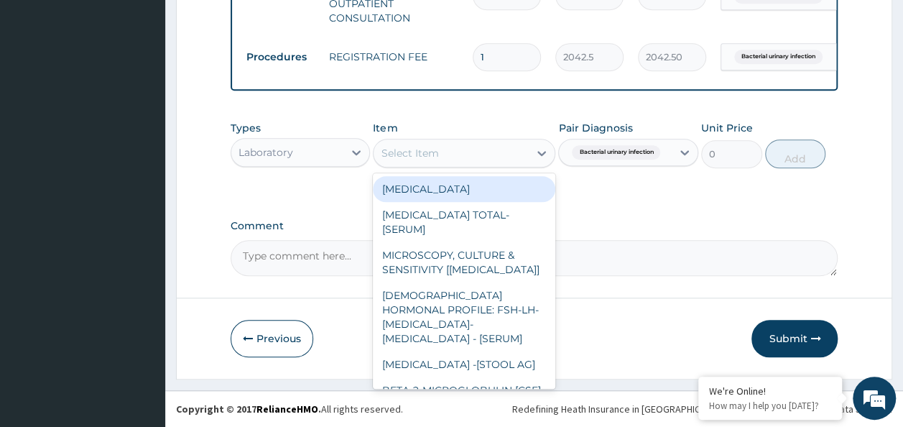
click at [468, 161] on div "Select Item" at bounding box center [451, 153] width 155 height 23
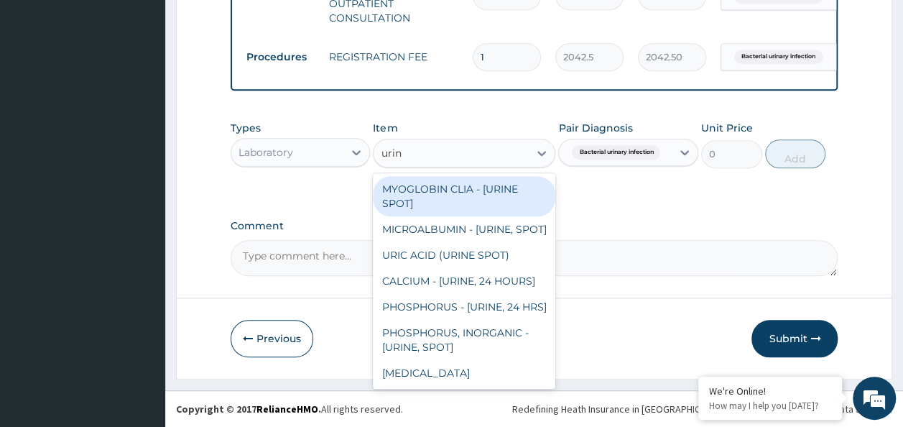
type input "urina"
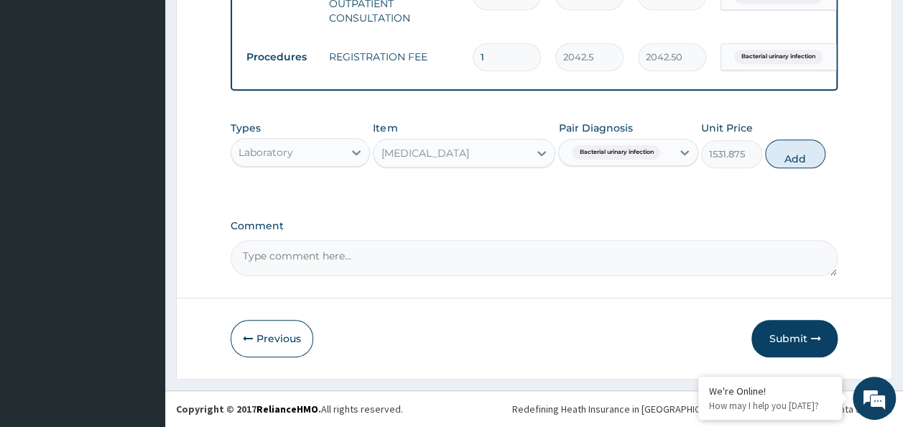
click at [778, 173] on div "Types Laboratory Item option URINALYSIS, selected. Select is focused ,type to r…" at bounding box center [535, 154] width 608 height 83
click at [779, 167] on button "Add" at bounding box center [795, 153] width 61 height 29
type input "0"
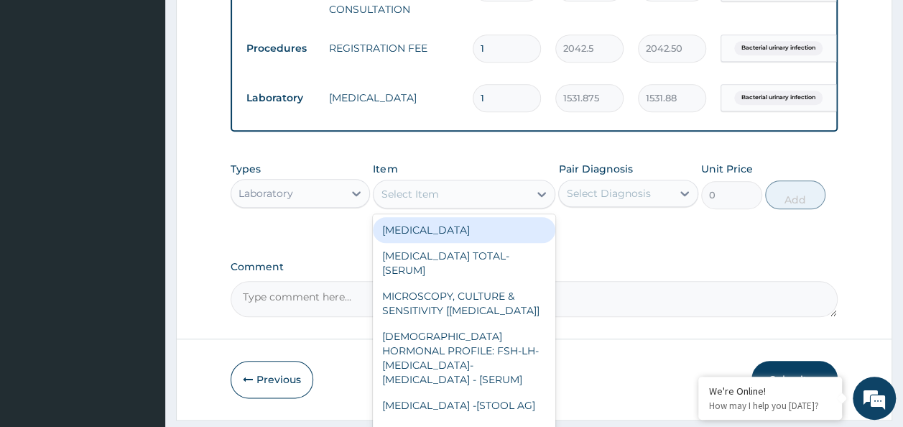
click at [475, 191] on div "Select Item" at bounding box center [464, 194] width 182 height 29
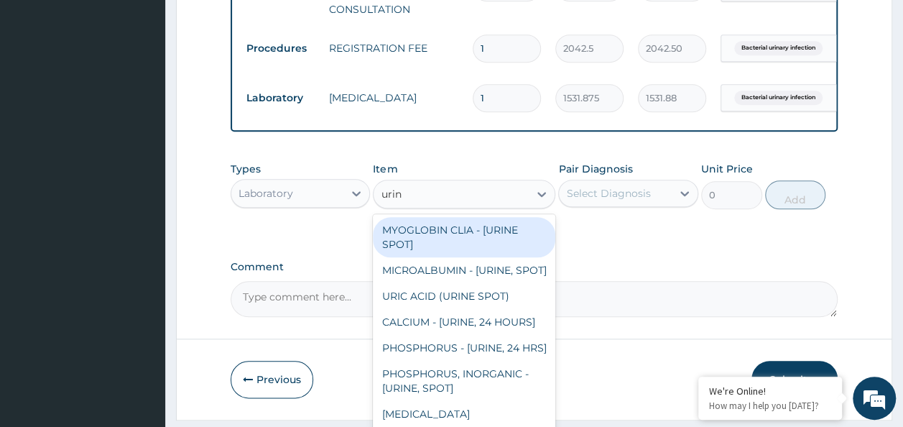
type input "urine"
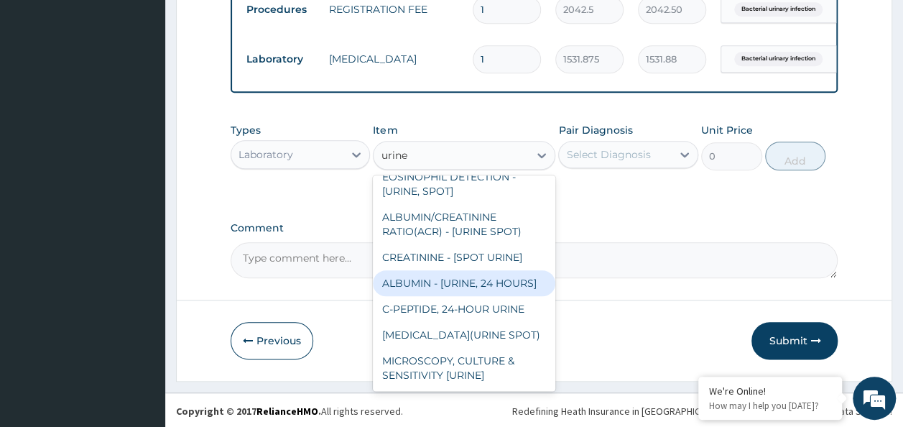
scroll to position [671, 0]
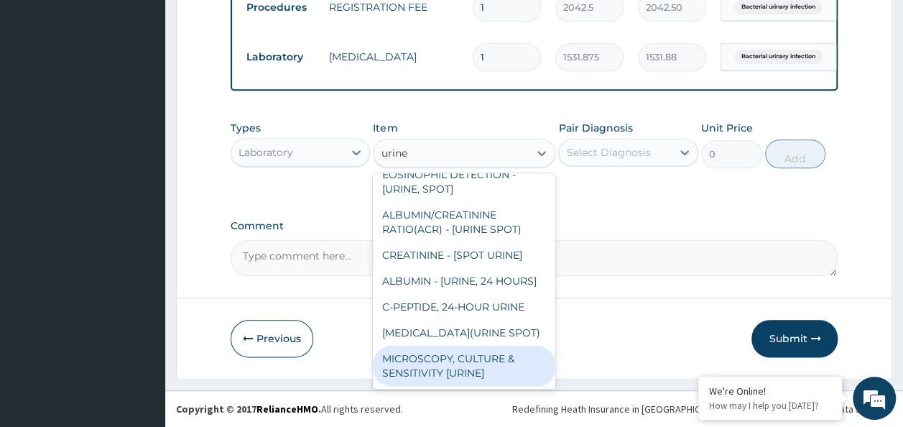
click at [473, 368] on div "MICROSCOPY, CULTURE & SENSITIVITY [URINE]" at bounding box center [464, 366] width 182 height 40
type input "4595.625"
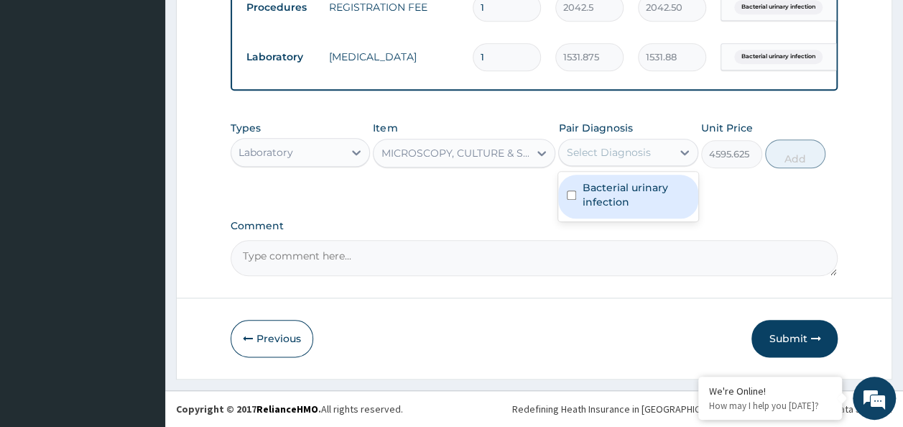
click at [664, 157] on div "Select Diagnosis" at bounding box center [615, 152] width 113 height 23
click at [646, 196] on label "Bacterial urinary infection" at bounding box center [636, 194] width 108 height 29
checkbox input "true"
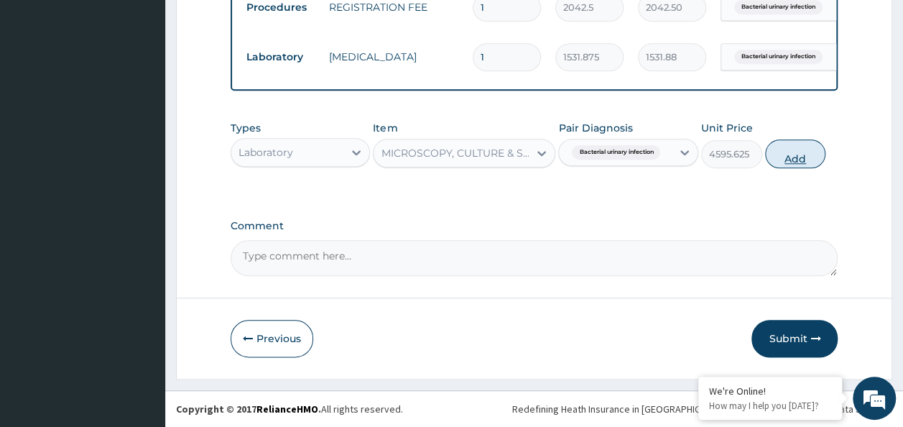
click at [796, 145] on button "Add" at bounding box center [795, 153] width 61 height 29
type input "0"
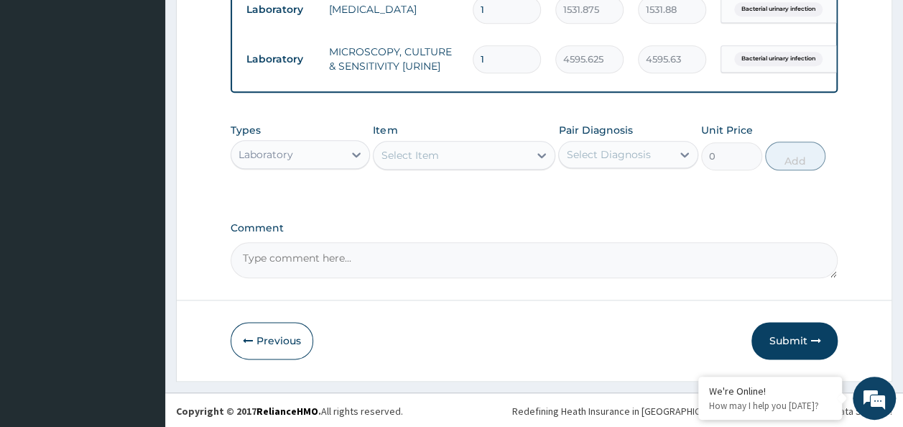
scroll to position [721, 0]
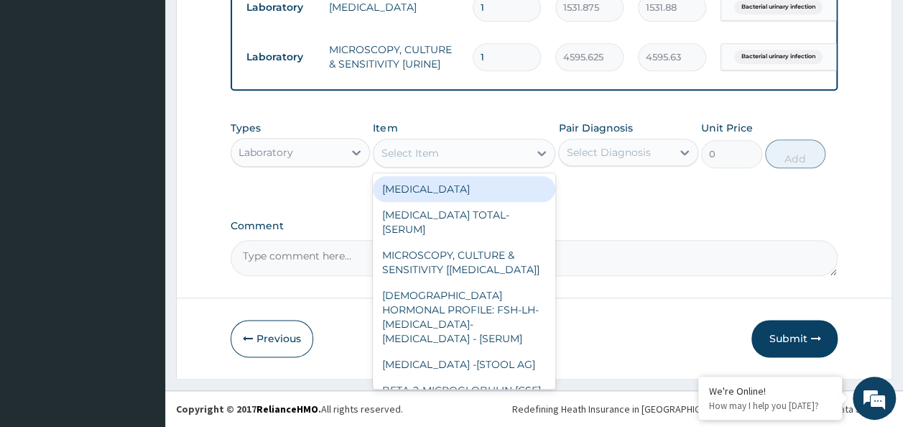
click at [473, 151] on div "Select Item" at bounding box center [451, 153] width 155 height 23
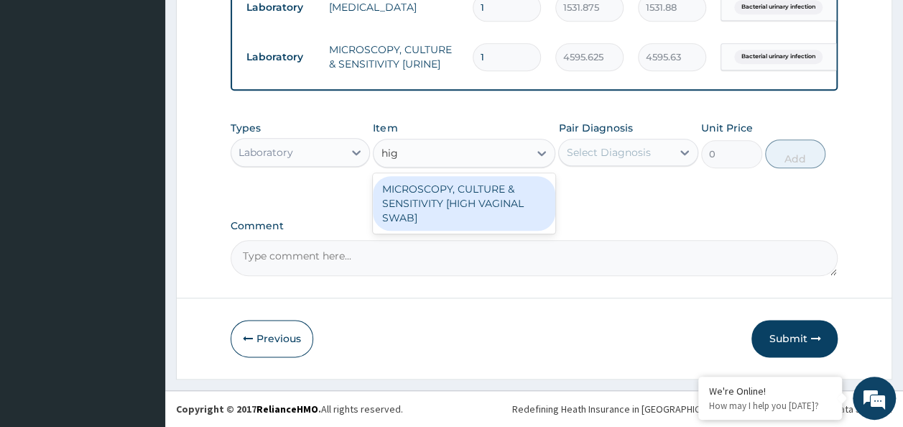
type input "high"
click at [476, 205] on div "MICROSCOPY, CULTURE & SENSITIVITY [HIGH VAGINAL SWAB]" at bounding box center [464, 203] width 182 height 55
type input "4595.625"
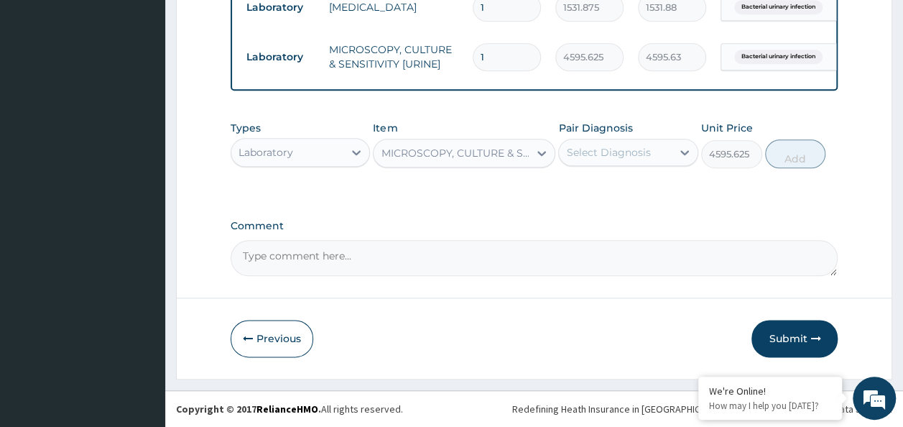
click at [583, 149] on div "Select Diagnosis" at bounding box center [608, 152] width 84 height 14
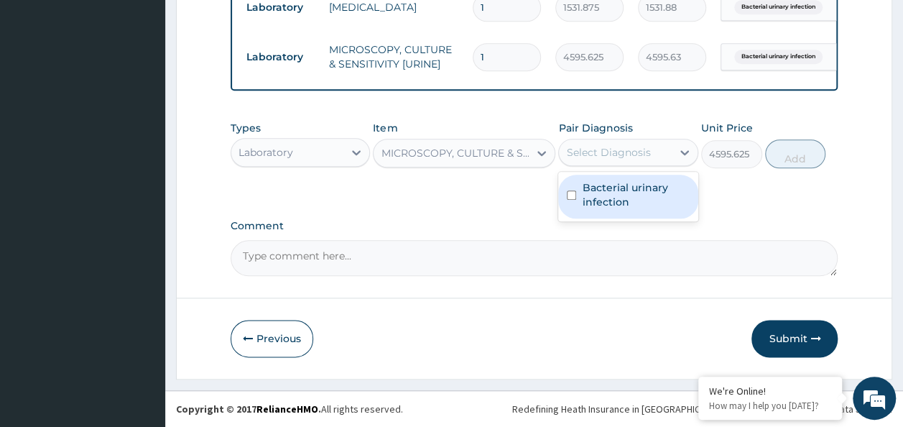
drag, startPoint x: 583, startPoint y: 188, endPoint x: 600, endPoint y: 188, distance: 17.2
click at [585, 188] on label "Bacterial urinary infection" at bounding box center [636, 194] width 108 height 29
checkbox input "true"
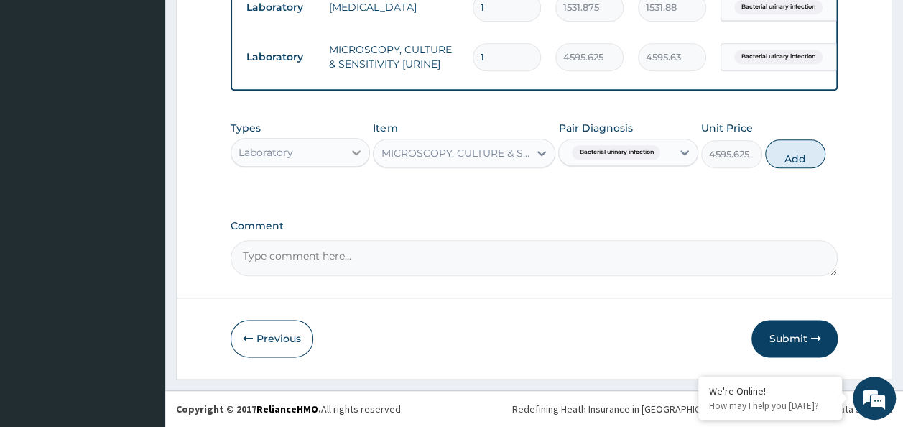
drag, startPoint x: 776, startPoint y: 151, endPoint x: 351, endPoint y: 213, distance: 430.4
click at [776, 151] on button "Add" at bounding box center [795, 153] width 61 height 29
type input "0"
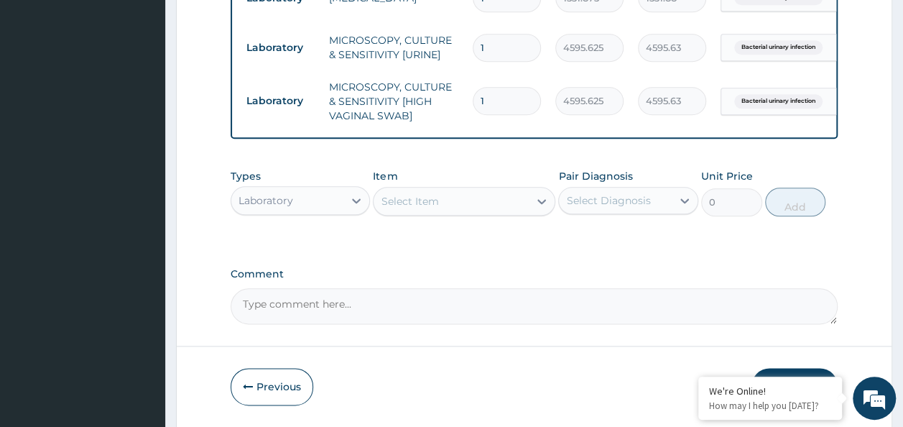
scroll to position [779, 0]
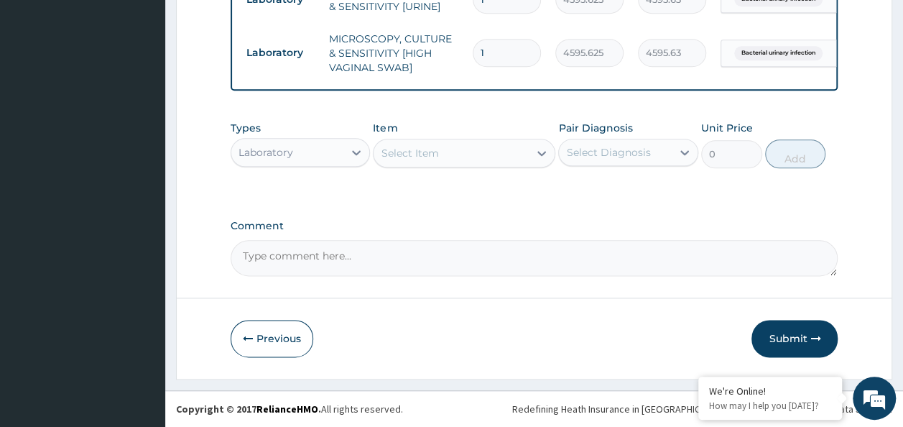
click at [412, 162] on div "Select Item" at bounding box center [451, 153] width 155 height 23
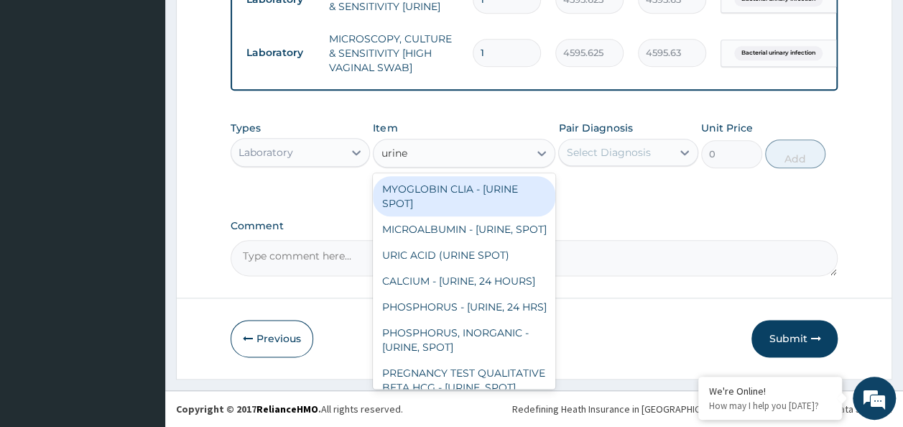
type input "urine b"
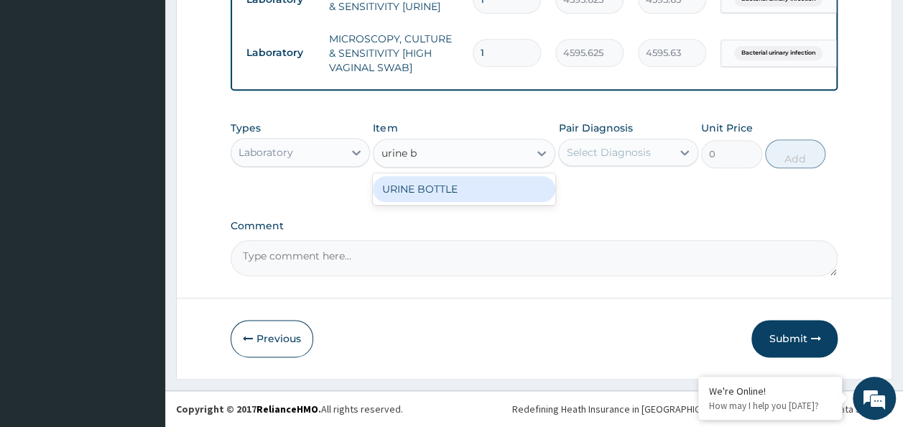
type input "360"
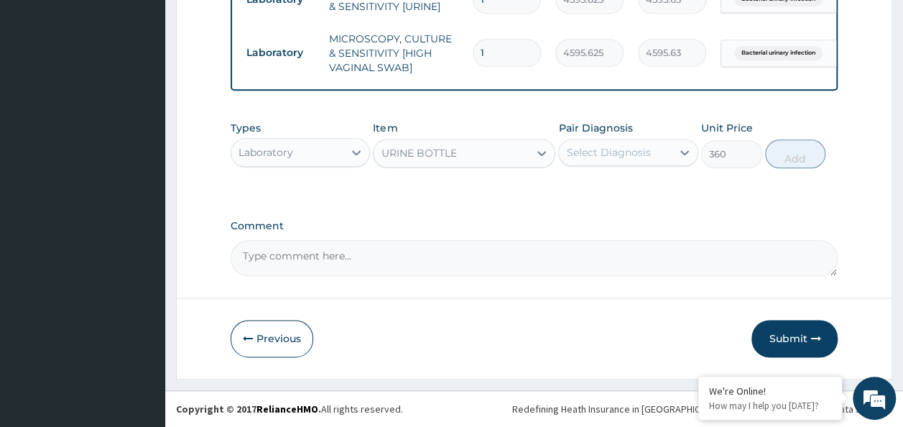
click at [623, 152] on div "Select Diagnosis" at bounding box center [608, 152] width 84 height 14
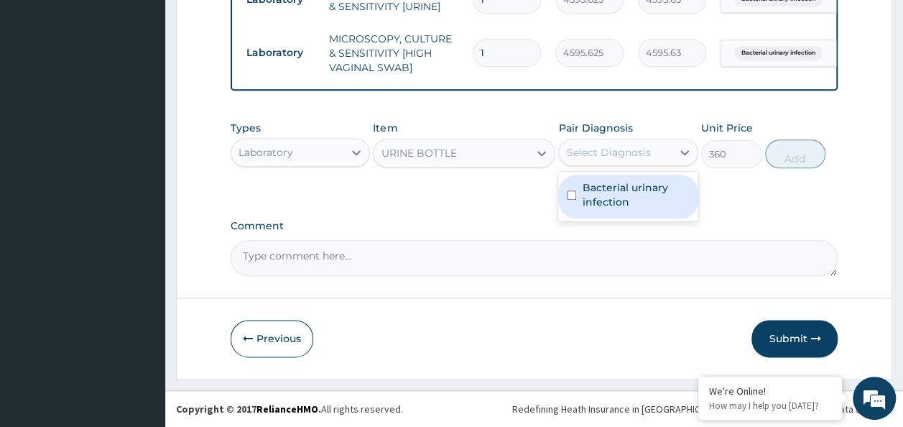
click at [615, 191] on label "Bacterial urinary infection" at bounding box center [636, 194] width 108 height 29
checkbox input "true"
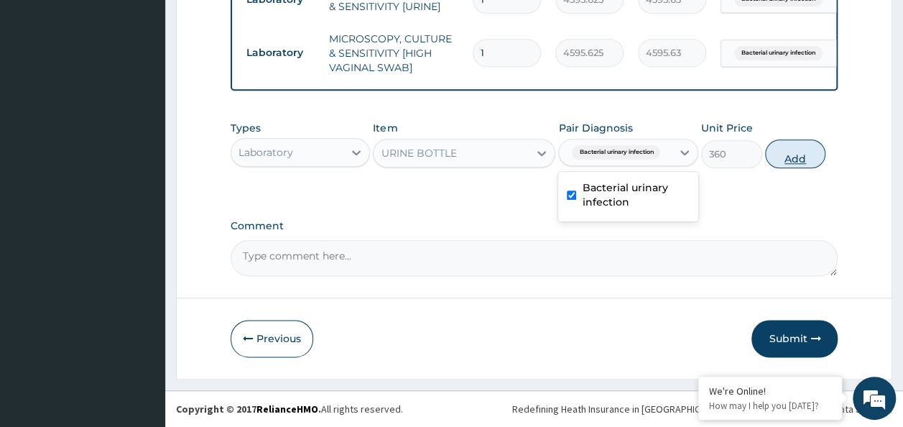
click at [797, 149] on button "Add" at bounding box center [795, 153] width 61 height 29
type input "0"
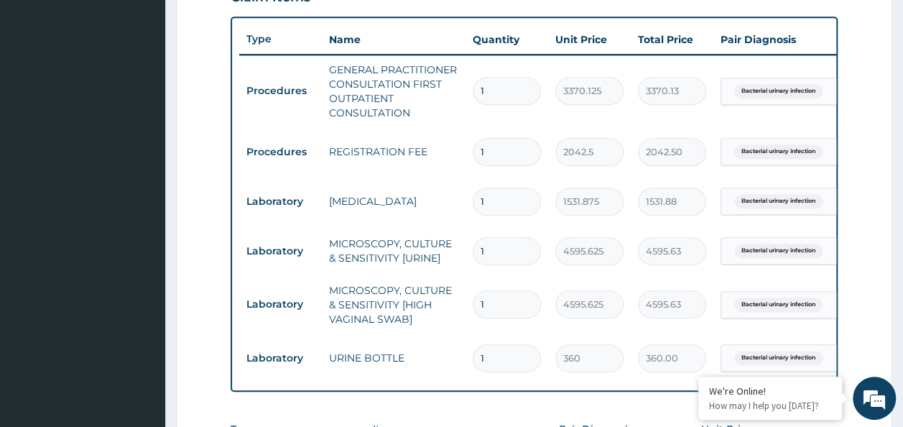
scroll to position [541, 0]
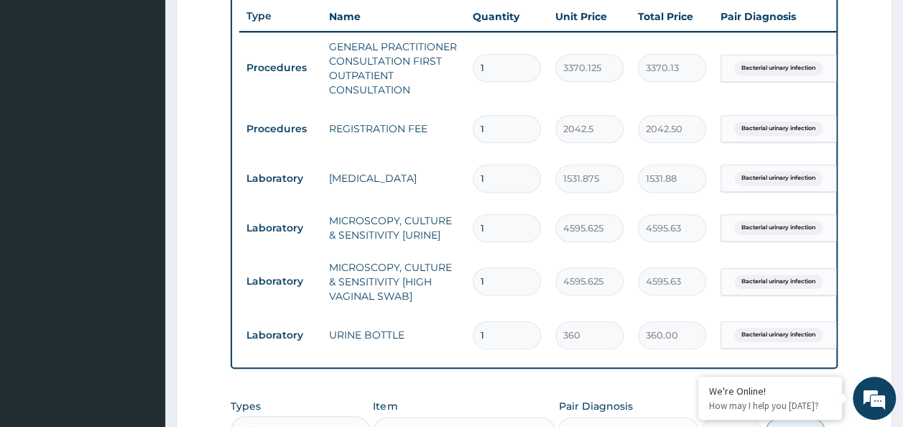
click at [487, 233] on input "1" at bounding box center [507, 228] width 68 height 28
click at [504, 274] on input "1" at bounding box center [507, 281] width 68 height 28
click at [501, 326] on input "1" at bounding box center [507, 335] width 68 height 28
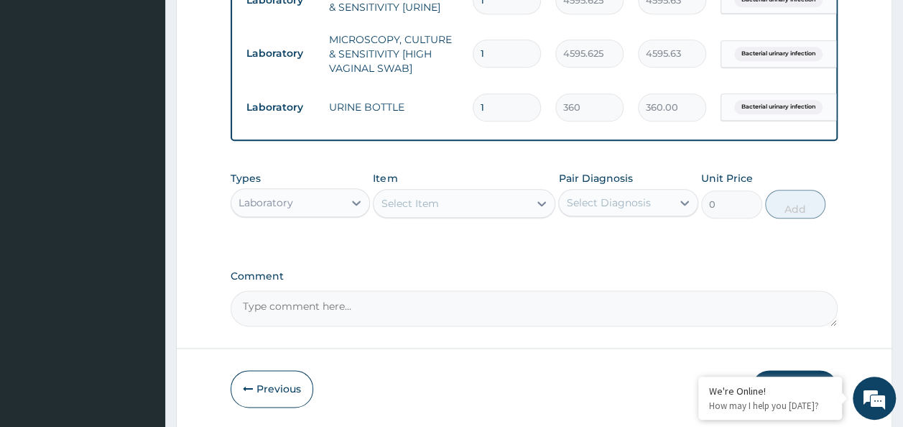
scroll to position [828, 0]
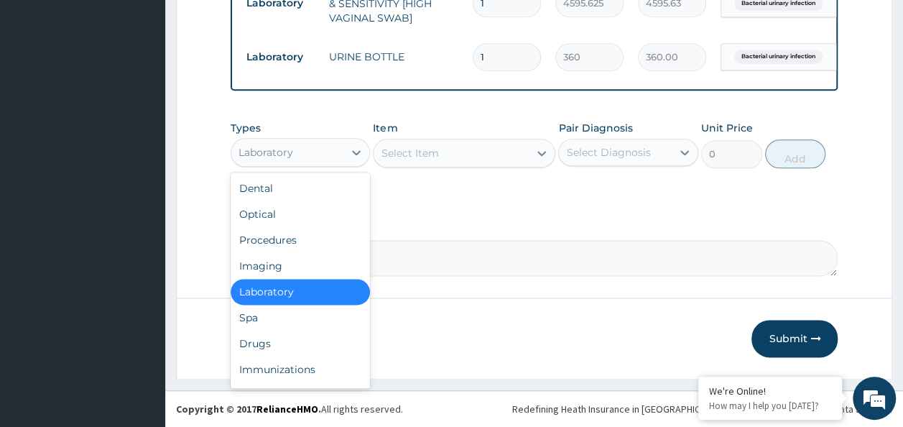
click at [337, 152] on div "Laboratory" at bounding box center [287, 152] width 113 height 23
drag, startPoint x: 328, startPoint y: 340, endPoint x: 382, endPoint y: 302, distance: 66.0
click at [329, 341] on div "Drugs" at bounding box center [301, 343] width 140 height 26
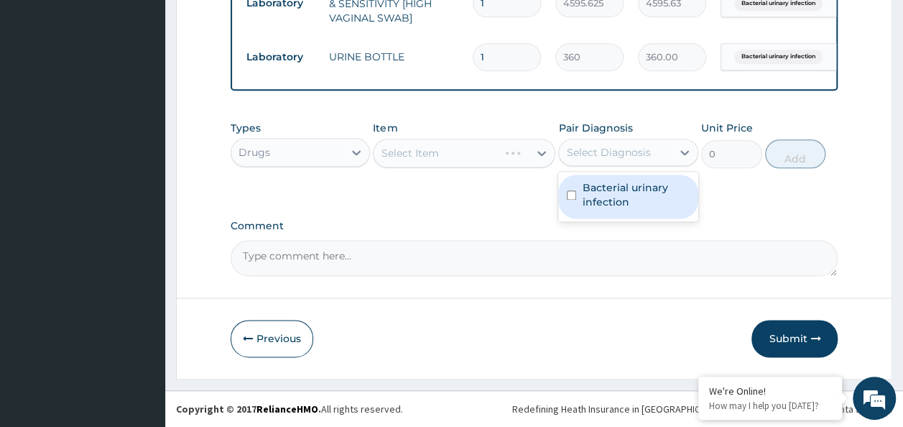
click at [636, 154] on div "Select Diagnosis" at bounding box center [608, 152] width 84 height 14
click at [628, 205] on label "Bacterial urinary infection" at bounding box center [636, 194] width 108 height 29
checkbox input "true"
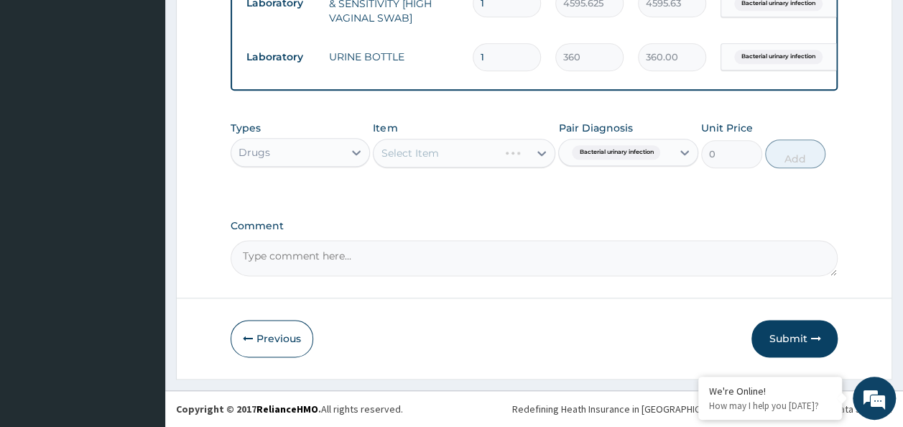
click at [358, 238] on div "Comment" at bounding box center [535, 248] width 608 height 56
click at [457, 156] on div "Select Item" at bounding box center [464, 153] width 182 height 29
click at [455, 156] on div "Select Item" at bounding box center [464, 153] width 182 height 29
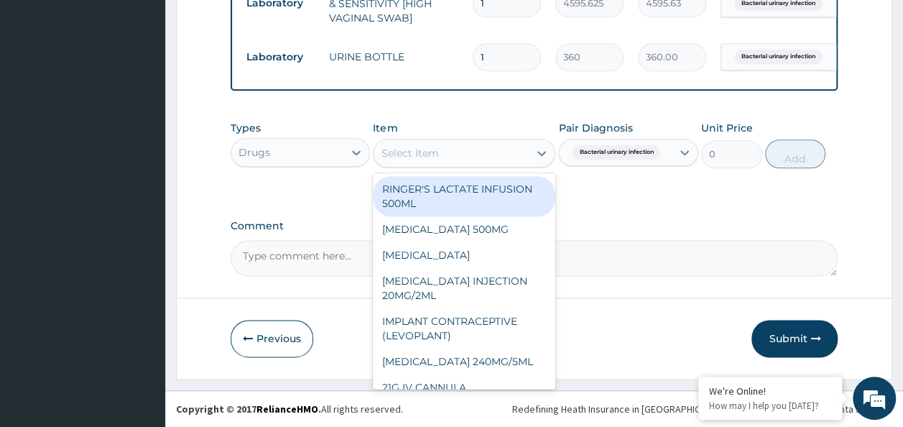
click at [455, 156] on div "Select Item" at bounding box center [451, 153] width 155 height 23
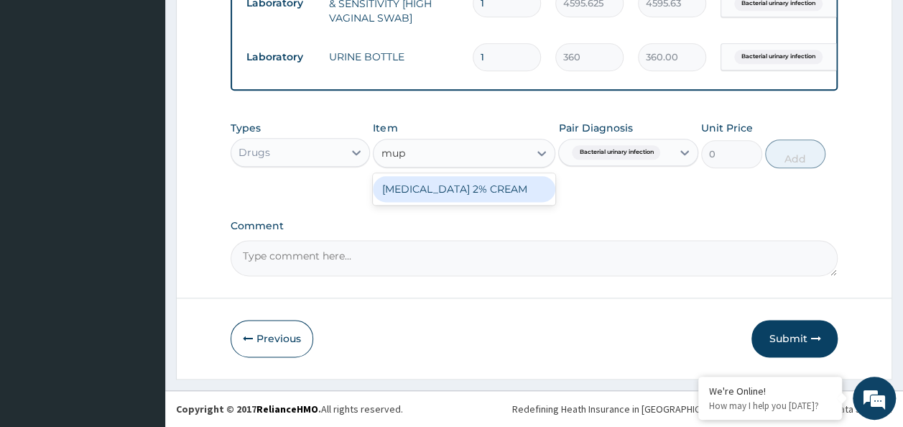
type input "mupi"
click at [471, 183] on div "MUPIROCIN 2% CREAM" at bounding box center [464, 189] width 182 height 26
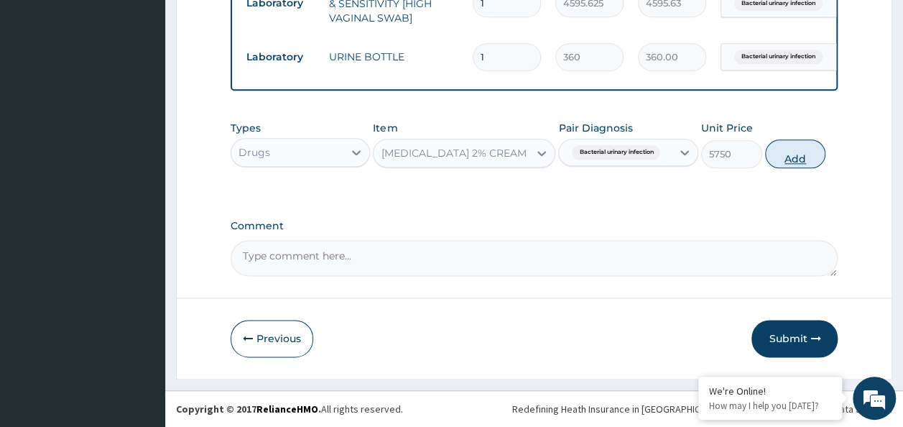
click at [796, 154] on button "Add" at bounding box center [795, 153] width 61 height 29
type input "0"
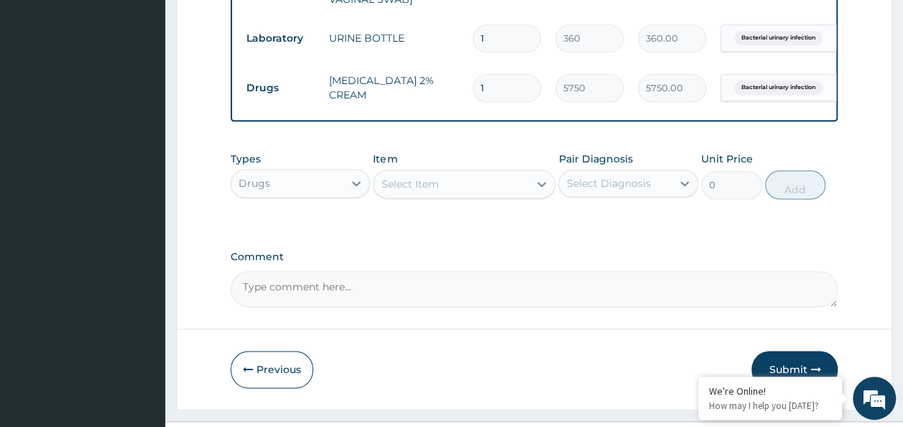
scroll to position [878, 0]
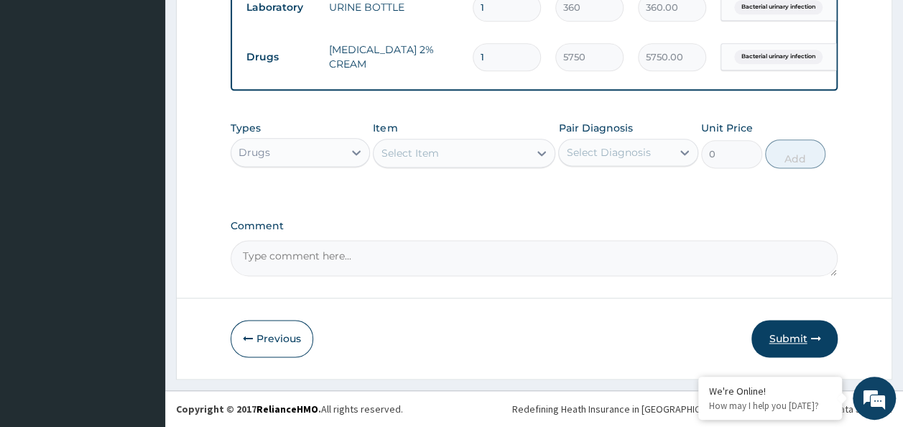
click at [780, 333] on button "Submit" at bounding box center [794, 338] width 86 height 37
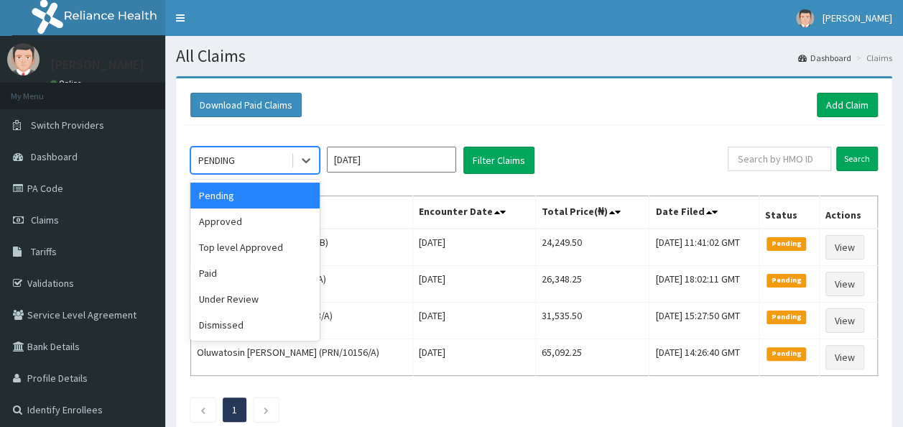
click at [266, 153] on div "PENDING" at bounding box center [241, 160] width 100 height 23
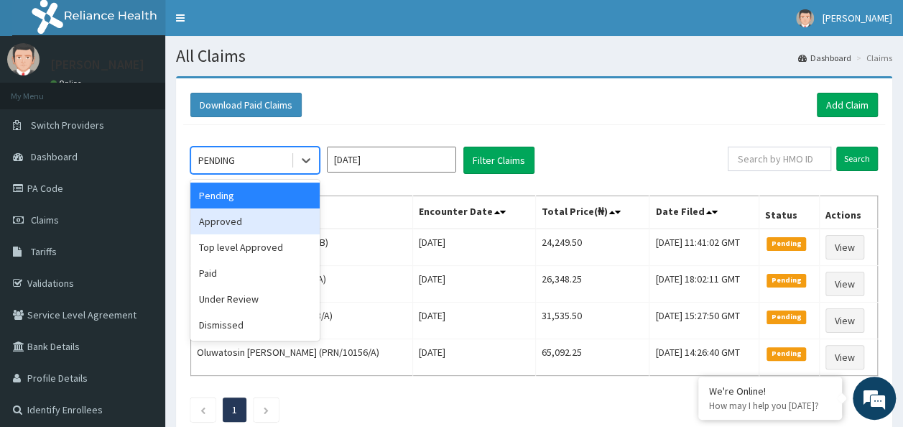
drag, startPoint x: 264, startPoint y: 210, endPoint x: 475, endPoint y: 208, distance: 210.5
click at [264, 211] on div "Approved" at bounding box center [254, 221] width 129 height 26
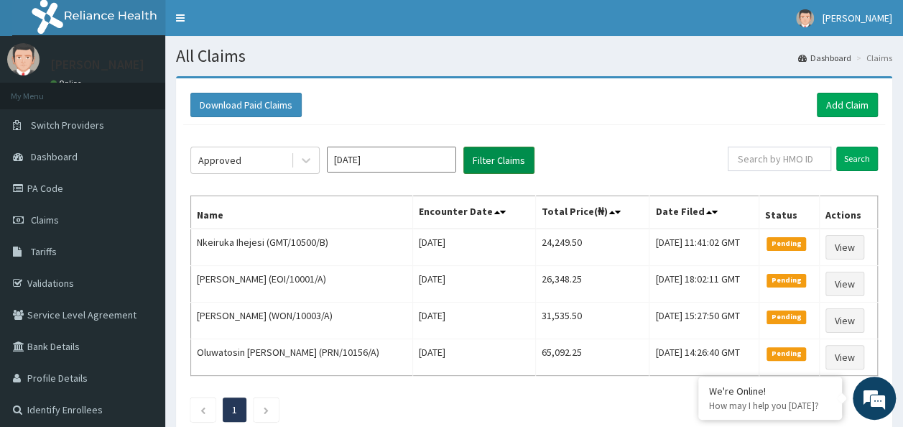
click at [497, 160] on button "Filter Claims" at bounding box center [498, 160] width 71 height 27
